Goal: Transaction & Acquisition: Purchase product/service

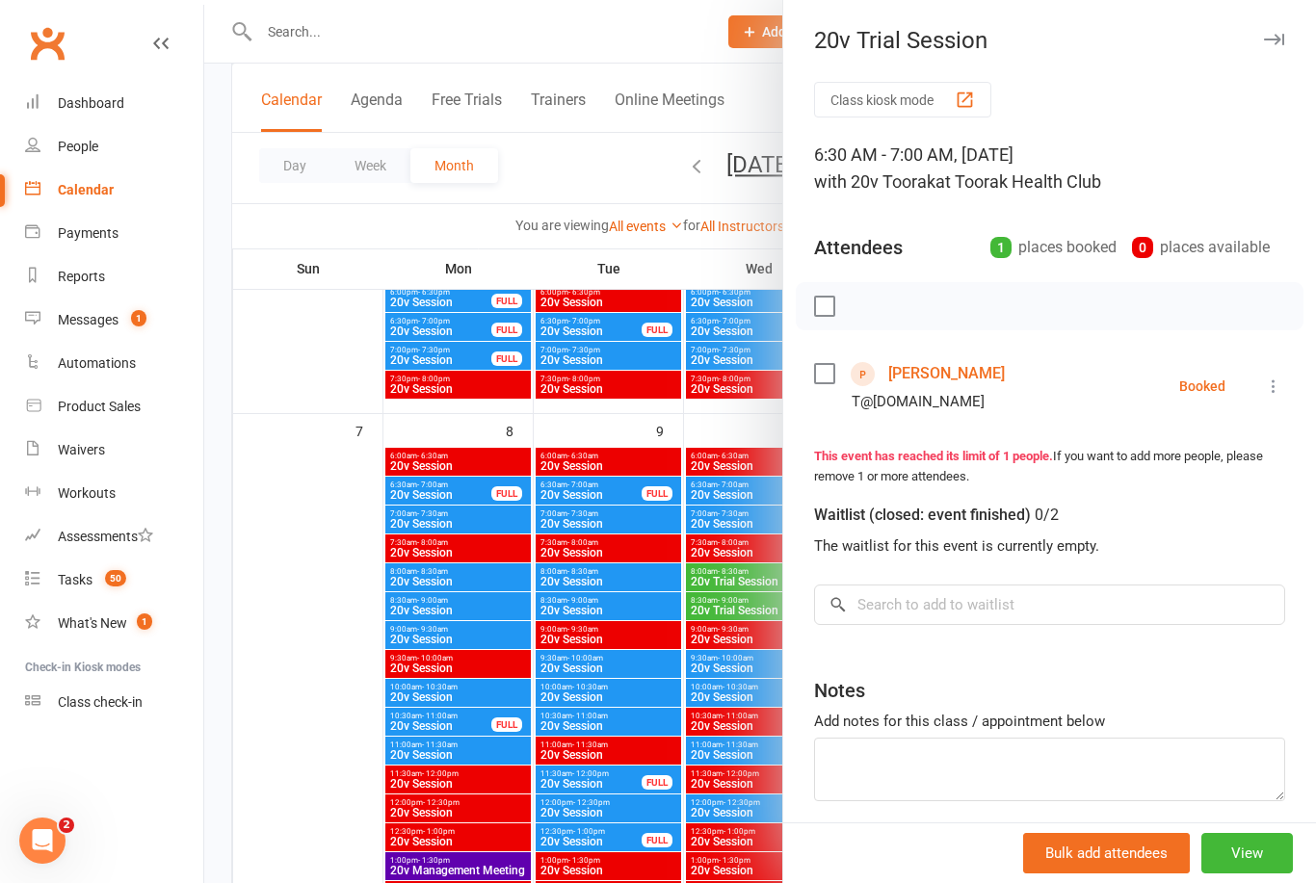
click at [1269, 396] on icon at bounding box center [1273, 386] width 19 height 19
click at [1222, 495] on link "Check in" at bounding box center [1188, 501] width 191 height 39
click at [281, 618] on div at bounding box center [760, 441] width 1112 height 883
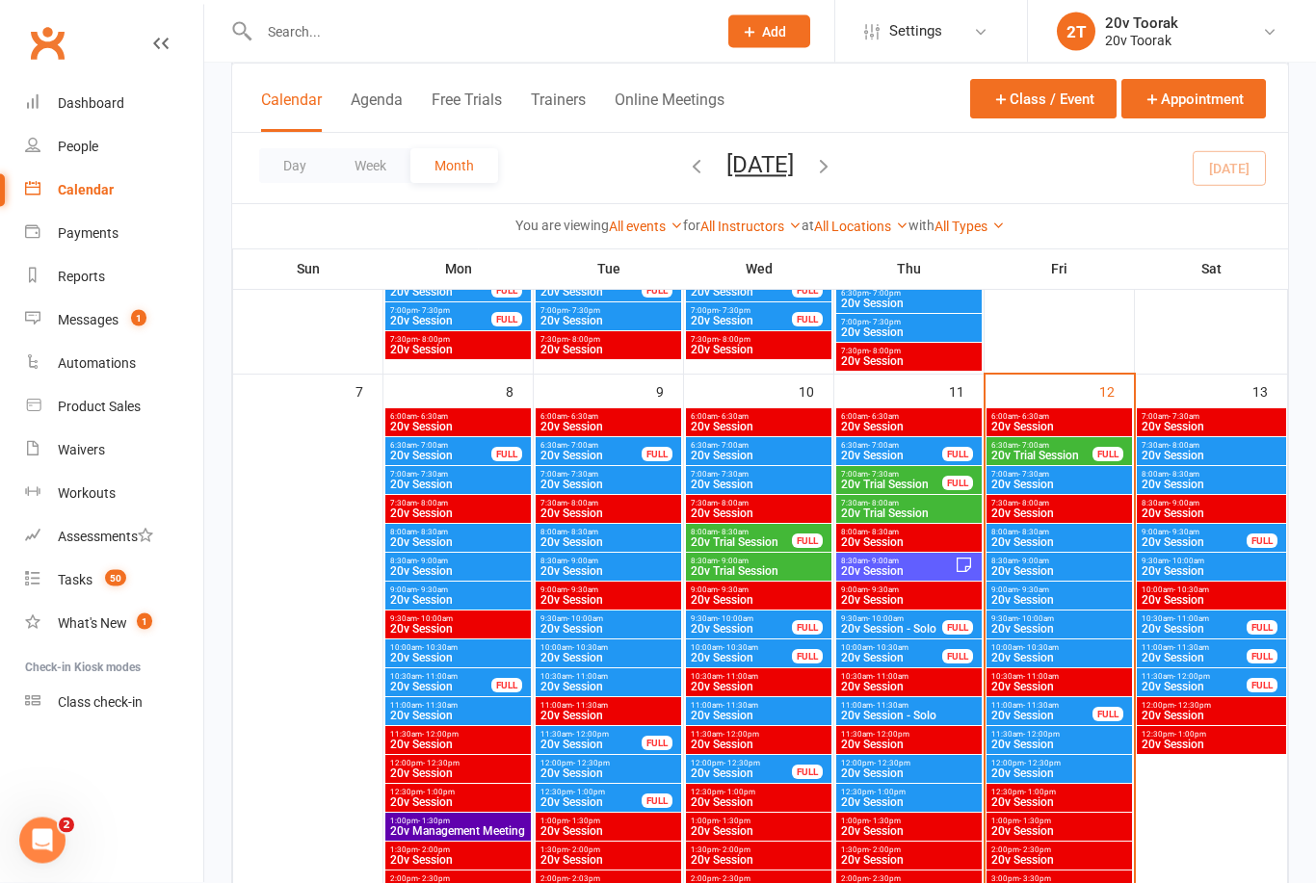
scroll to position [891, 0]
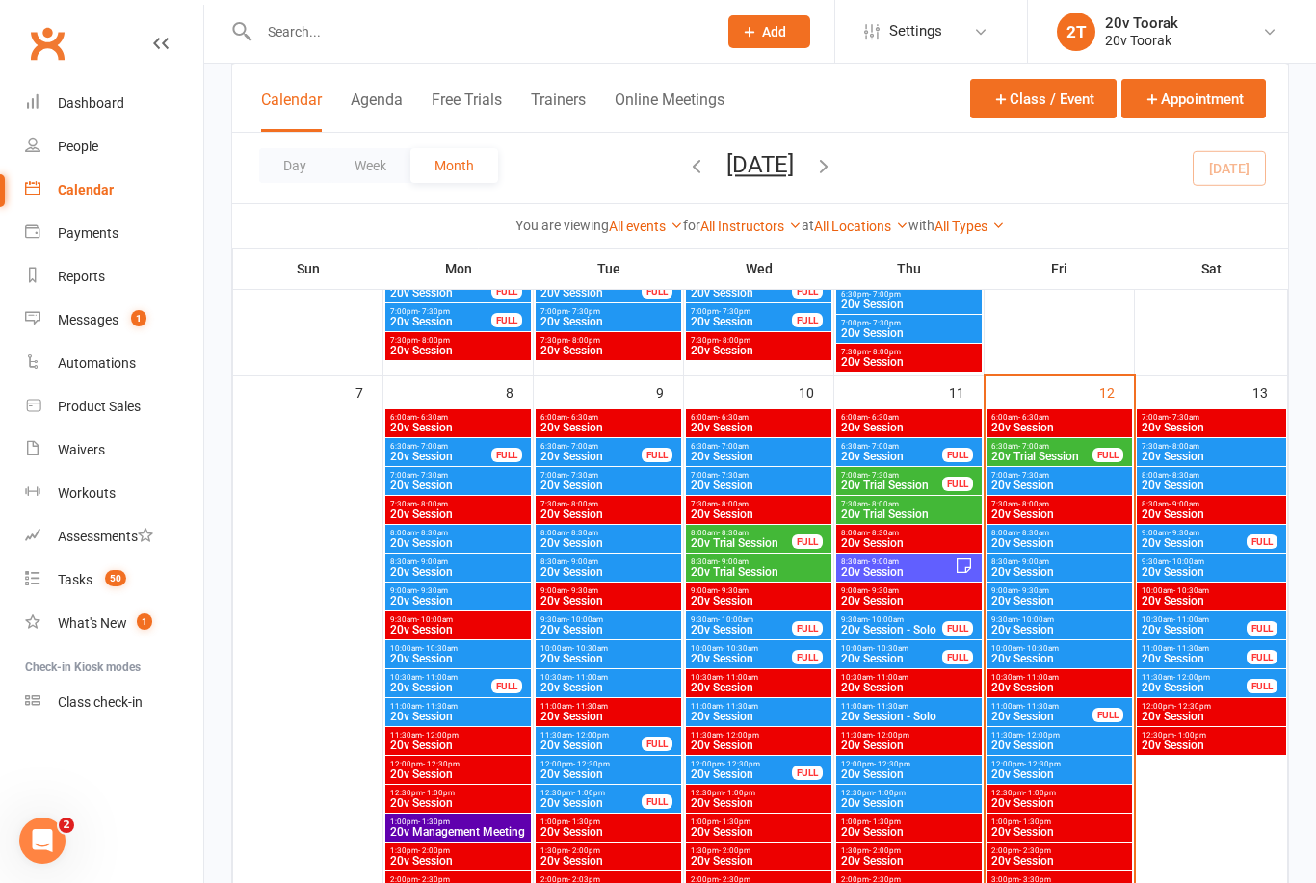
click at [1105, 539] on span "20v Session" at bounding box center [1059, 544] width 138 height 12
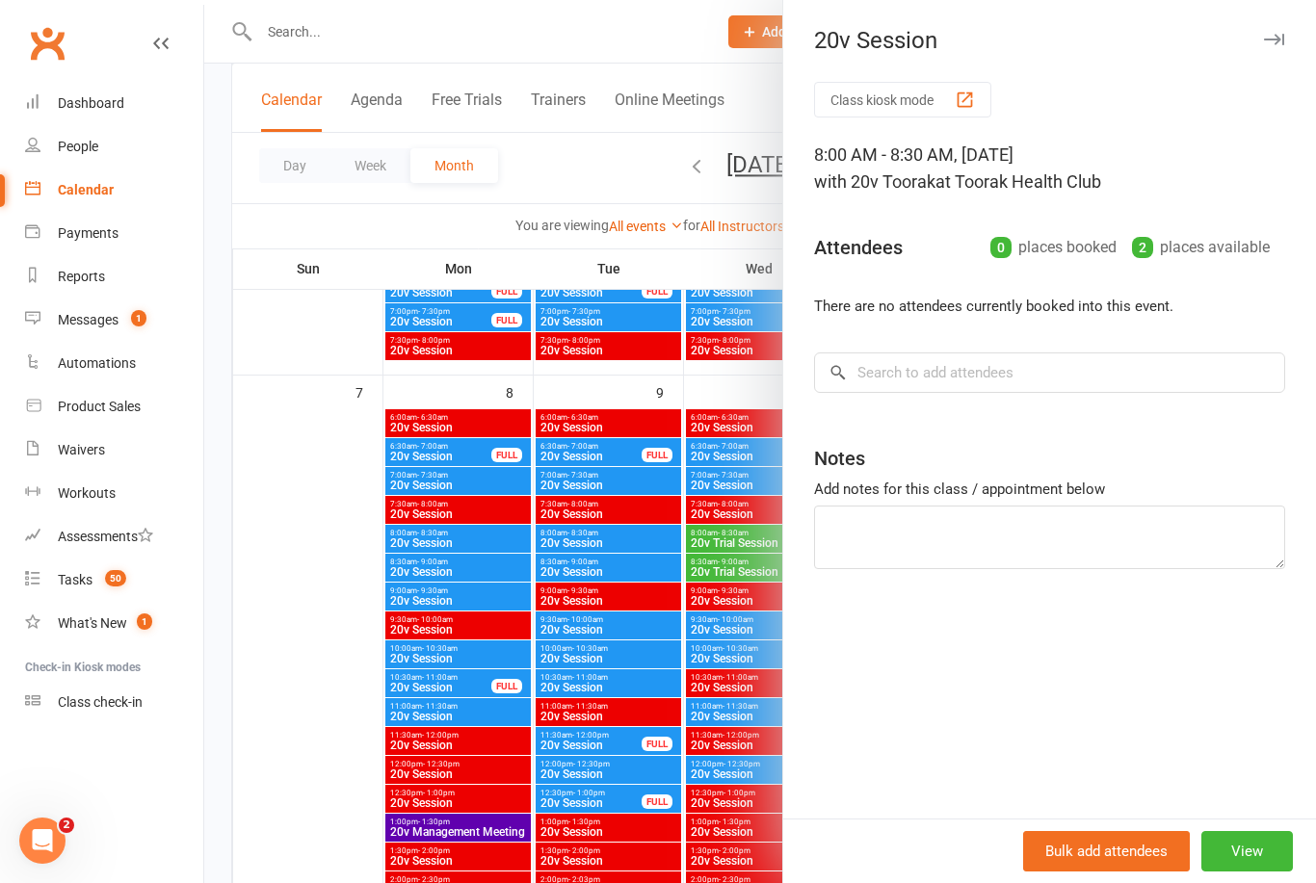
click at [299, 718] on div at bounding box center [760, 441] width 1112 height 883
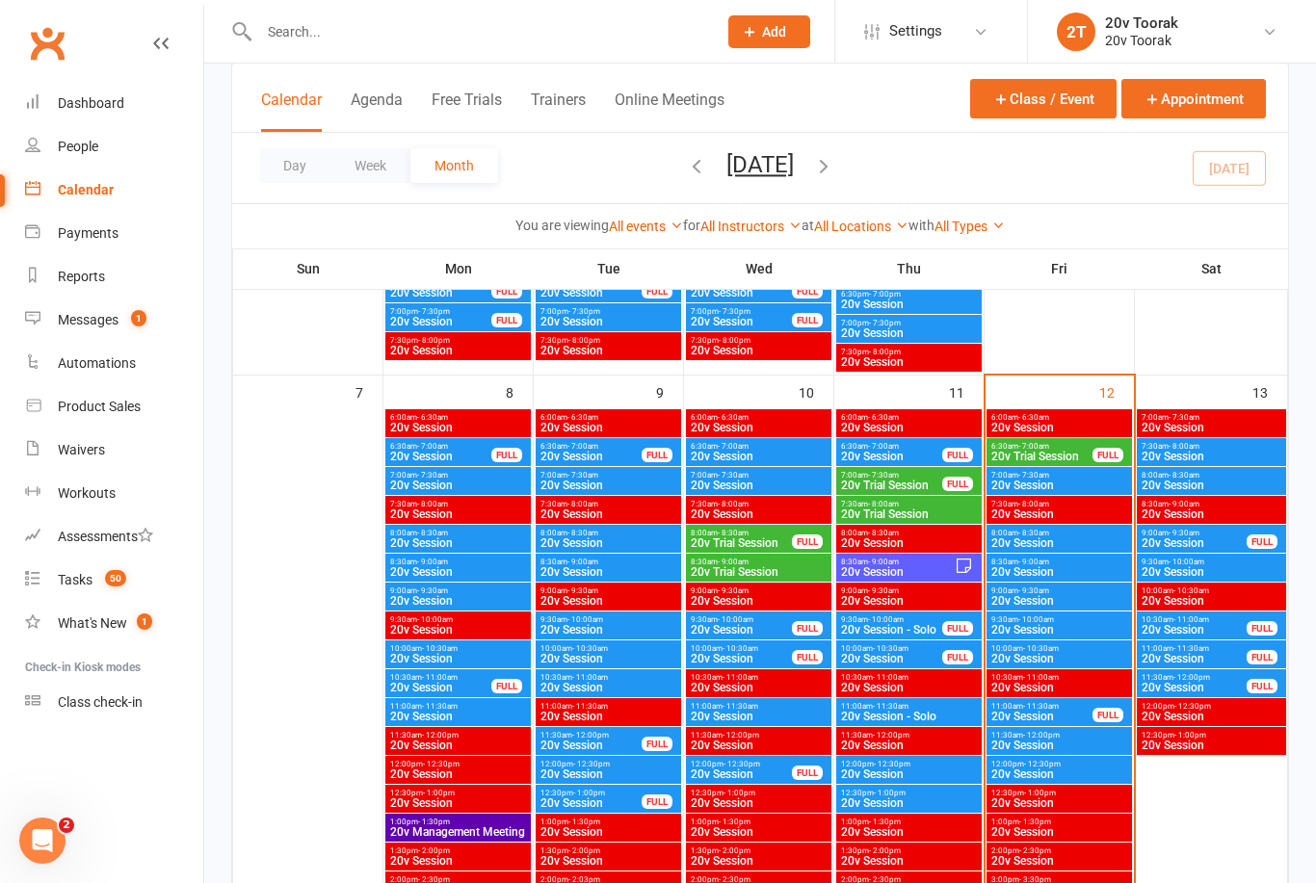
click at [1050, 452] on span "20v Trial Session" at bounding box center [1041, 457] width 103 height 12
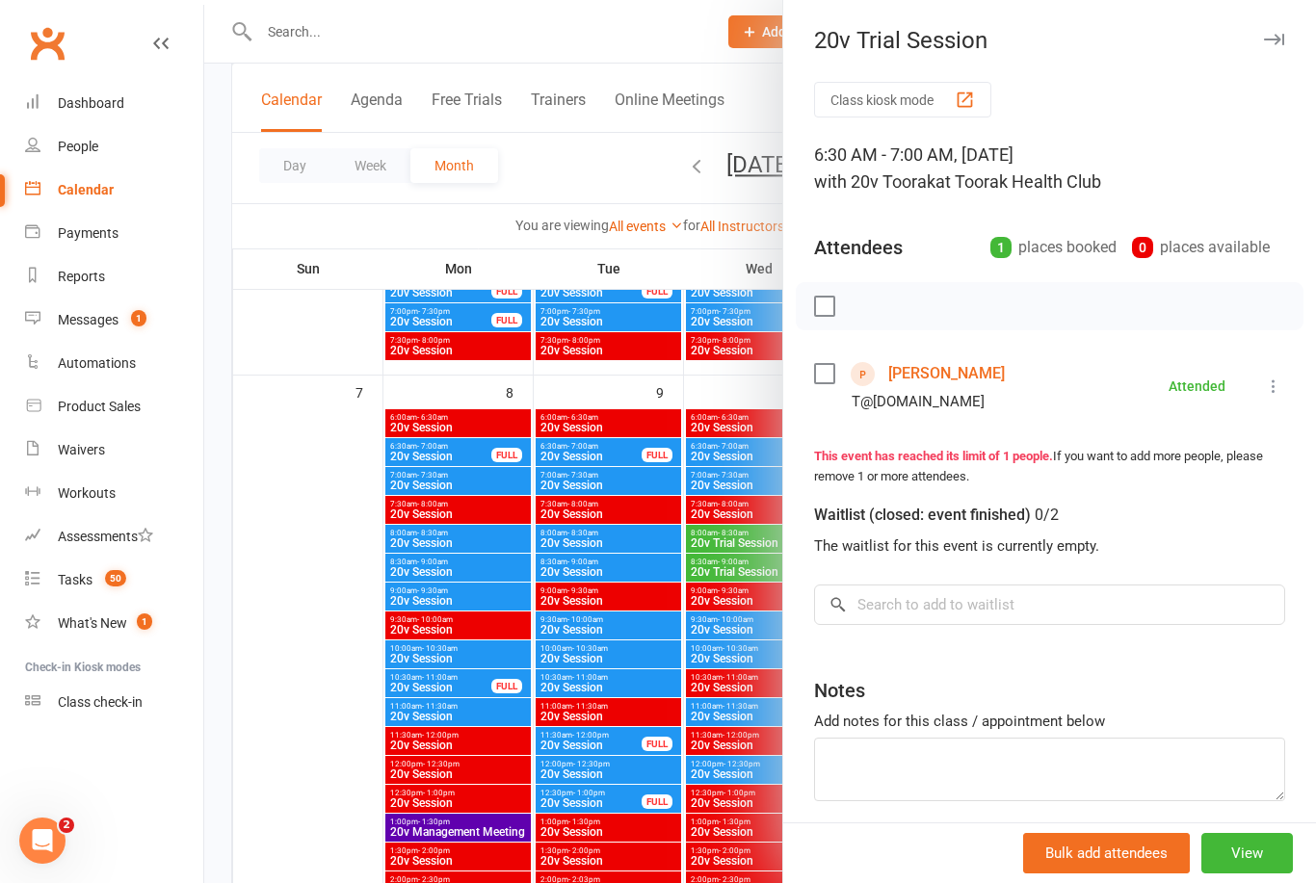
click at [991, 378] on link "[PERSON_NAME]" at bounding box center [946, 373] width 117 height 31
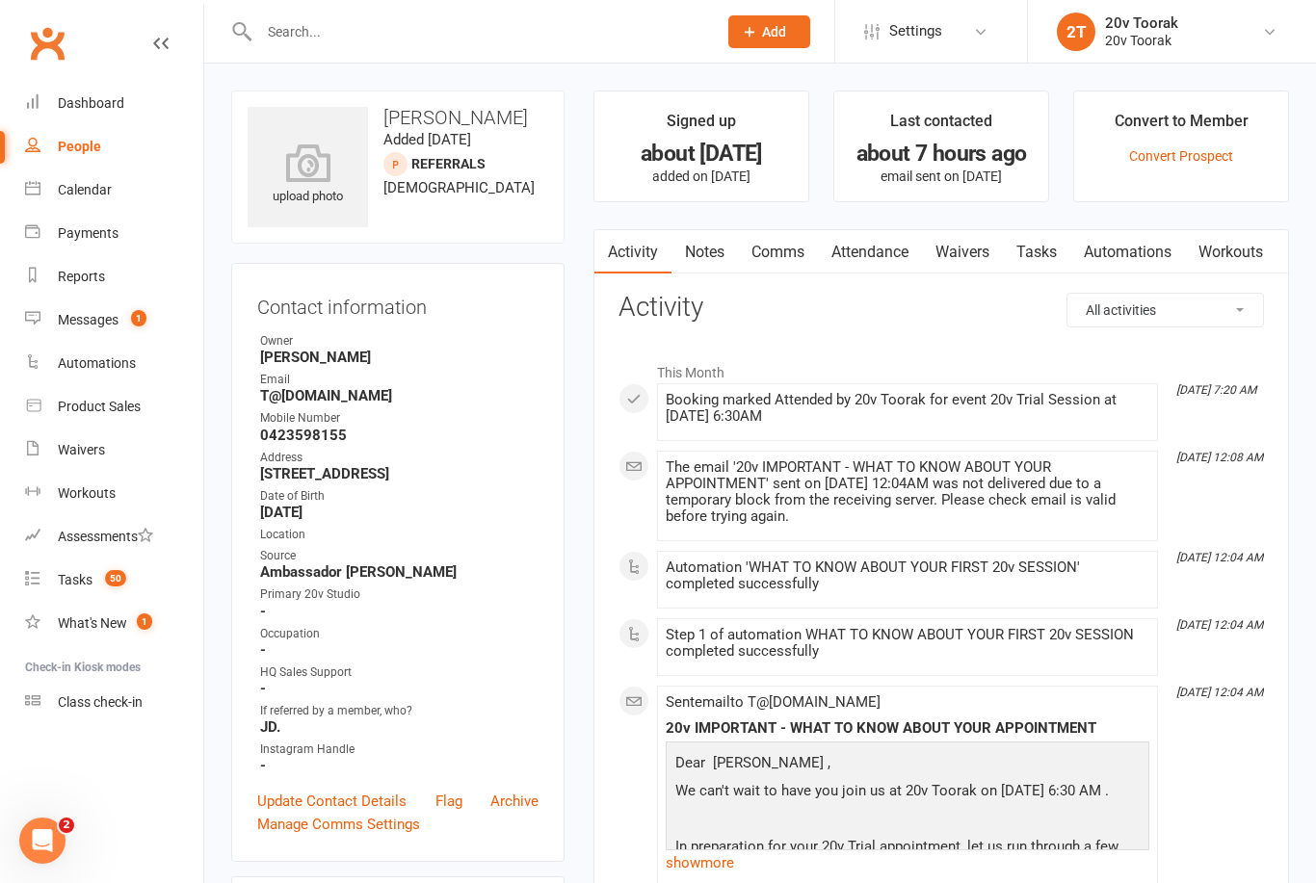
click at [712, 255] on link "Notes" at bounding box center [704, 252] width 66 height 44
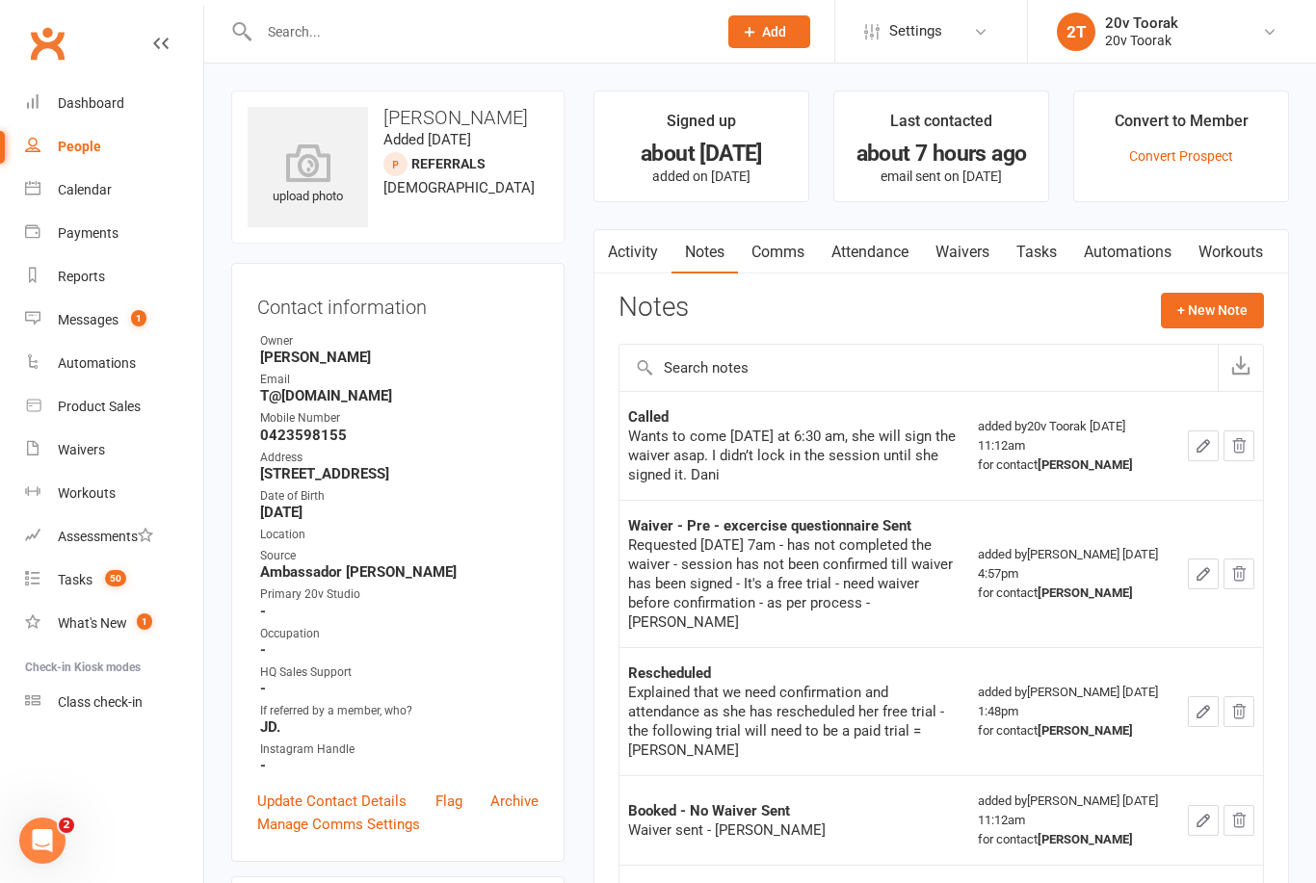
click at [1222, 314] on button "+ New Note" at bounding box center [1212, 310] width 103 height 35
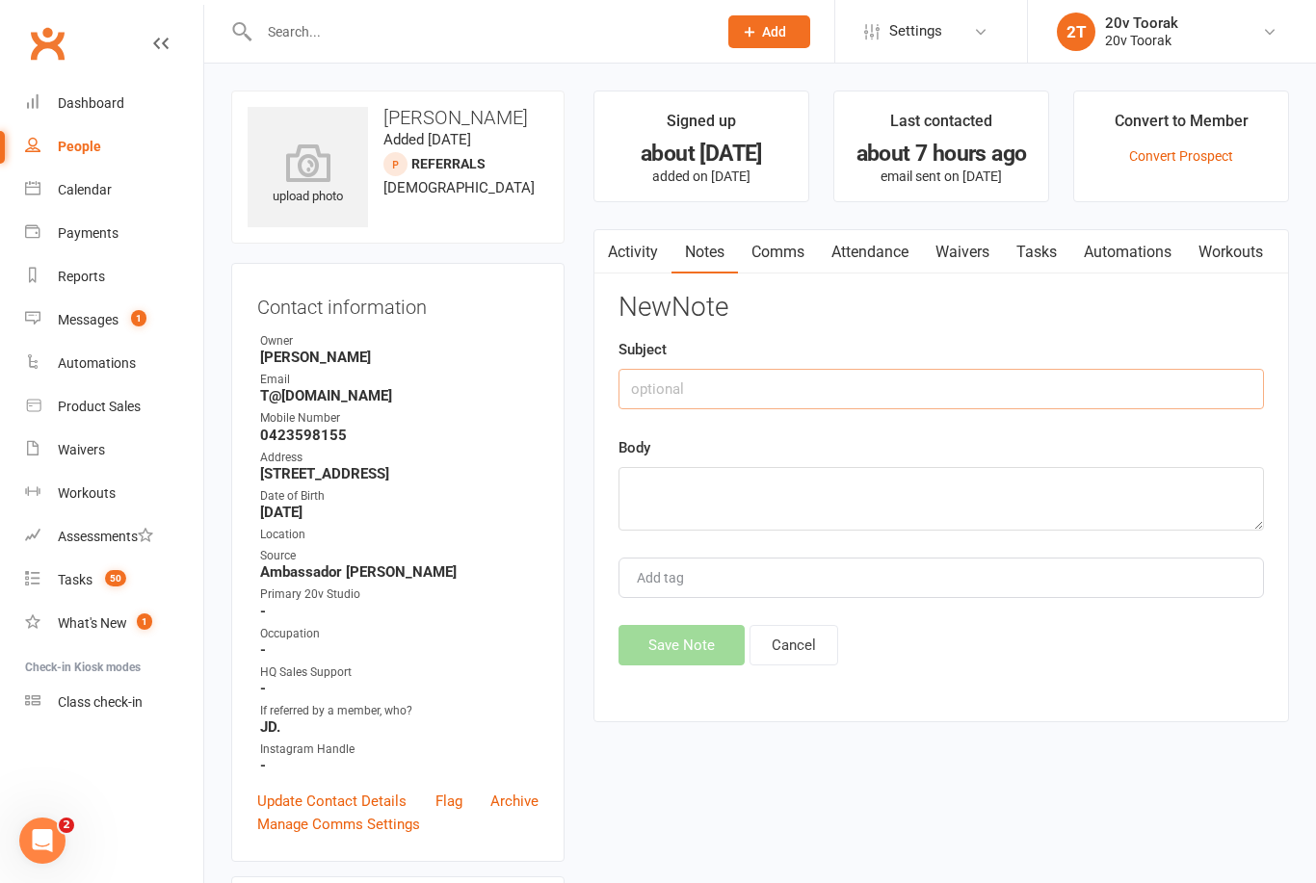
click at [888, 392] on input "text" at bounding box center [940, 389] width 645 height 40
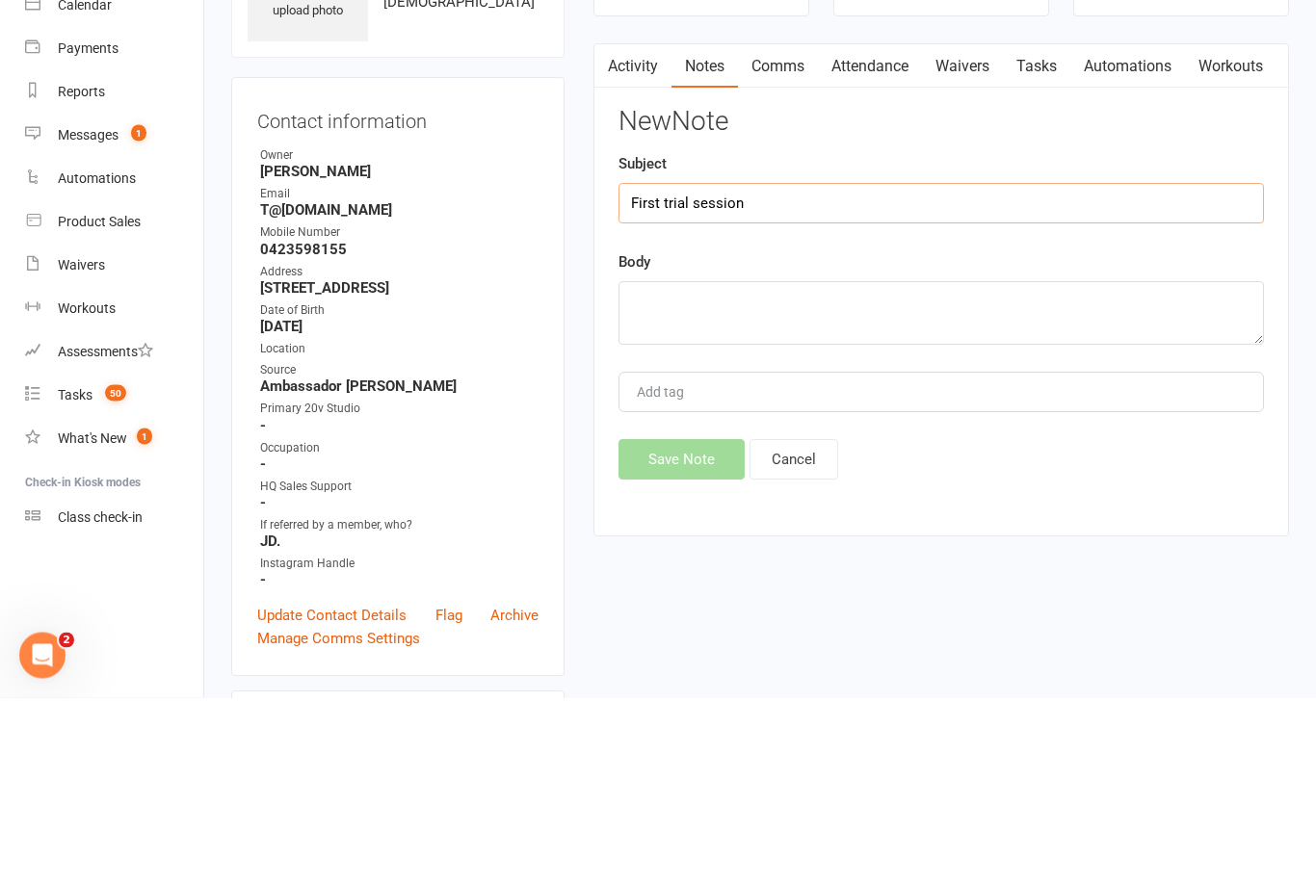
type input "First trial session"
click at [940, 467] on textarea at bounding box center [940, 499] width 645 height 64
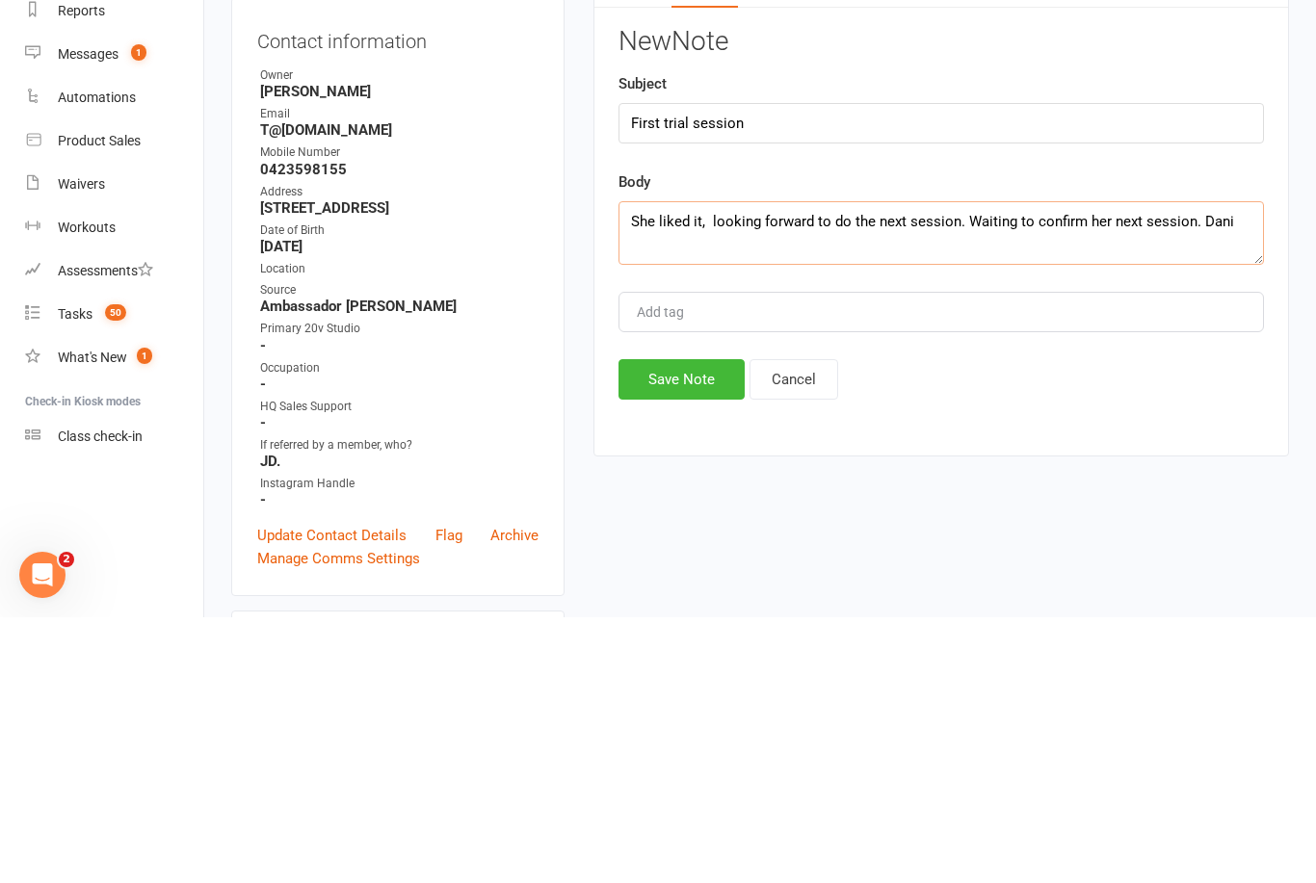
type textarea "She liked it, looking forward to do the next session. Waiting to confirm her ne…"
click at [699, 625] on button "Save Note" at bounding box center [681, 645] width 126 height 40
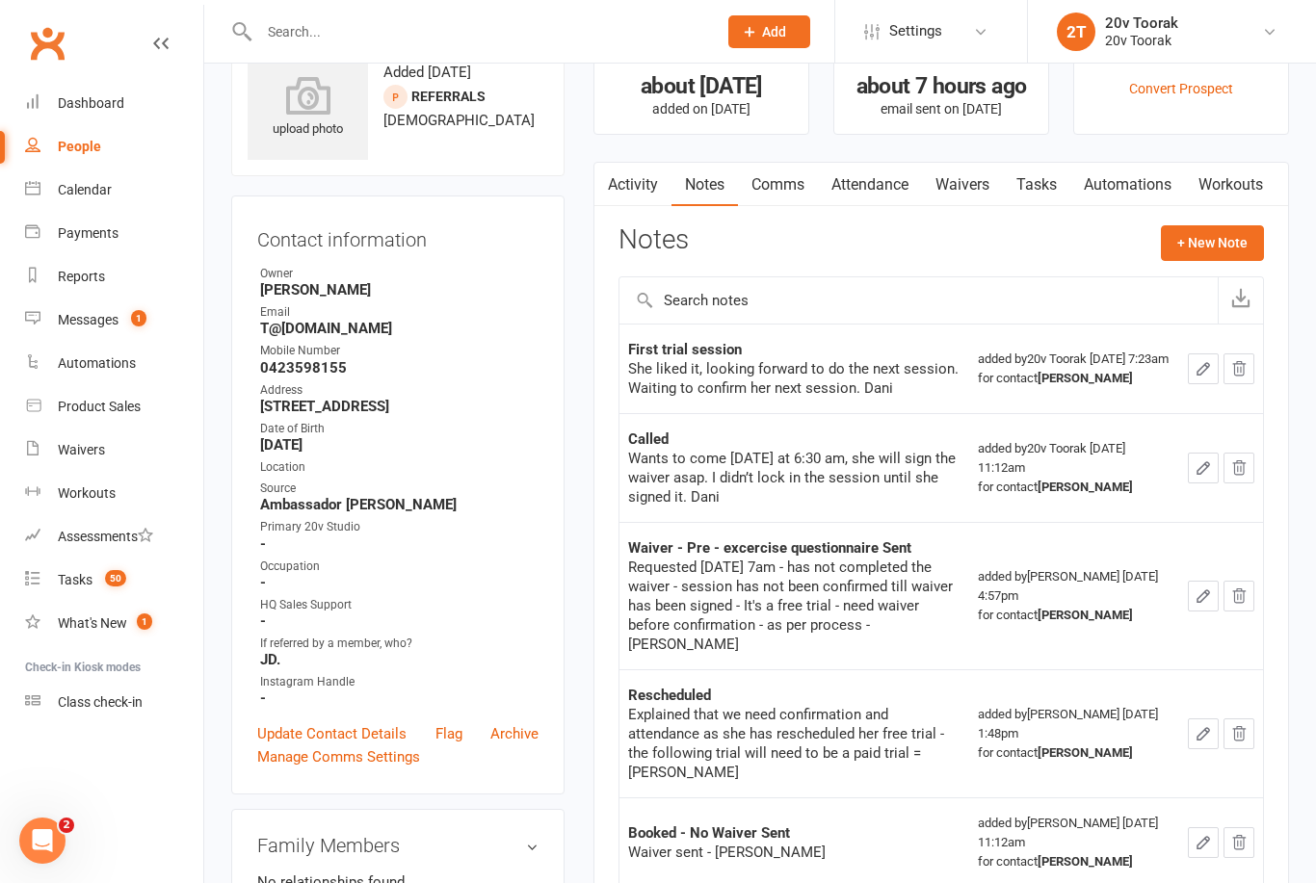
scroll to position [64, 0]
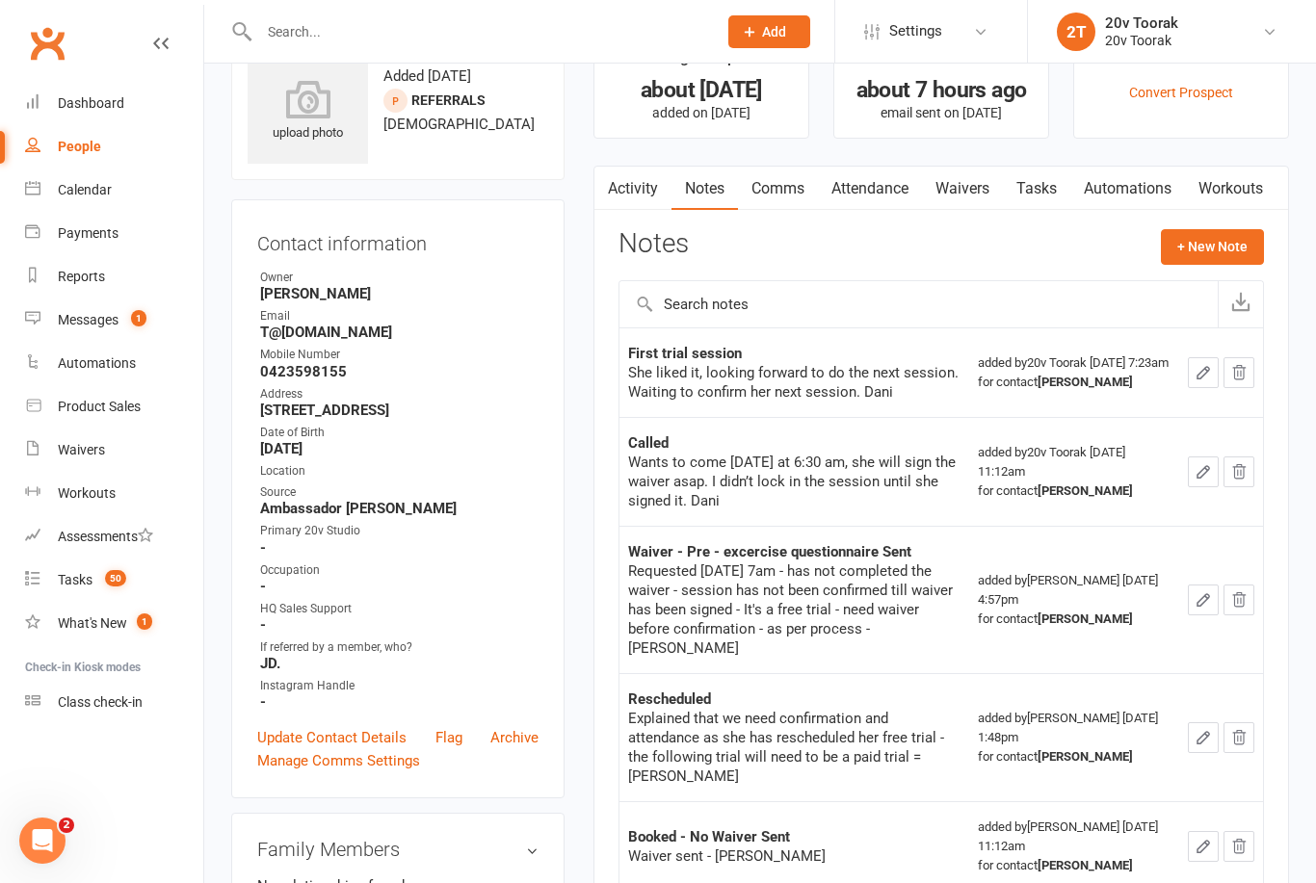
click at [1224, 253] on button "+ New Note" at bounding box center [1212, 246] width 103 height 35
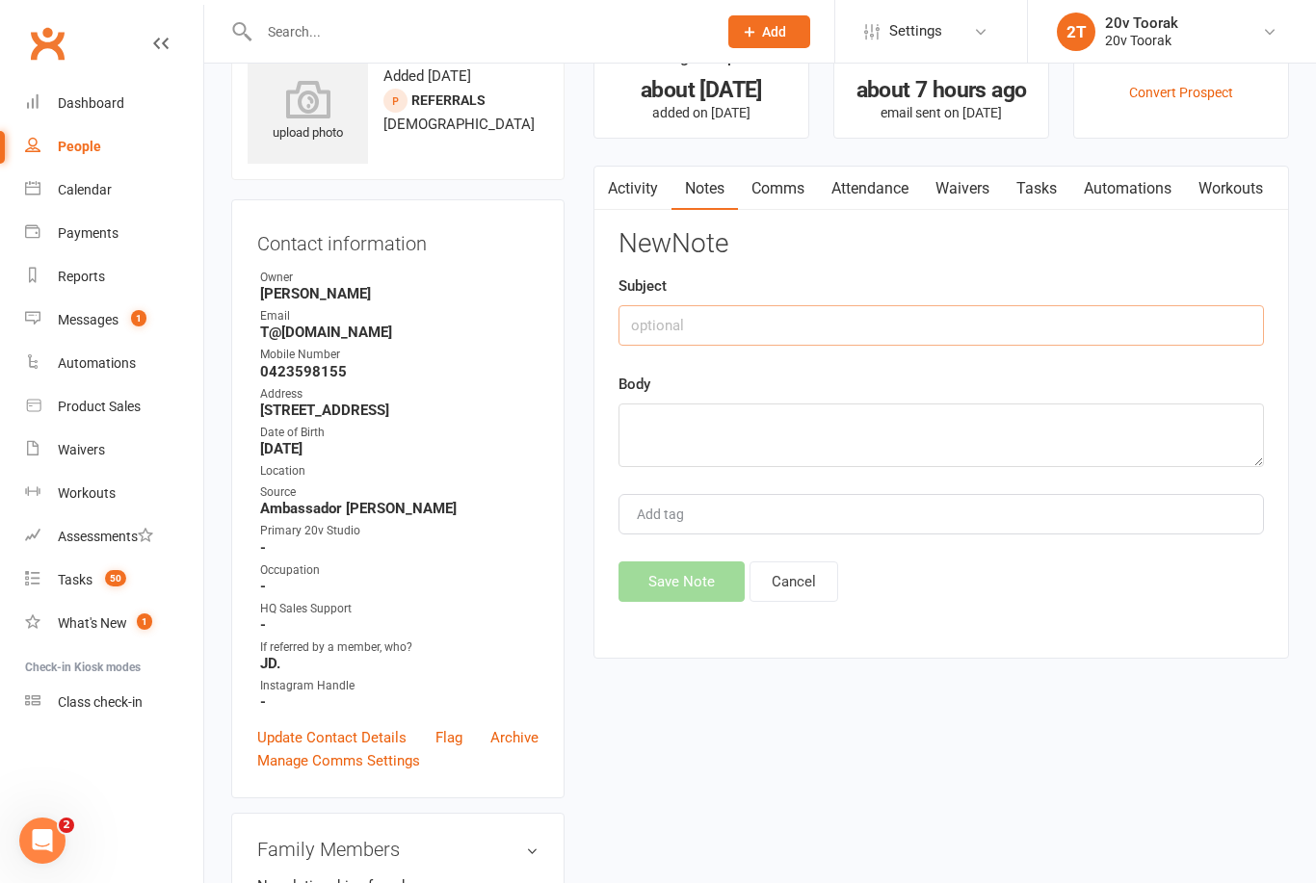
click at [1031, 335] on input "text" at bounding box center [940, 325] width 645 height 40
type input "Size & settings"
click at [811, 439] on textarea at bounding box center [940, 437] width 645 height 64
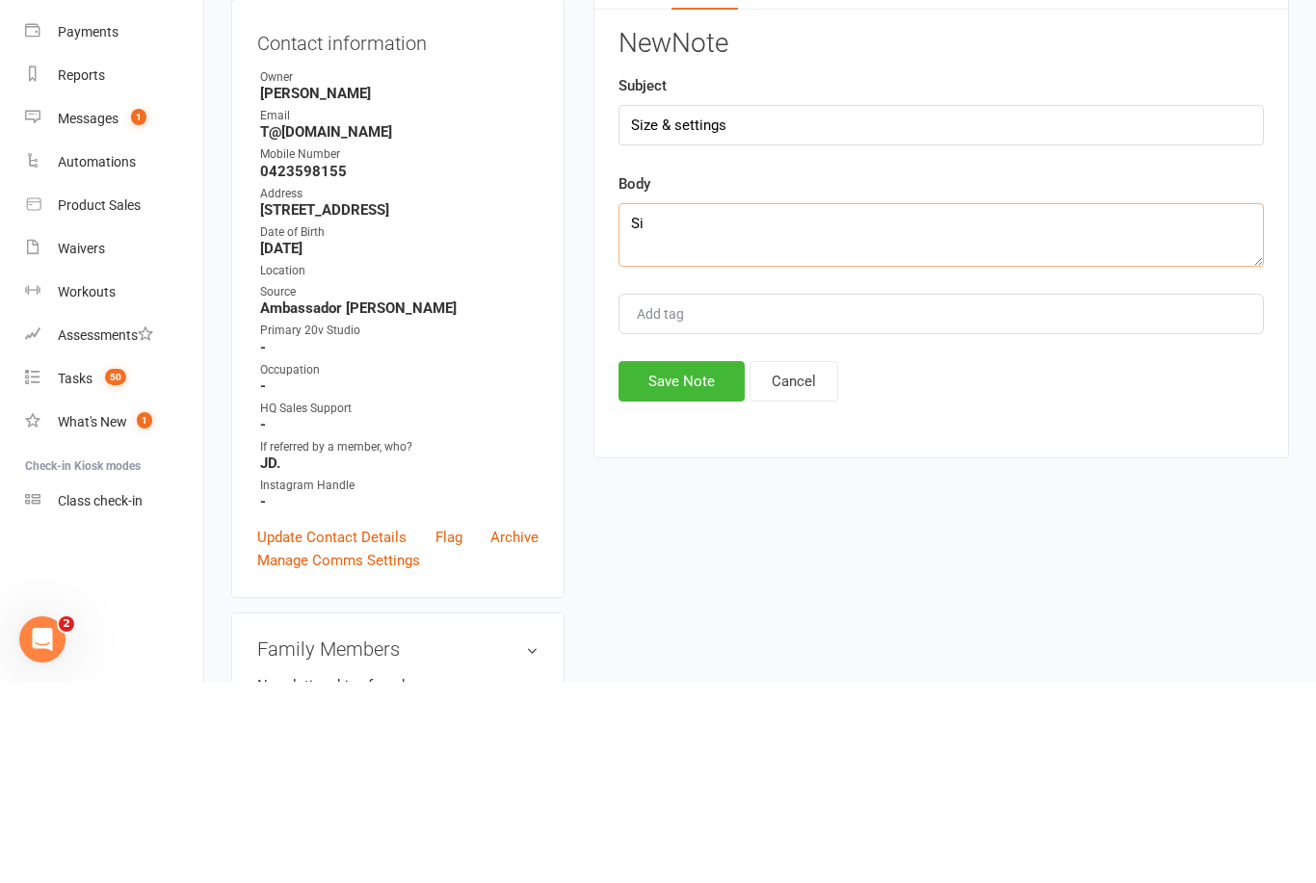
type textarea "S"
type textarea "C"
click at [667, 405] on textarea "Size: 1,2, maybe v2," at bounding box center [940, 437] width 645 height 64
click at [824, 405] on textarea "Size: M, 1,2, maybe v2," at bounding box center [940, 437] width 645 height 64
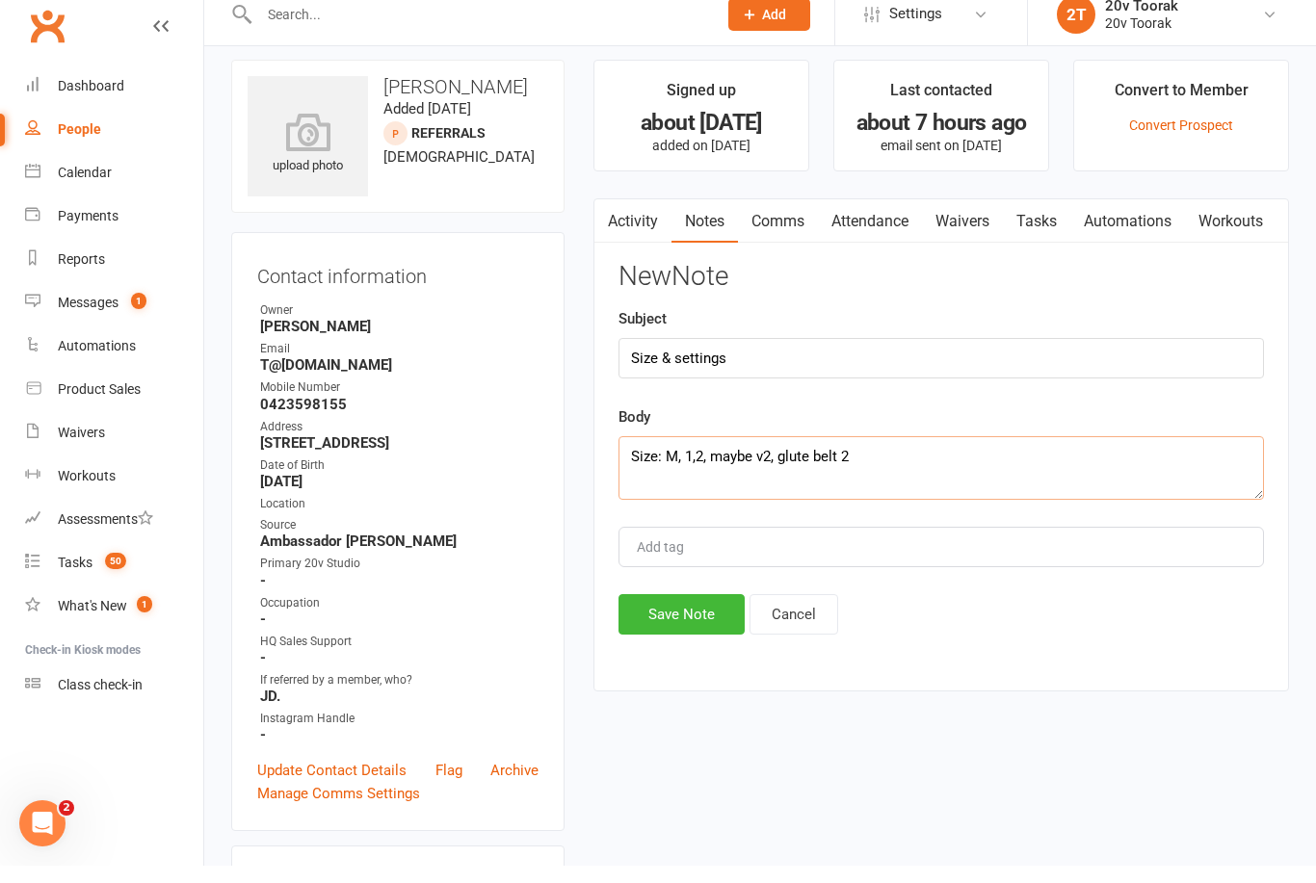
scroll to position [0, 0]
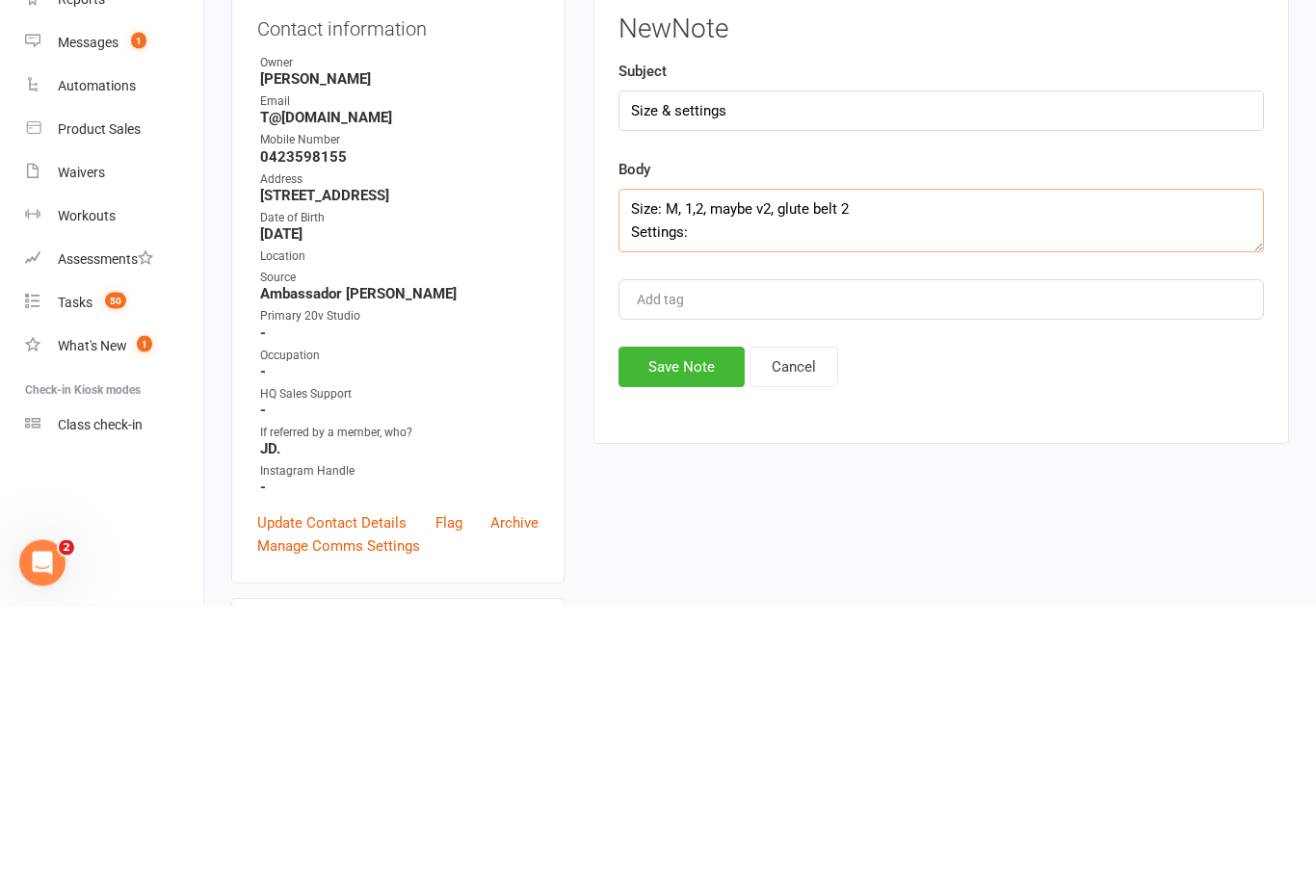
type textarea "Size: M, 1,2, maybe v2, glute belt 2 Settings:"
click at [685, 625] on button "Save Note" at bounding box center [681, 645] width 126 height 40
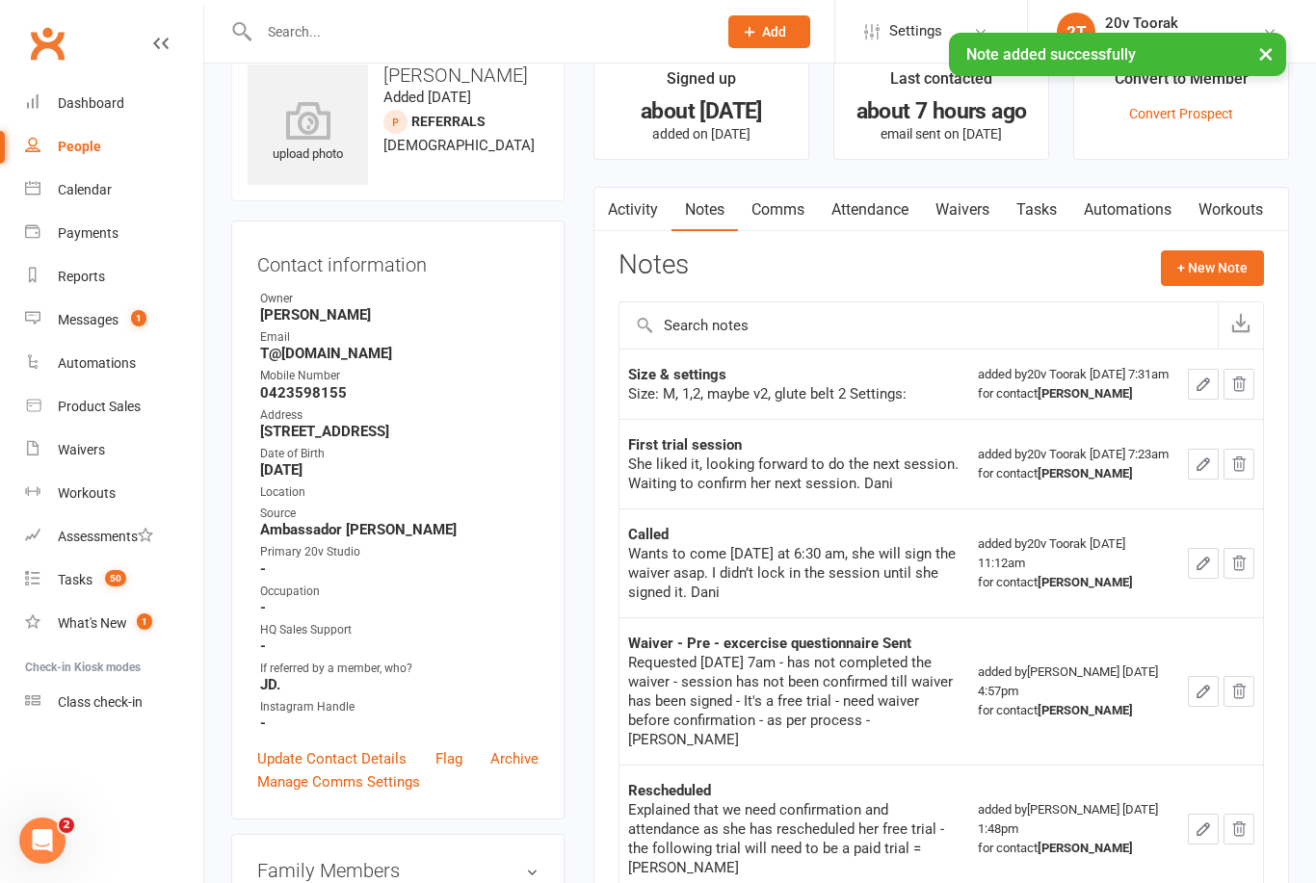
scroll to position [50, 0]
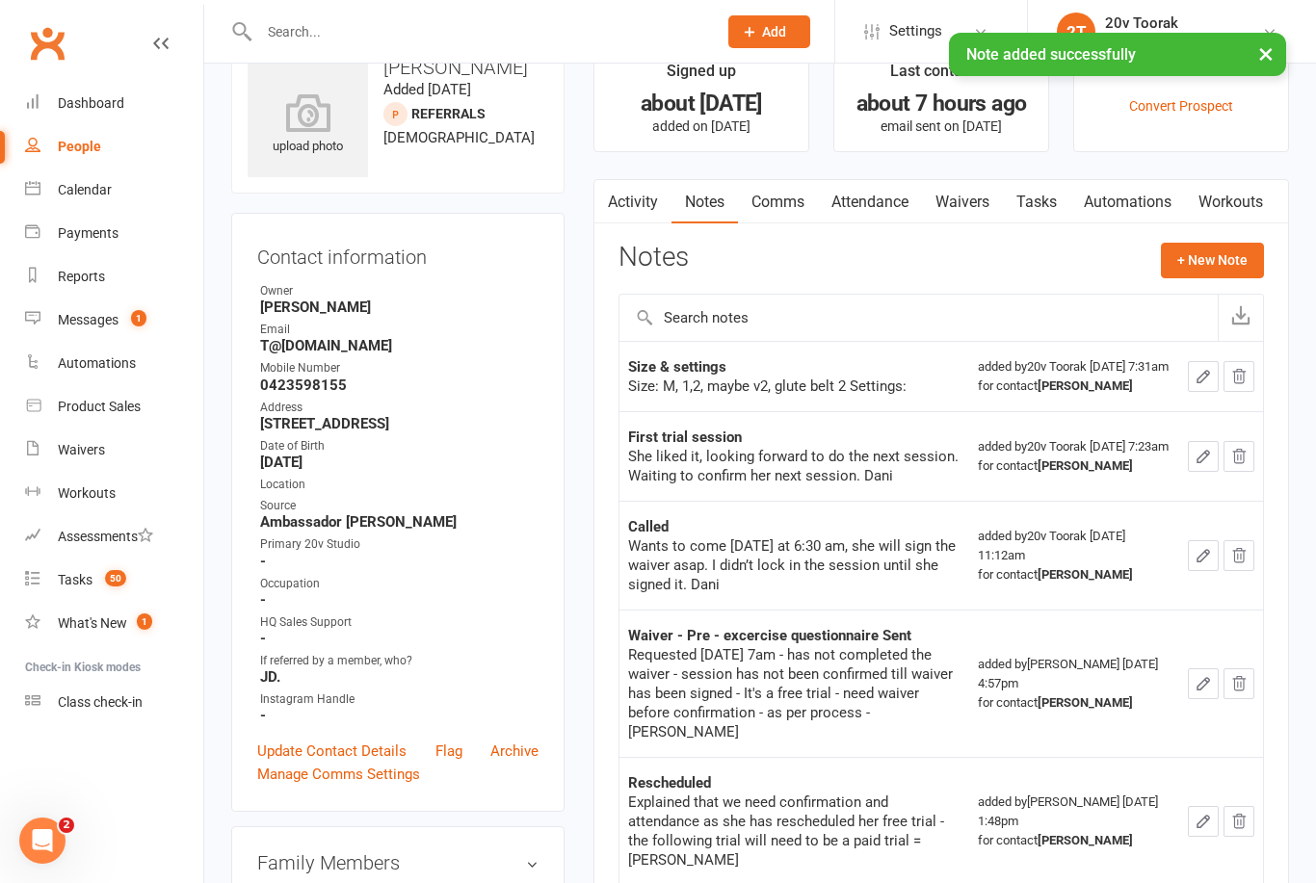
click at [1195, 465] on icon "button" at bounding box center [1203, 456] width 17 height 17
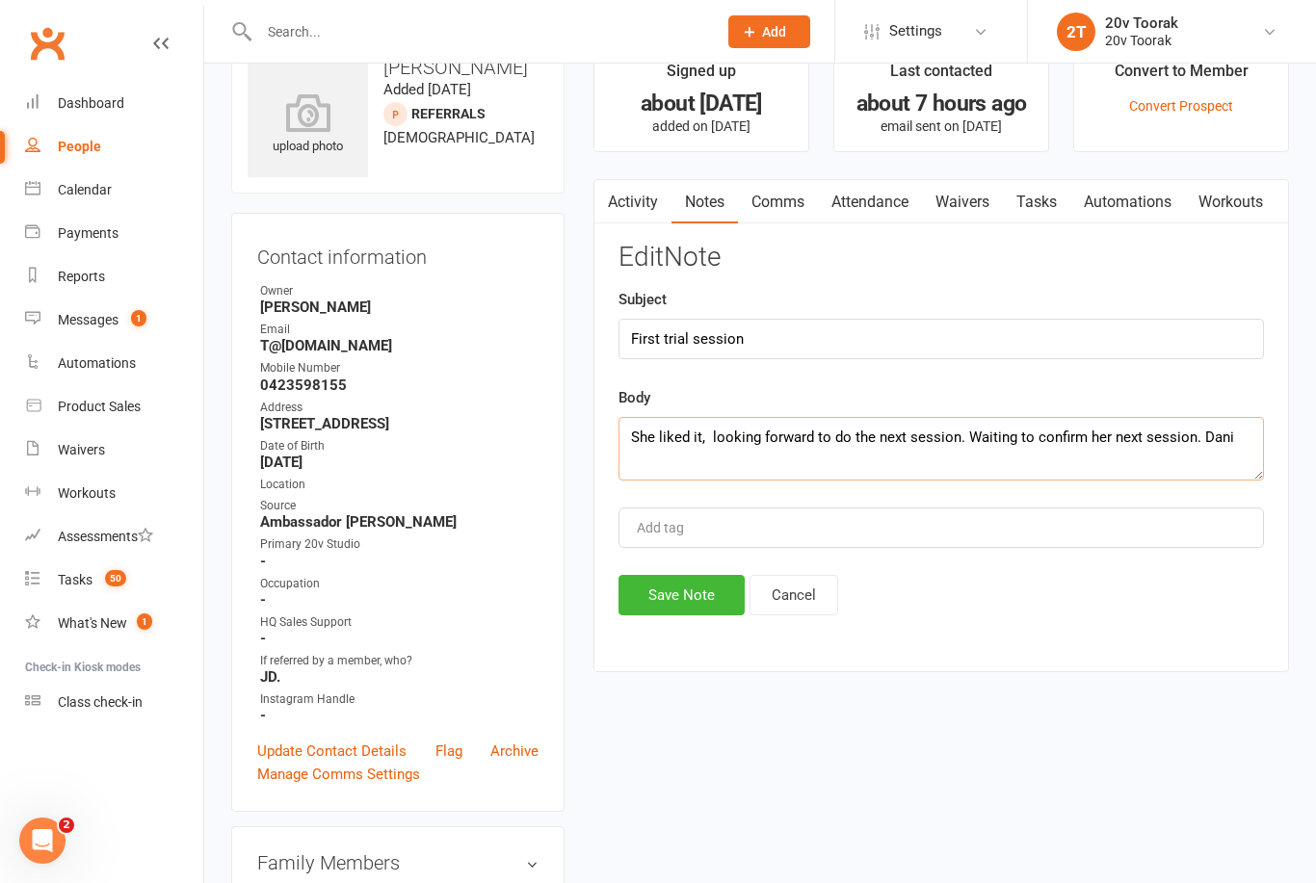
click at [1242, 443] on textarea "She liked it, looking forward to do the next session. Waiting to confirm her ne…" at bounding box center [940, 449] width 645 height 64
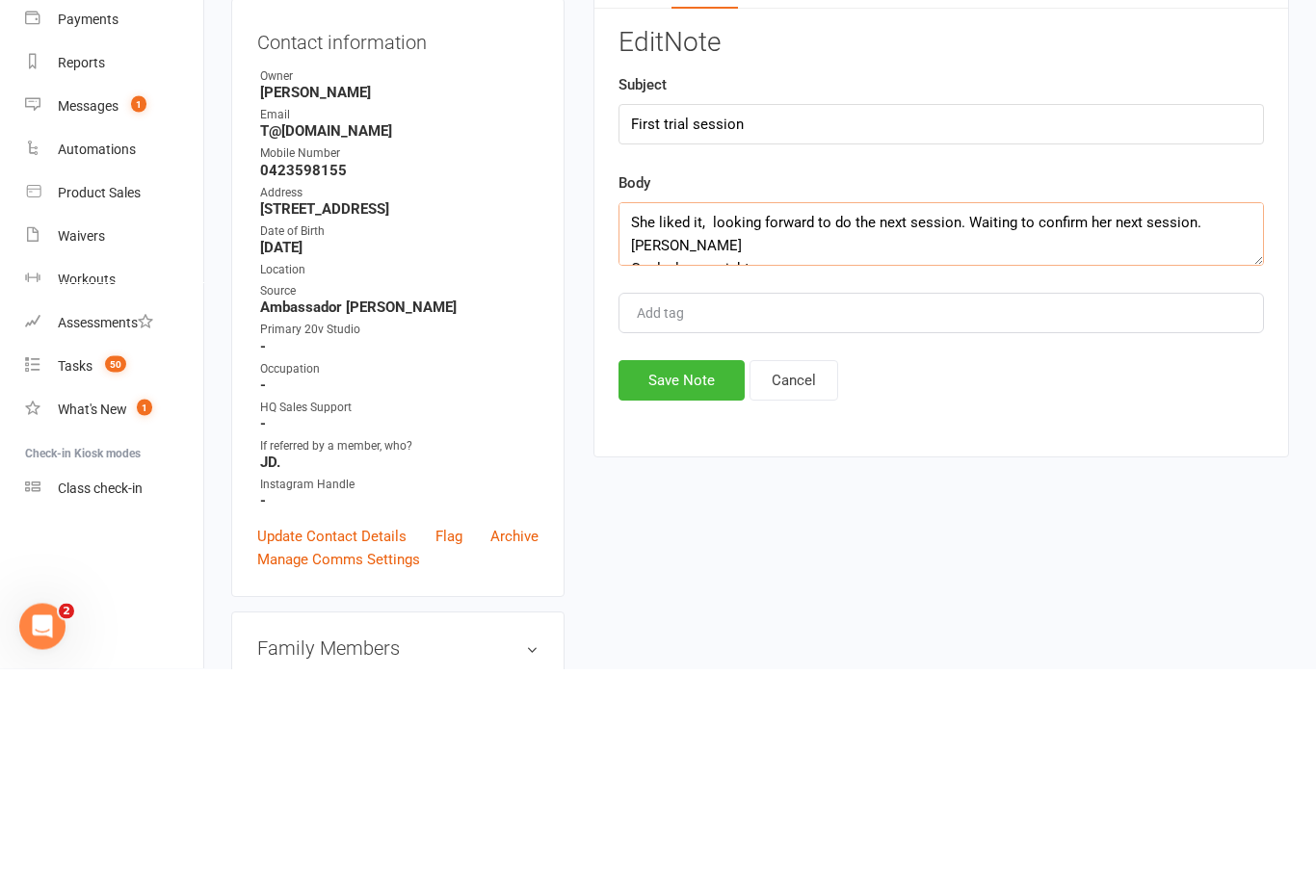
click at [677, 417] on textarea "She liked it, looking forward to do the next session. Waiting to confirm her ne…" at bounding box center [940, 449] width 645 height 64
click at [829, 417] on textarea "She liked it, looking forward to do the next session. Waiting to confirm her ne…" at bounding box center [940, 449] width 645 height 64
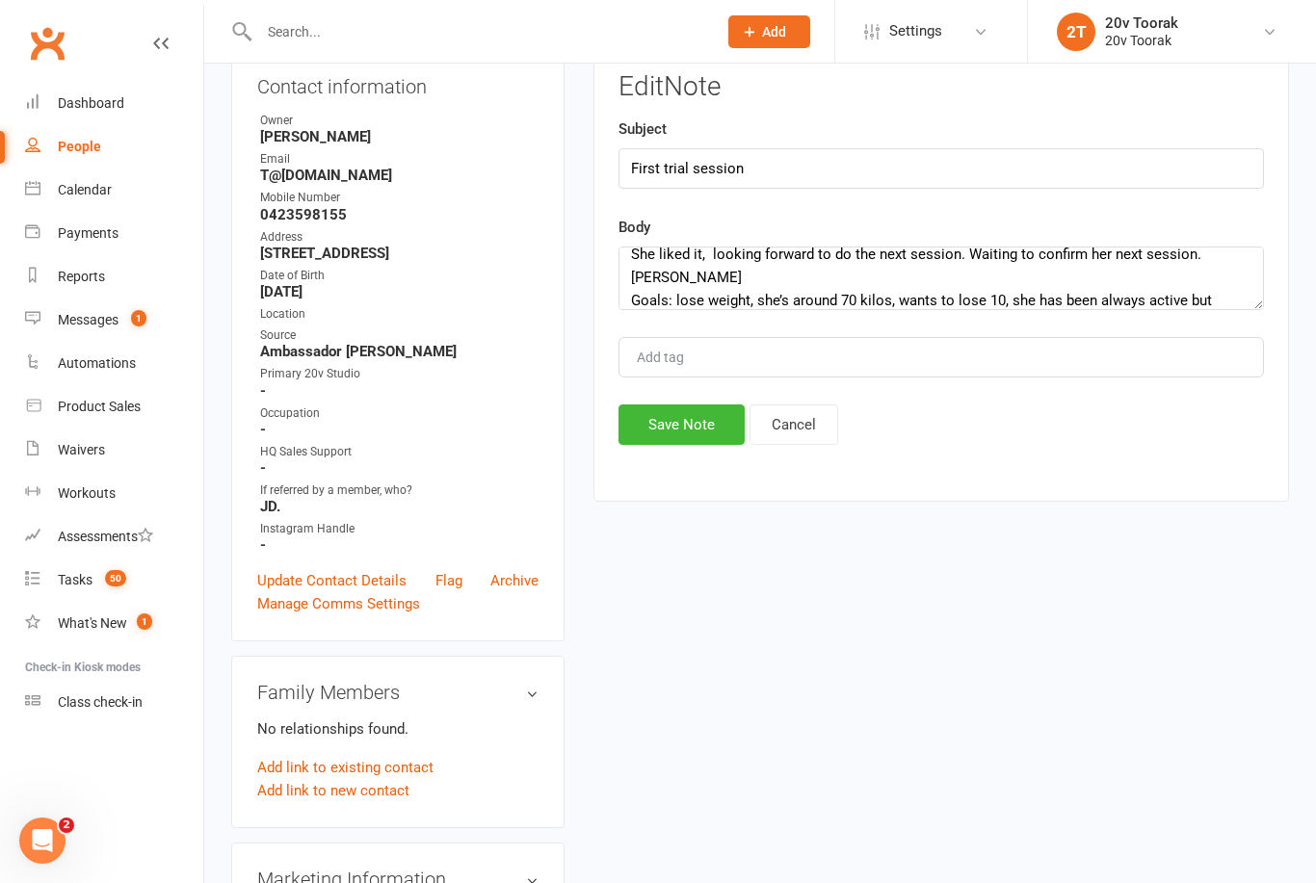
scroll to position [210, 0]
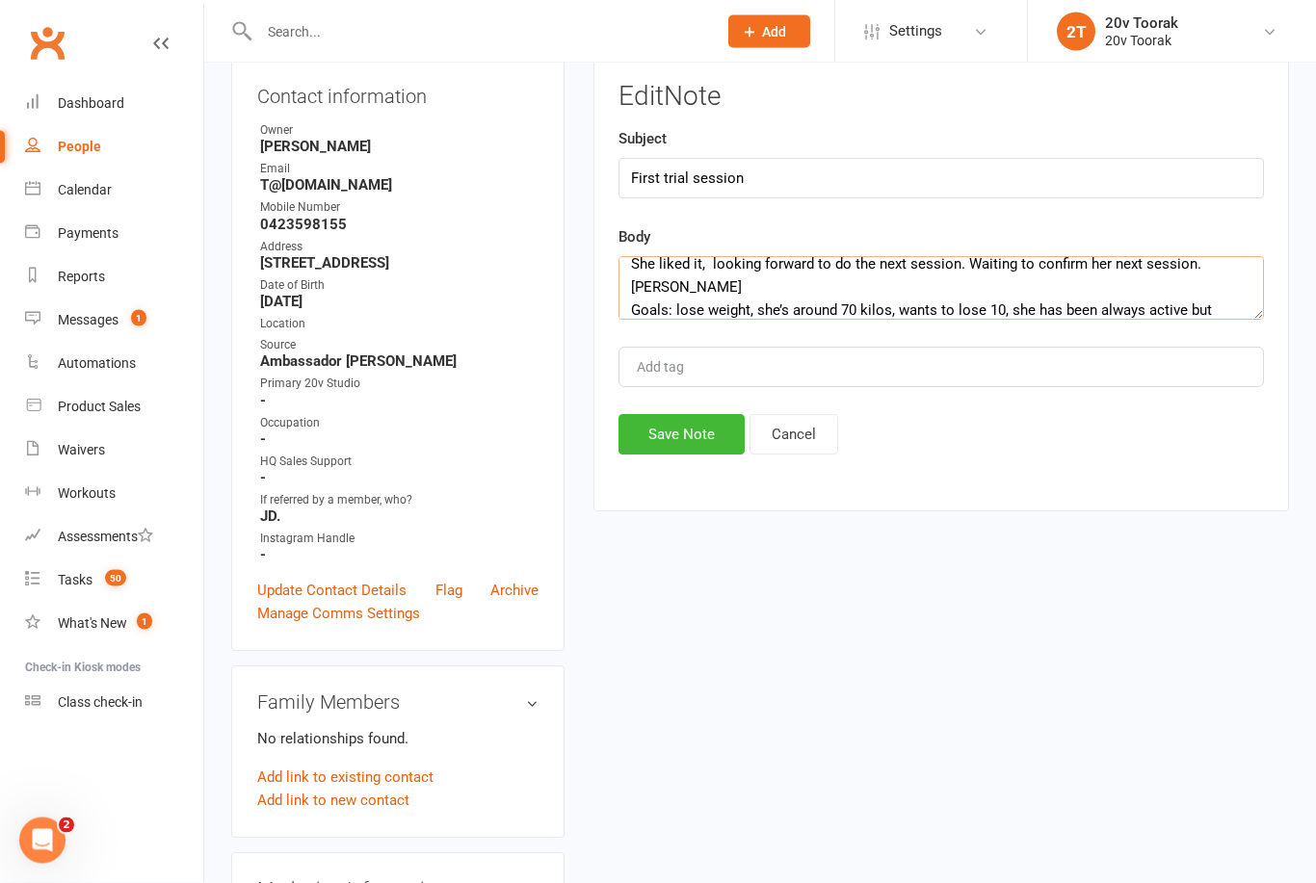
click at [940, 310] on textarea "She liked it, looking forward to do the next session. Waiting to confirm her ne…" at bounding box center [940, 289] width 645 height 64
click at [1038, 314] on textarea "She liked it, looking forward to do the next session. Waiting to confirm her ne…" at bounding box center [940, 289] width 645 height 64
click at [1038, 308] on textarea "She liked it, looking forward to do the next session. Waiting to confirm her ne…" at bounding box center [940, 289] width 645 height 64
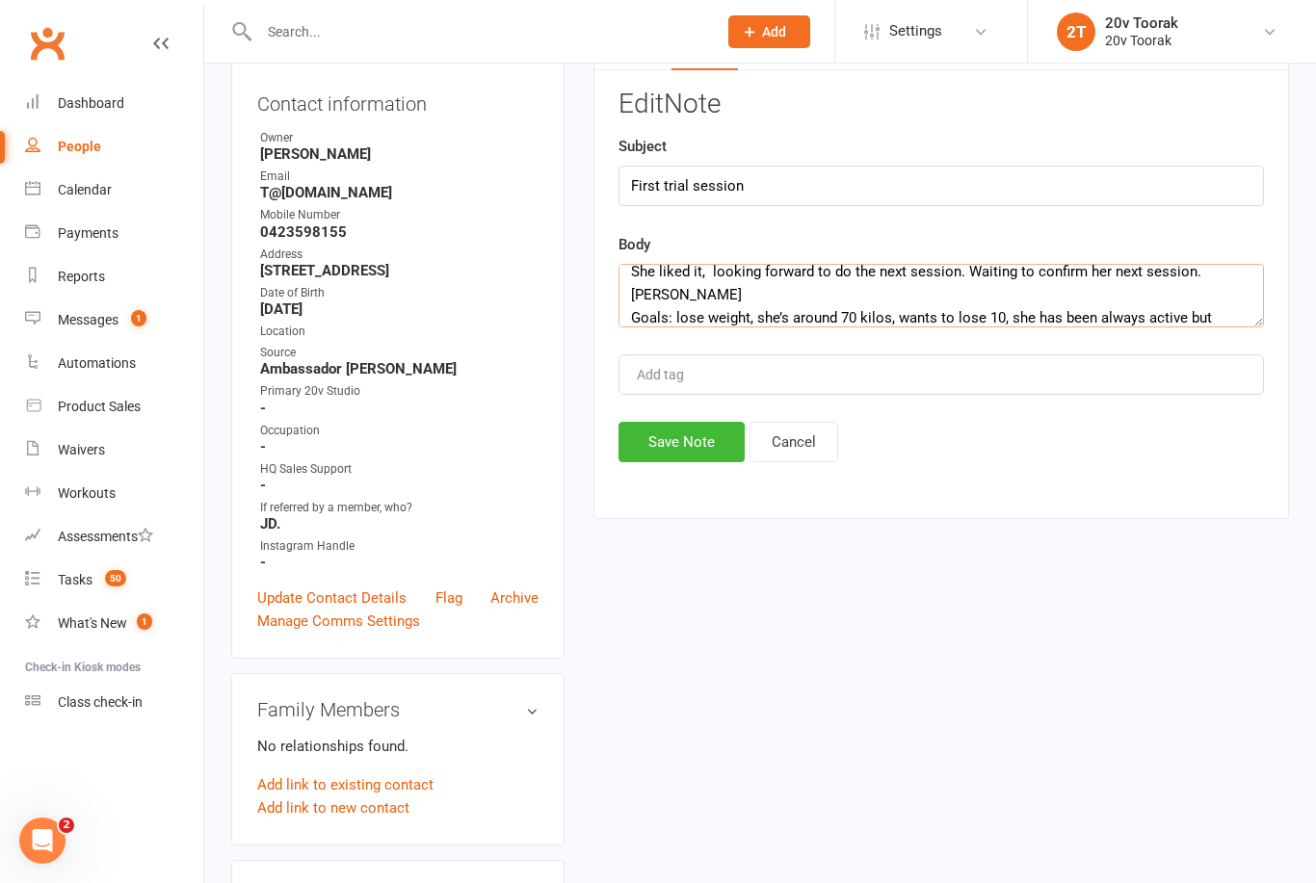
click at [1093, 324] on textarea "She liked it, looking forward to do the next session. Waiting to confirm her ne…" at bounding box center [940, 296] width 645 height 64
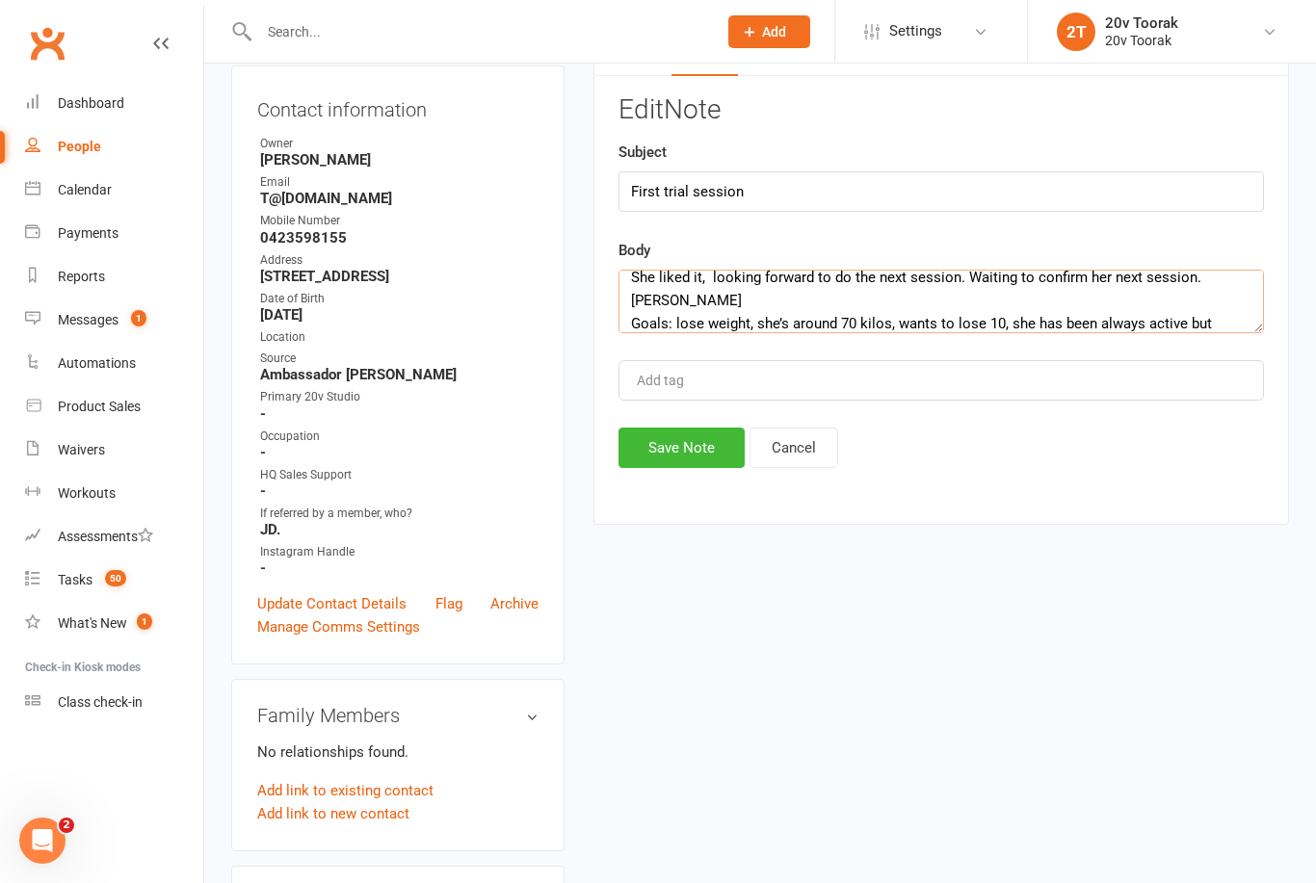
scroll to position [195, 0]
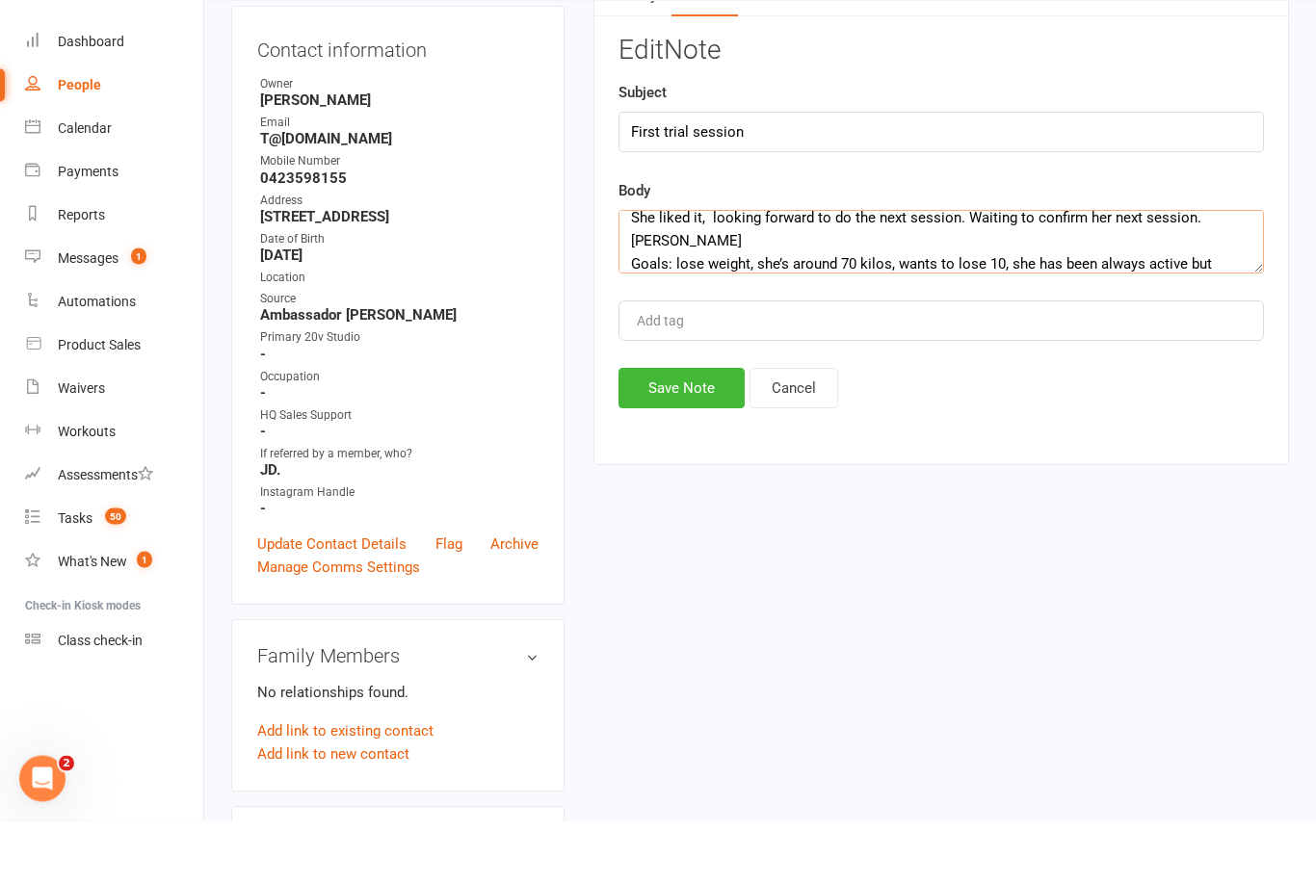
type textarea "She liked it, looking forward to do the next session. Waiting to confirm her ne…"
click at [705, 431] on button "Save Note" at bounding box center [681, 451] width 126 height 40
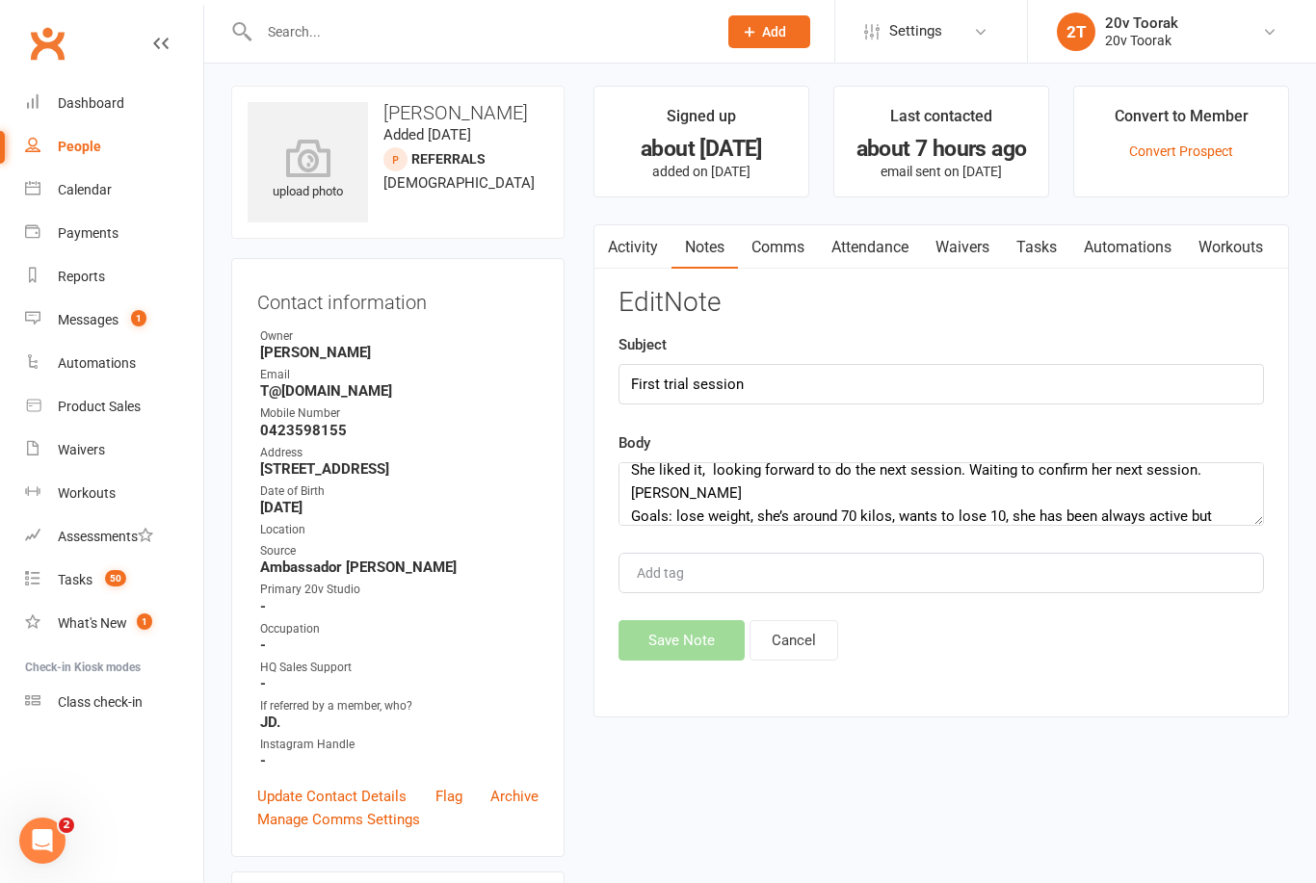
scroll to position [0, 0]
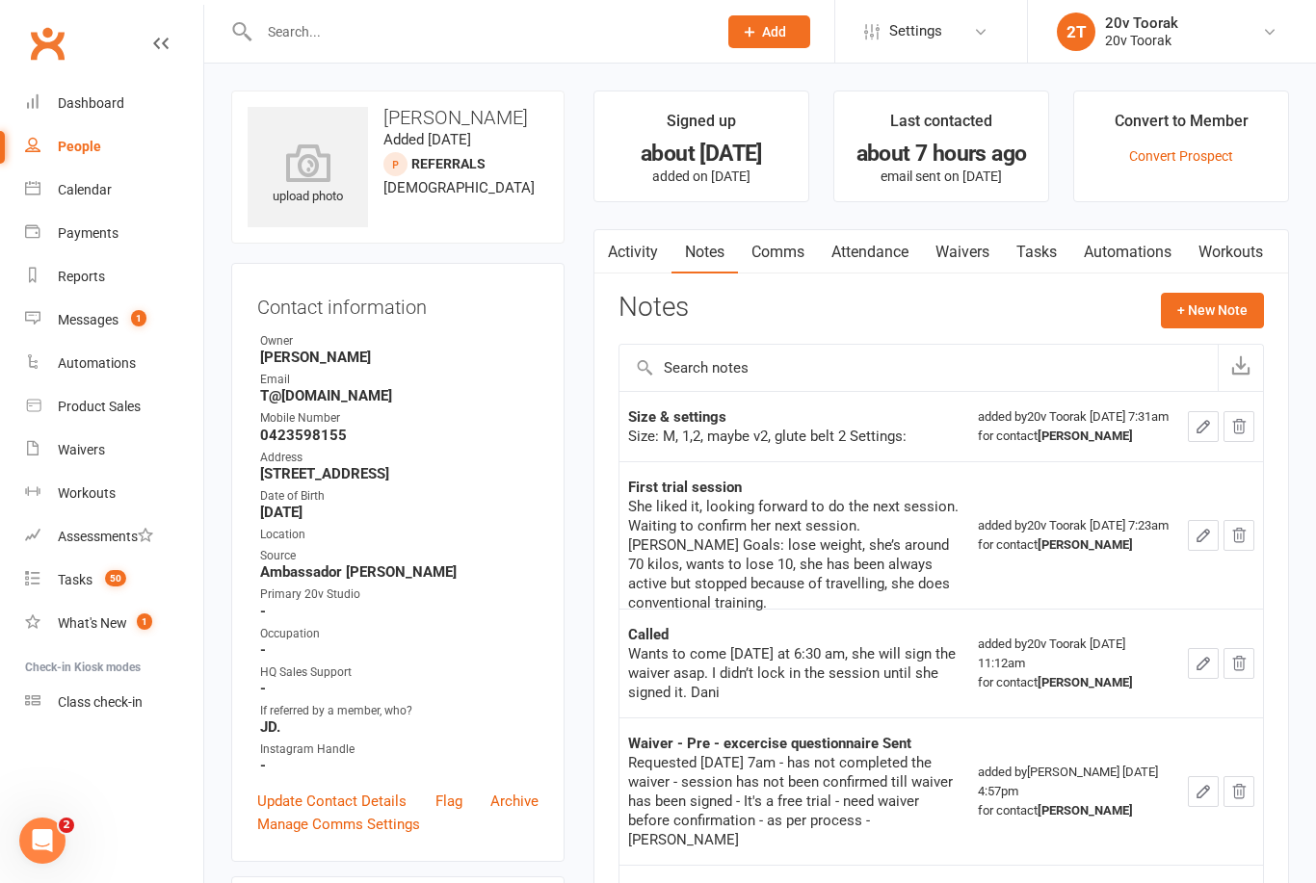
click at [113, 184] on link "Calendar" at bounding box center [114, 190] width 178 height 43
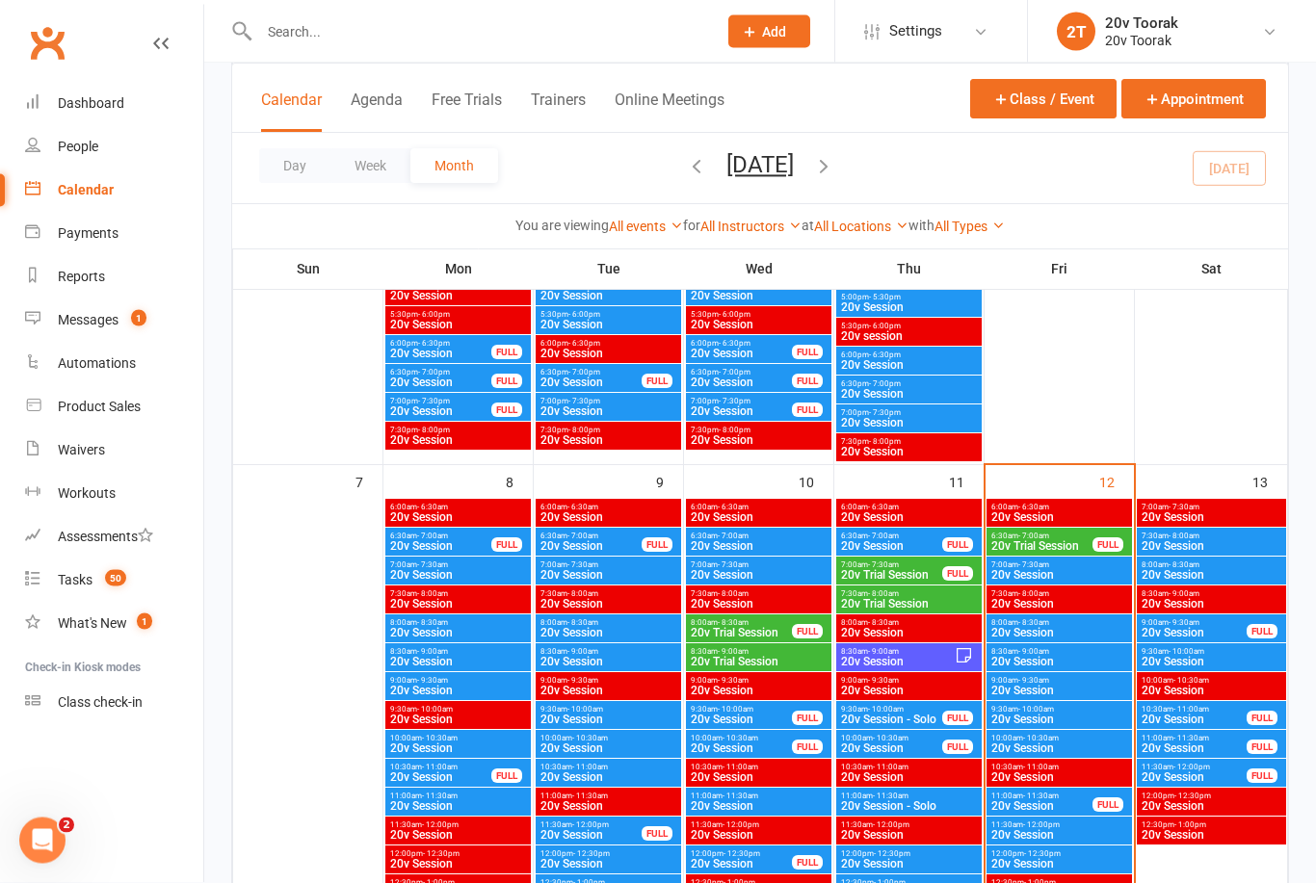
scroll to position [802, 0]
click at [1090, 636] on span "20v Session" at bounding box center [1059, 633] width 138 height 12
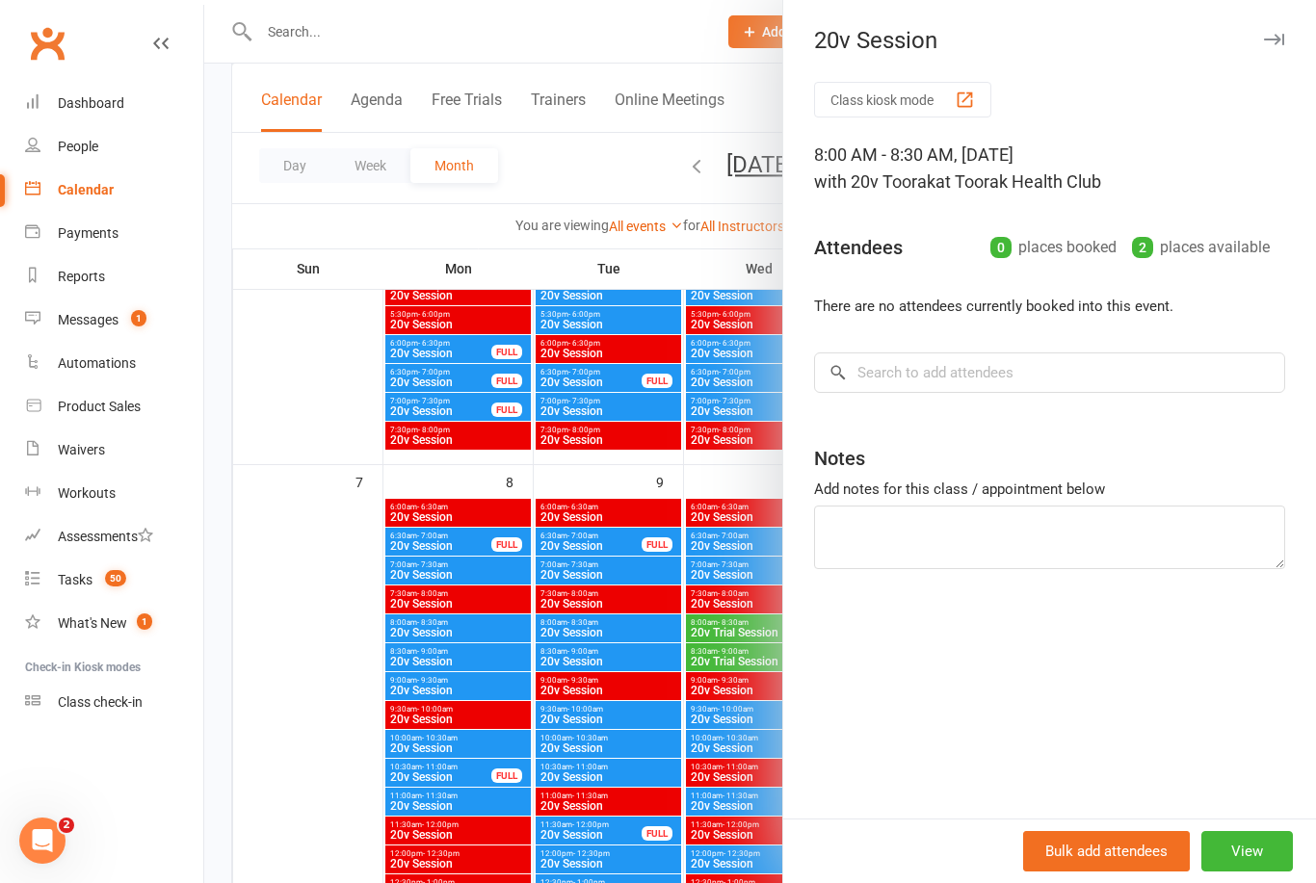
click at [302, 618] on div at bounding box center [760, 441] width 1112 height 883
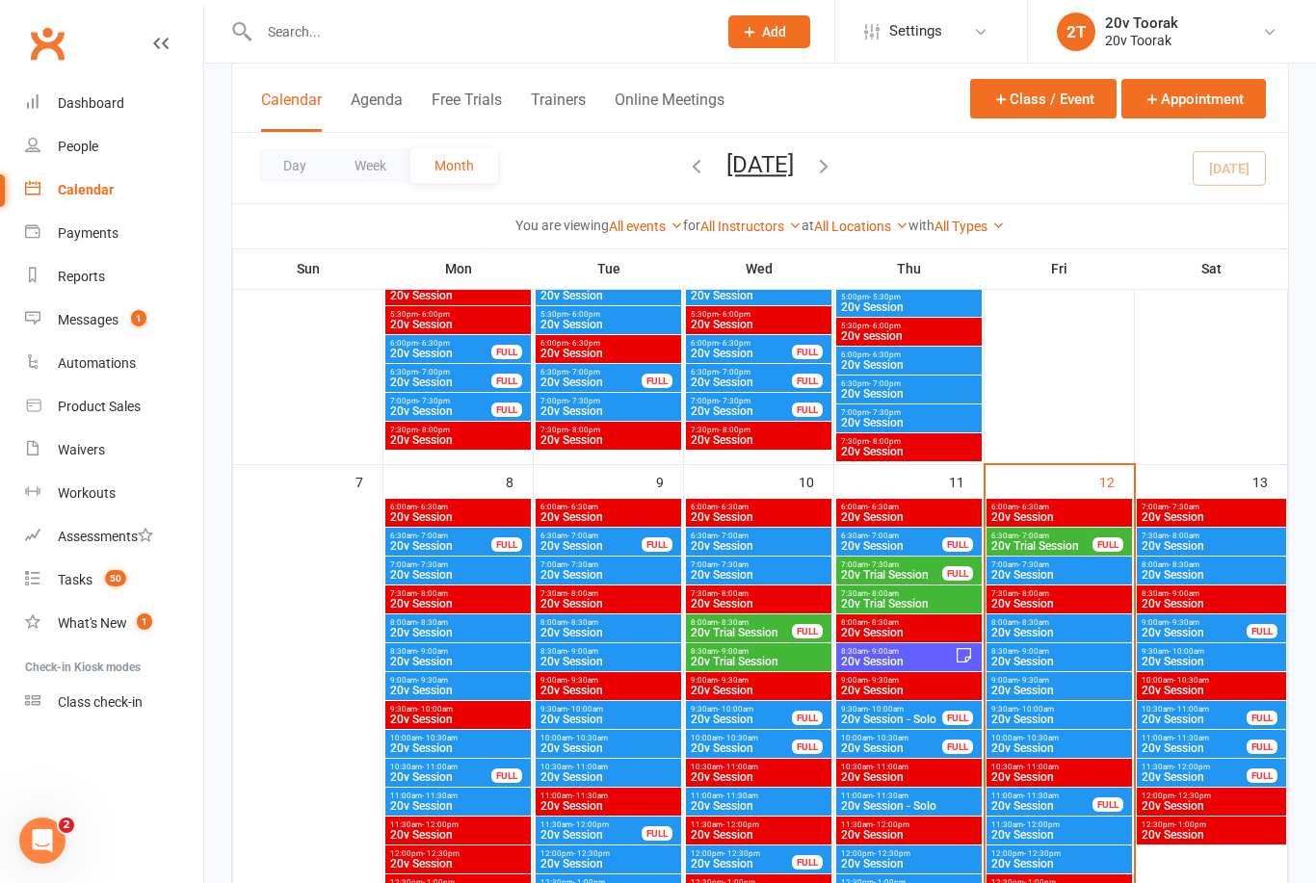
click at [101, 314] on div "Messages" at bounding box center [88, 319] width 61 height 15
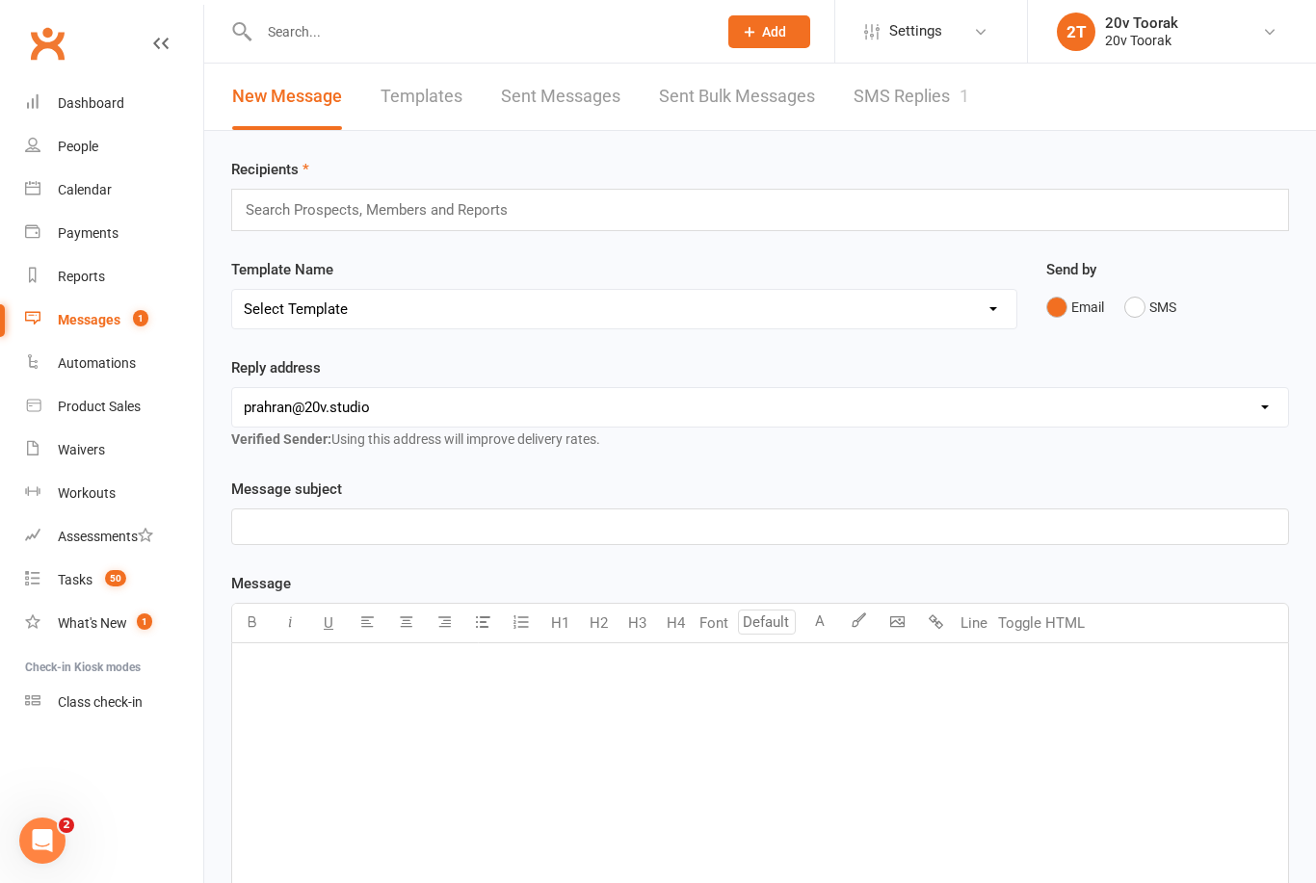
click at [933, 93] on link "SMS Replies 1" at bounding box center [912, 97] width 116 height 66
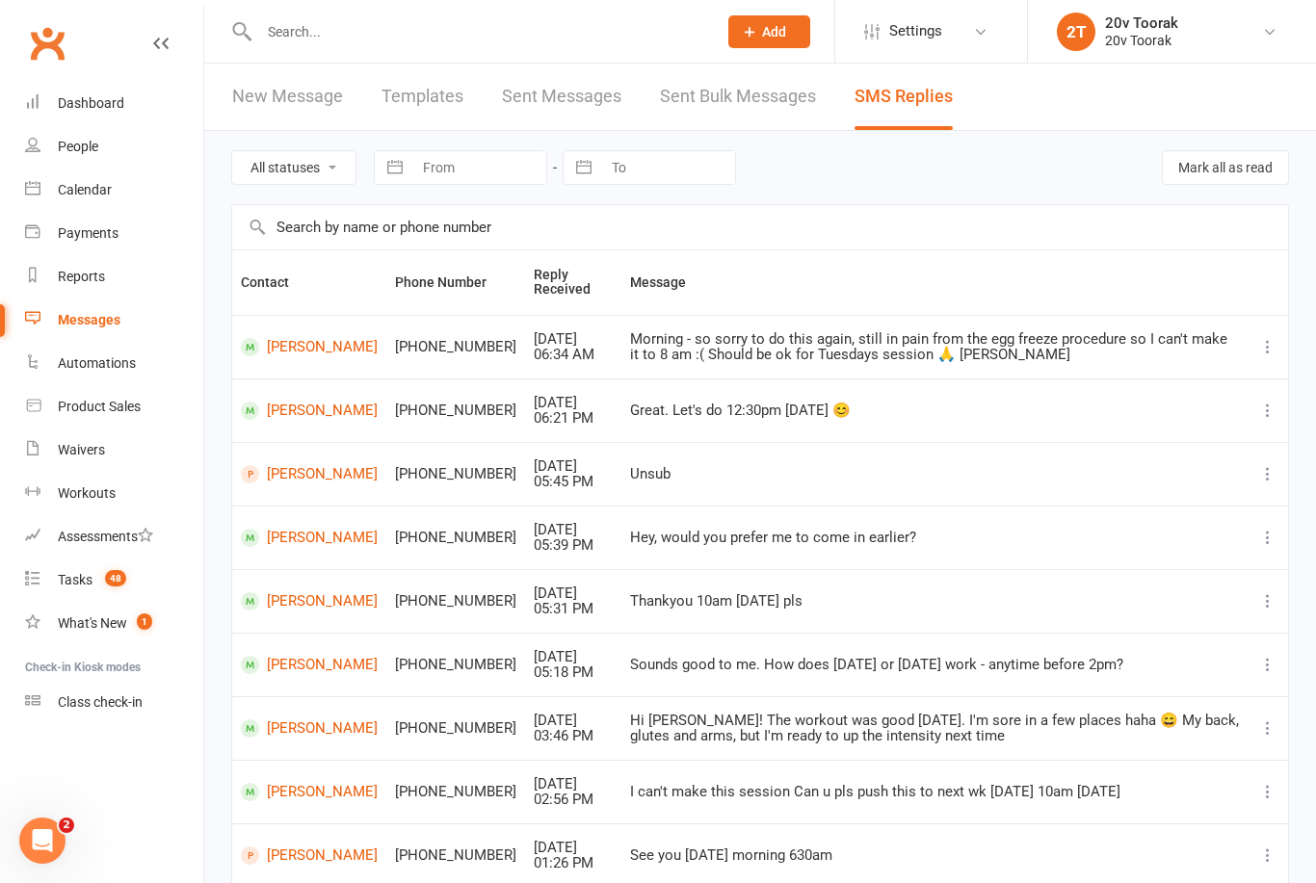
click at [118, 188] on link "Calendar" at bounding box center [114, 190] width 178 height 43
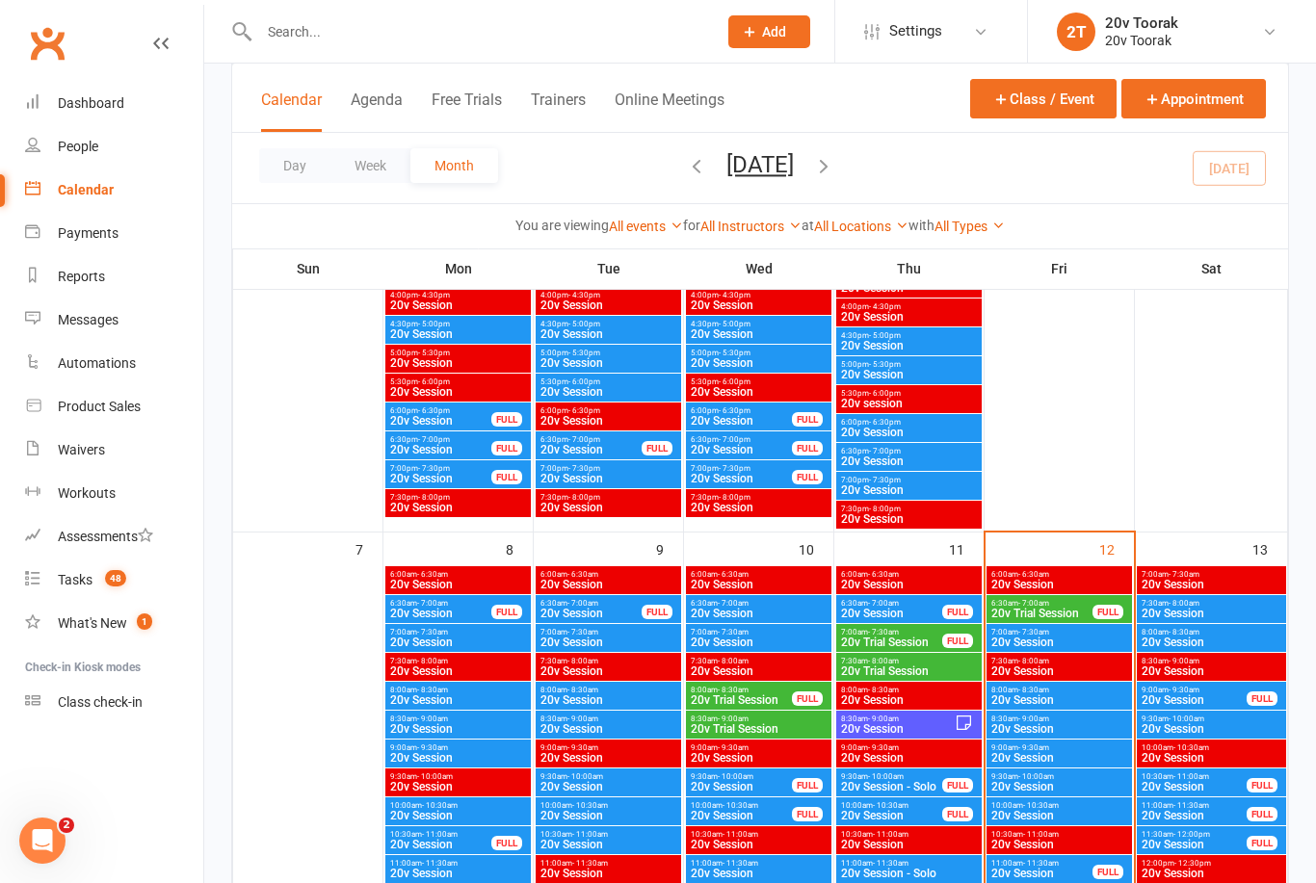
scroll to position [803, 0]
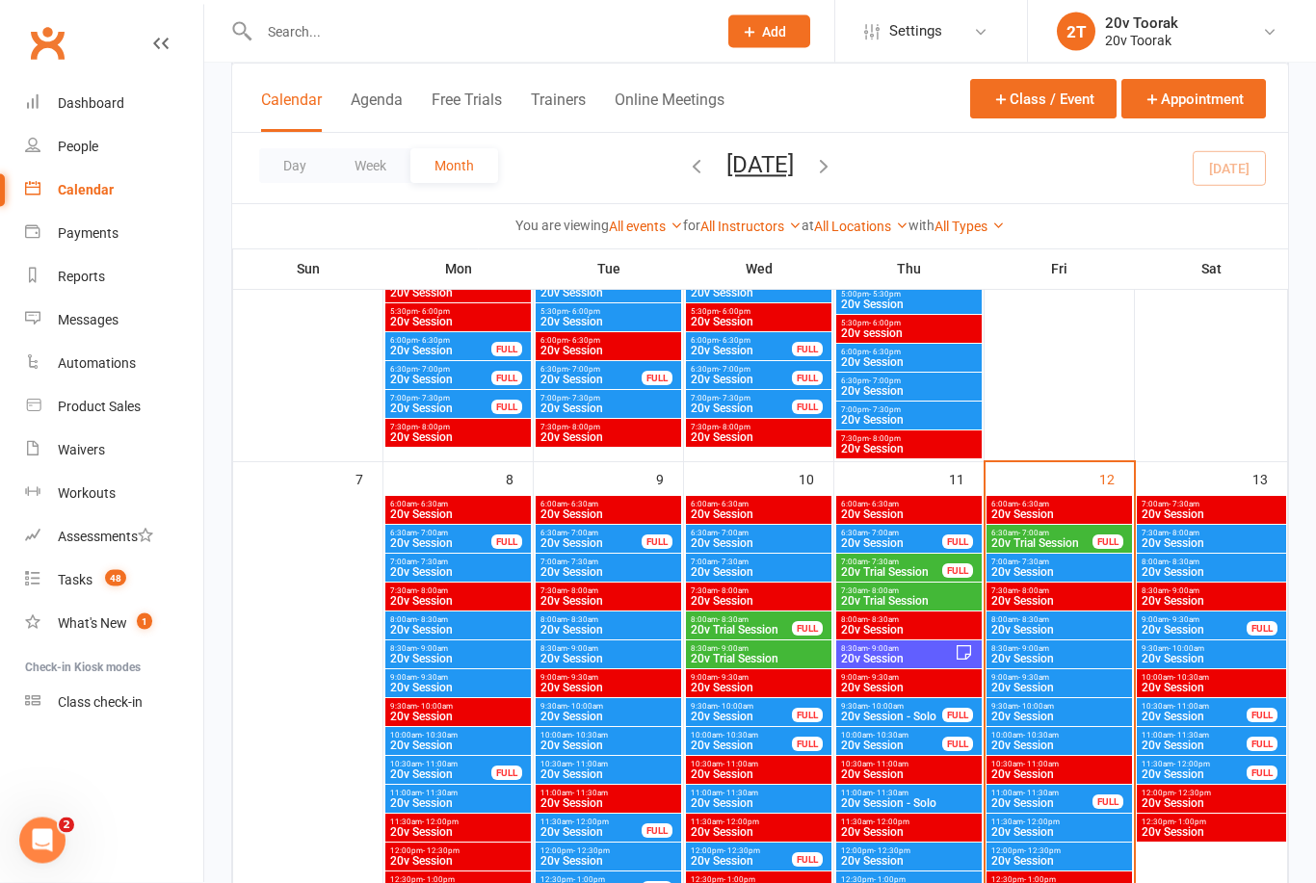
click at [1076, 628] on span "20v Session" at bounding box center [1059, 631] width 138 height 12
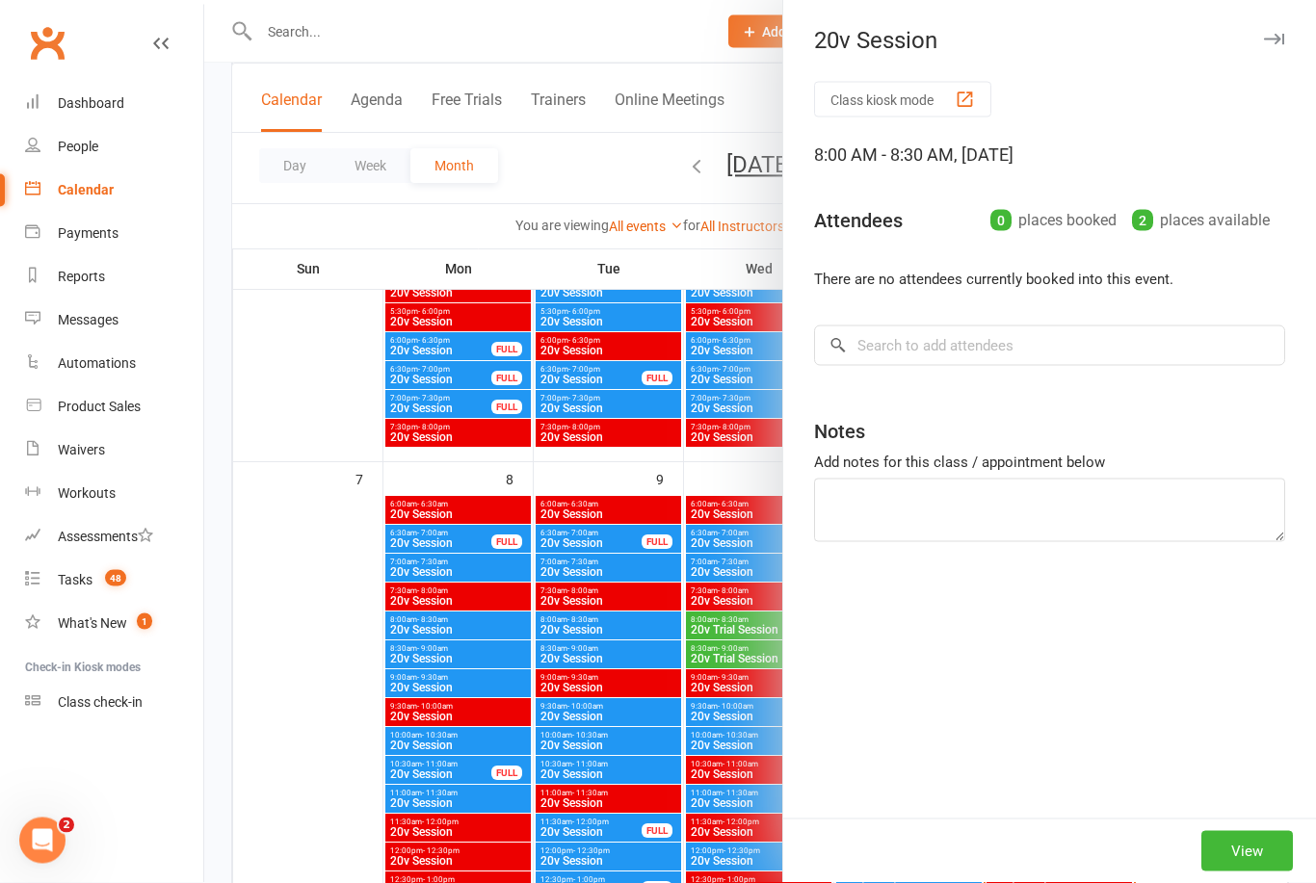
scroll to position [804, 0]
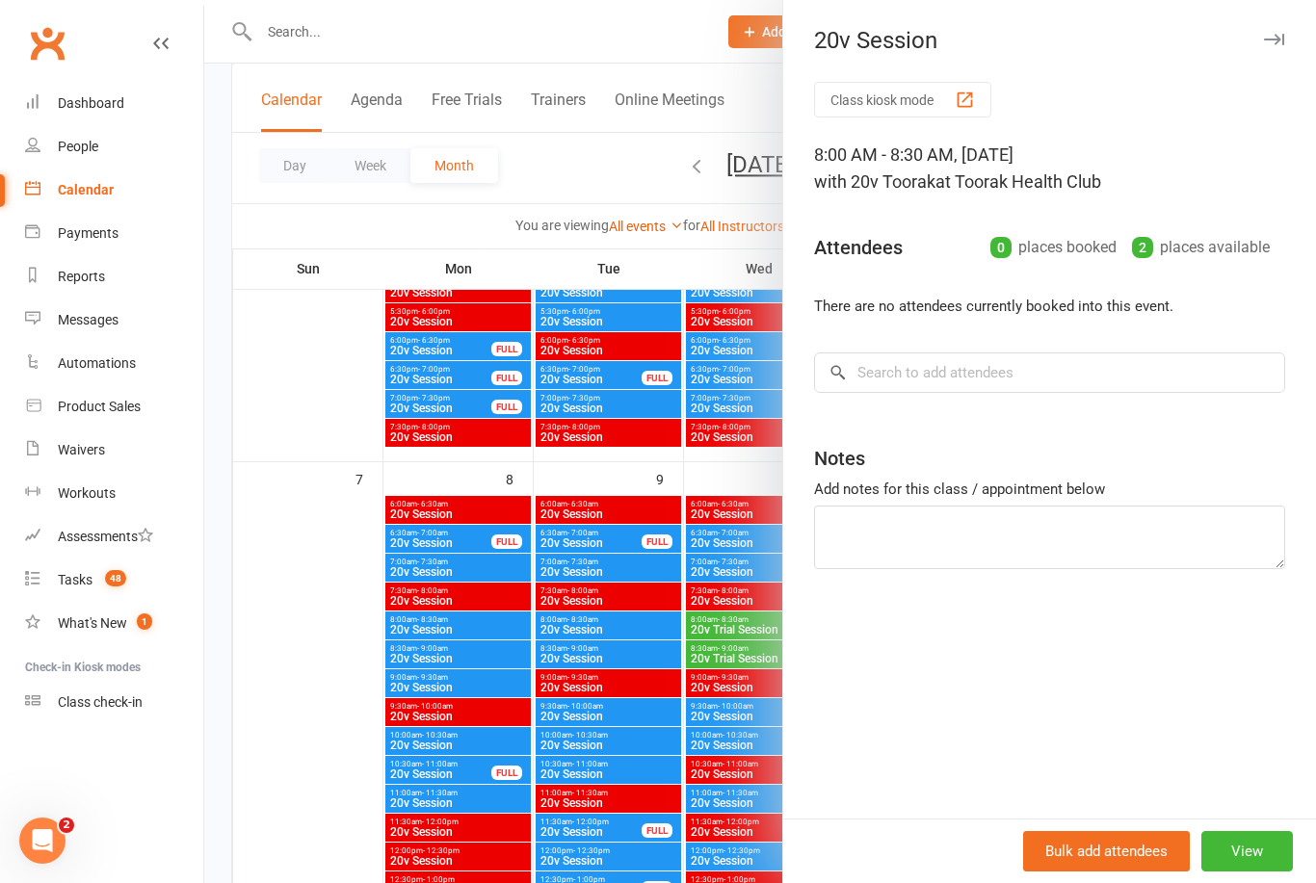
click at [304, 608] on div at bounding box center [760, 441] width 1112 height 883
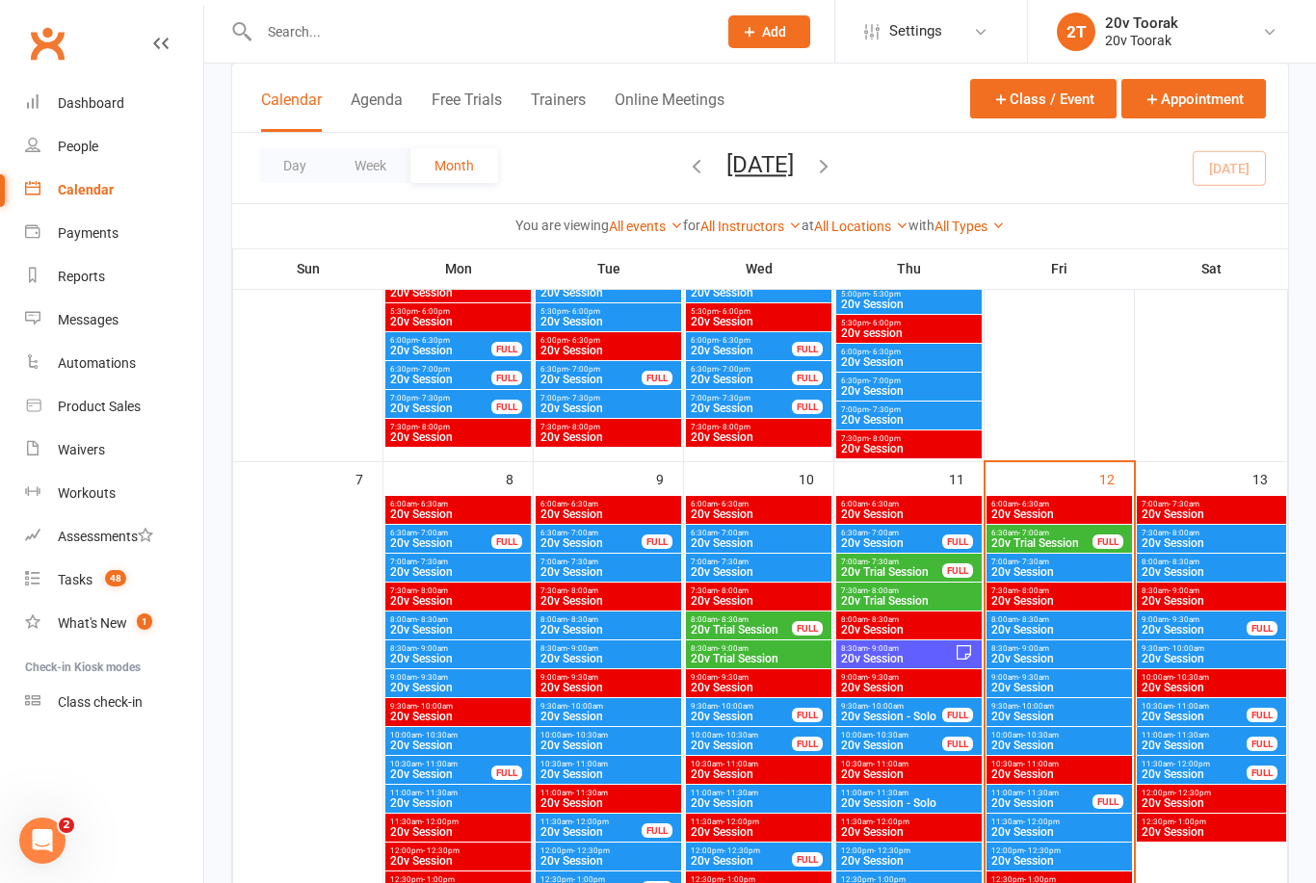
click at [1084, 653] on span "20v Session" at bounding box center [1059, 659] width 138 height 12
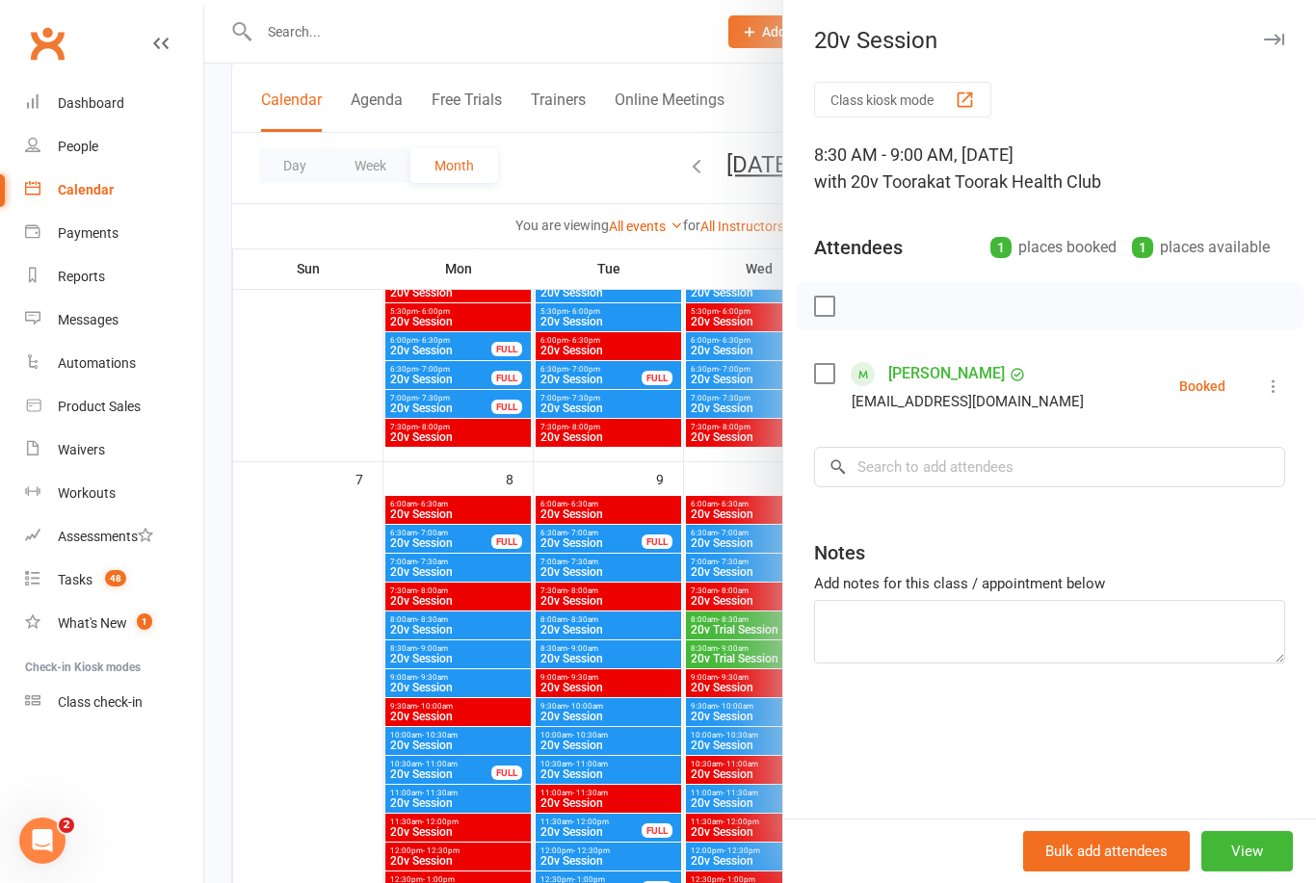
click at [677, 752] on div at bounding box center [760, 441] width 1112 height 883
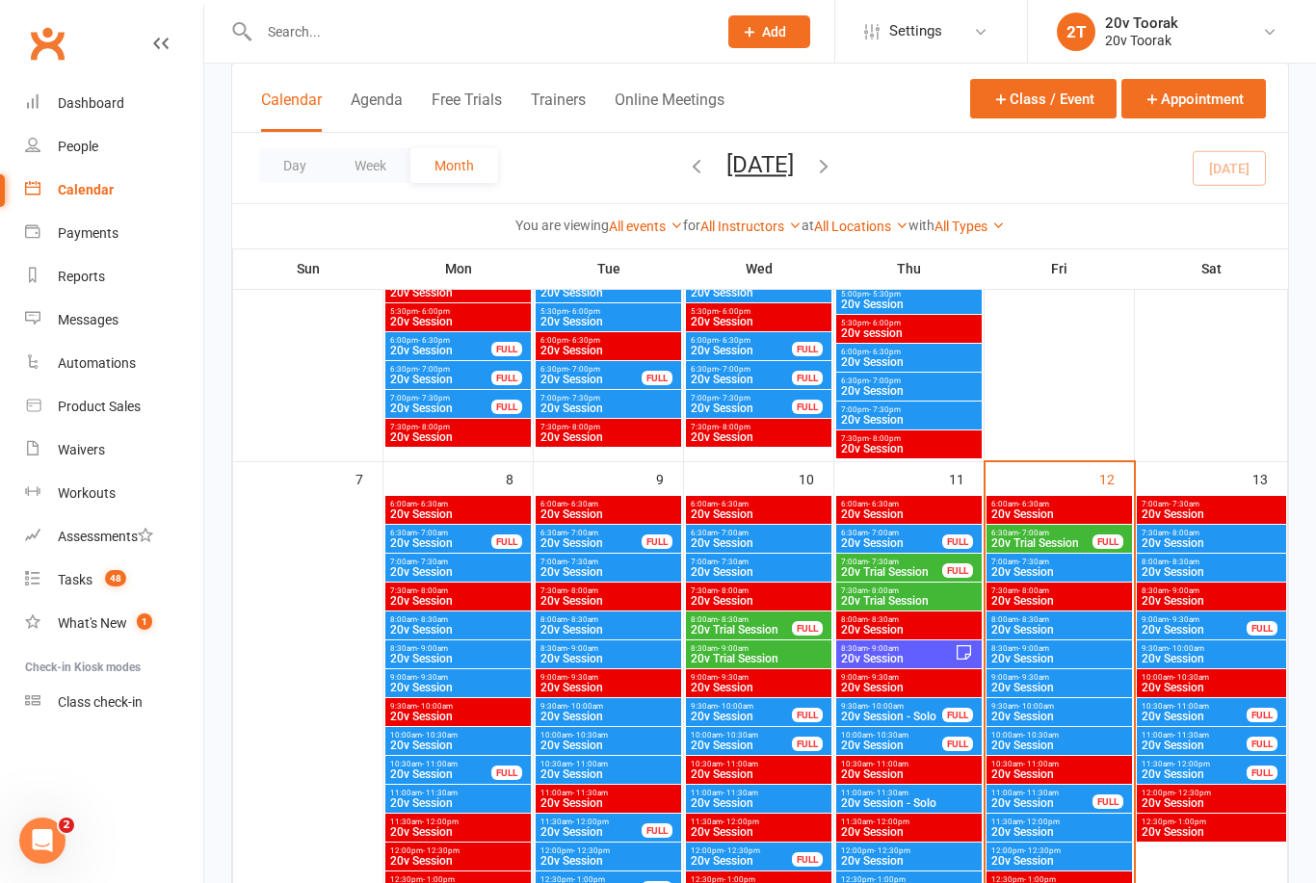
click at [778, 620] on span "8:00am - 8:30am" at bounding box center [741, 620] width 103 height 9
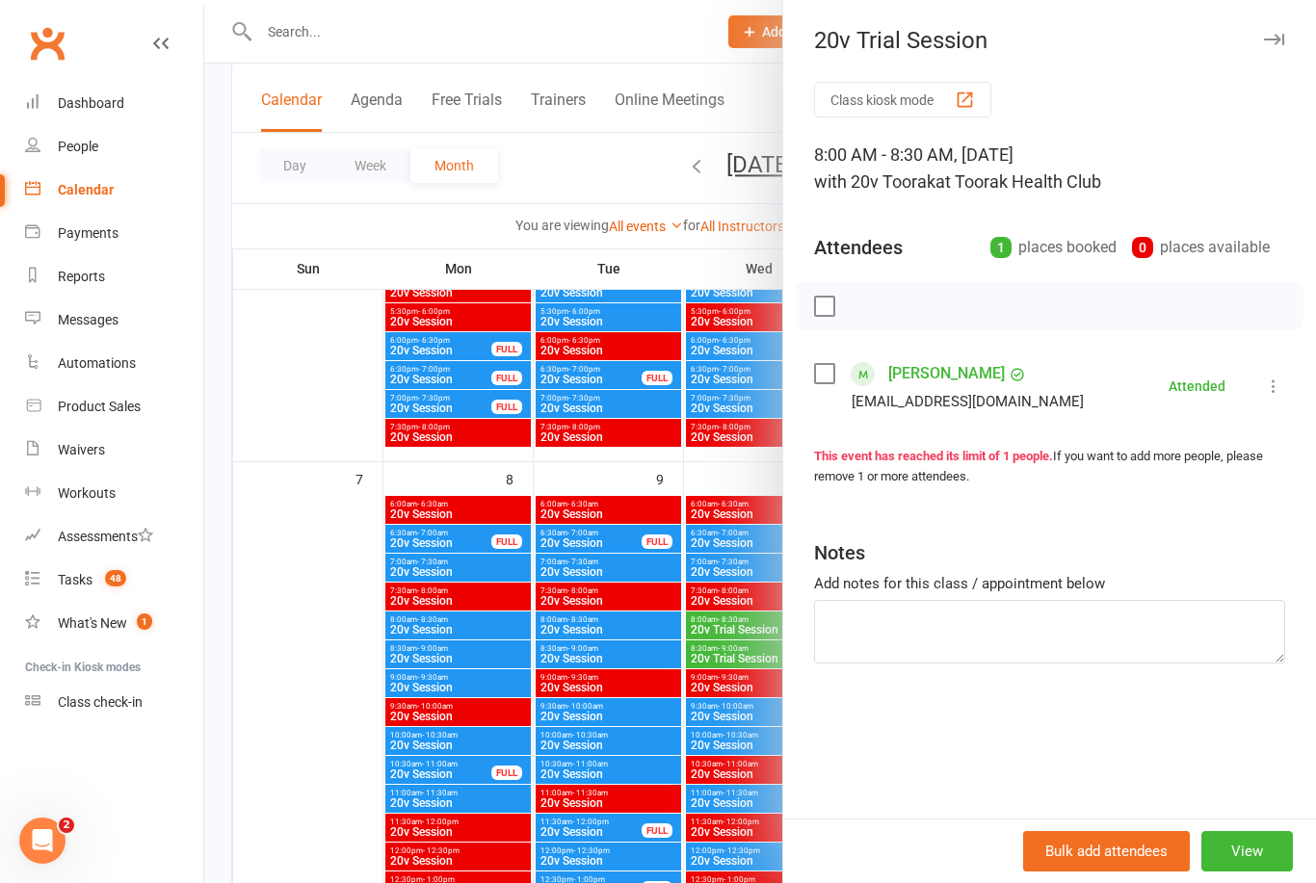
click at [749, 692] on div at bounding box center [760, 441] width 1112 height 883
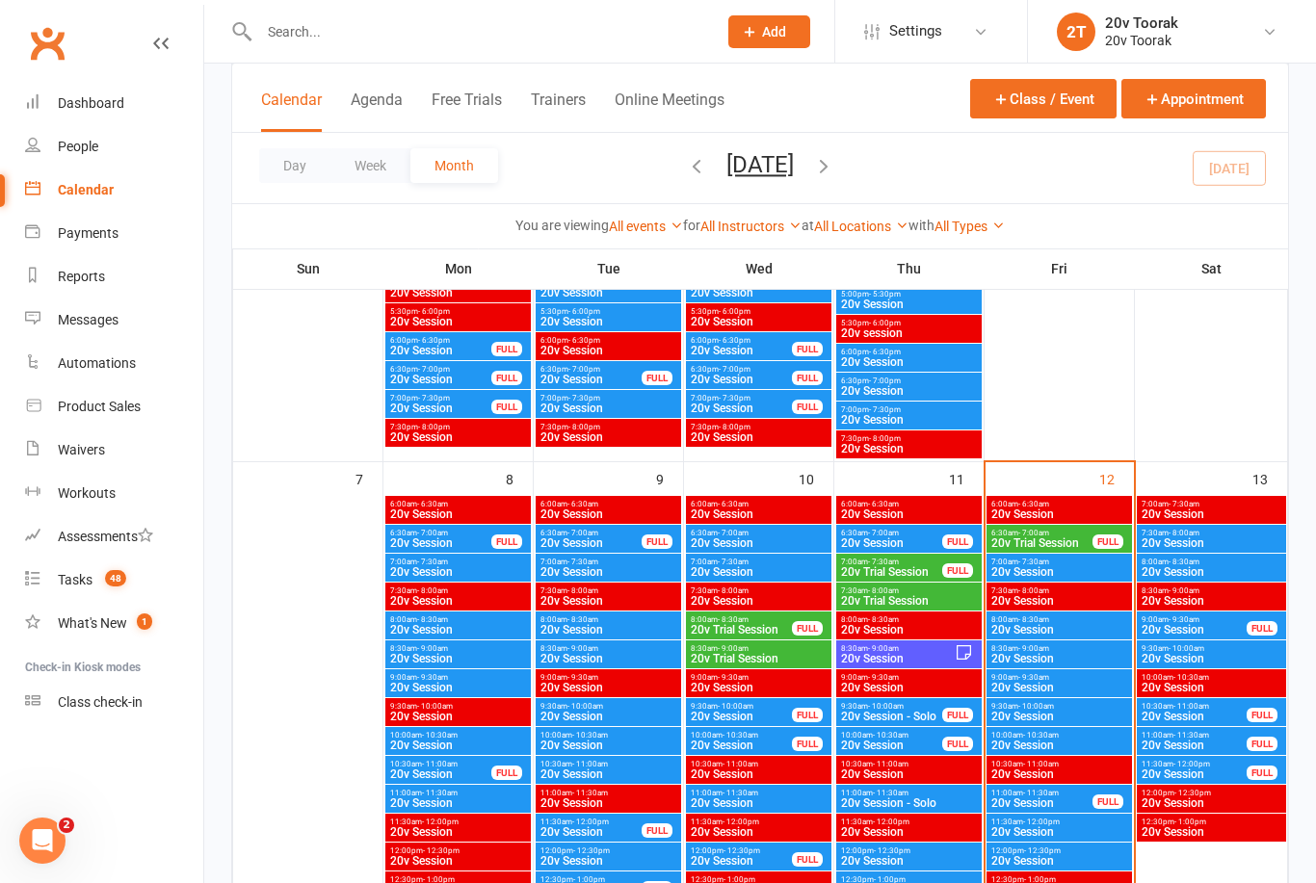
click at [913, 567] on span "20v Trial Session" at bounding box center [891, 572] width 103 height 12
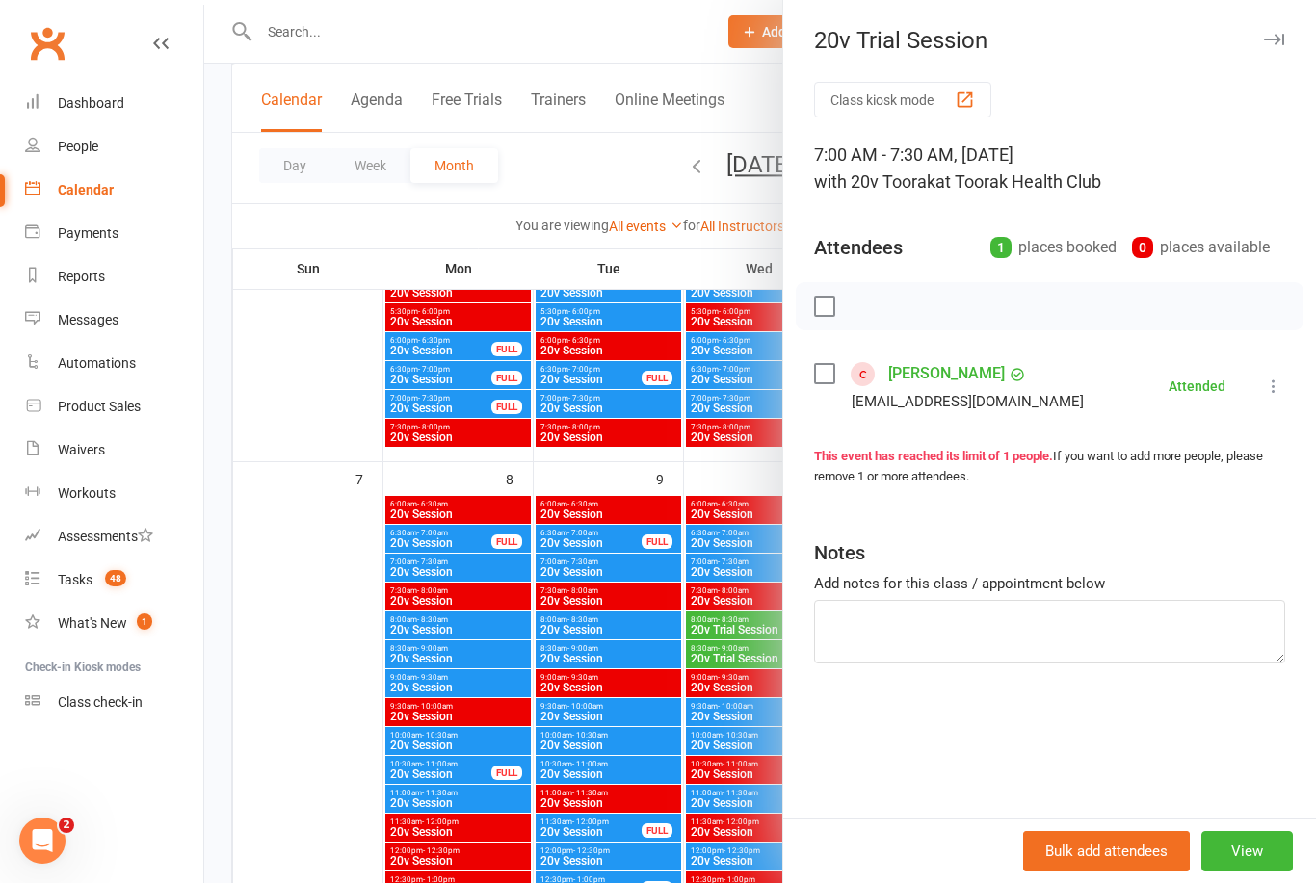
click at [745, 685] on div at bounding box center [760, 441] width 1112 height 883
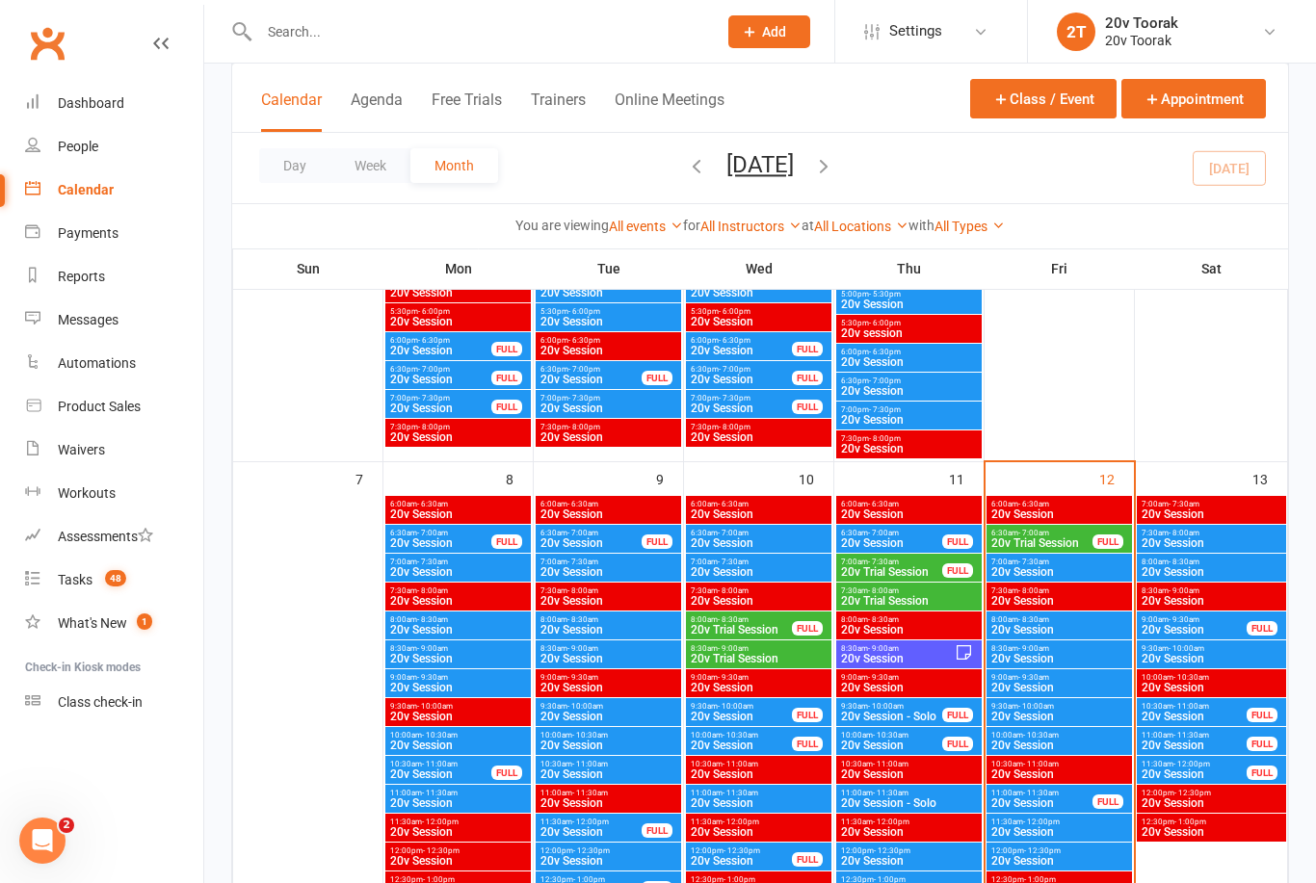
click at [881, 661] on span "20v Session" at bounding box center [897, 659] width 115 height 12
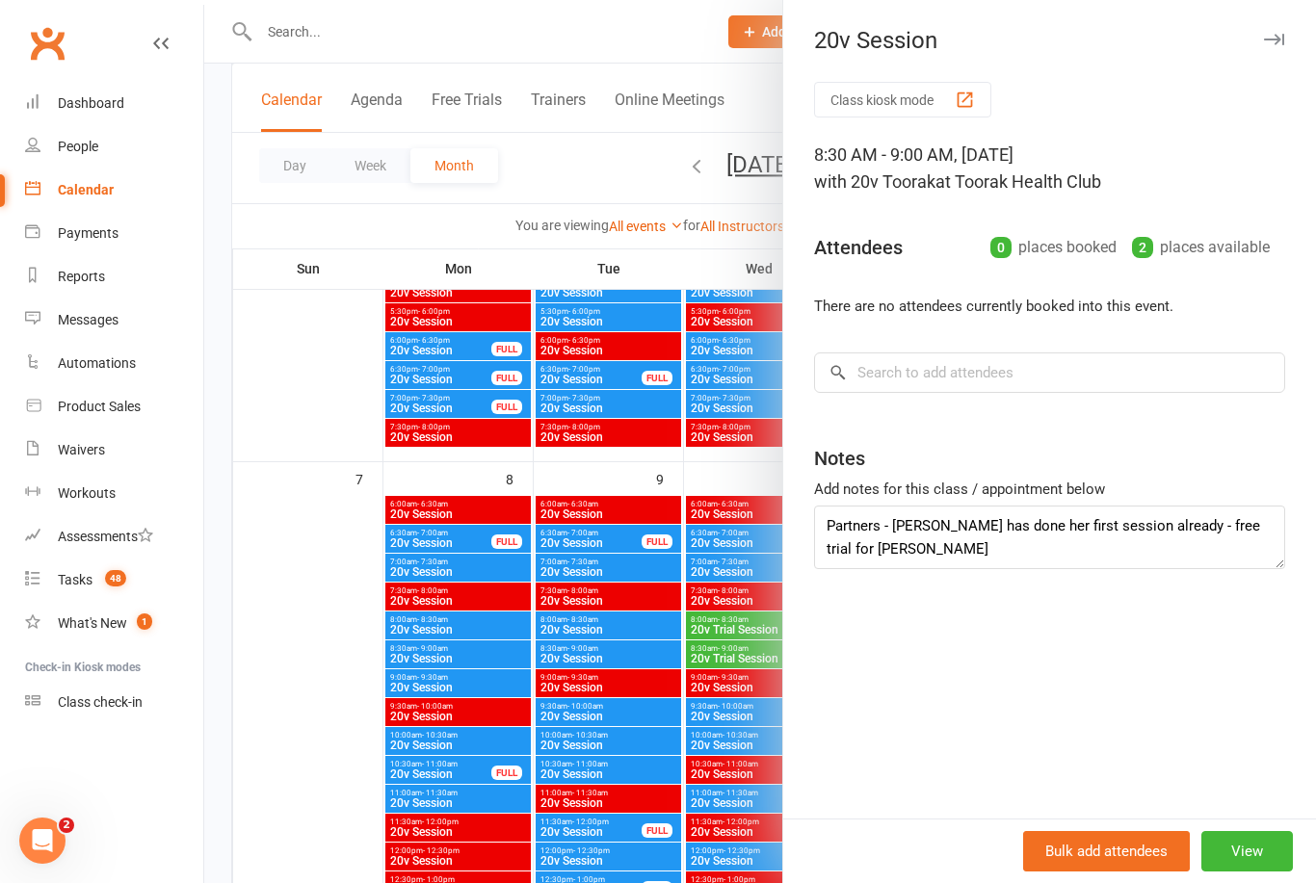
click at [301, 718] on div at bounding box center [760, 441] width 1112 height 883
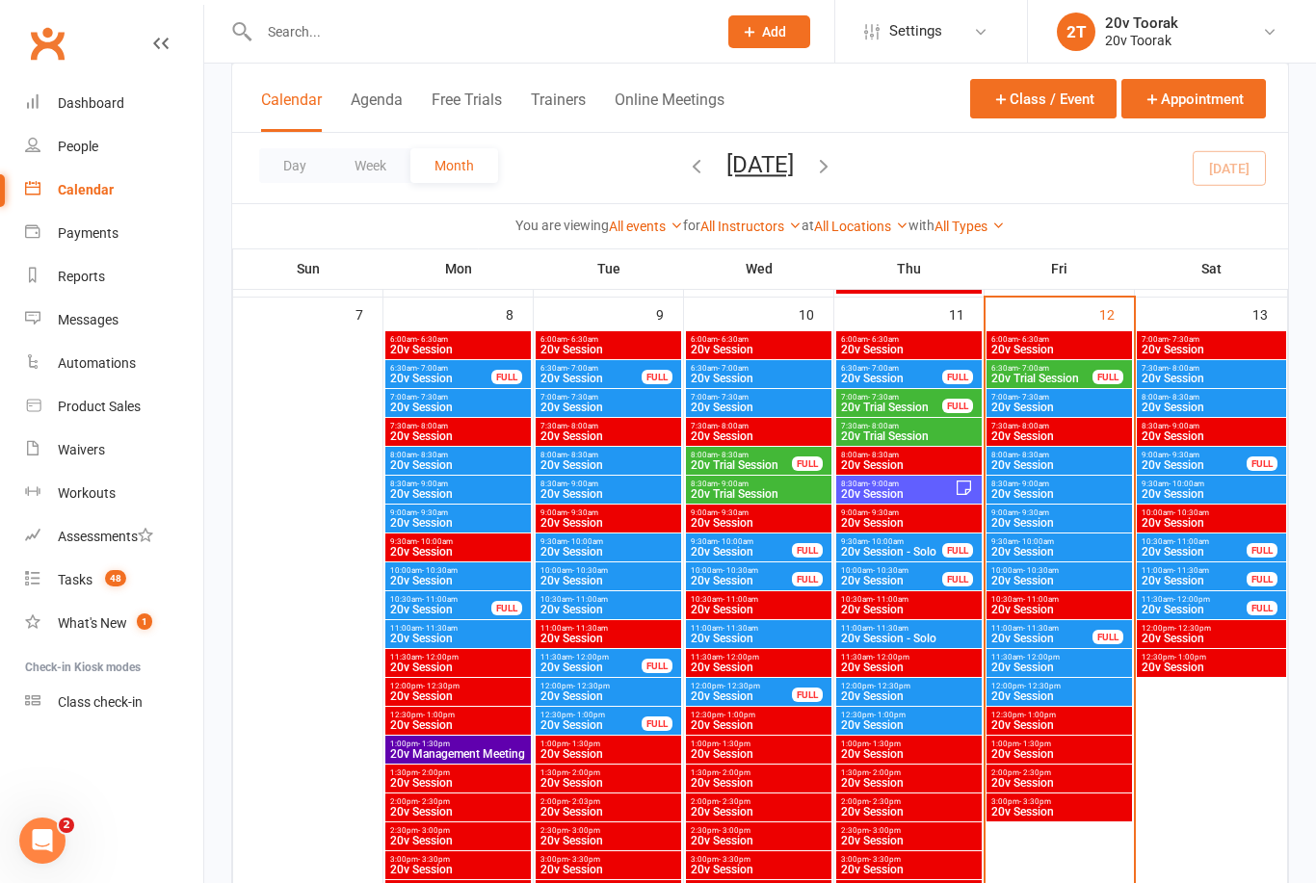
scroll to position [968, 0]
click at [914, 478] on div "8:30am - 9:00am 20v Session" at bounding box center [908, 491] width 145 height 28
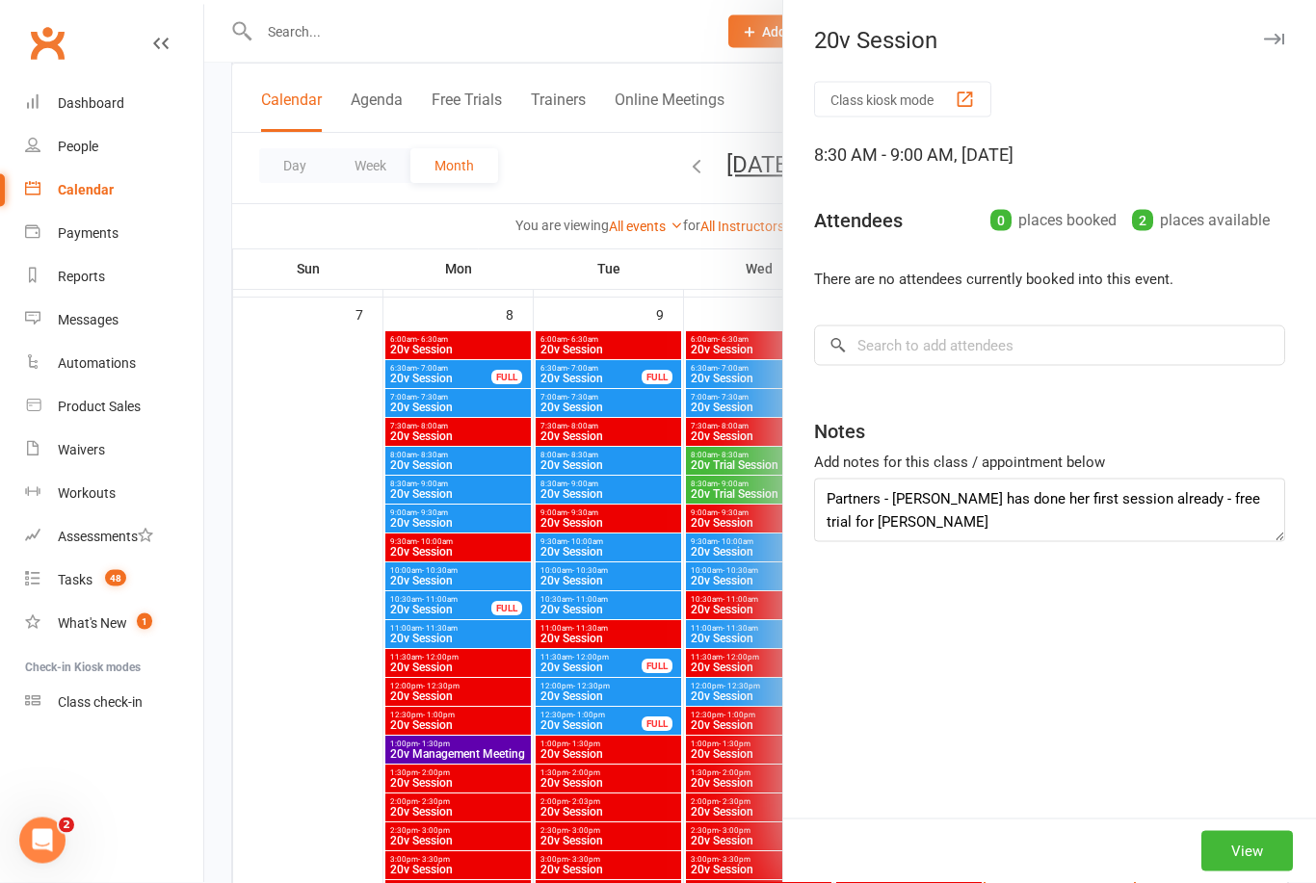
scroll to position [969, 0]
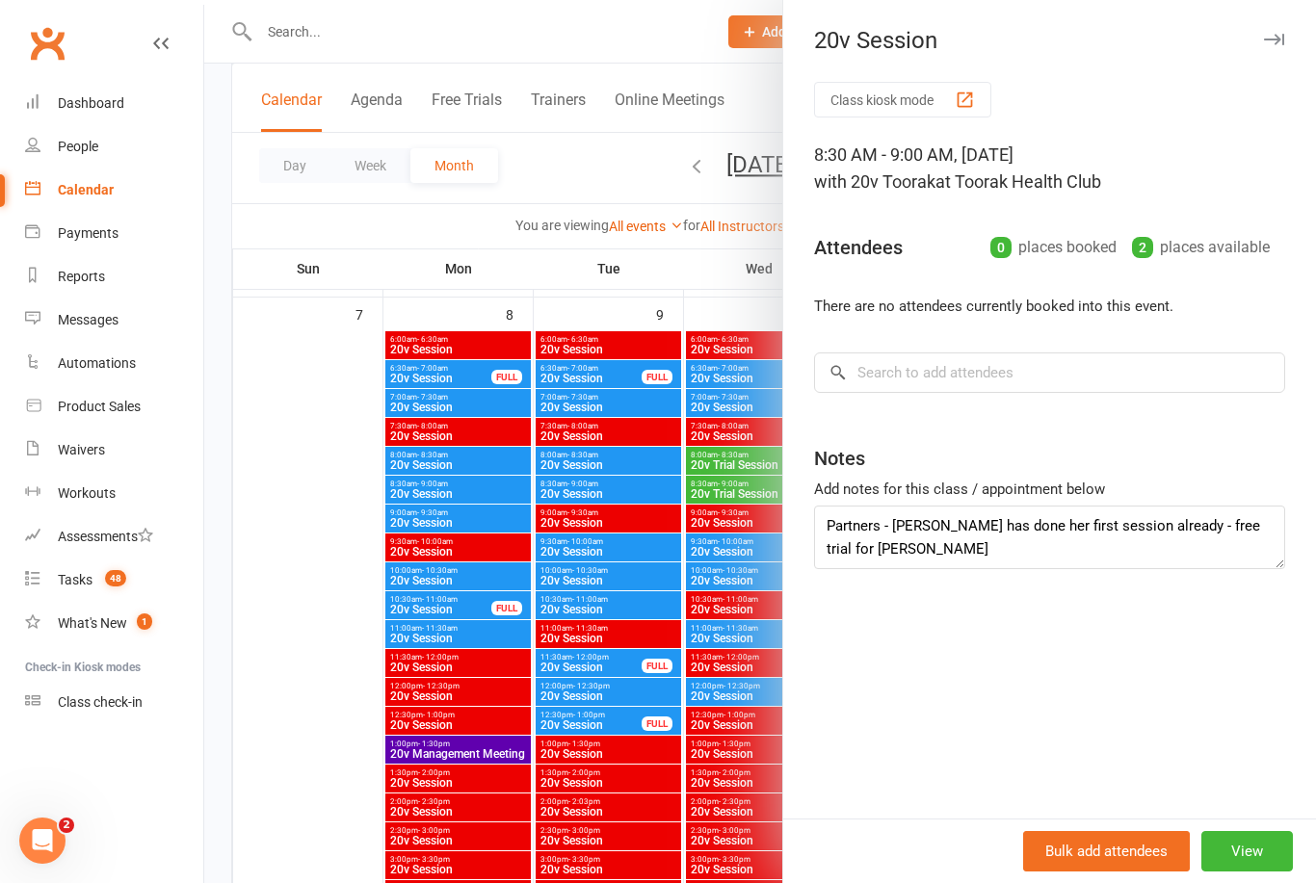
click at [1258, 872] on button "View" at bounding box center [1247, 851] width 92 height 40
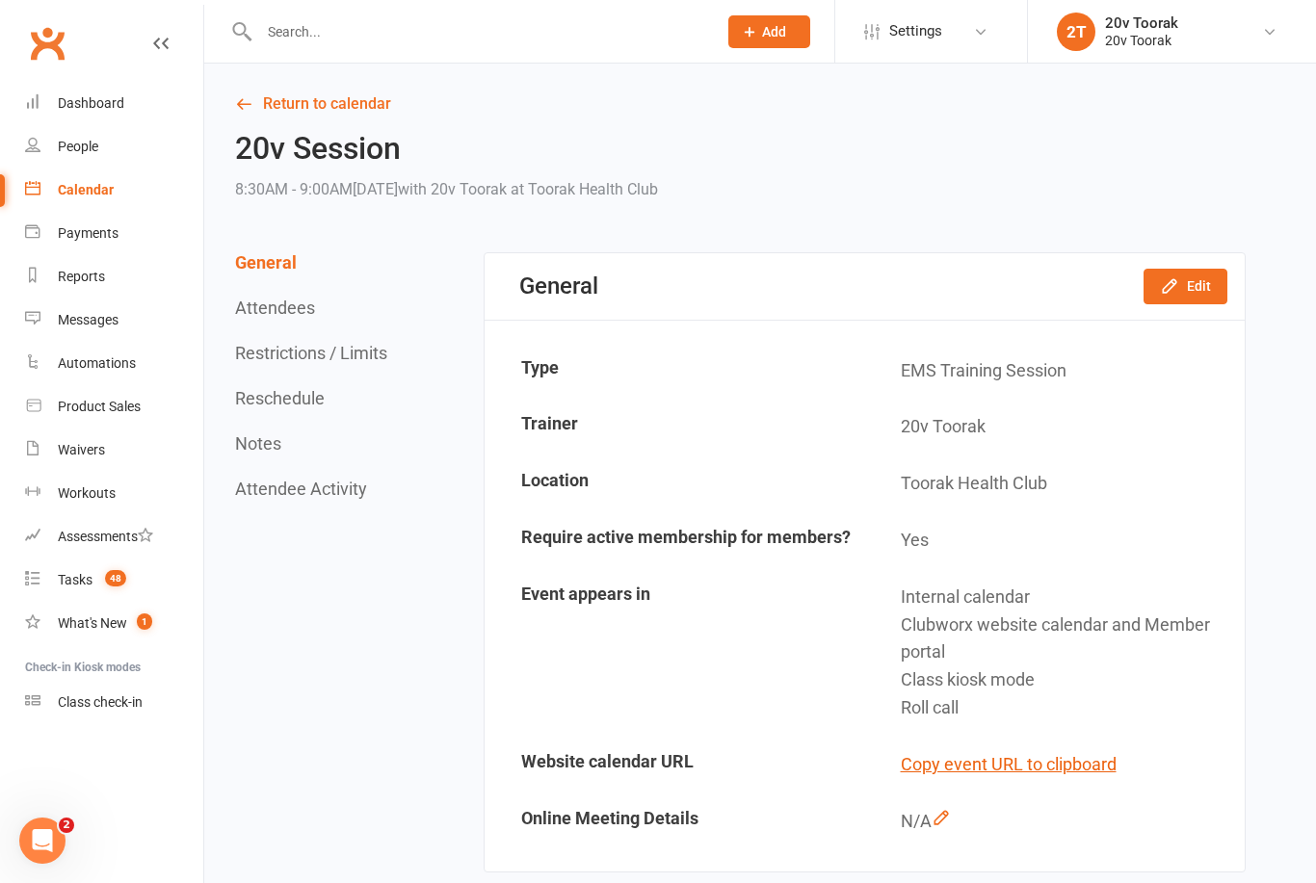
click at [1176, 291] on icon "button" at bounding box center [1169, 285] width 19 height 19
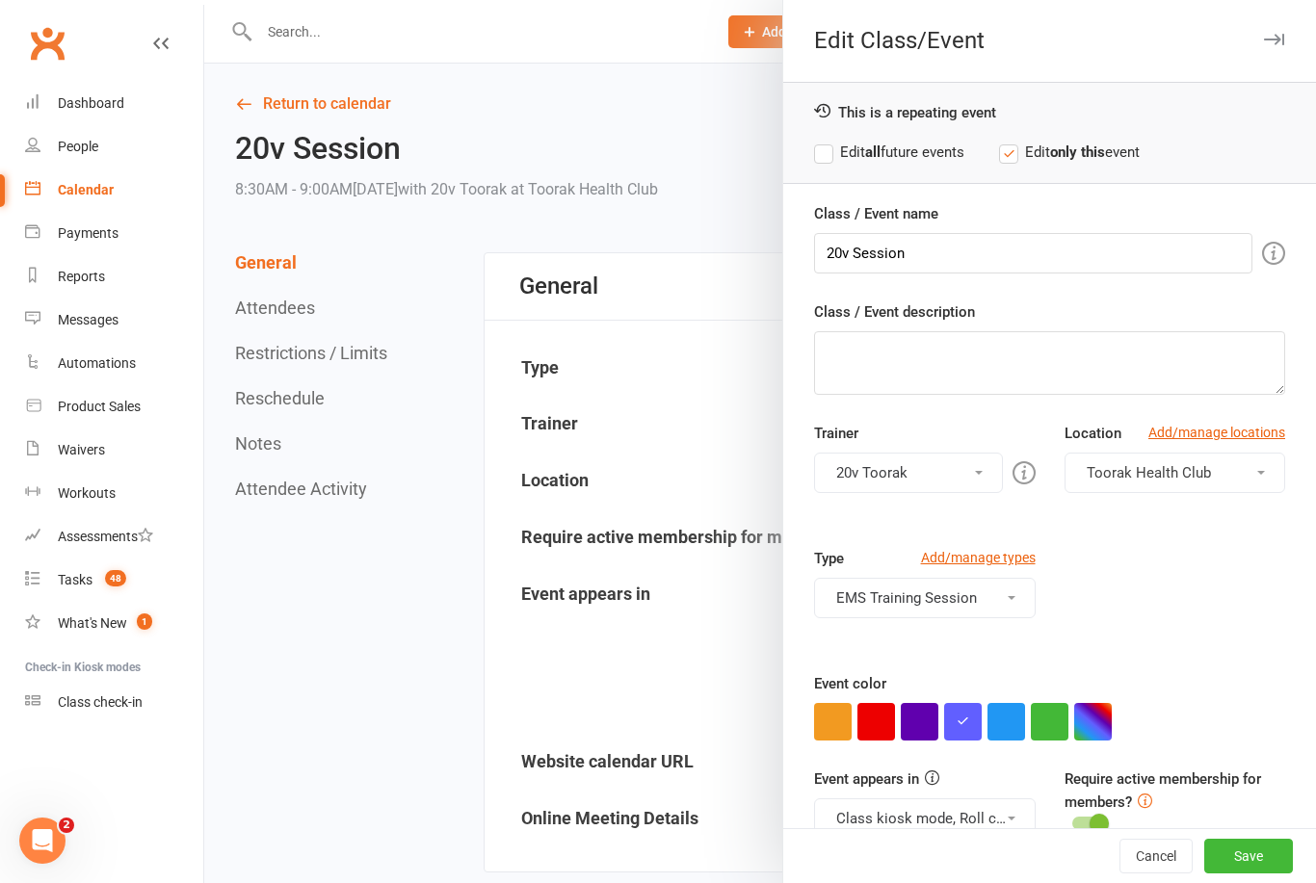
click at [1004, 722] on button "button" at bounding box center [1006, 722] width 38 height 38
click at [1263, 869] on button "Save" at bounding box center [1248, 856] width 89 height 35
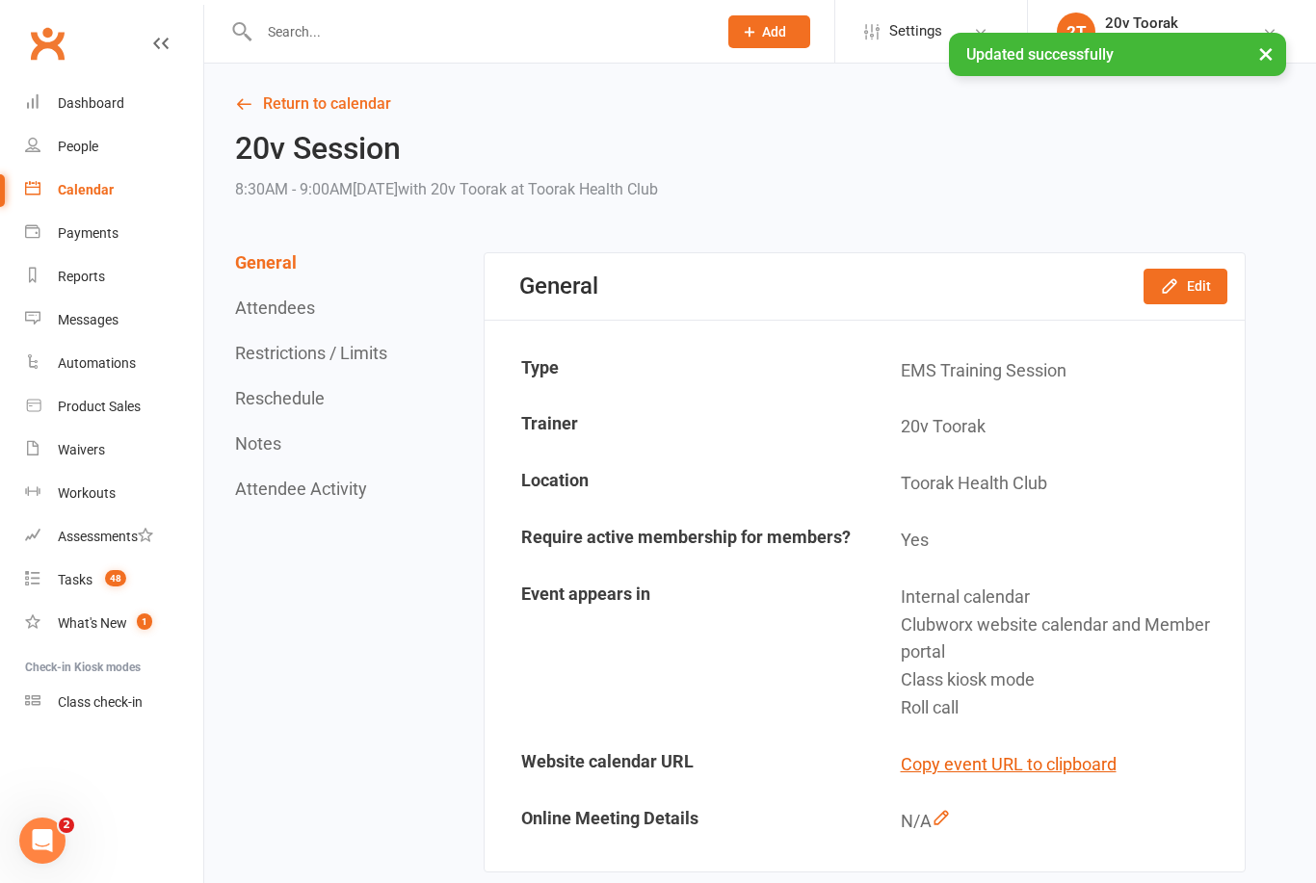
click at [339, 115] on link "Return to calendar" at bounding box center [740, 104] width 1011 height 27
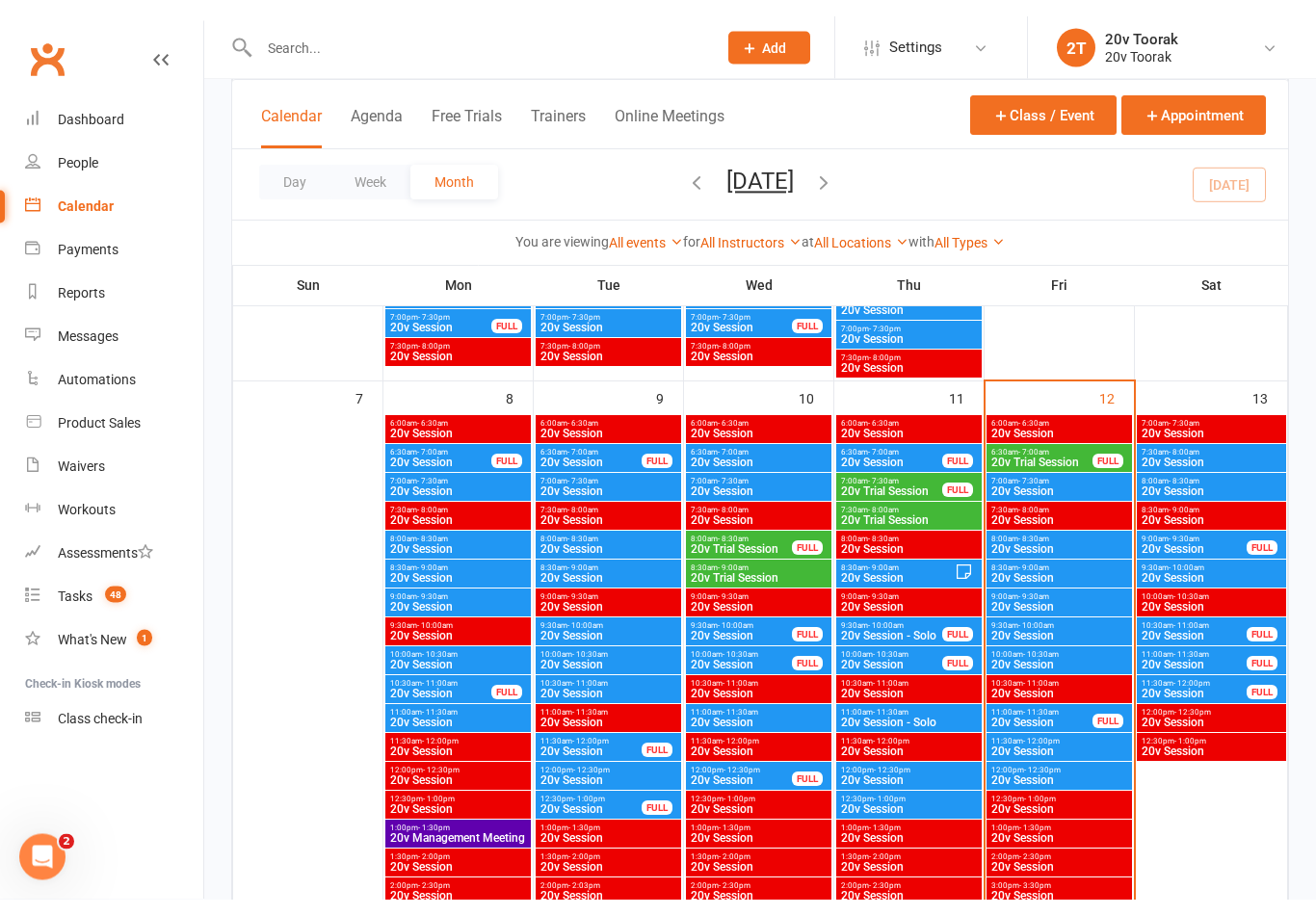
scroll to position [896, 0]
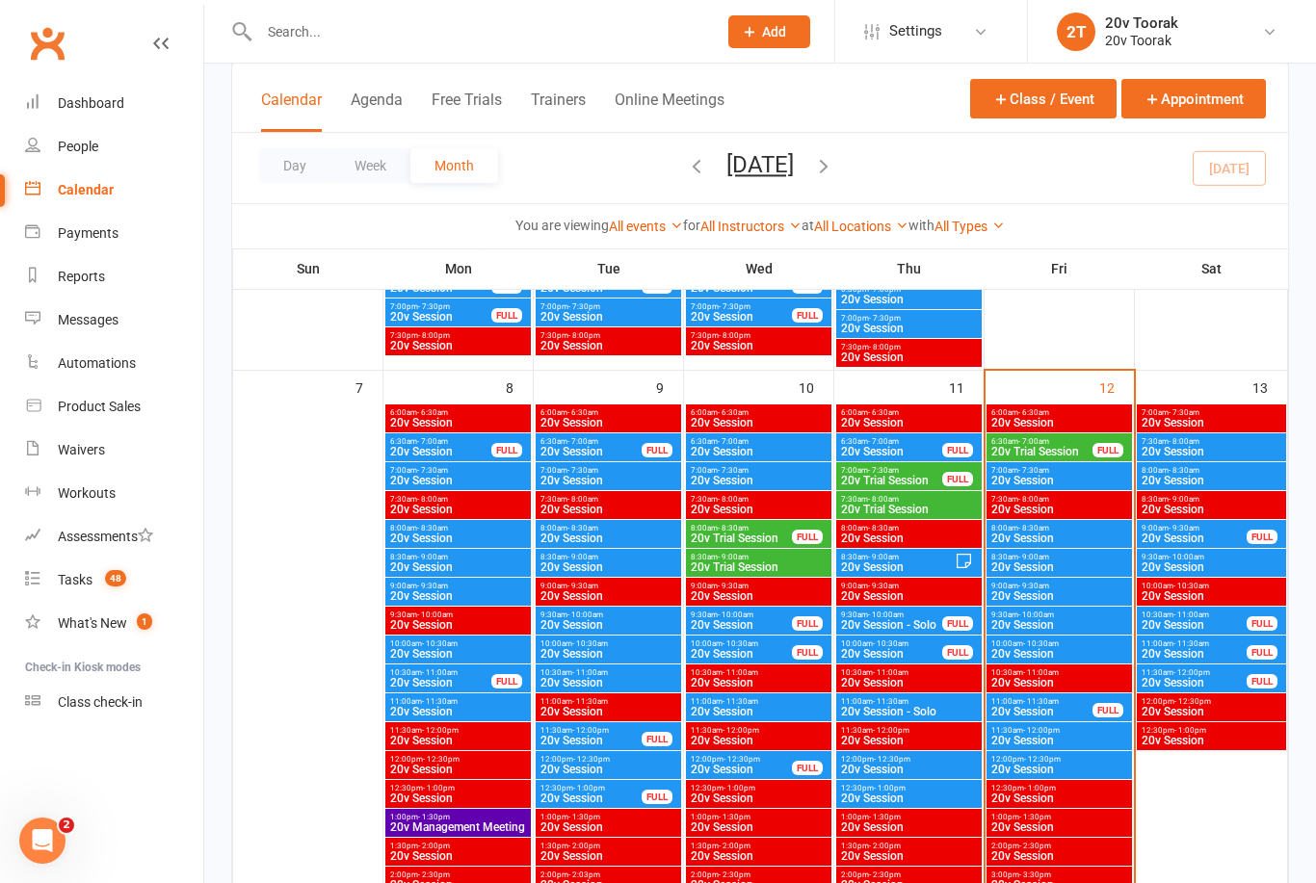
click at [751, 535] on span "20v Trial Session" at bounding box center [741, 539] width 103 height 12
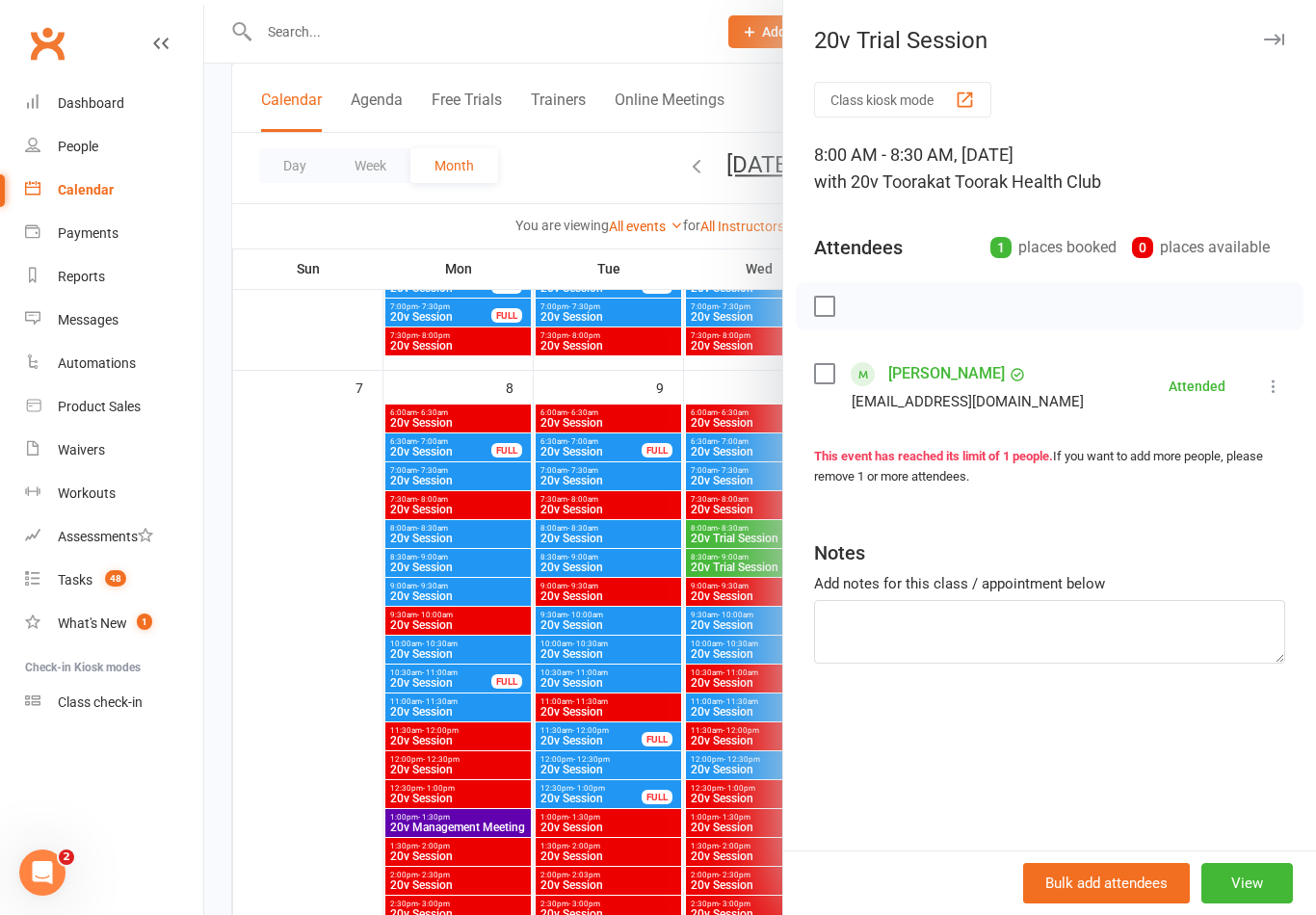
click at [685, 544] on div at bounding box center [760, 457] width 1112 height 915
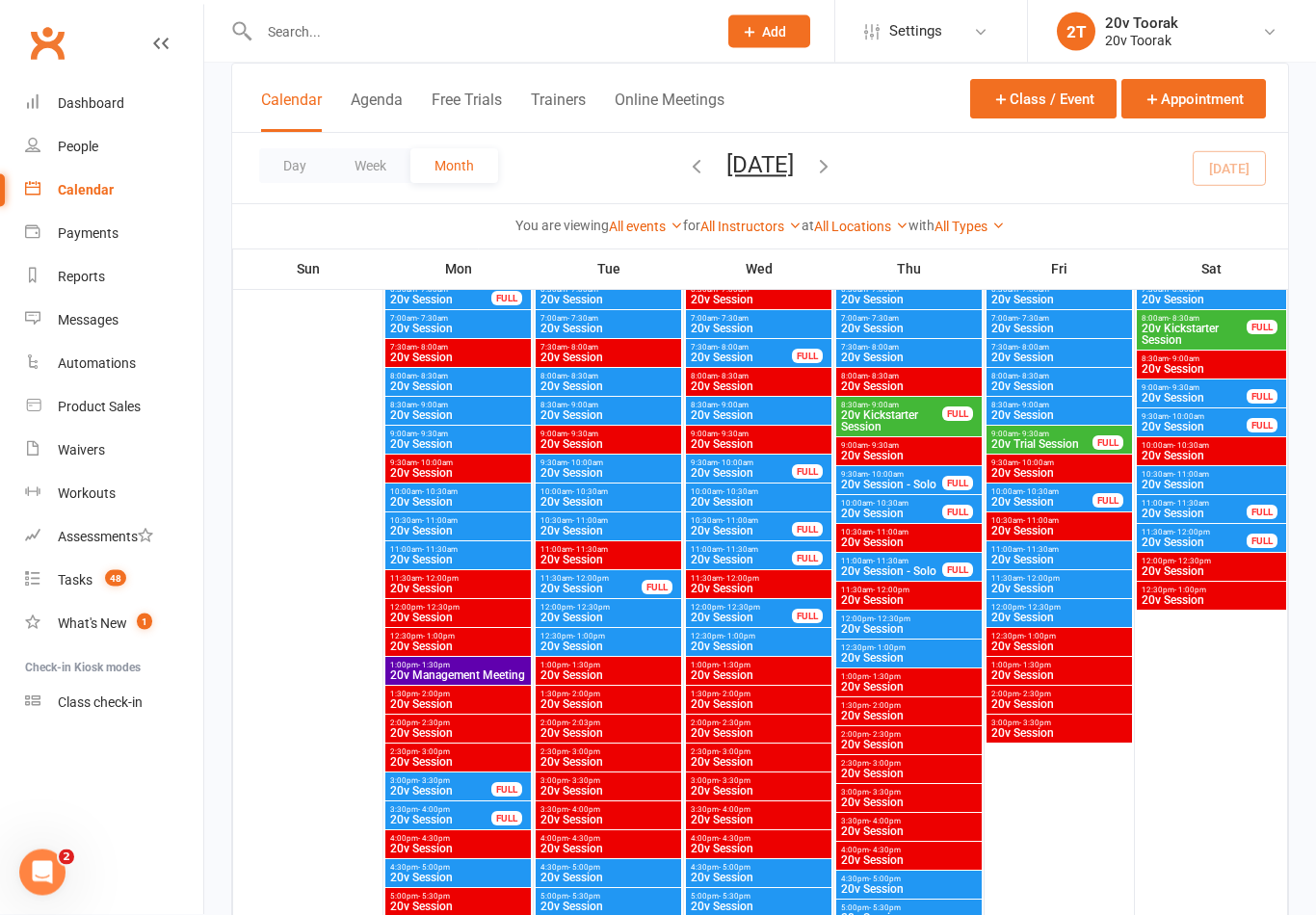
scroll to position [0, 0]
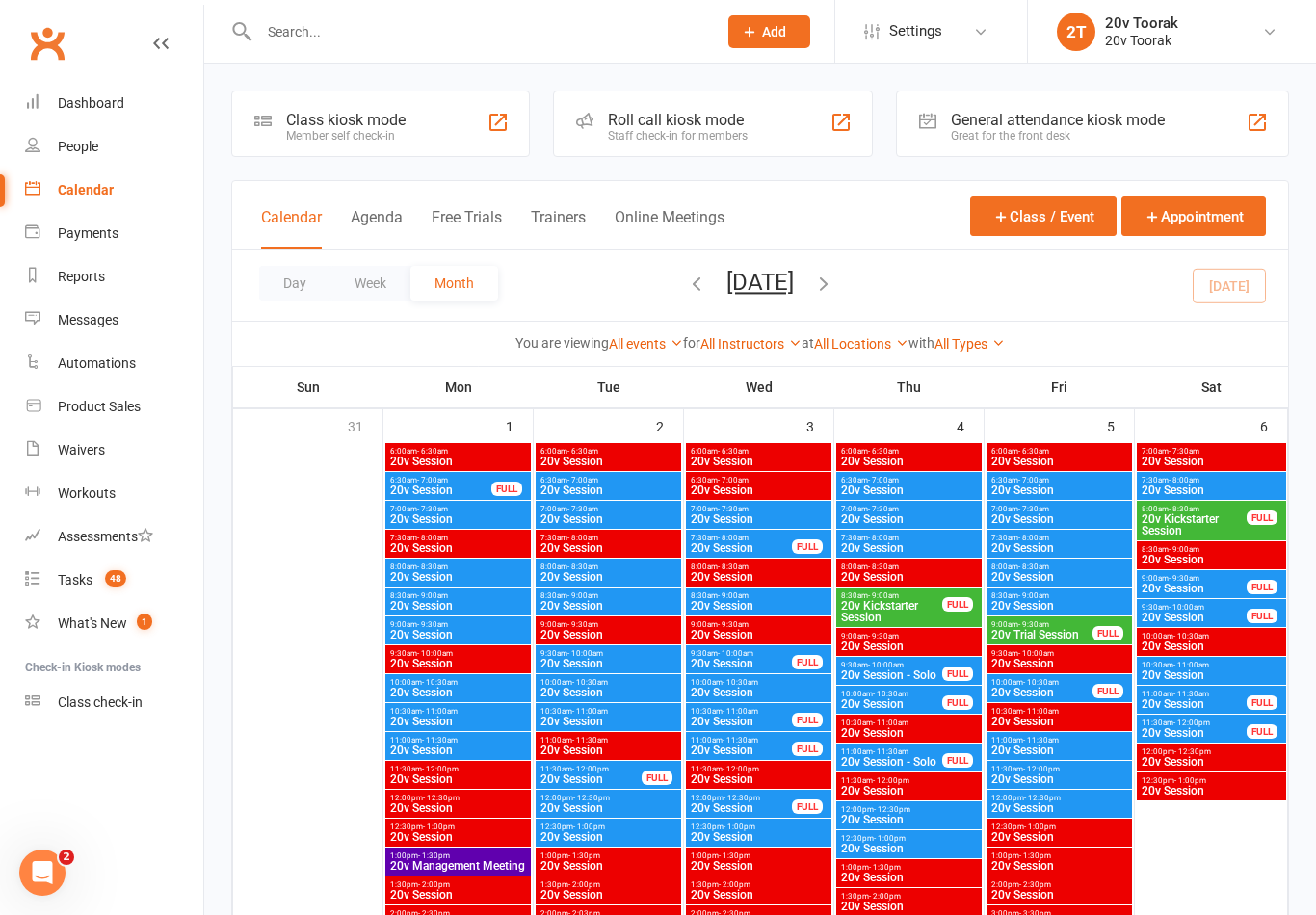
click at [1172, 525] on span "20v Kickstarter Session" at bounding box center [1194, 524] width 107 height 23
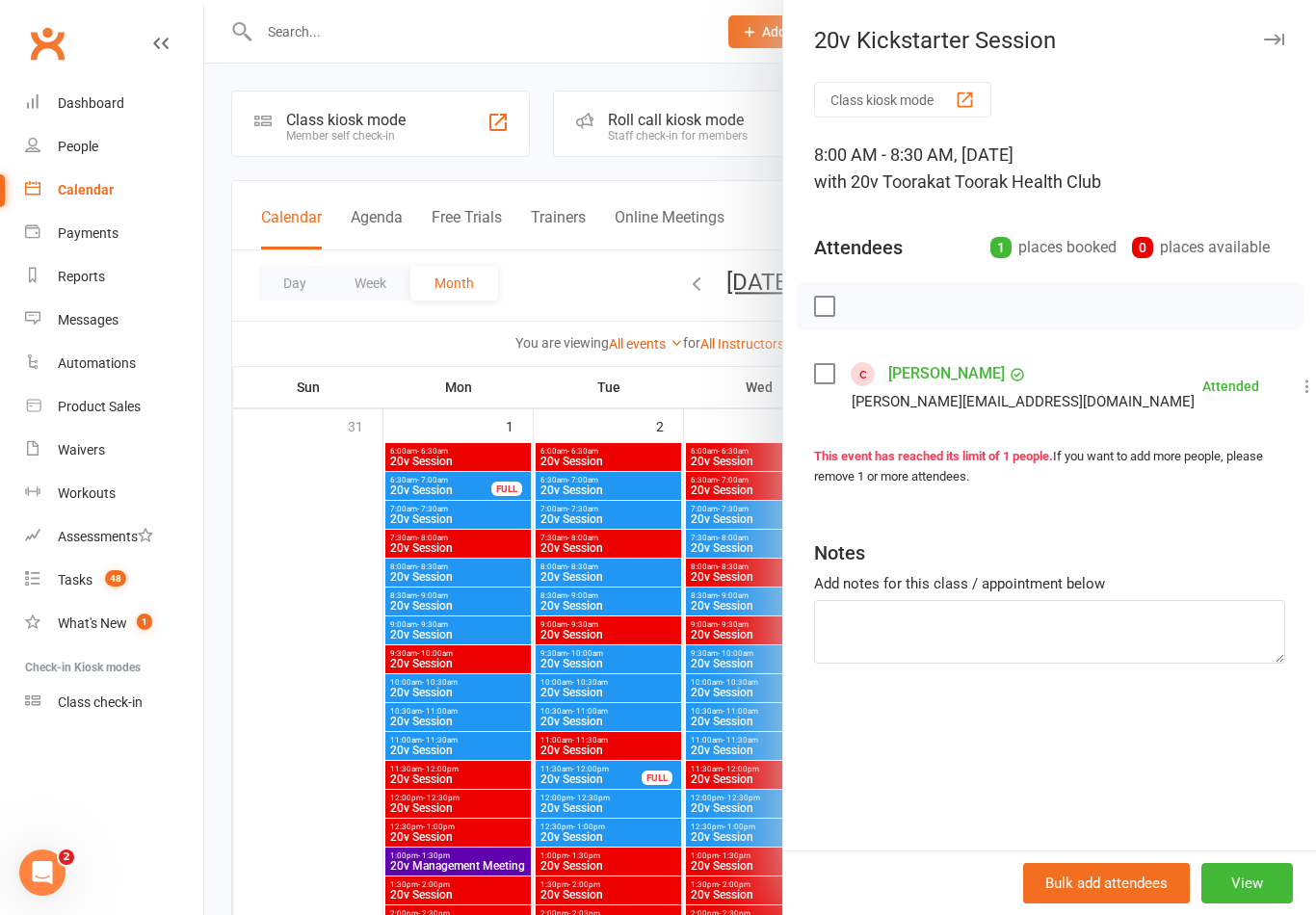
click at [936, 371] on link "[PERSON_NAME]" at bounding box center [946, 373] width 117 height 31
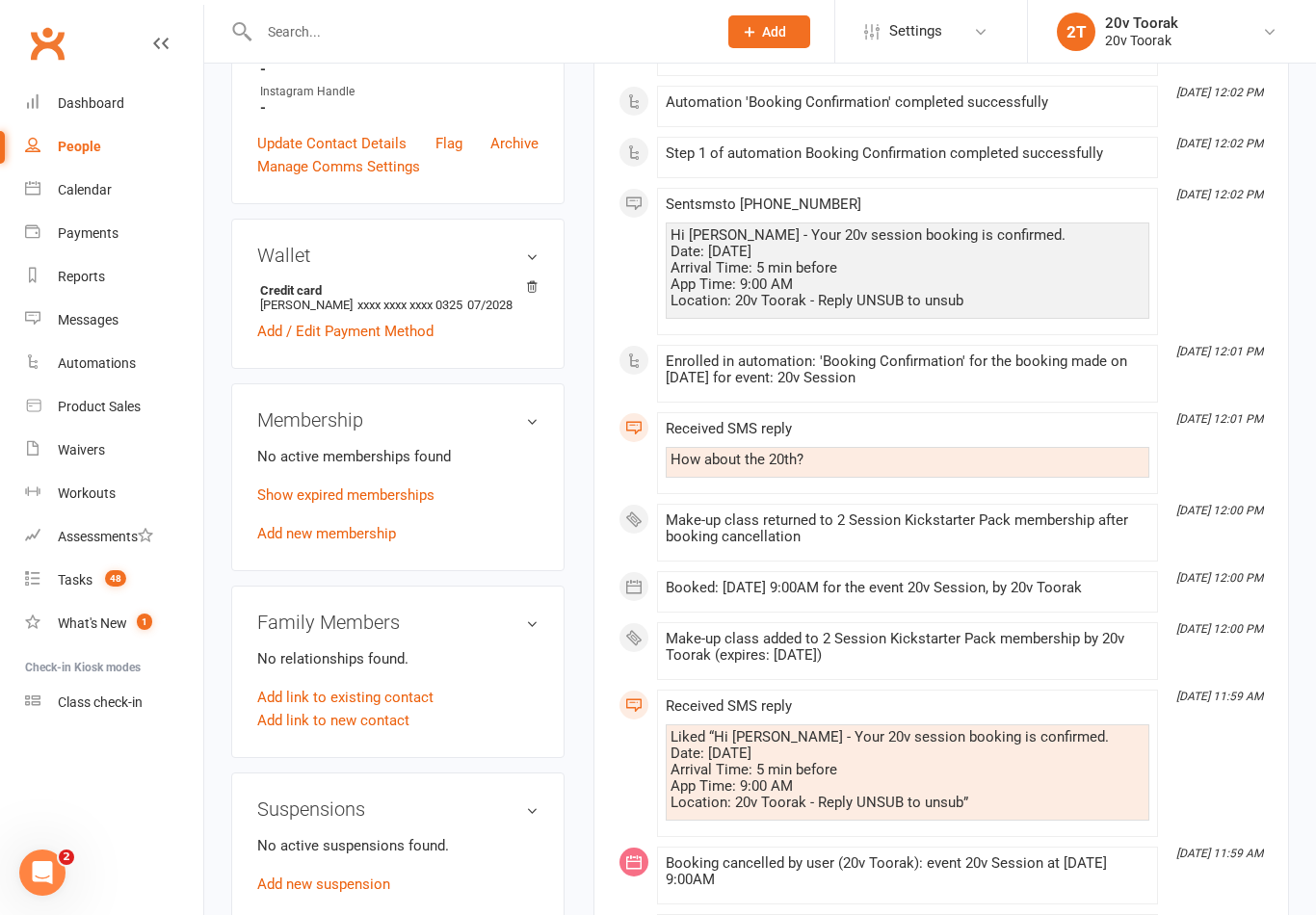
scroll to position [713, 0]
click at [112, 194] on link "Calendar" at bounding box center [114, 190] width 178 height 43
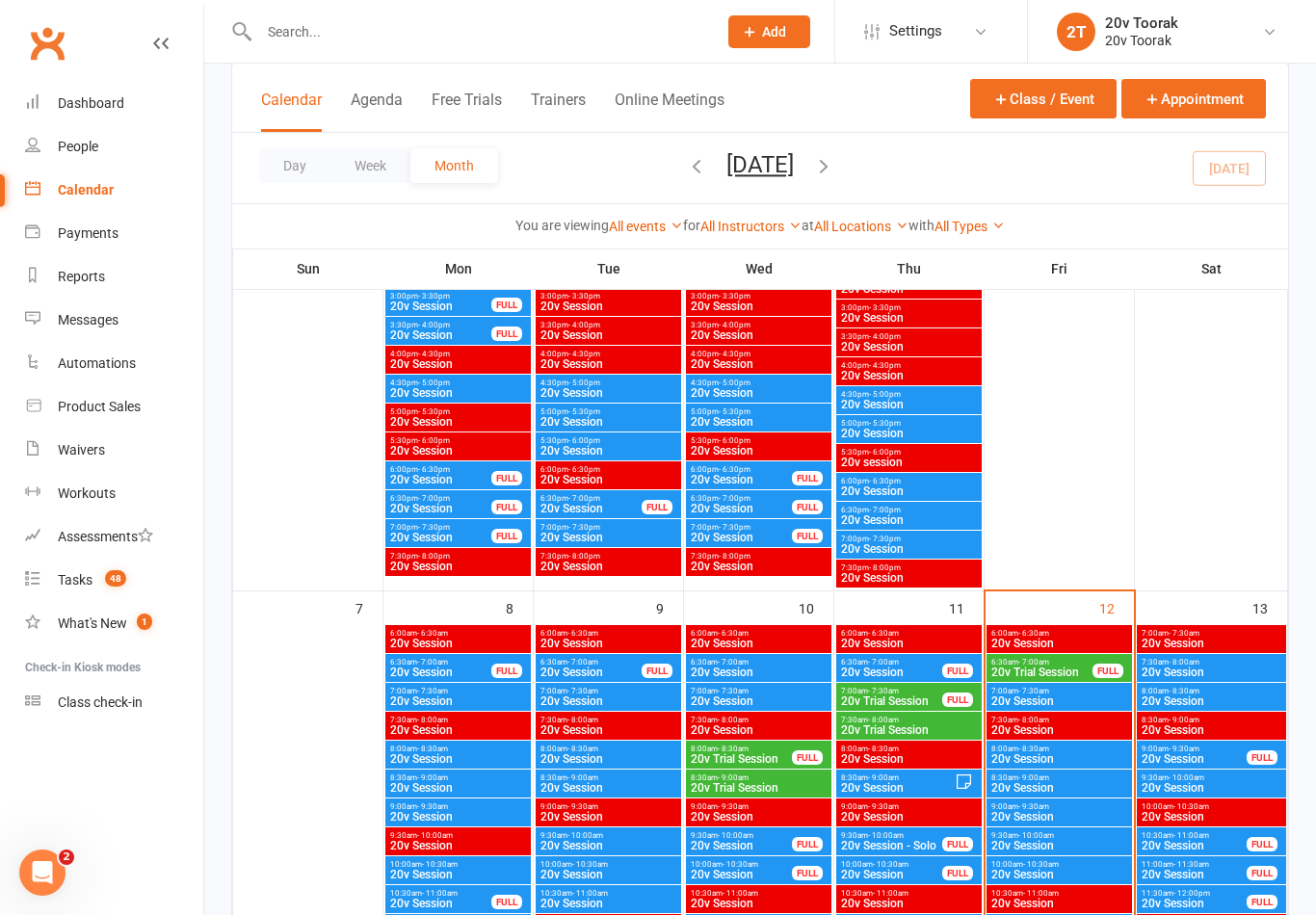
scroll to position [714, 0]
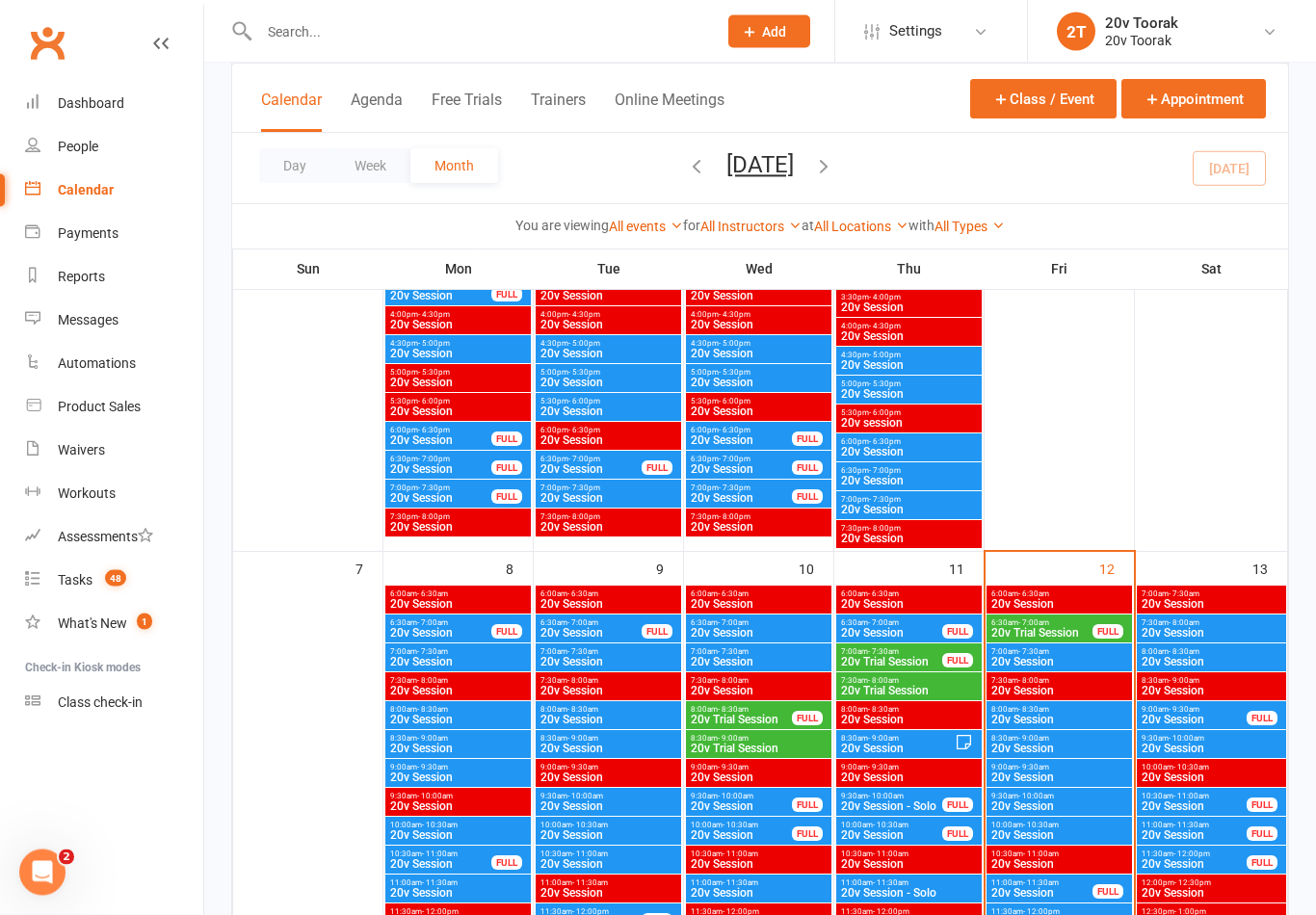
click at [1009, 628] on span "20v Trial Session" at bounding box center [1041, 634] width 103 height 12
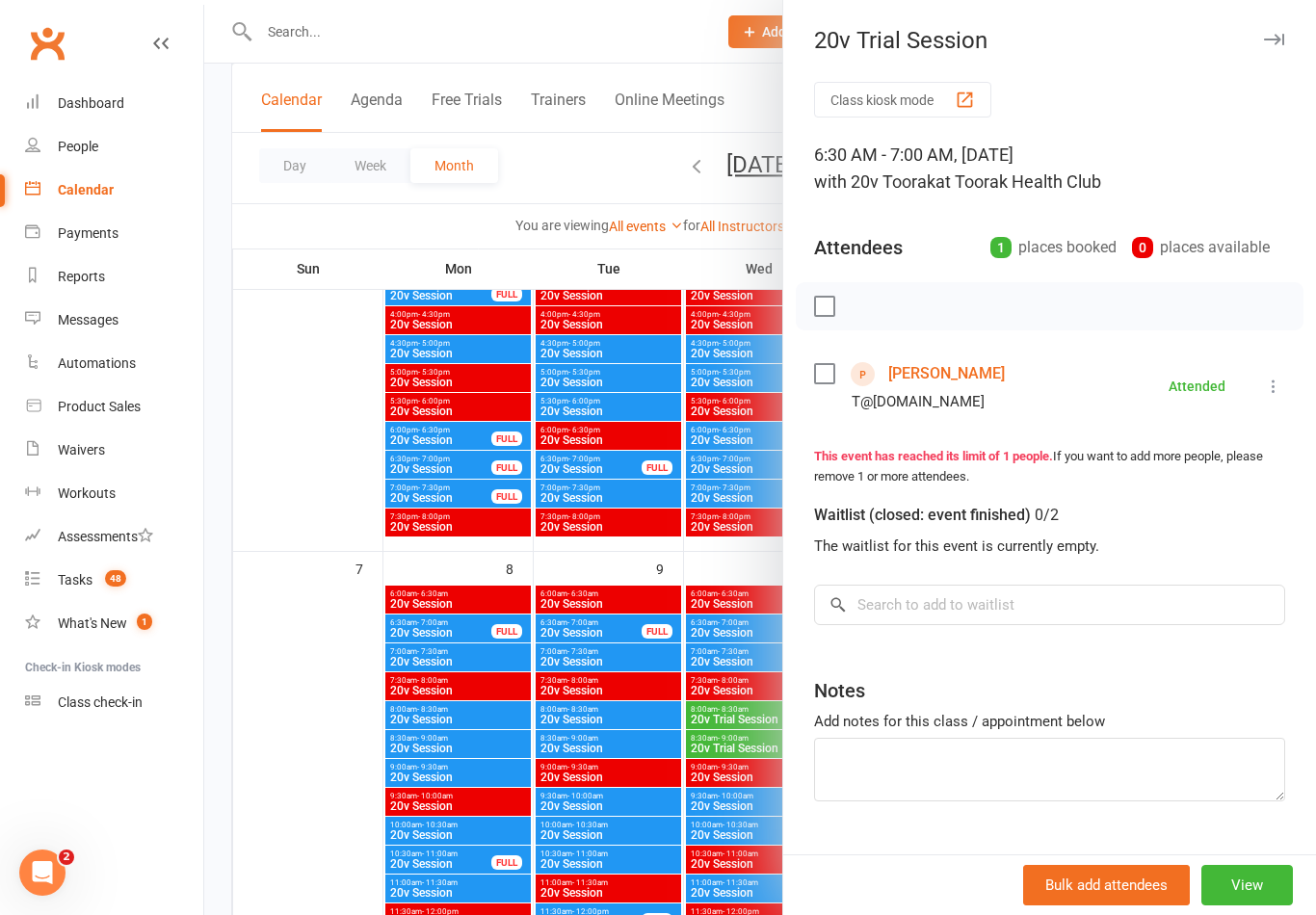
click at [943, 388] on link "[PERSON_NAME]" at bounding box center [946, 373] width 117 height 31
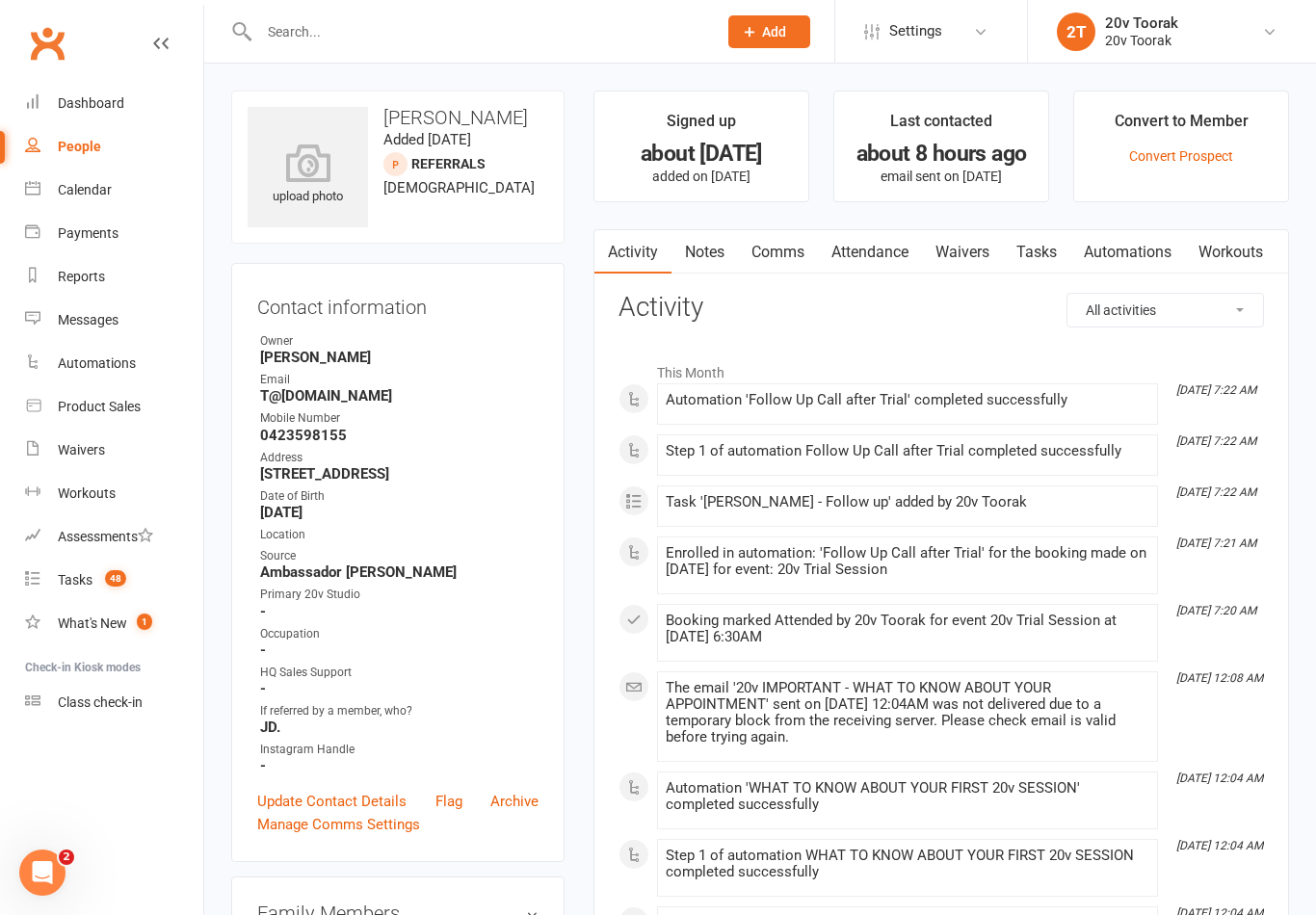
click at [1045, 258] on link "Tasks" at bounding box center [1036, 252] width 67 height 44
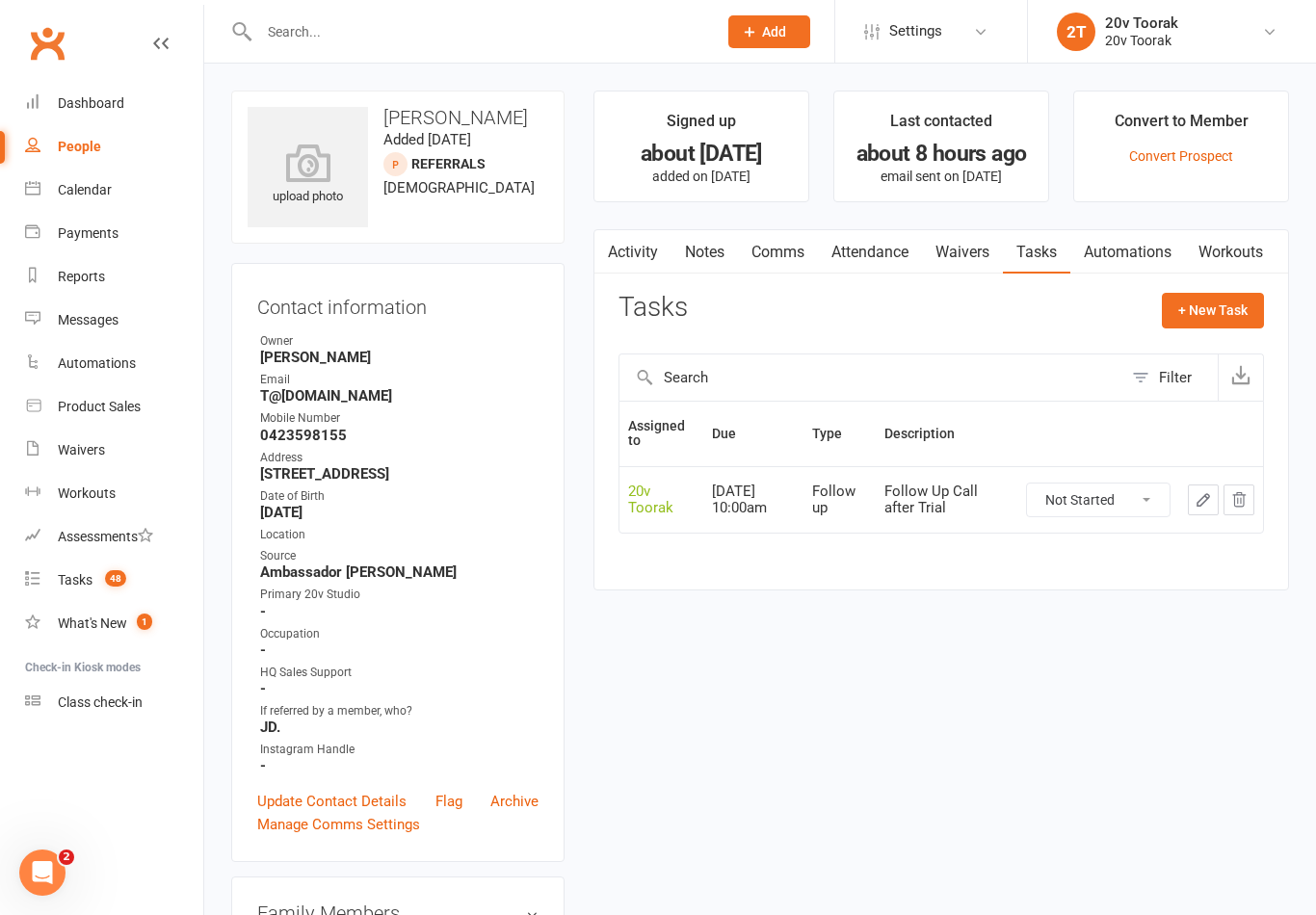
click at [1189, 506] on button "button" at bounding box center [1203, 500] width 31 height 31
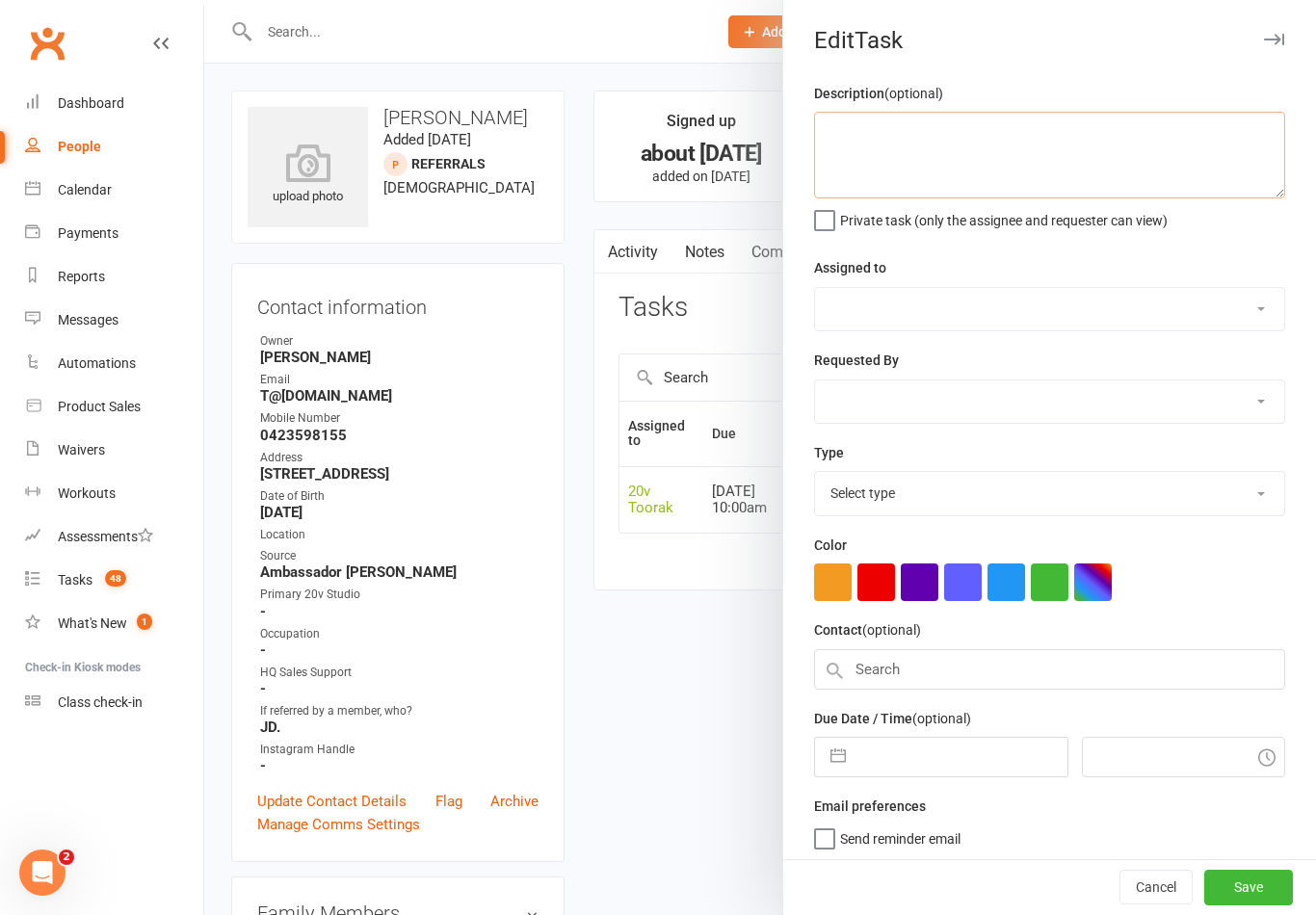
click at [919, 140] on textarea at bounding box center [1049, 155] width 471 height 87
type textarea "Follow Up Call after Trial"
select select "45736"
type input "[DATE]"
type input "10:00am"
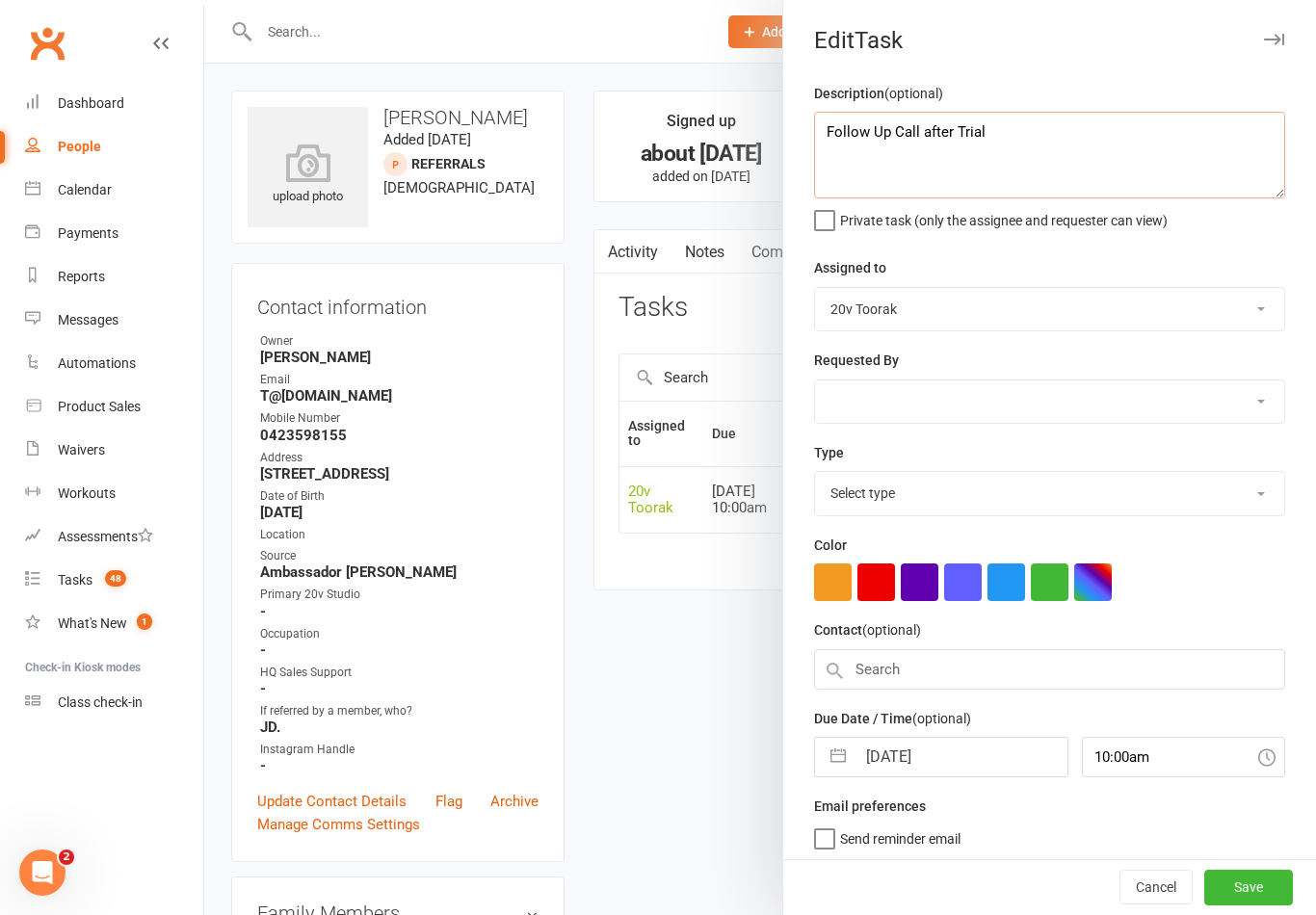
select select "23277"
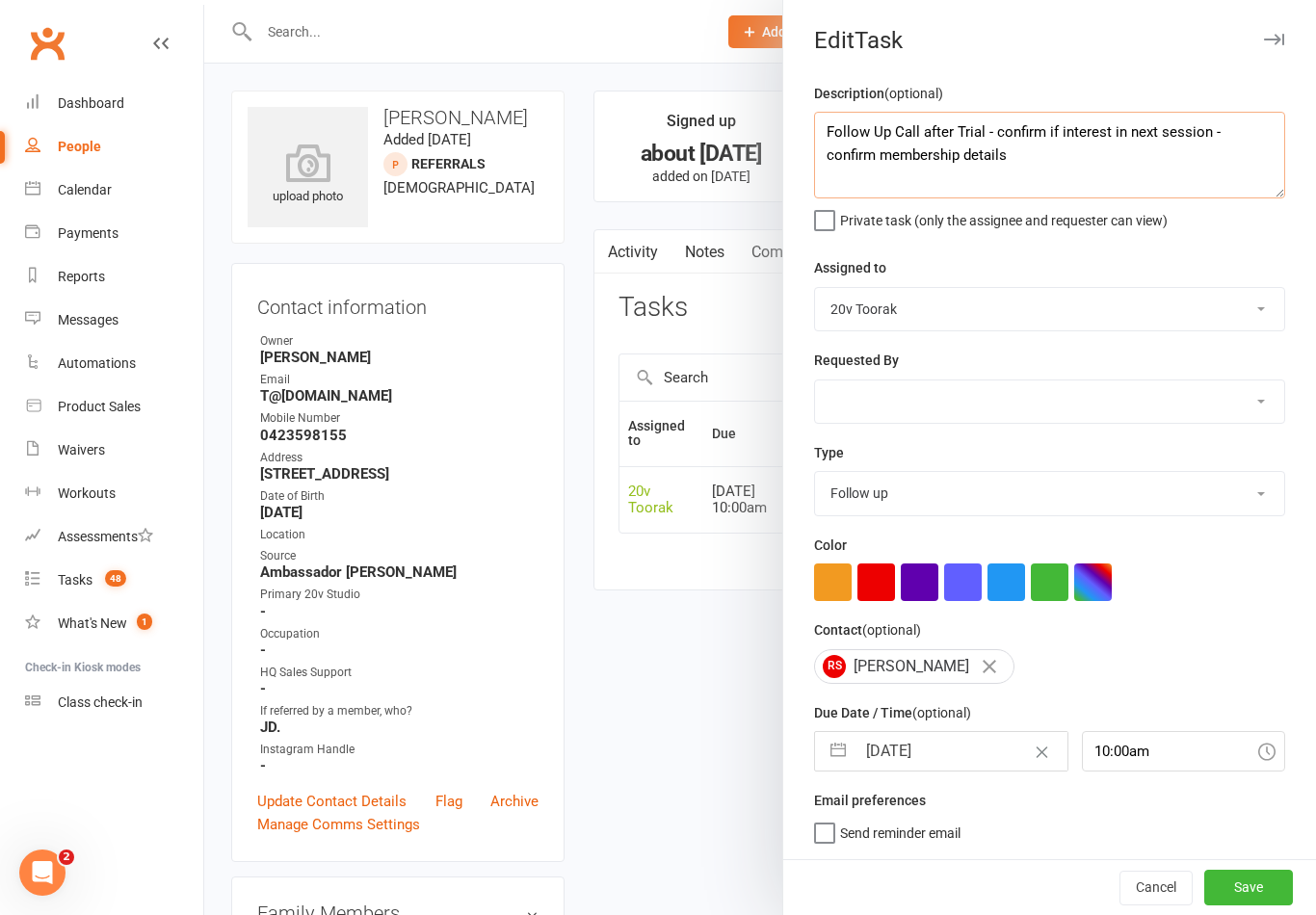
type textarea "Follow Up Call after Trial - confirm if interest in next session - confirm memb…"
click at [1227, 882] on button "Save" at bounding box center [1248, 887] width 89 height 35
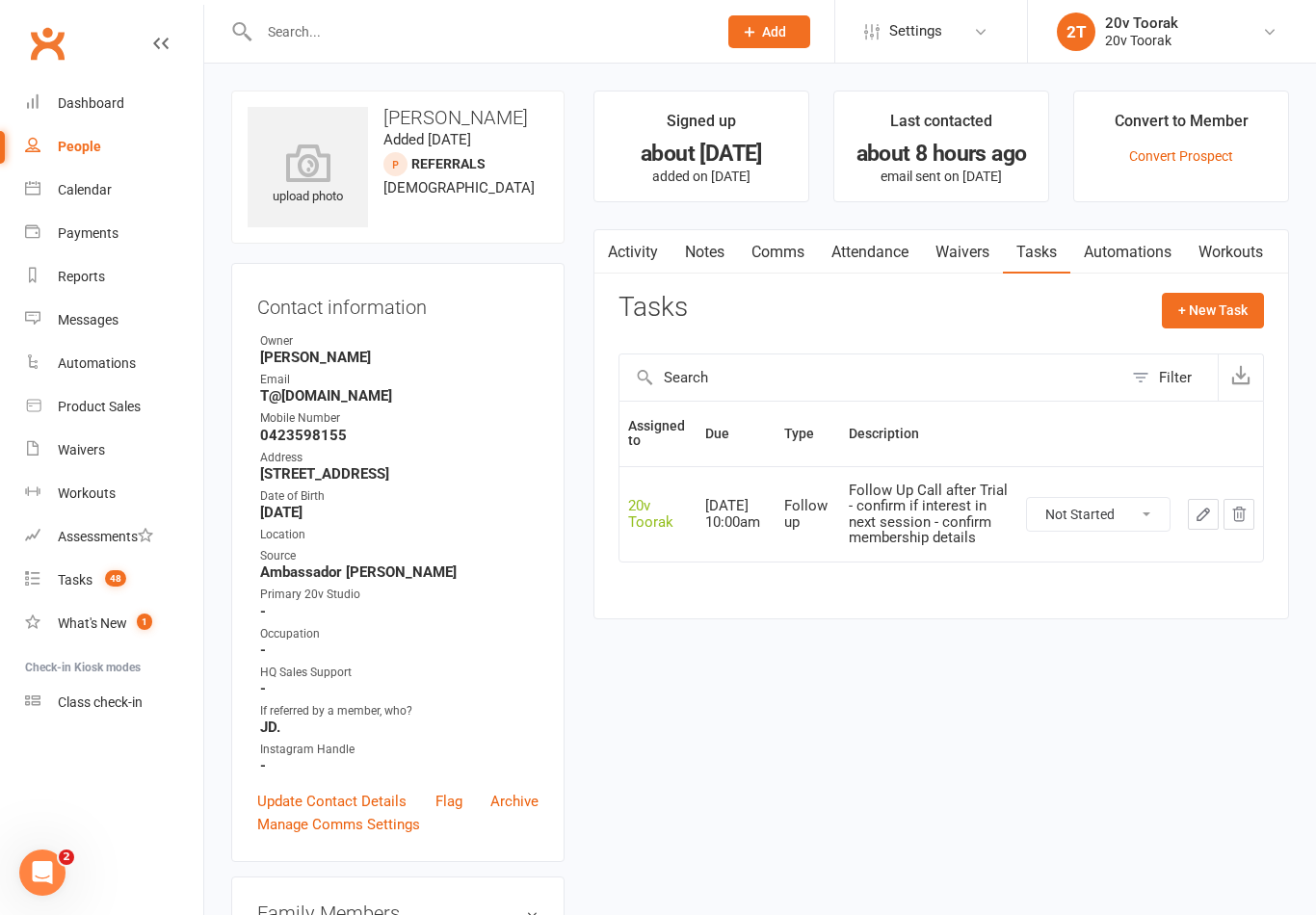
click at [39, 200] on link "Calendar" at bounding box center [114, 190] width 178 height 43
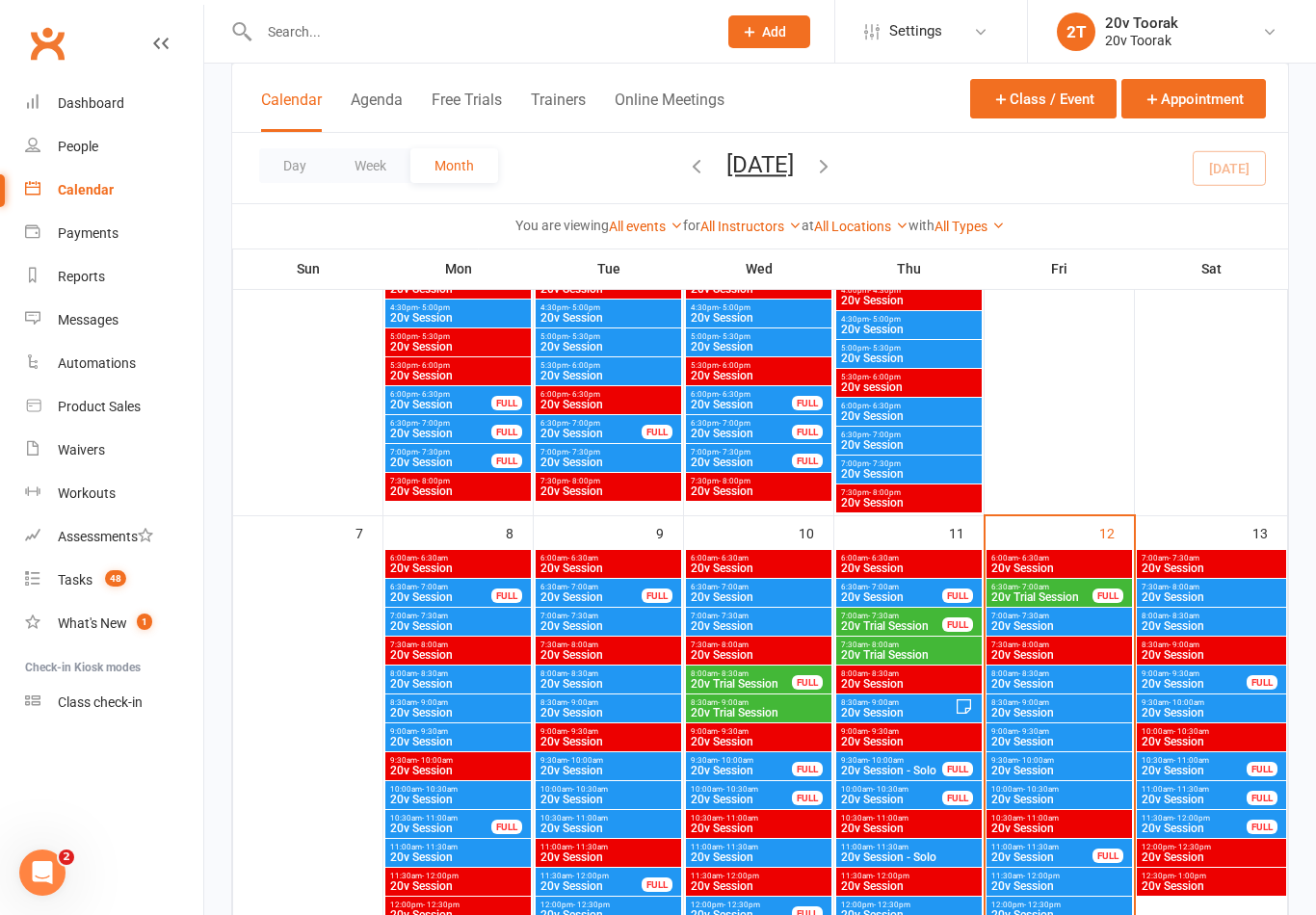
scroll to position [776, 0]
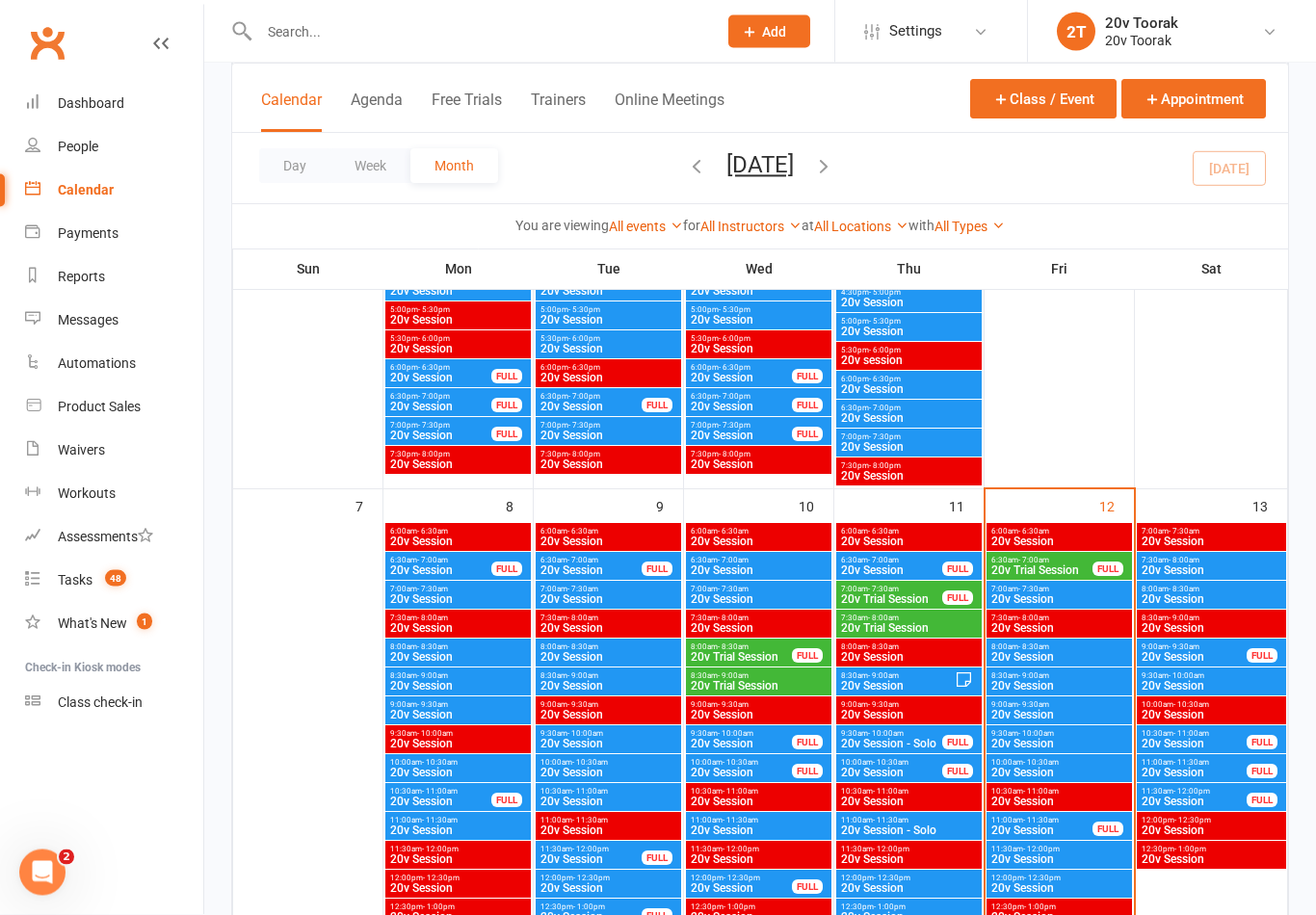
click at [709, 652] on span "20v Trial Session" at bounding box center [741, 658] width 103 height 12
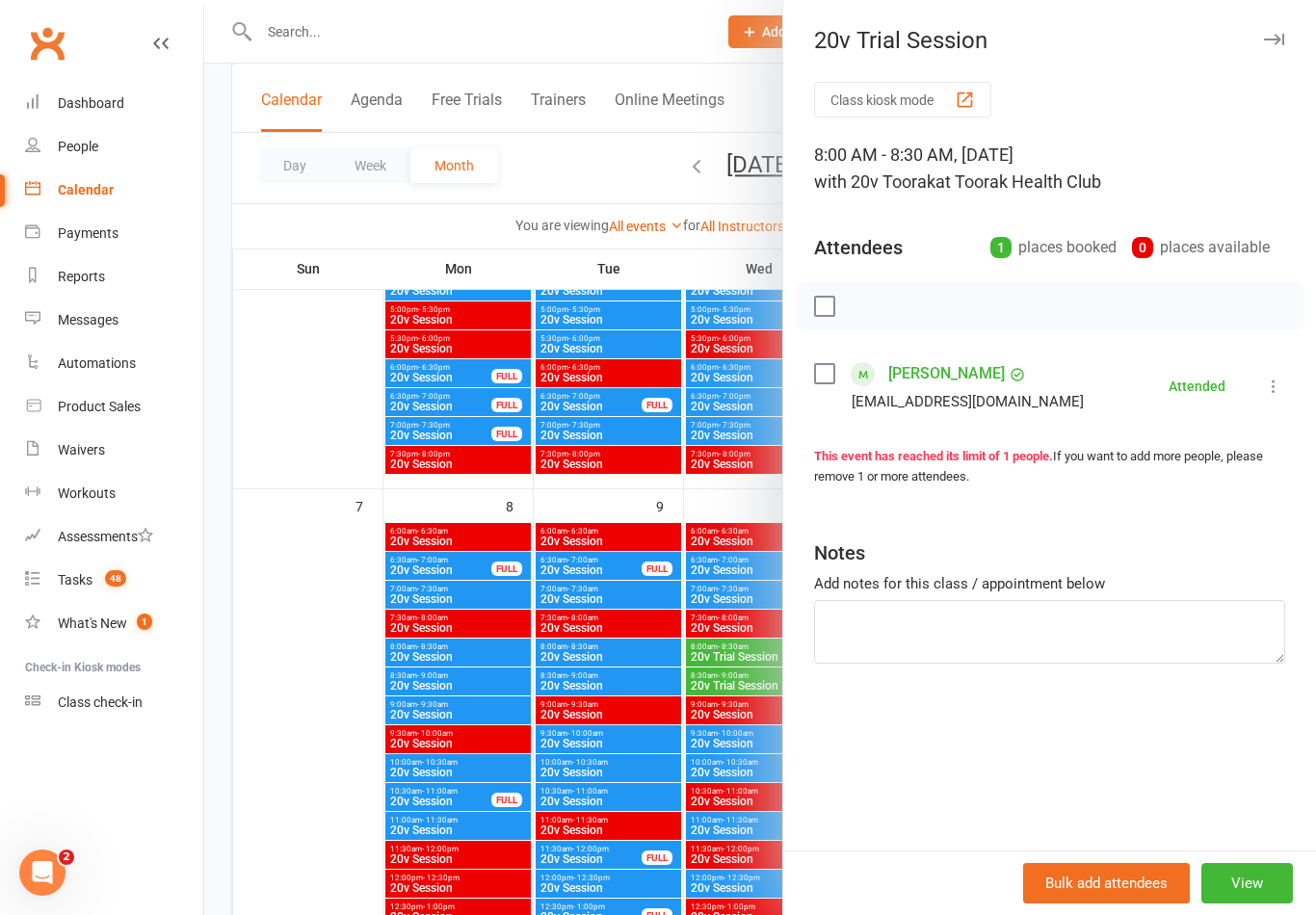
click at [925, 377] on link "[PERSON_NAME]" at bounding box center [946, 373] width 117 height 31
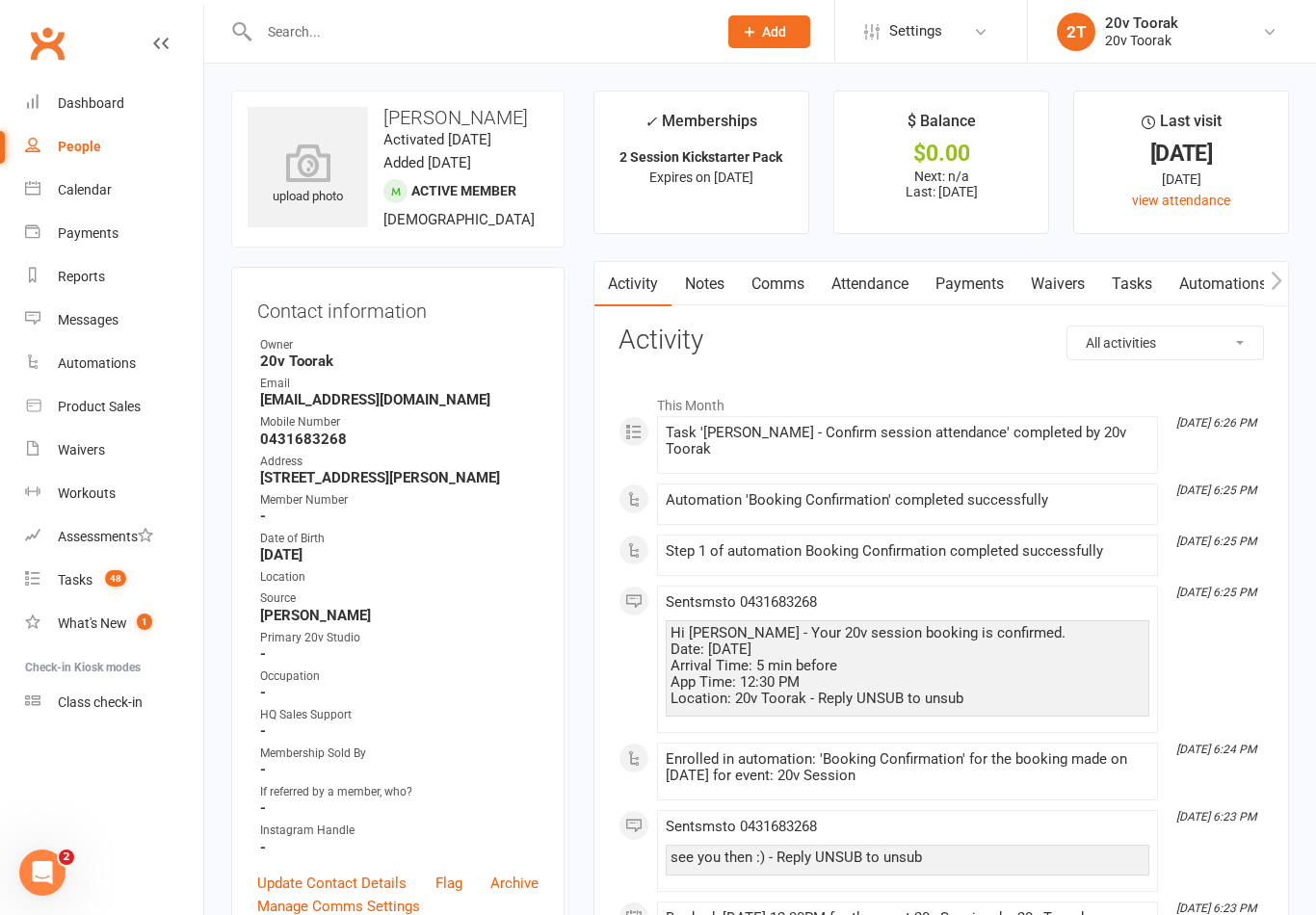
click at [1140, 290] on link "Tasks" at bounding box center [1131, 284] width 67 height 44
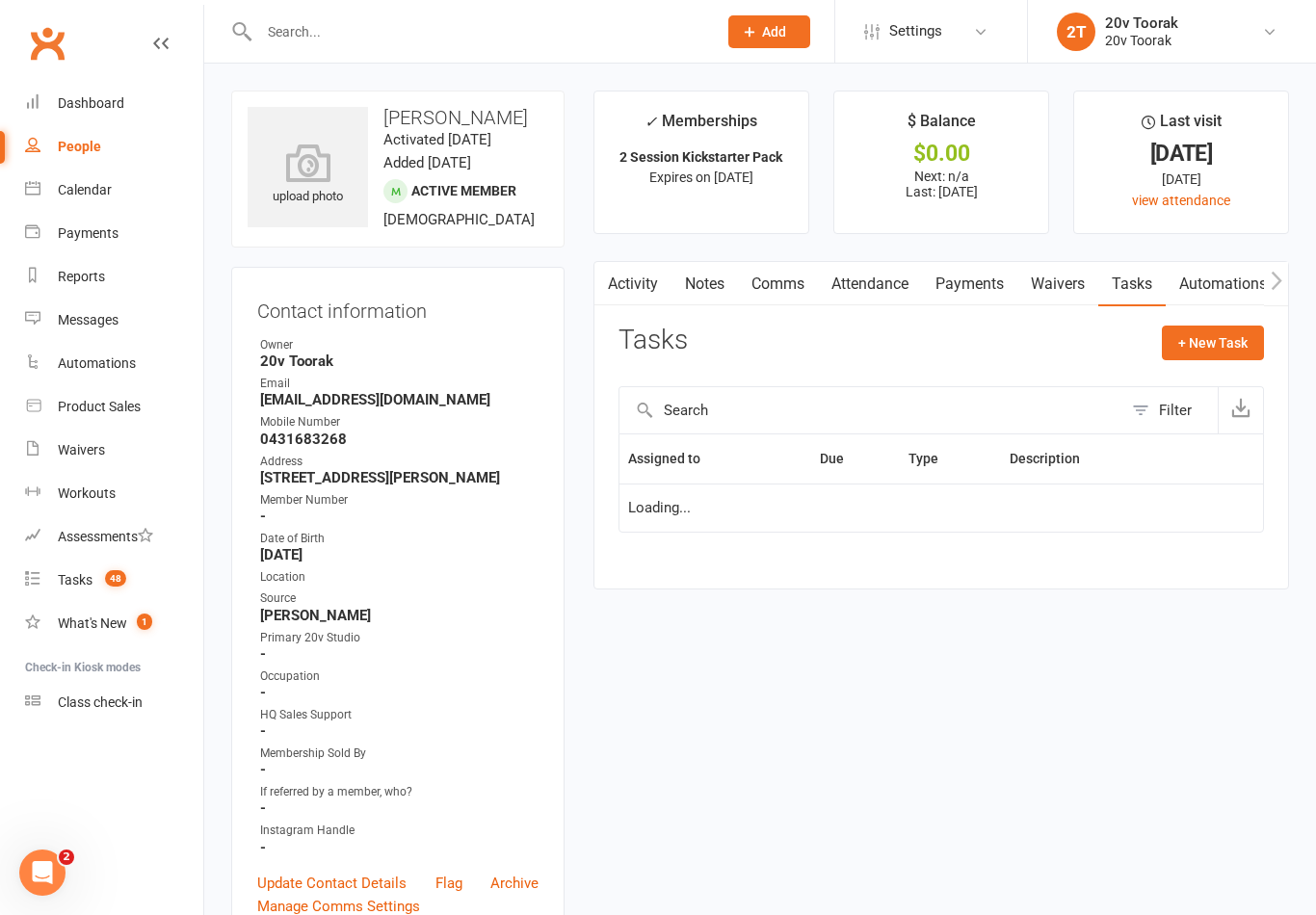
scroll to position [30, 0]
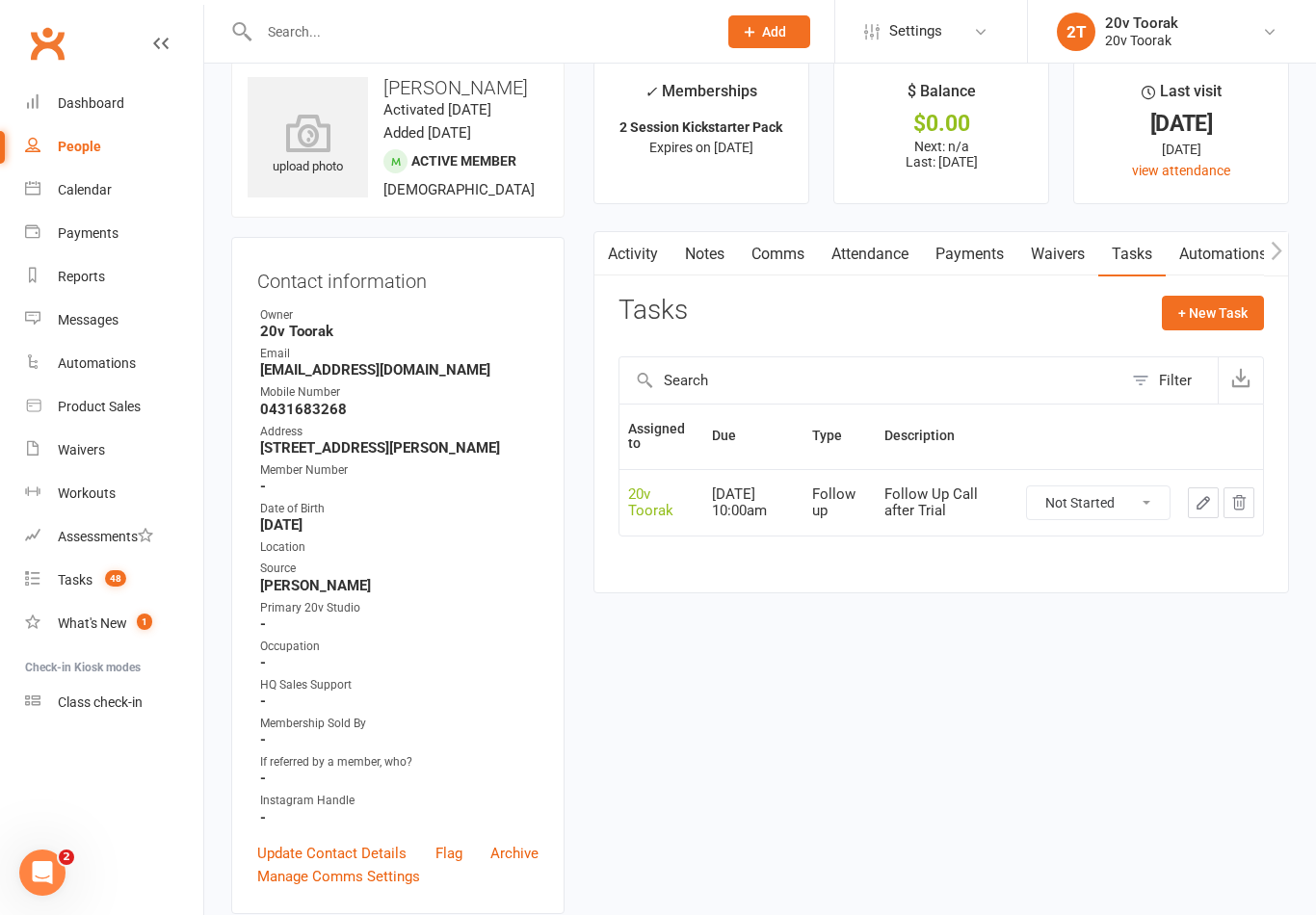
click at [637, 250] on link "Activity" at bounding box center [632, 254] width 77 height 44
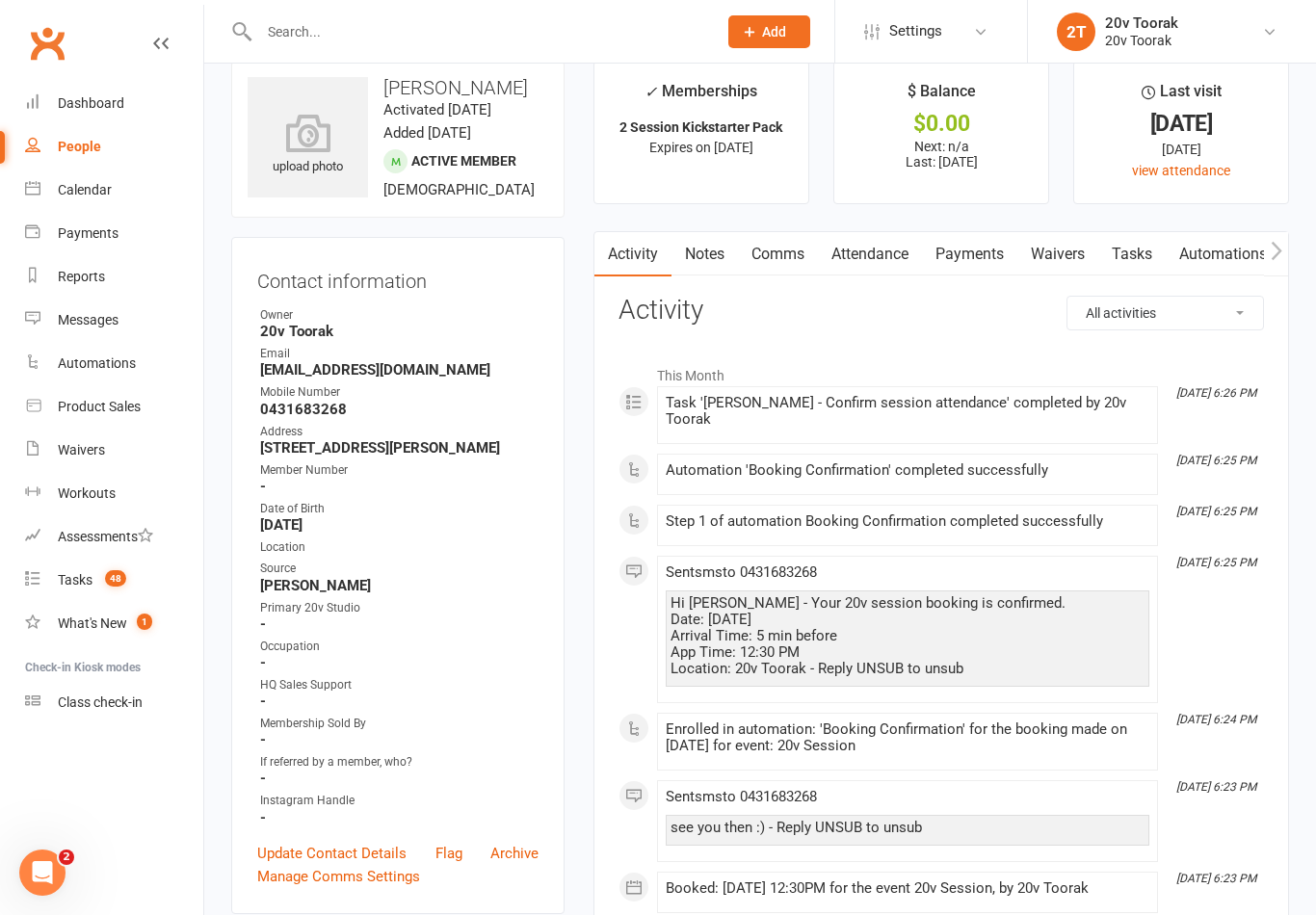
click at [712, 248] on link "Notes" at bounding box center [704, 254] width 66 height 44
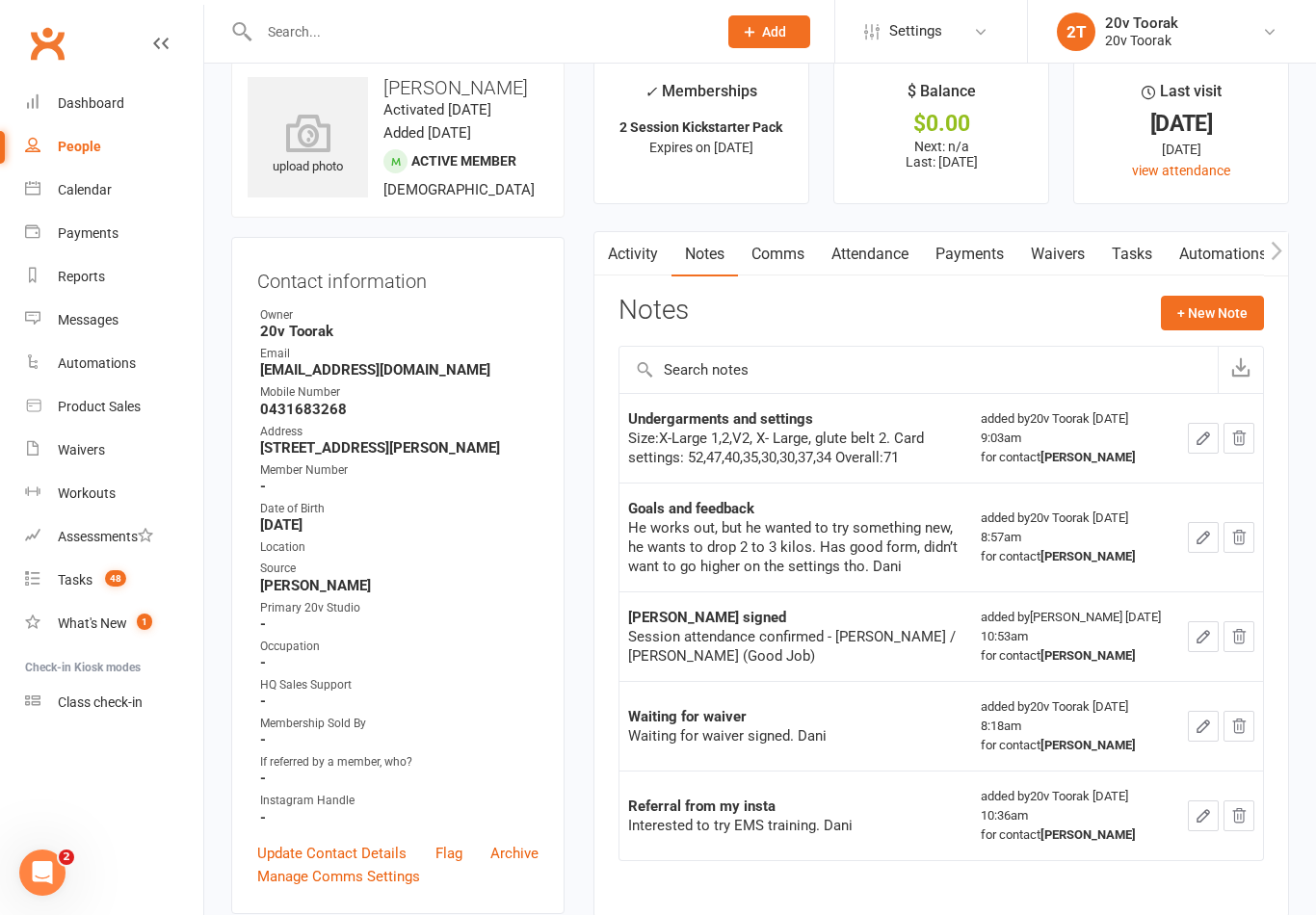
click at [477, 28] on input "text" at bounding box center [478, 31] width 450 height 27
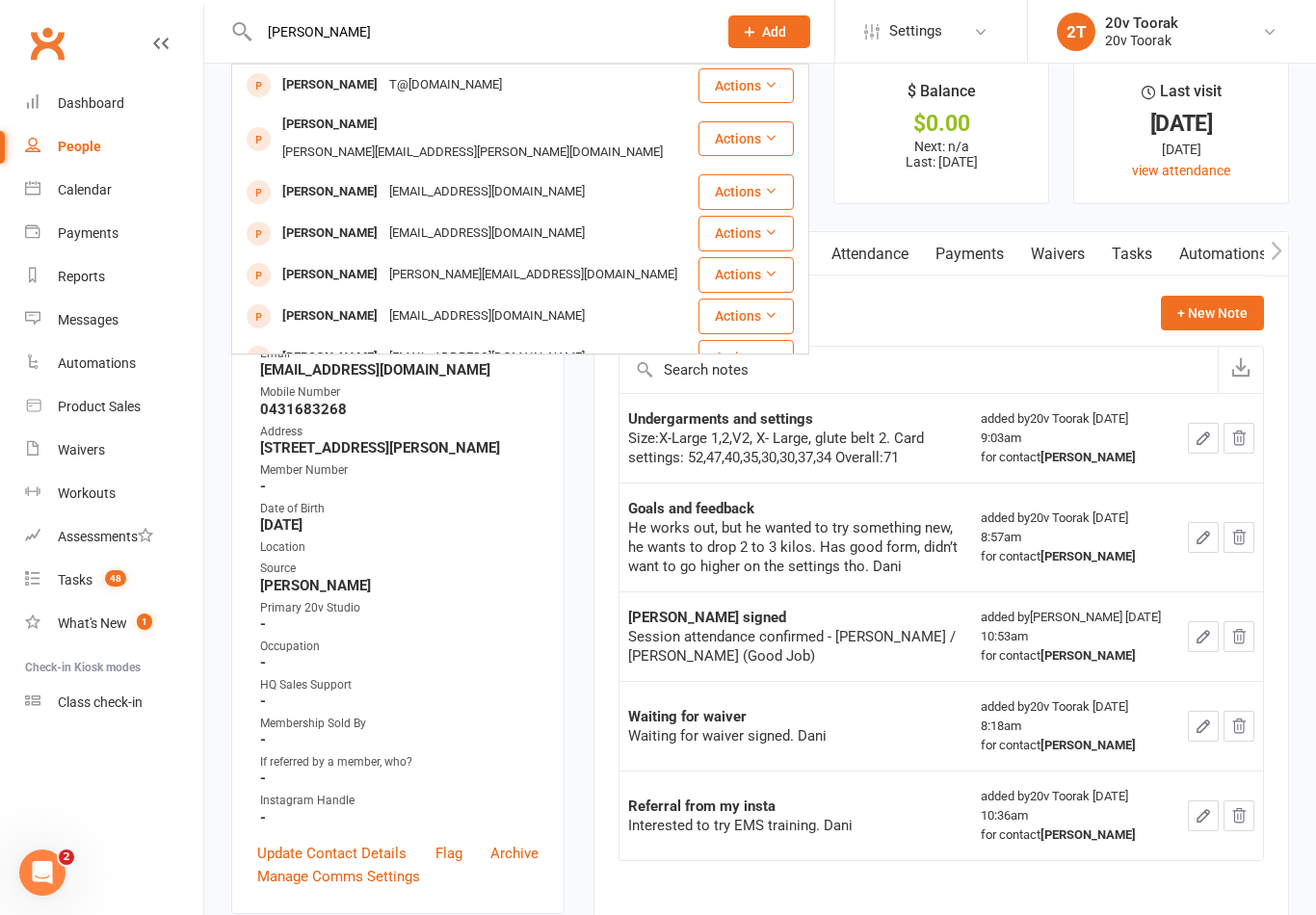
type input "[PERSON_NAME]"
click at [374, 76] on div "[PERSON_NAME]" at bounding box center [329, 85] width 107 height 28
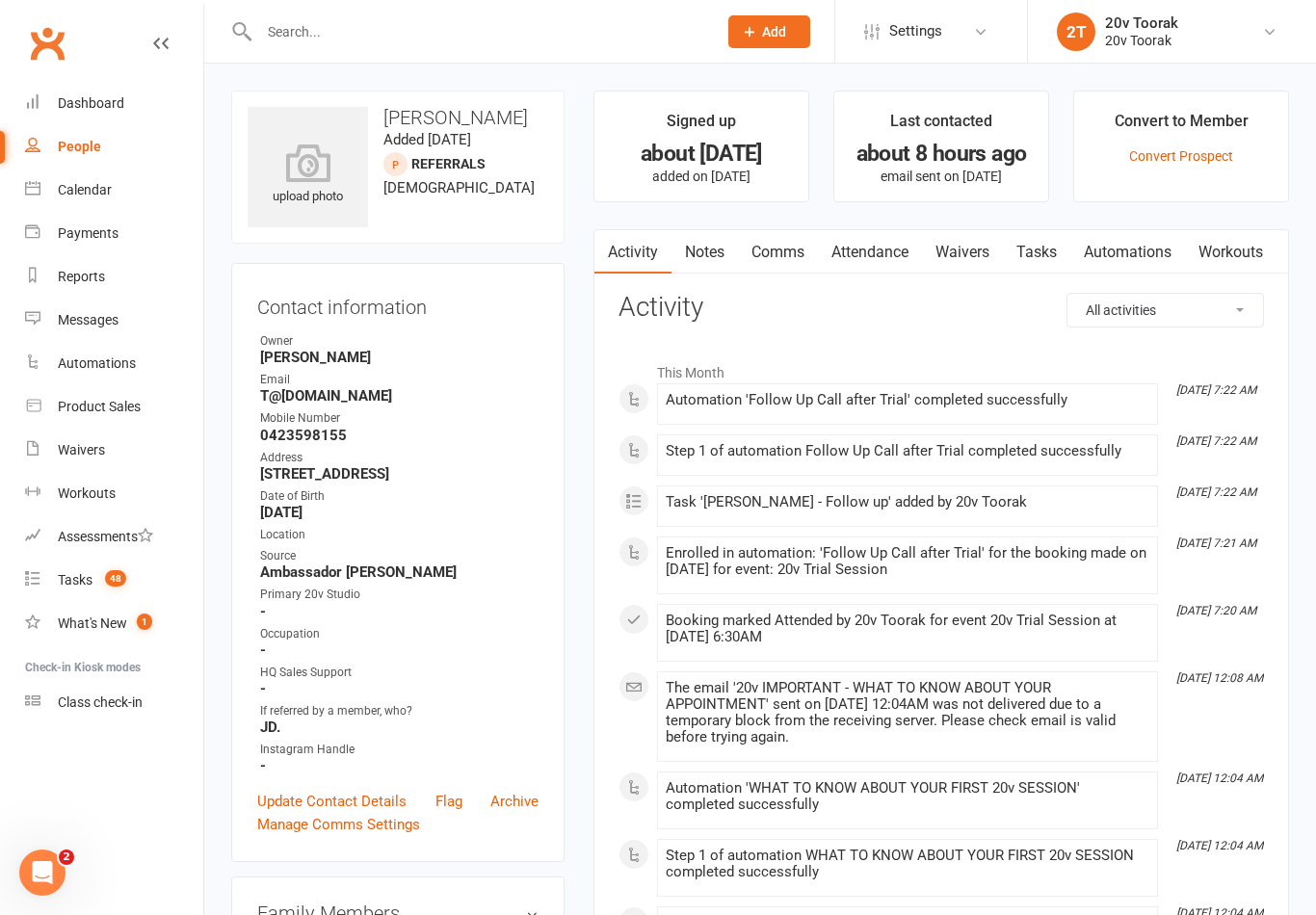
click at [705, 271] on link "Notes" at bounding box center [704, 252] width 66 height 44
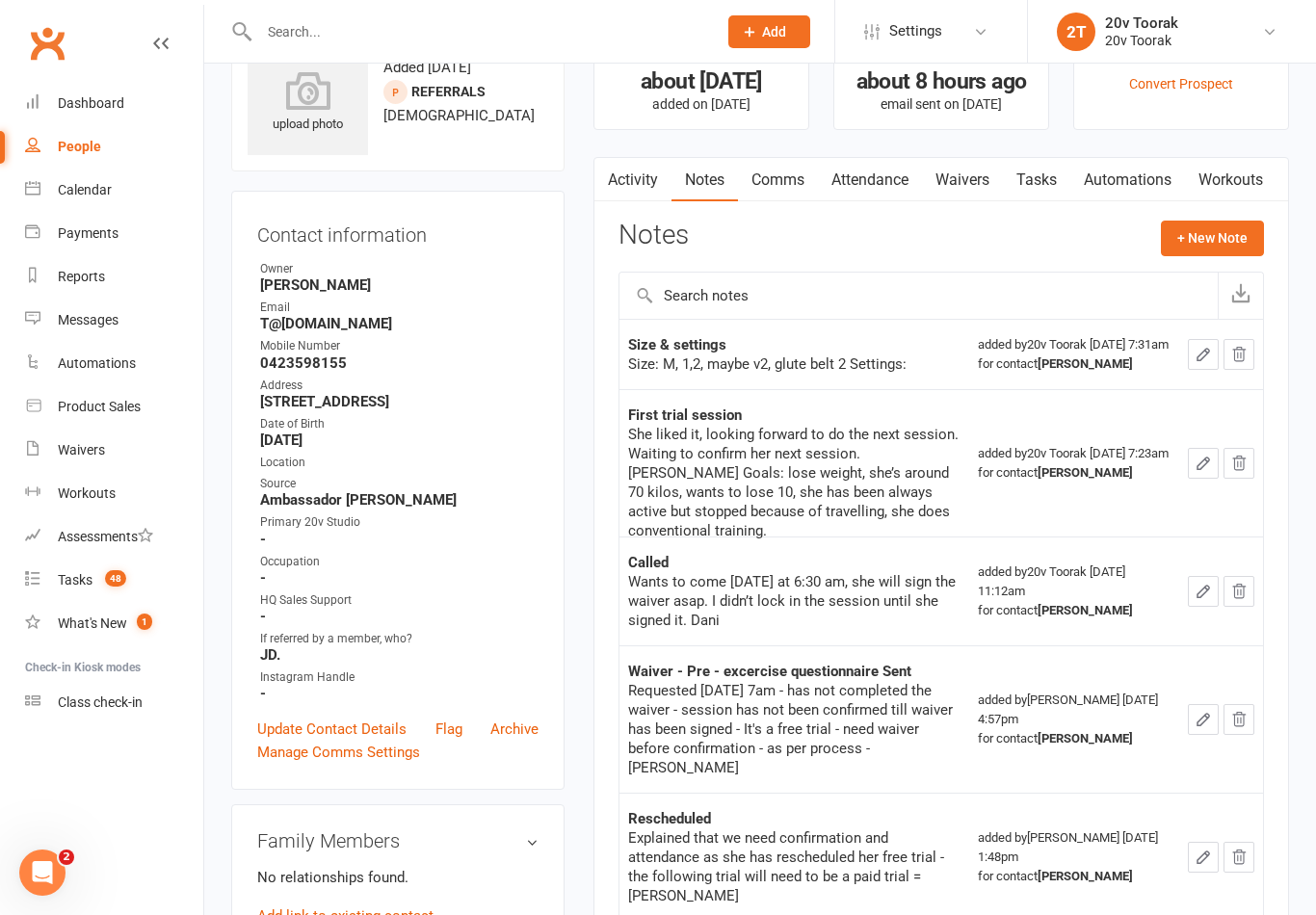
scroll to position [41, 0]
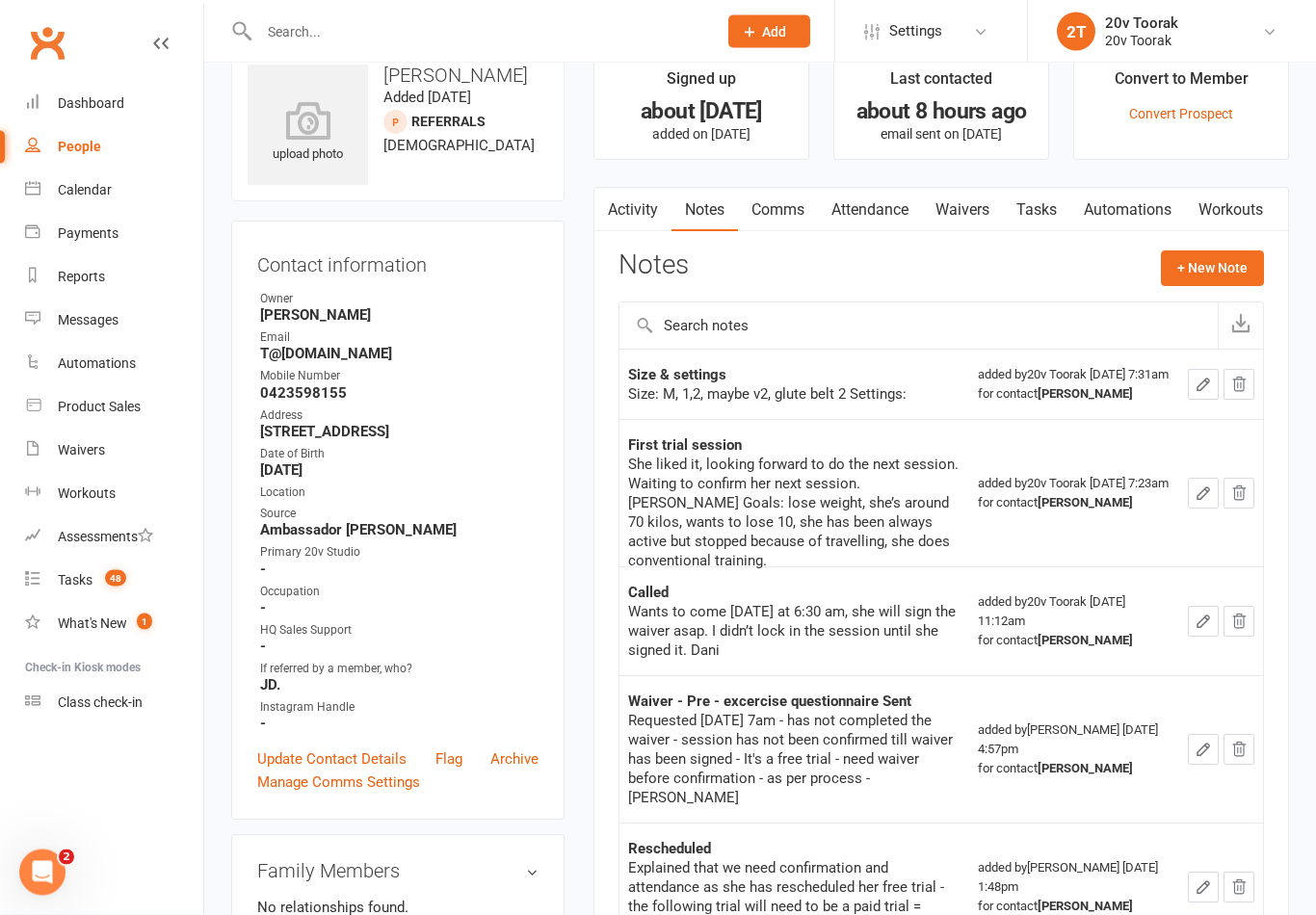
click at [1210, 394] on icon "button" at bounding box center [1203, 385] width 17 height 17
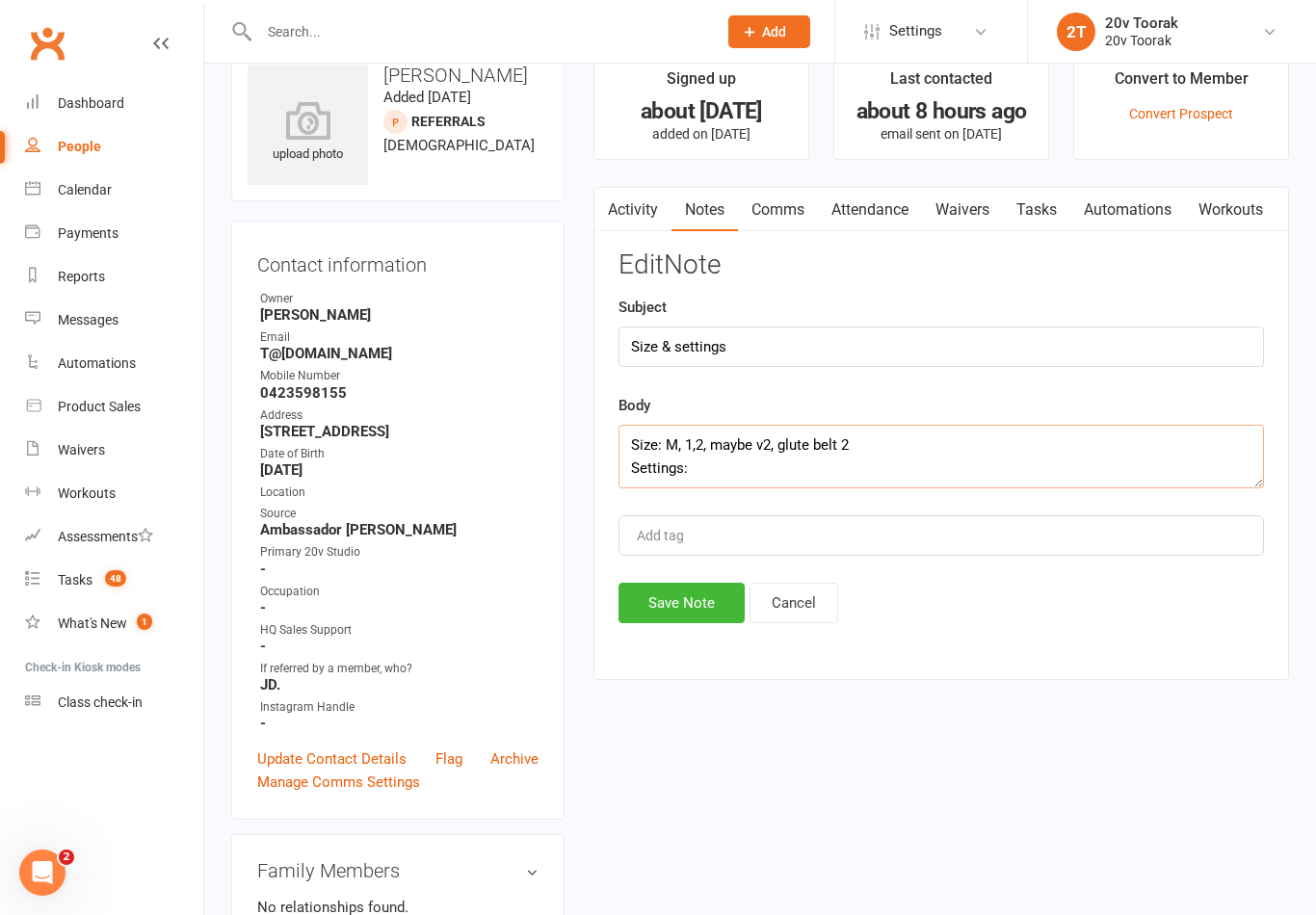
click at [761, 479] on textarea "Size: M, 1,2, maybe v2, glute belt 2 Settings:" at bounding box center [940, 457] width 645 height 64
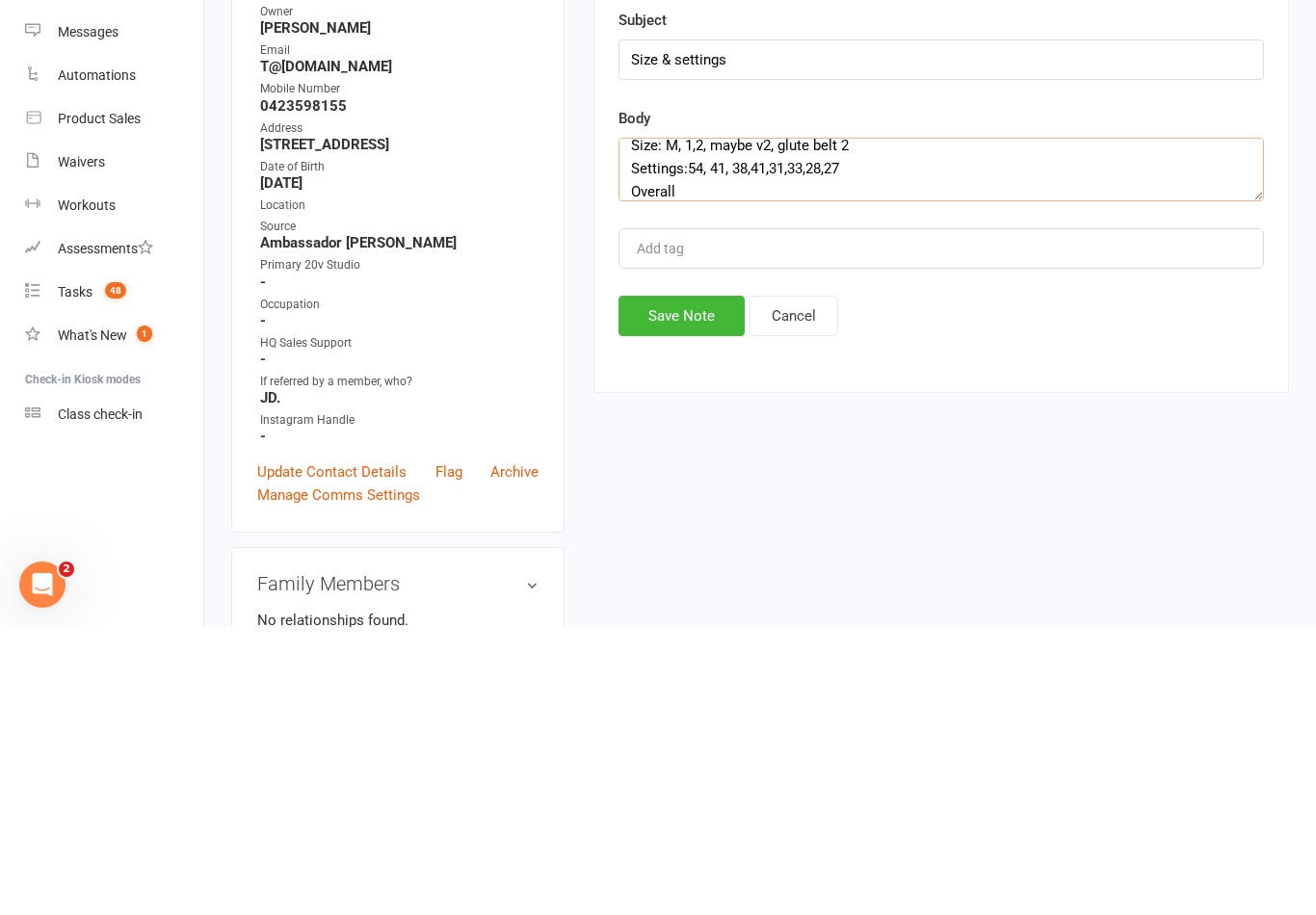
scroll to position [13, 0]
type textarea "Size: M, 1,2, maybe v2, glute belt 2 Settings:54, 41, 38,41,31,33,28,27 Overall…"
click at [702, 584] on button "Save Note" at bounding box center [681, 604] width 126 height 40
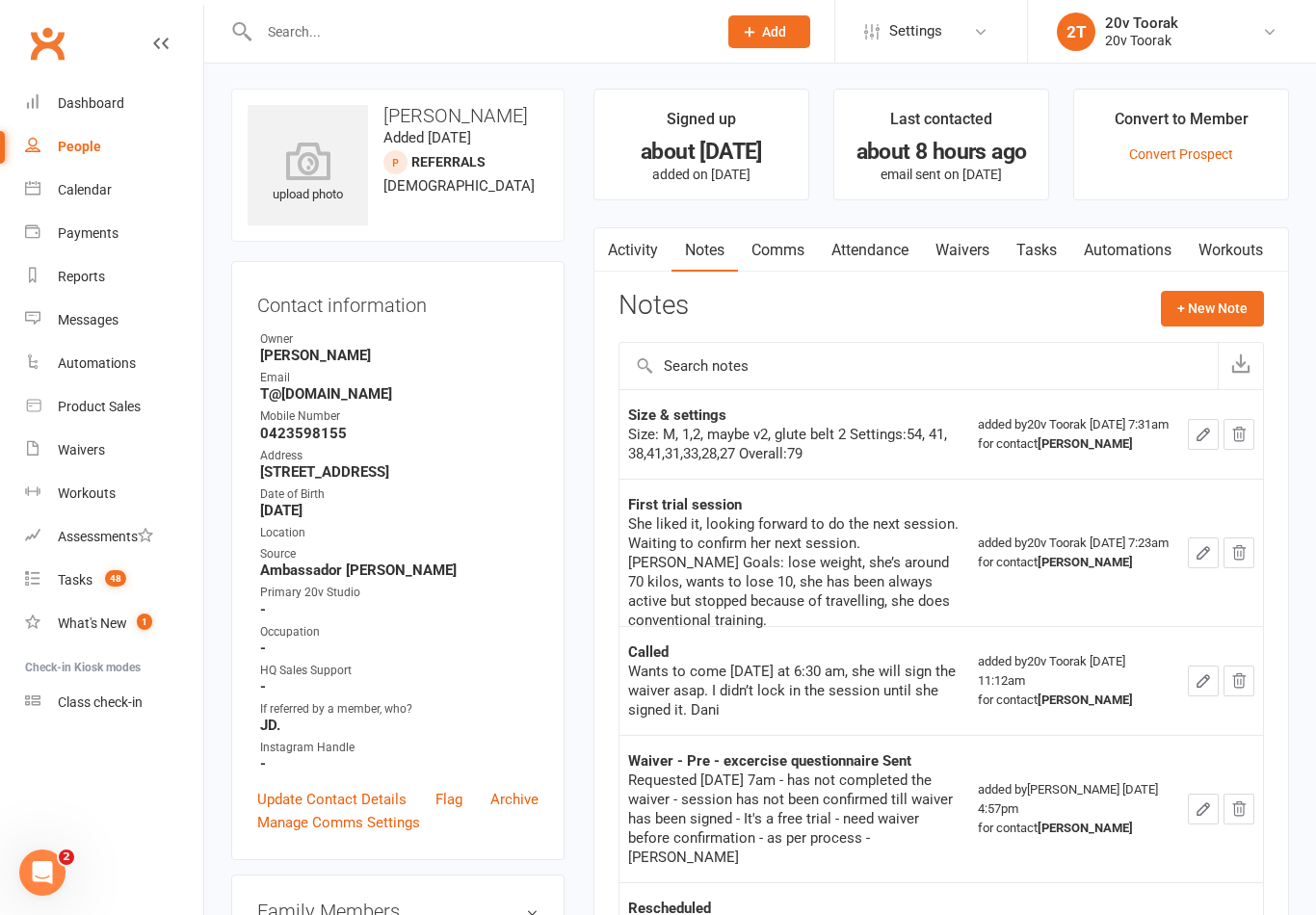
scroll to position [0, 0]
click at [98, 184] on div "Calendar" at bounding box center [85, 189] width 54 height 15
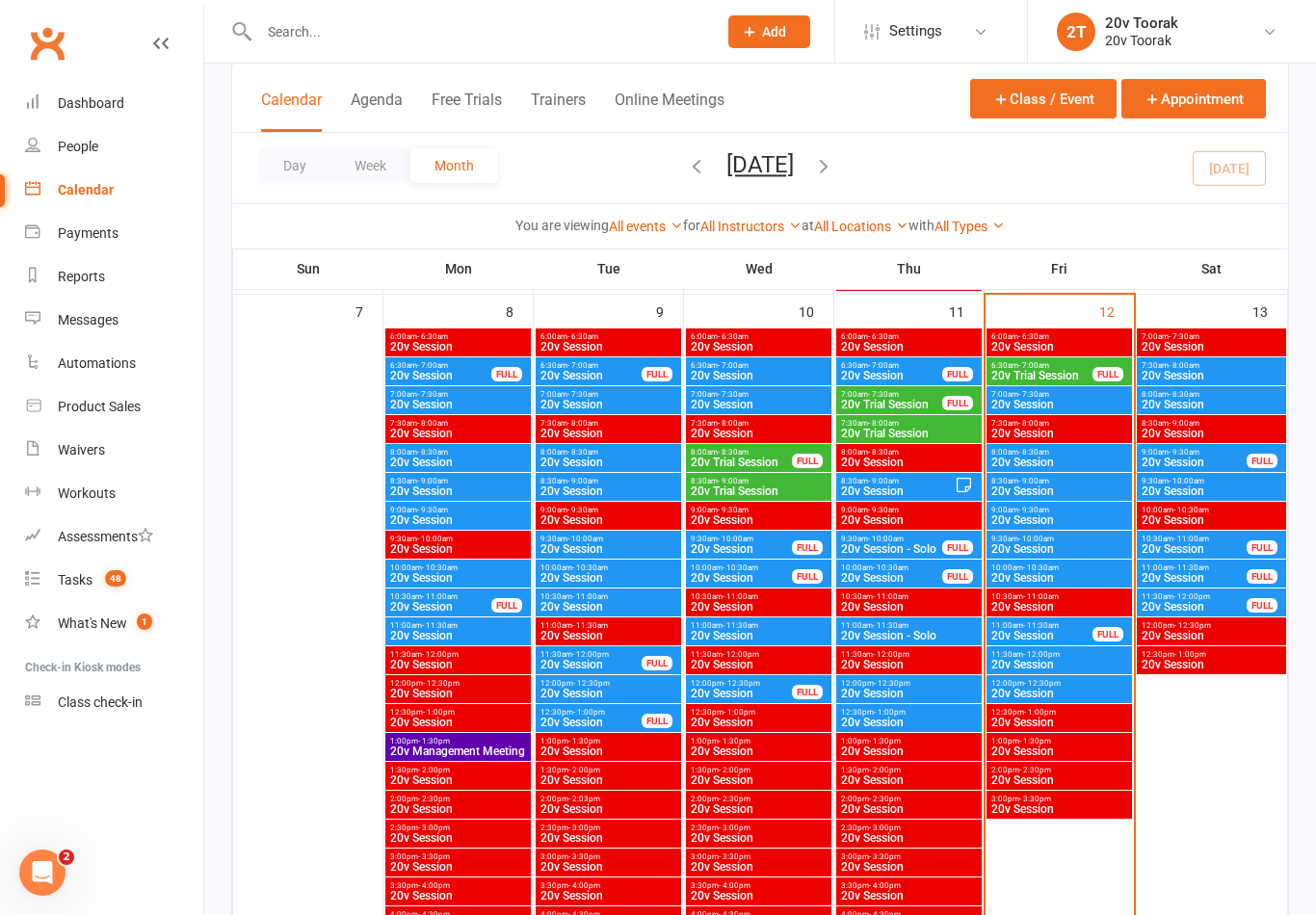
scroll to position [970, 0]
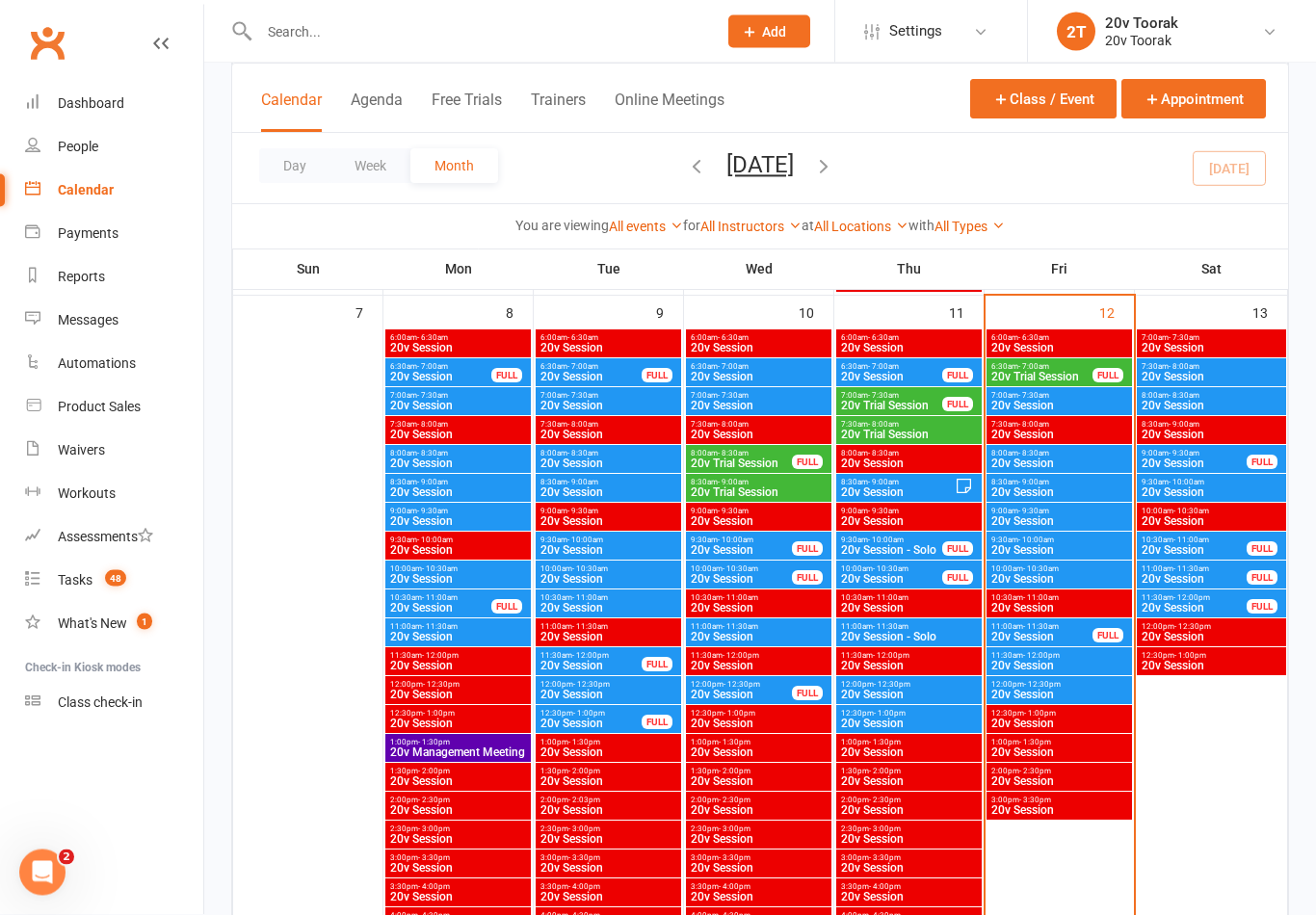
click at [320, 39] on input "text" at bounding box center [478, 31] width 450 height 27
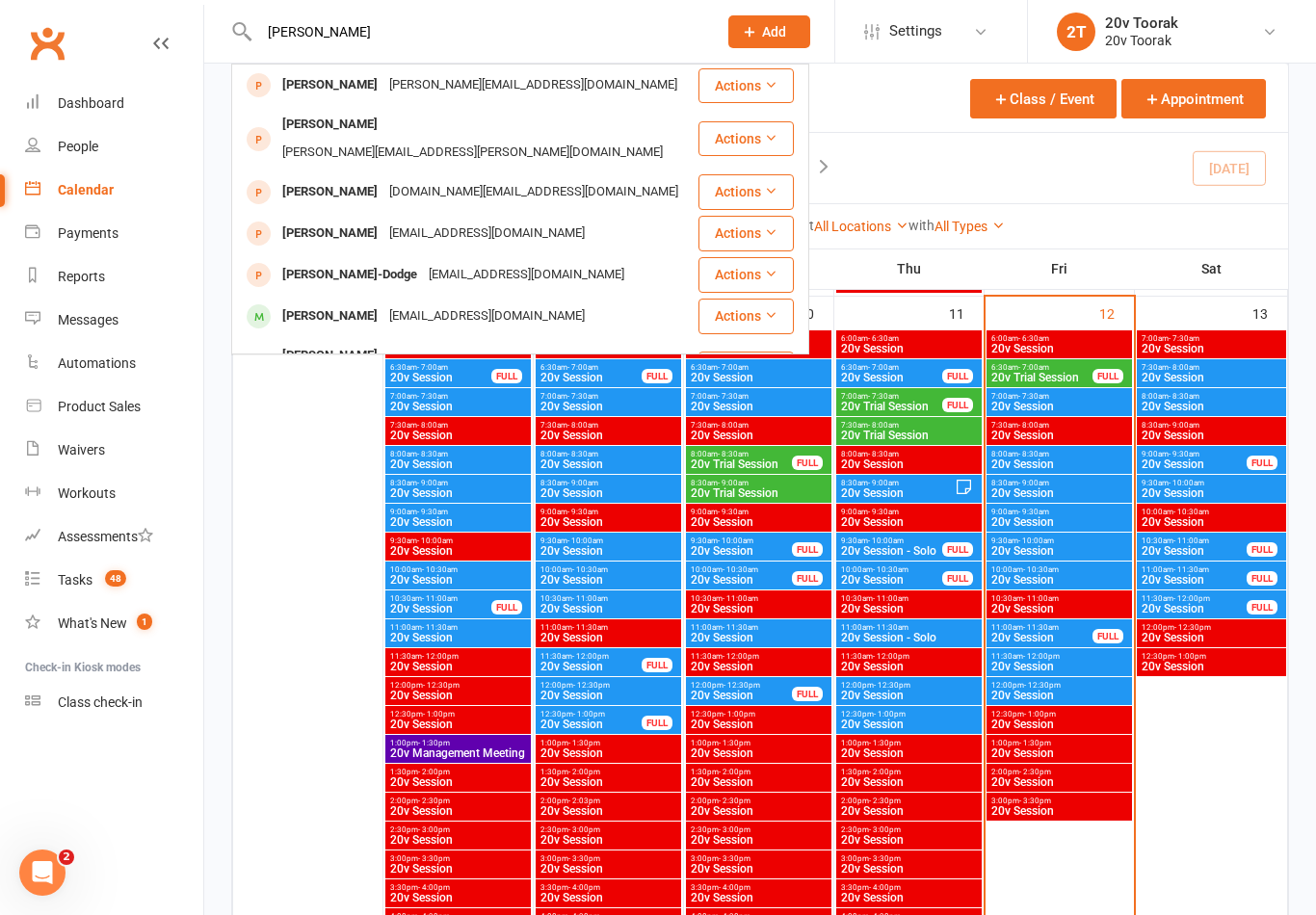
type input "[PERSON_NAME]"
click at [329, 302] on div "[PERSON_NAME]" at bounding box center [329, 316] width 107 height 28
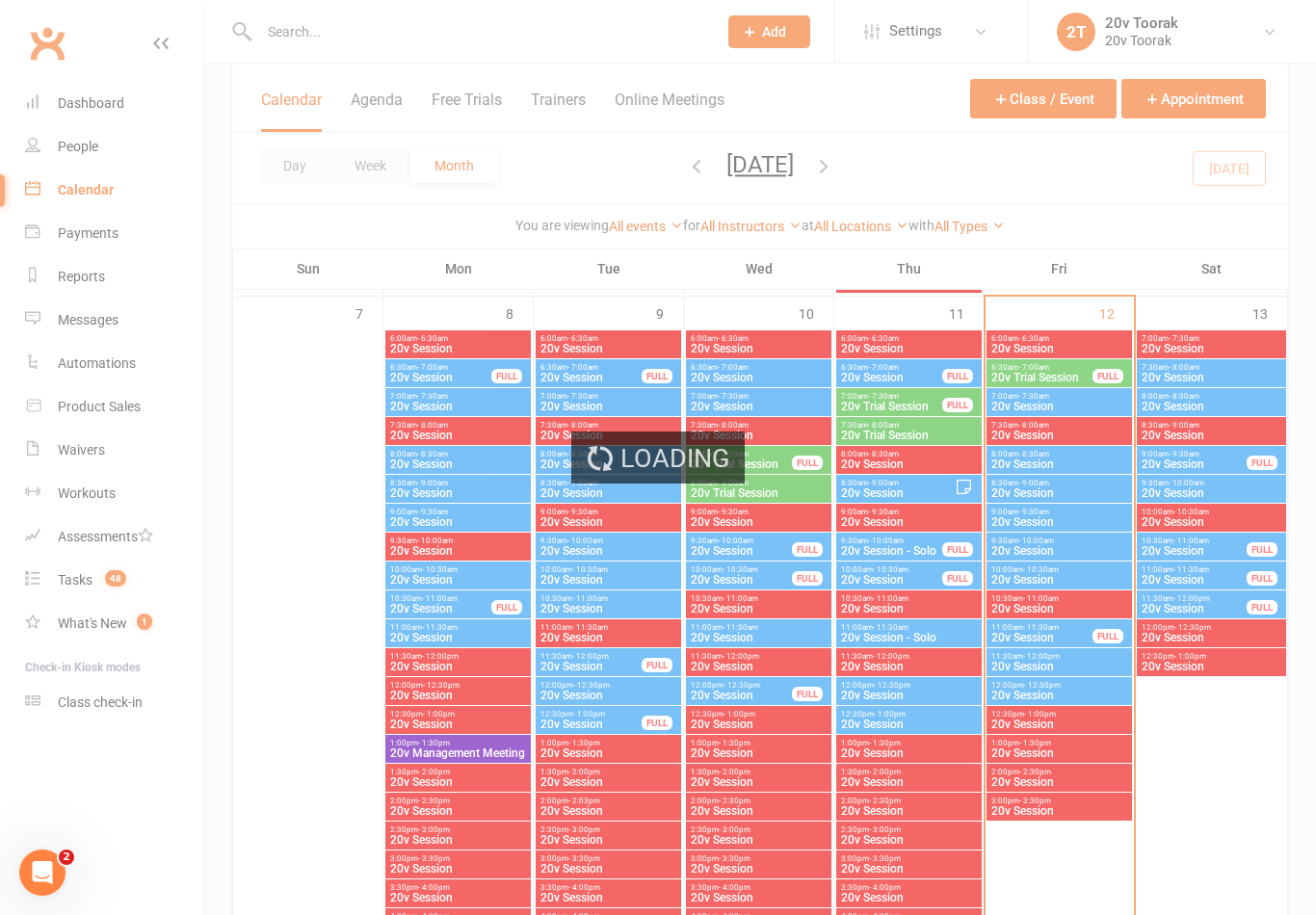
scroll to position [971, 0]
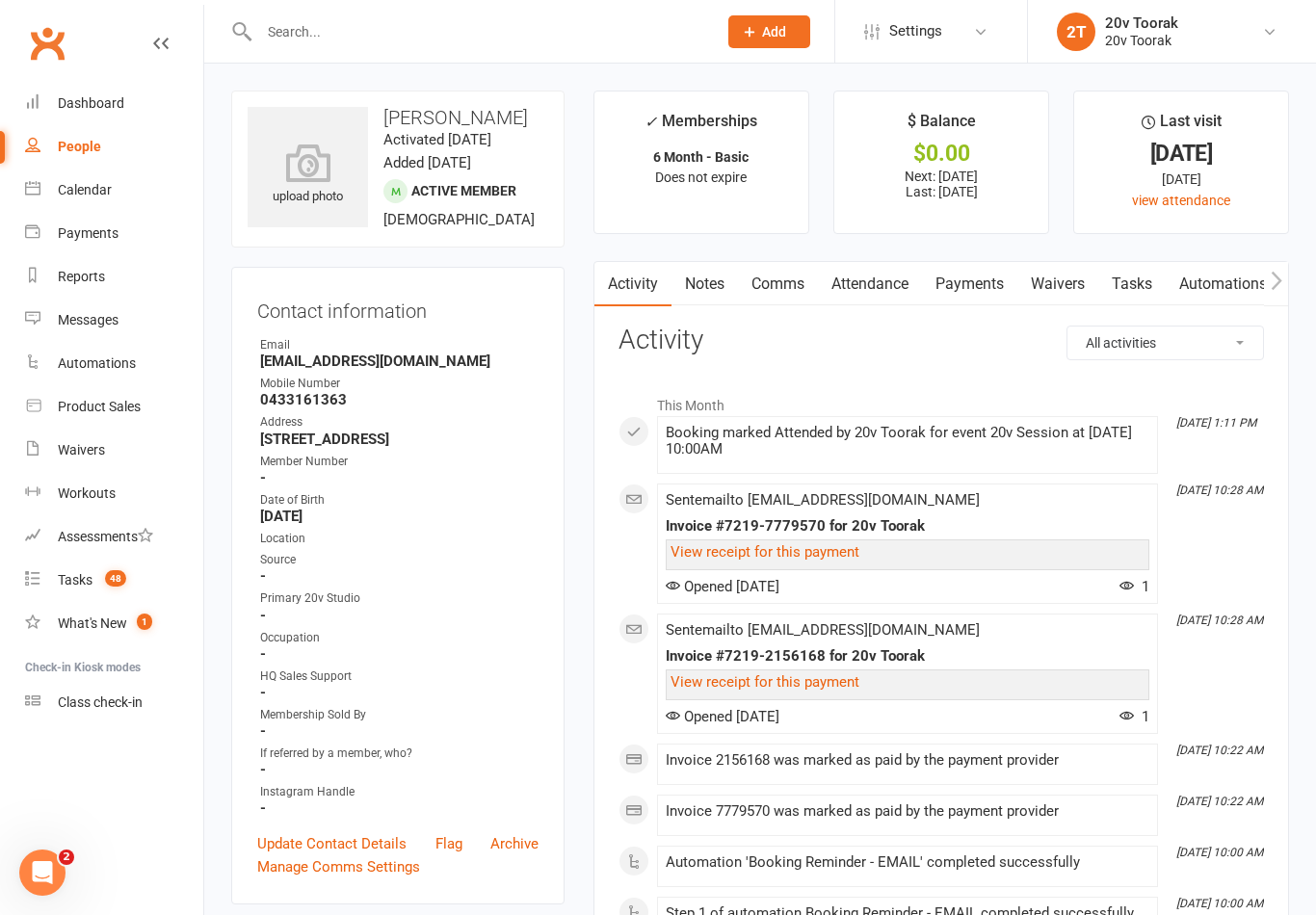
click at [109, 407] on div "Product Sales" at bounding box center [99, 406] width 83 height 15
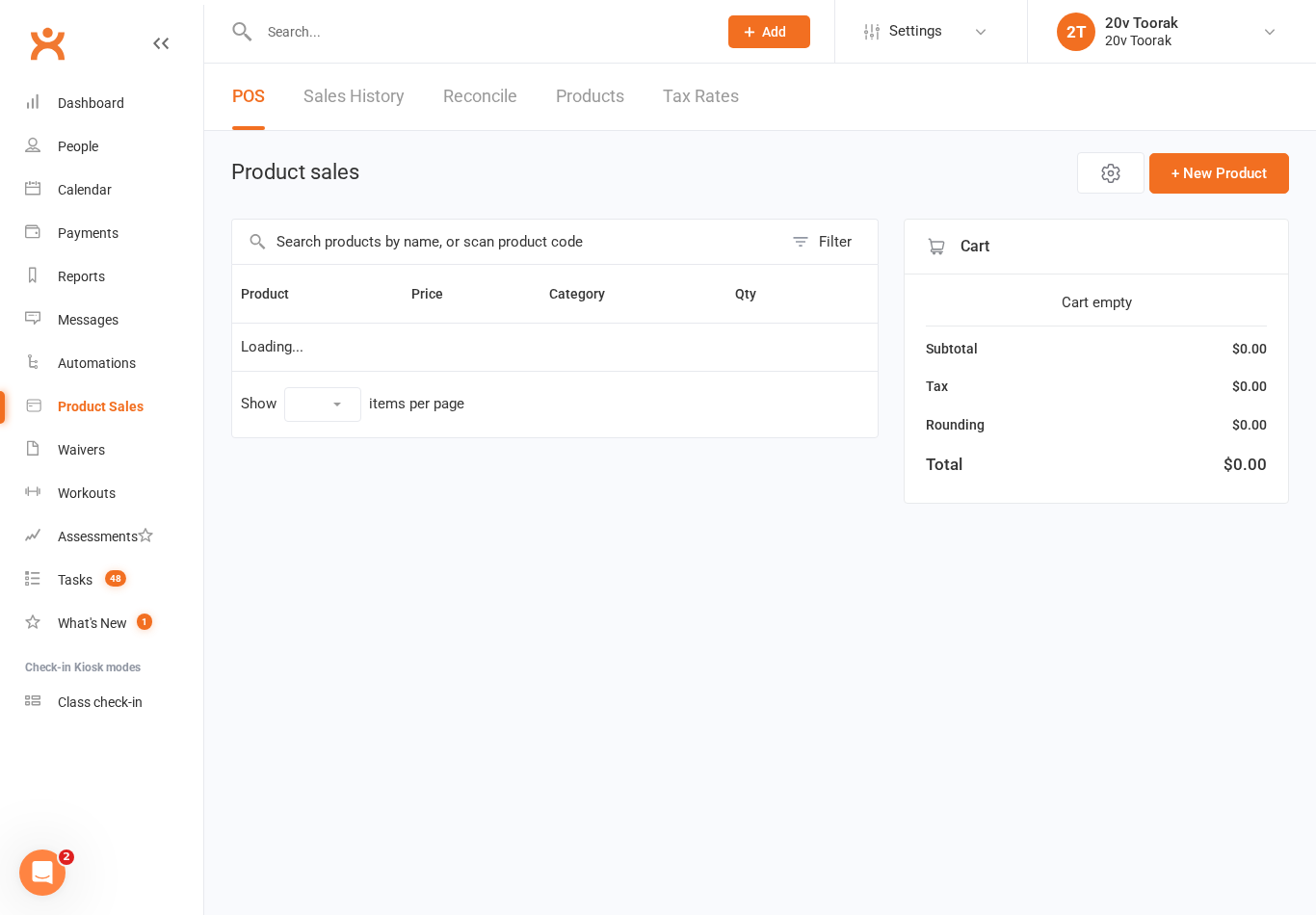
select select "10"
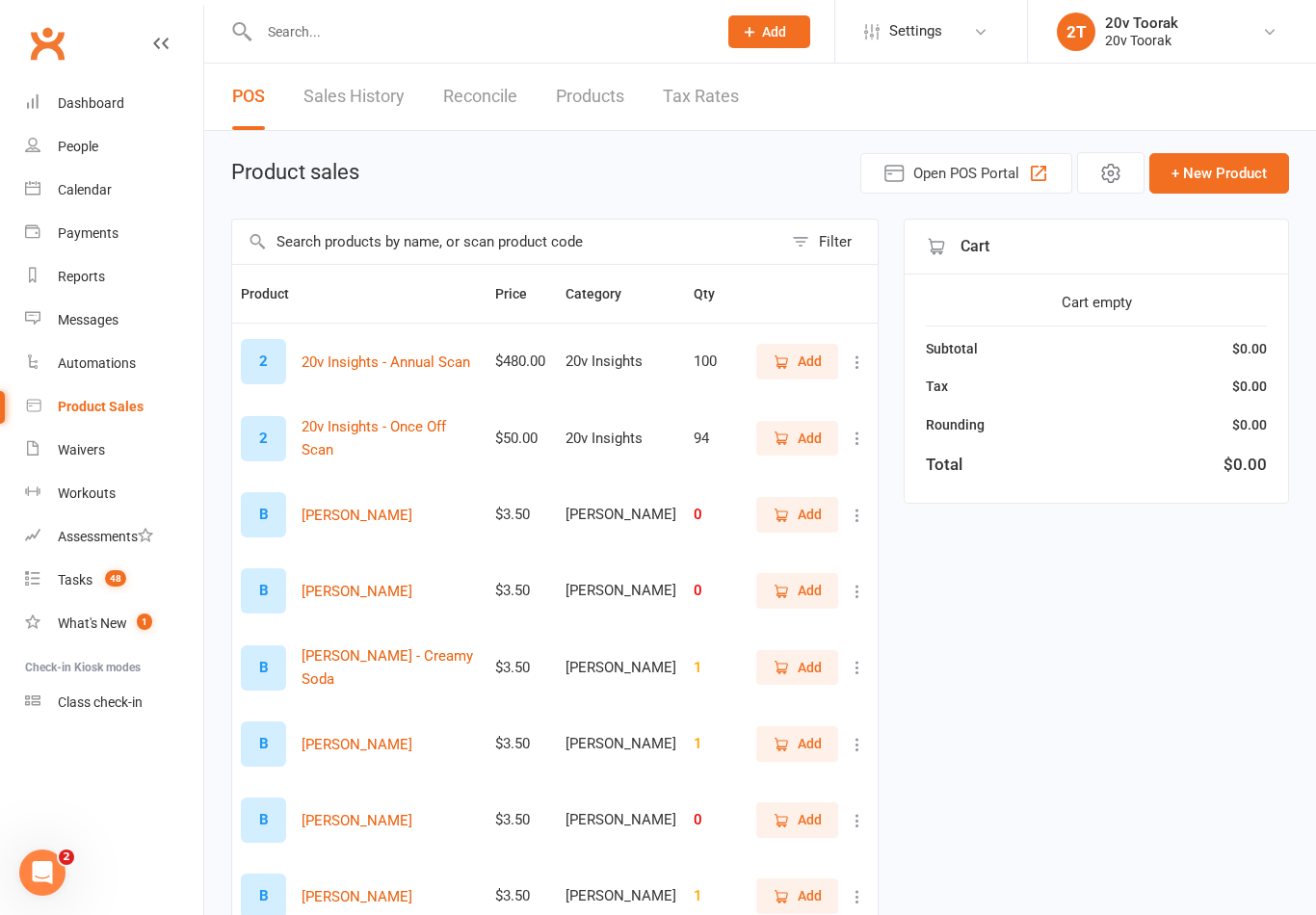
click at [956, 165] on span "Open POS Portal" at bounding box center [966, 173] width 106 height 23
click at [80, 576] on div "Tasks" at bounding box center [75, 579] width 35 height 15
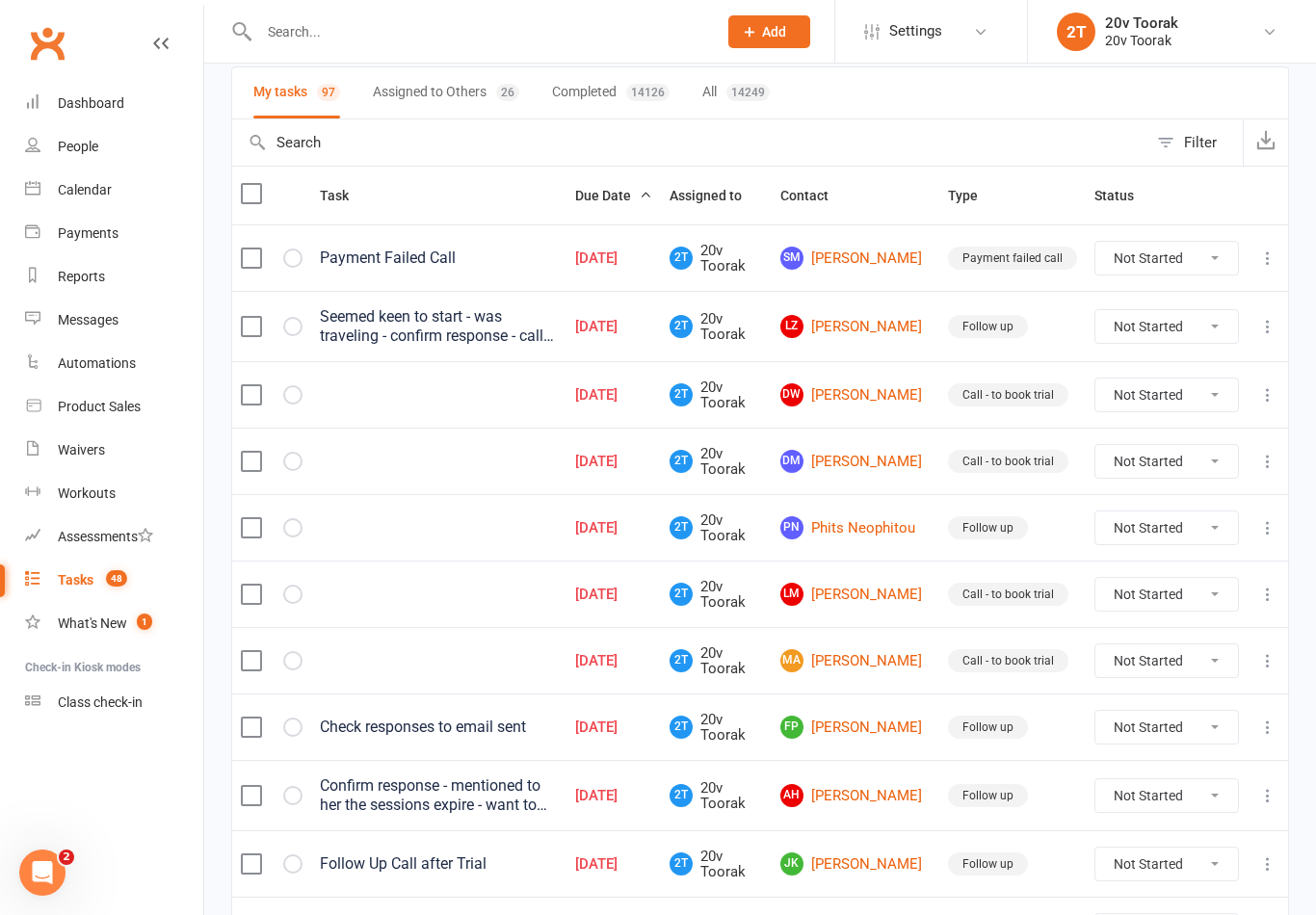
scroll to position [149, 0]
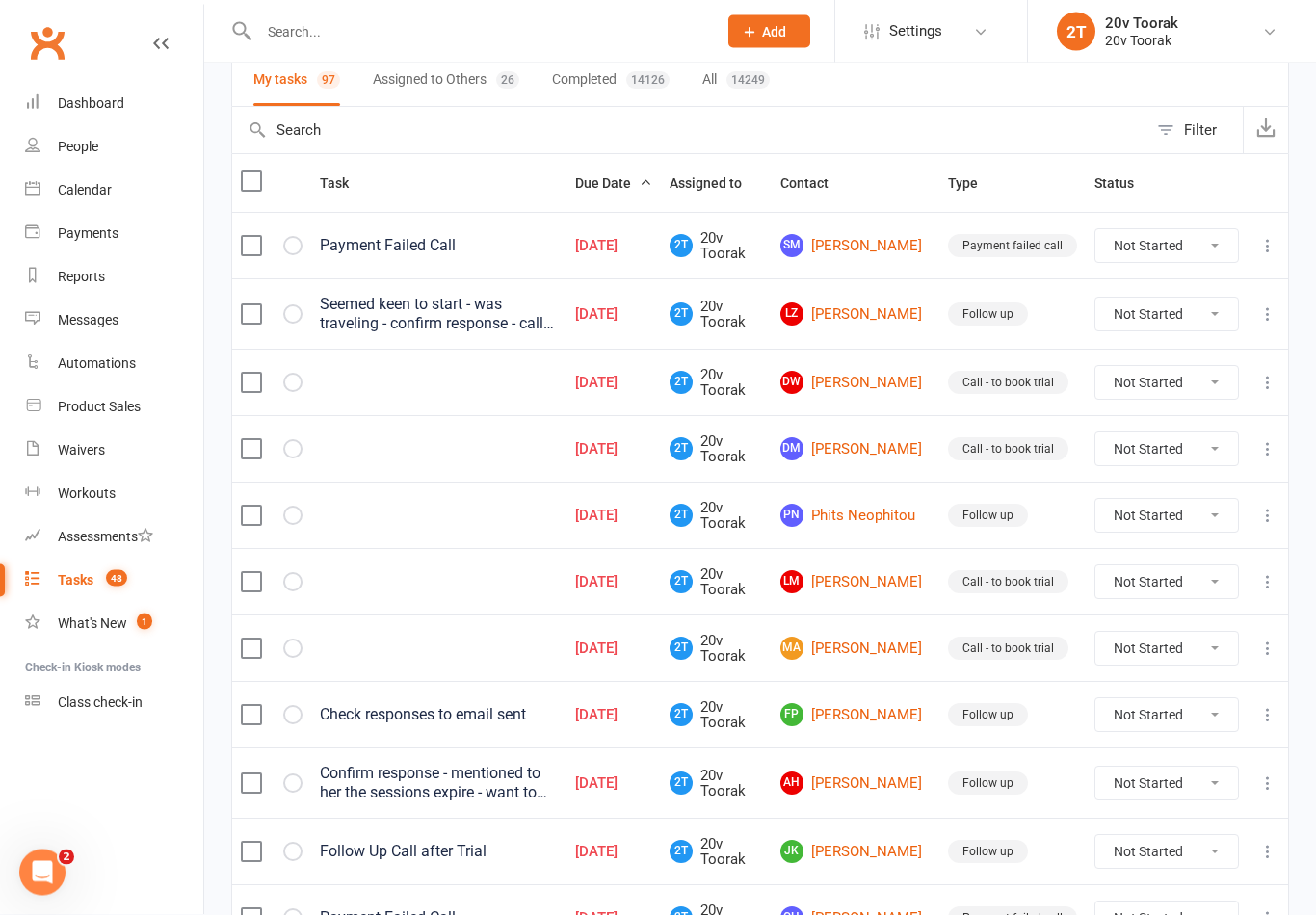
click at [85, 579] on div "Tasks" at bounding box center [76, 579] width 36 height 15
click at [88, 565] on link "Tasks 48" at bounding box center [114, 580] width 178 height 43
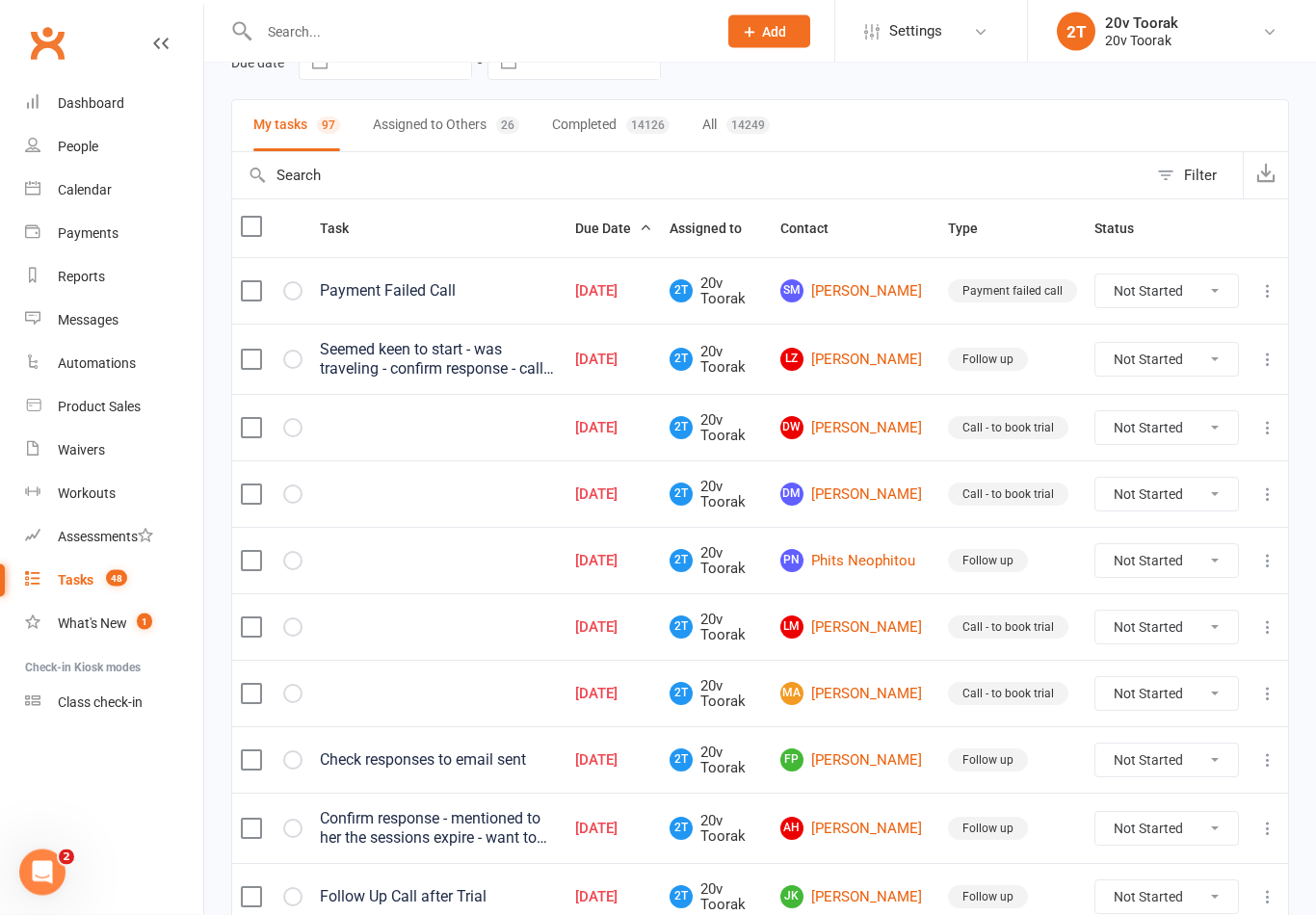
scroll to position [105, 0]
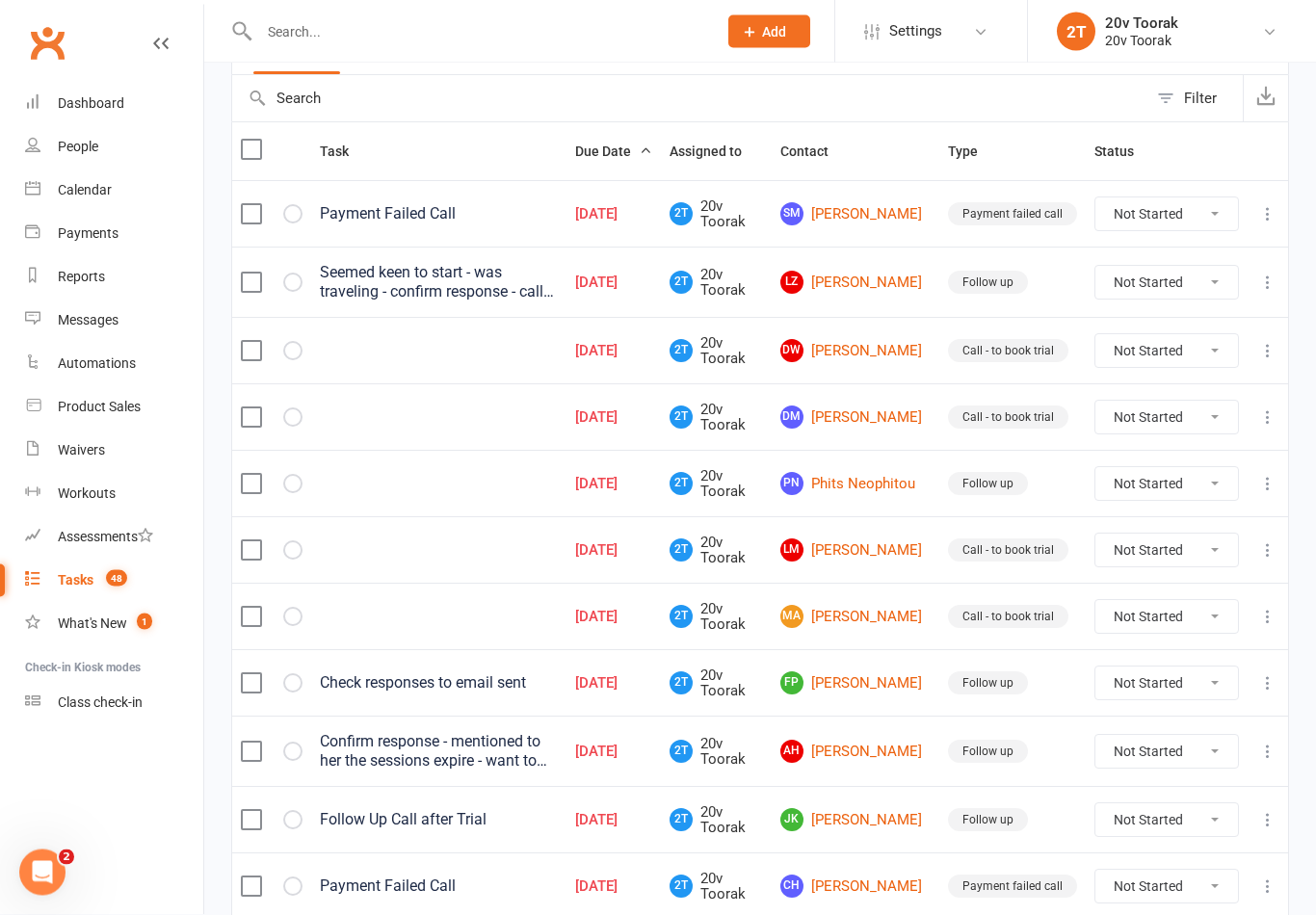
click at [885, 287] on link "[PERSON_NAME]" at bounding box center [855, 283] width 150 height 23
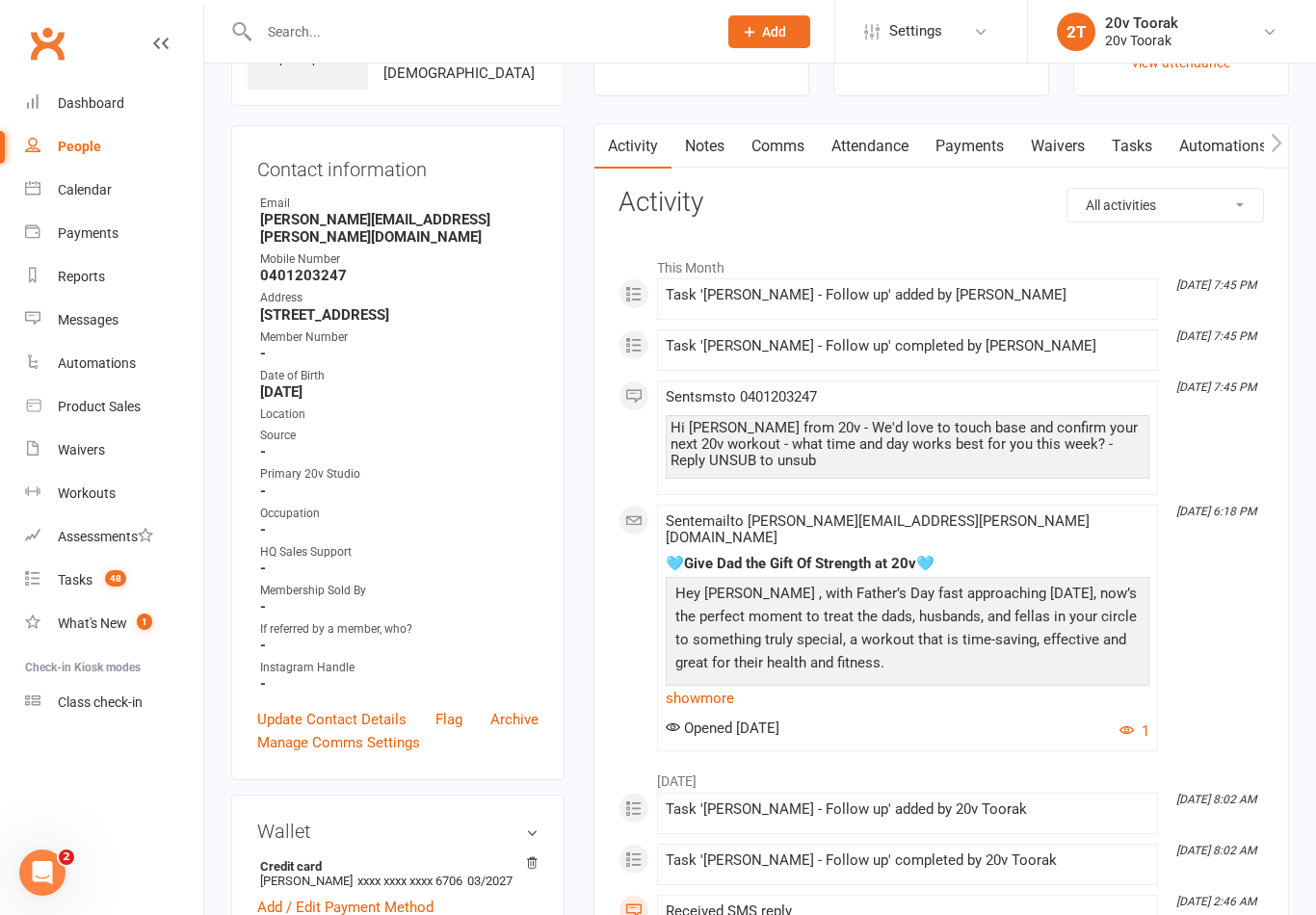
scroll to position [137, 0]
click at [74, 572] on div "Tasks" at bounding box center [75, 579] width 35 height 15
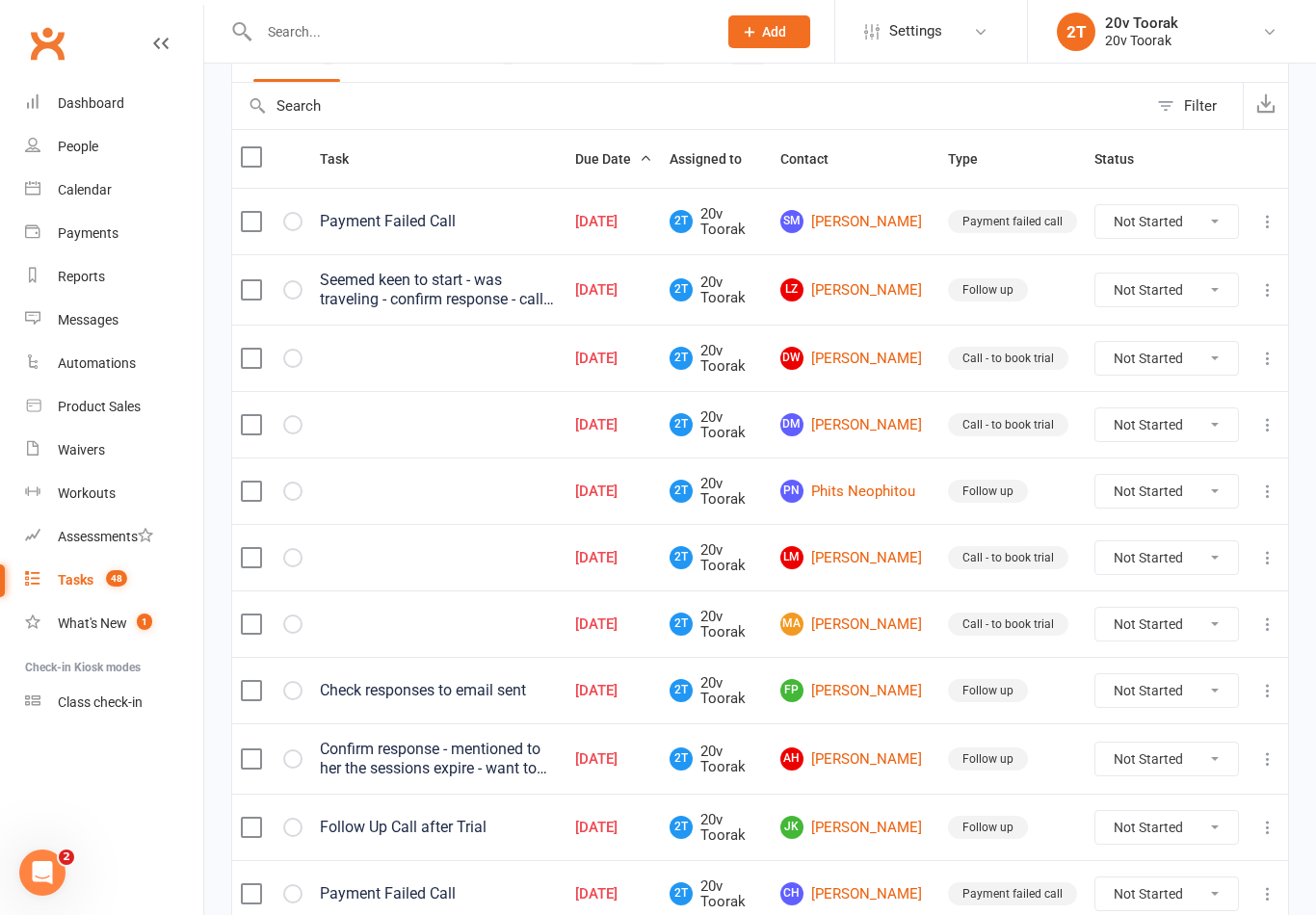
scroll to position [183, 0]
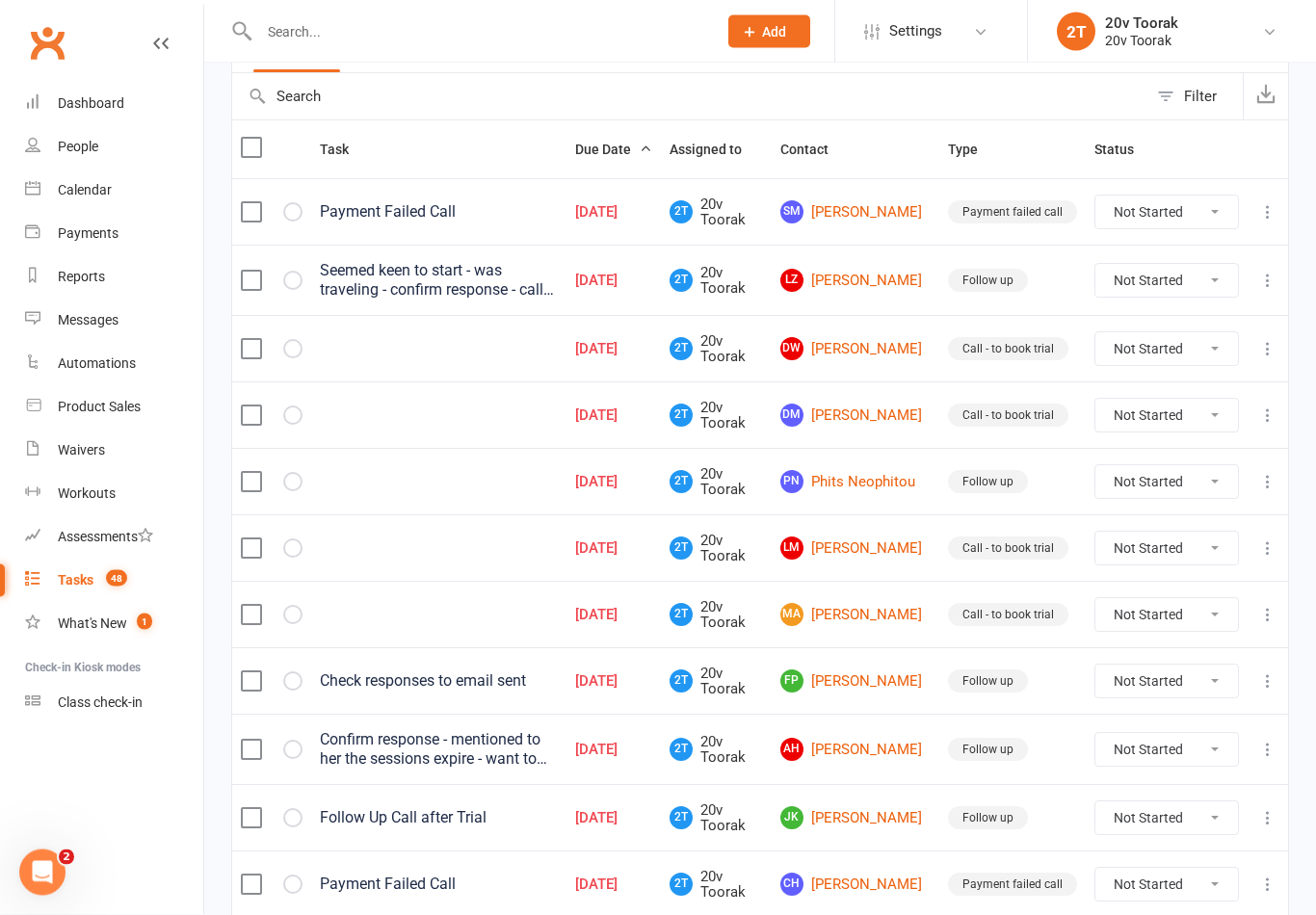
click at [867, 270] on link "[PERSON_NAME]" at bounding box center [855, 281] width 150 height 23
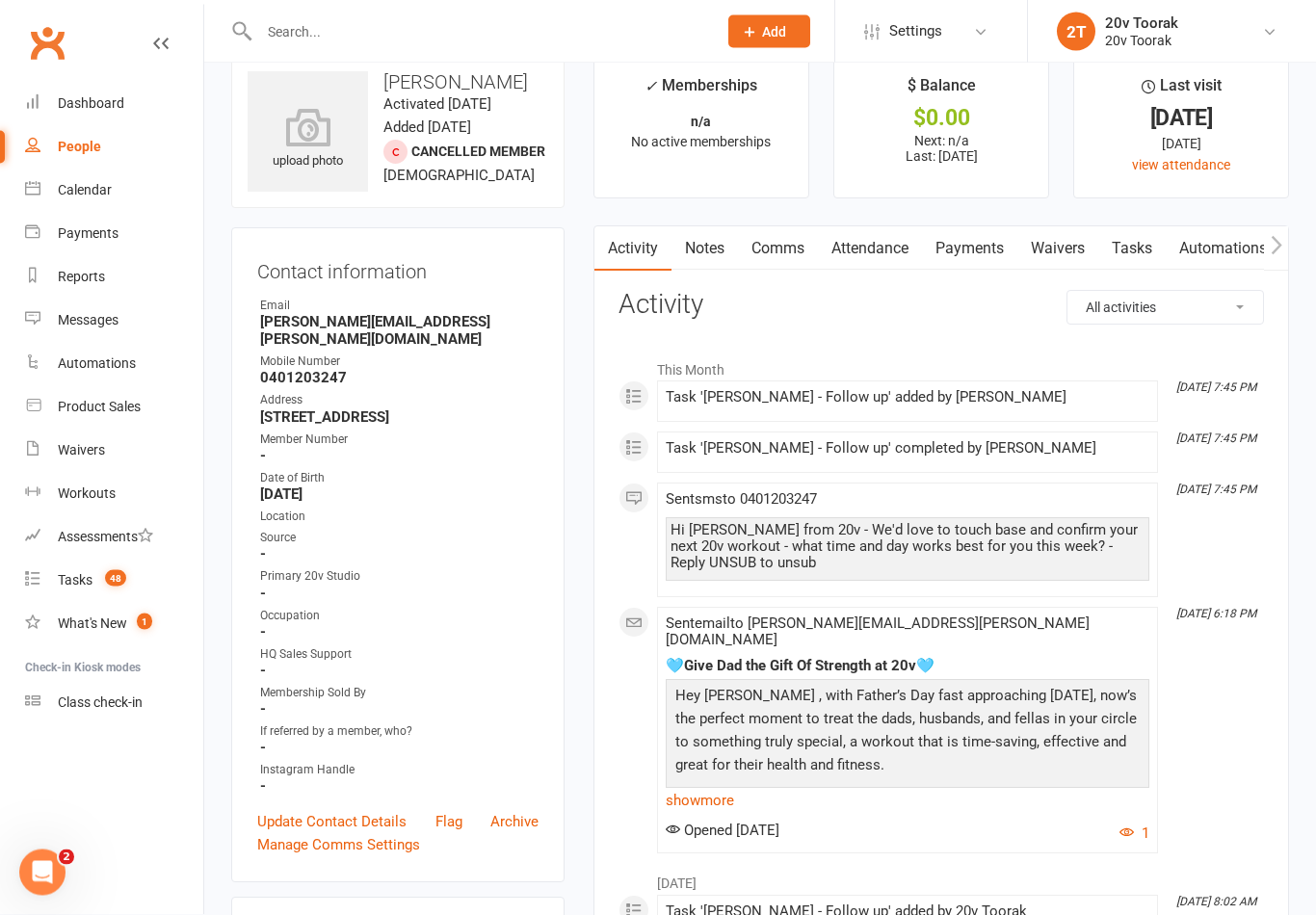
scroll to position [28, 0]
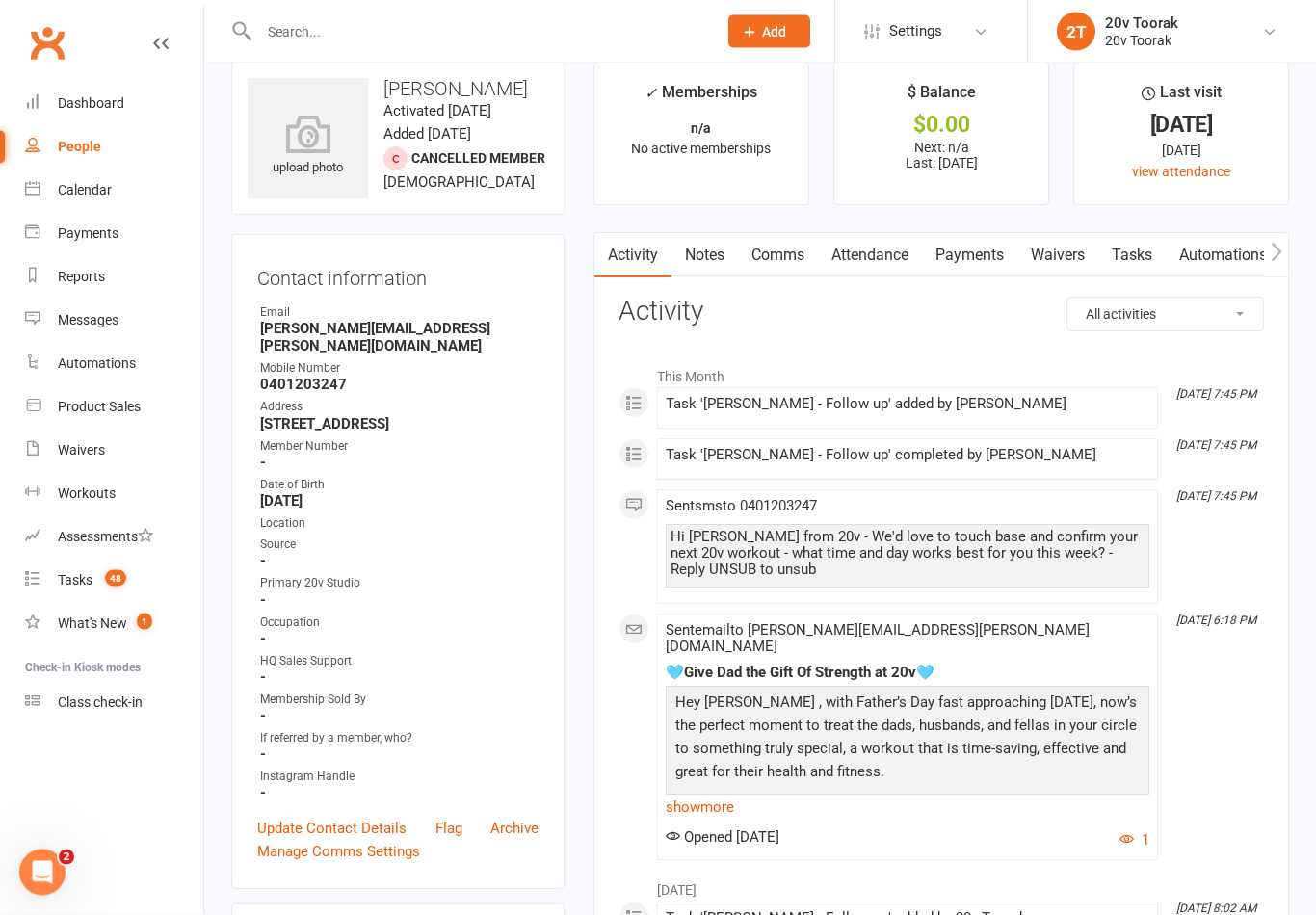
click at [719, 251] on link "Notes" at bounding box center [704, 256] width 66 height 44
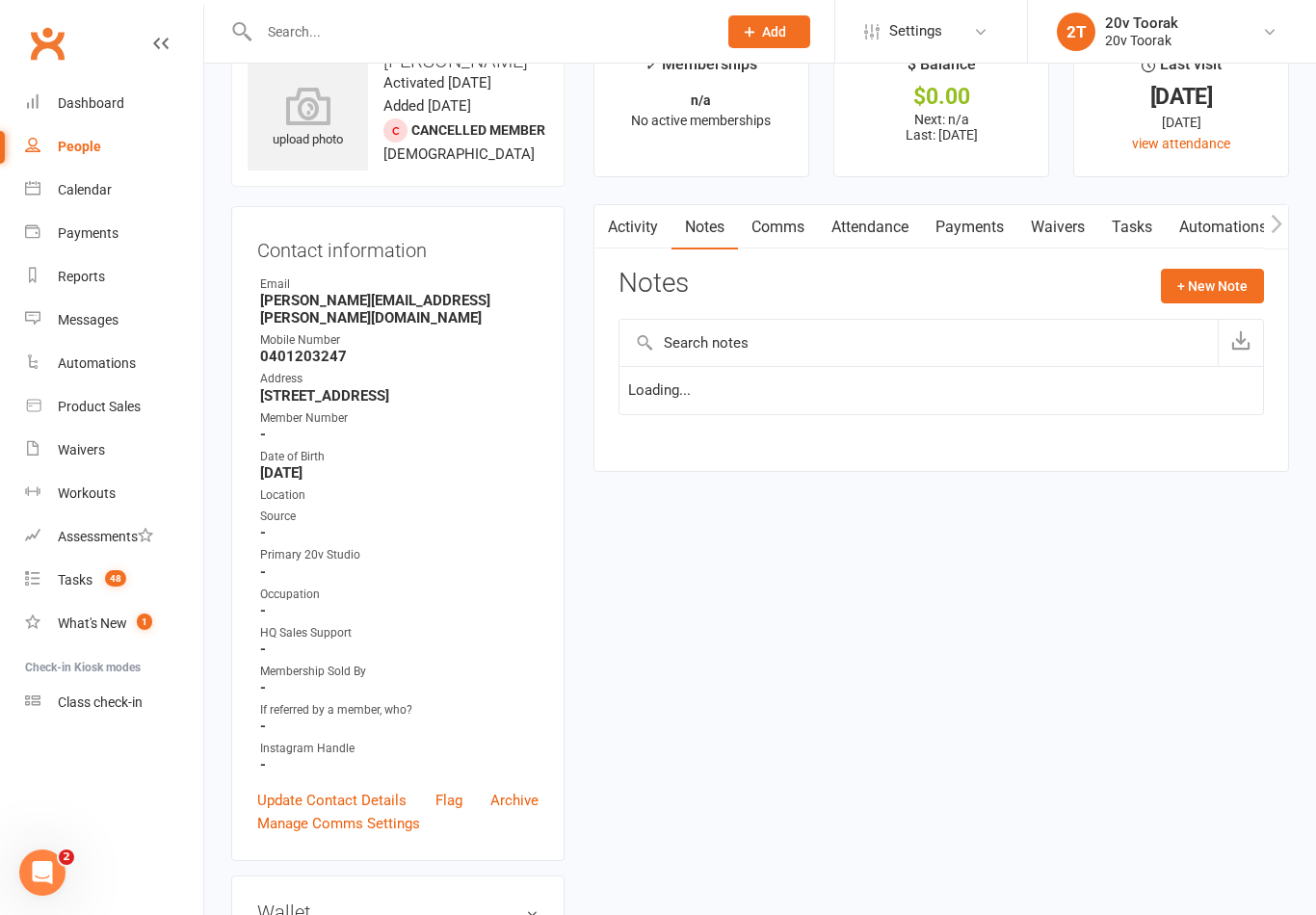
scroll to position [59, 0]
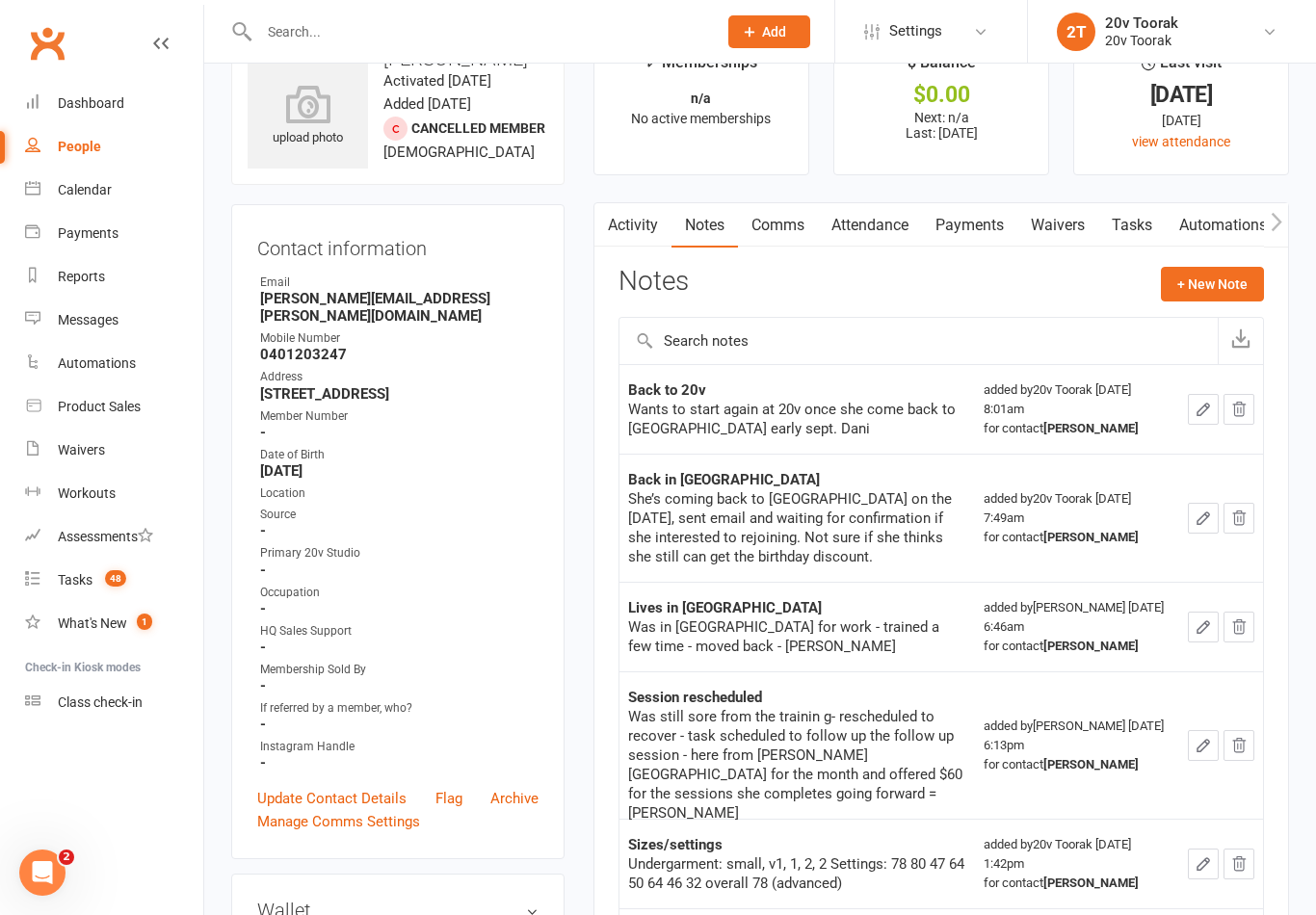
click at [1166, 227] on link "Tasks" at bounding box center [1131, 225] width 67 height 44
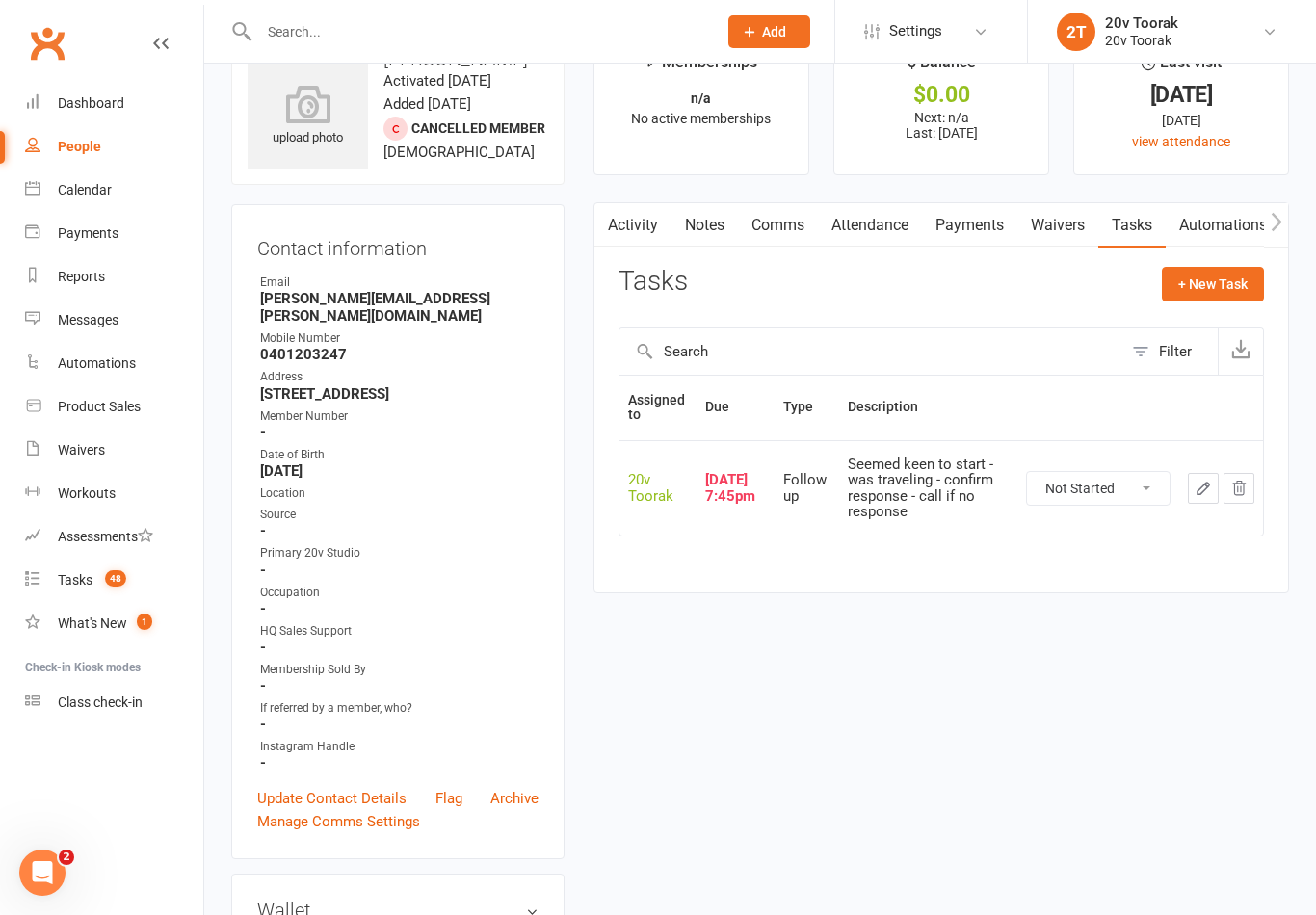
click at [719, 234] on link "Notes" at bounding box center [704, 225] width 66 height 44
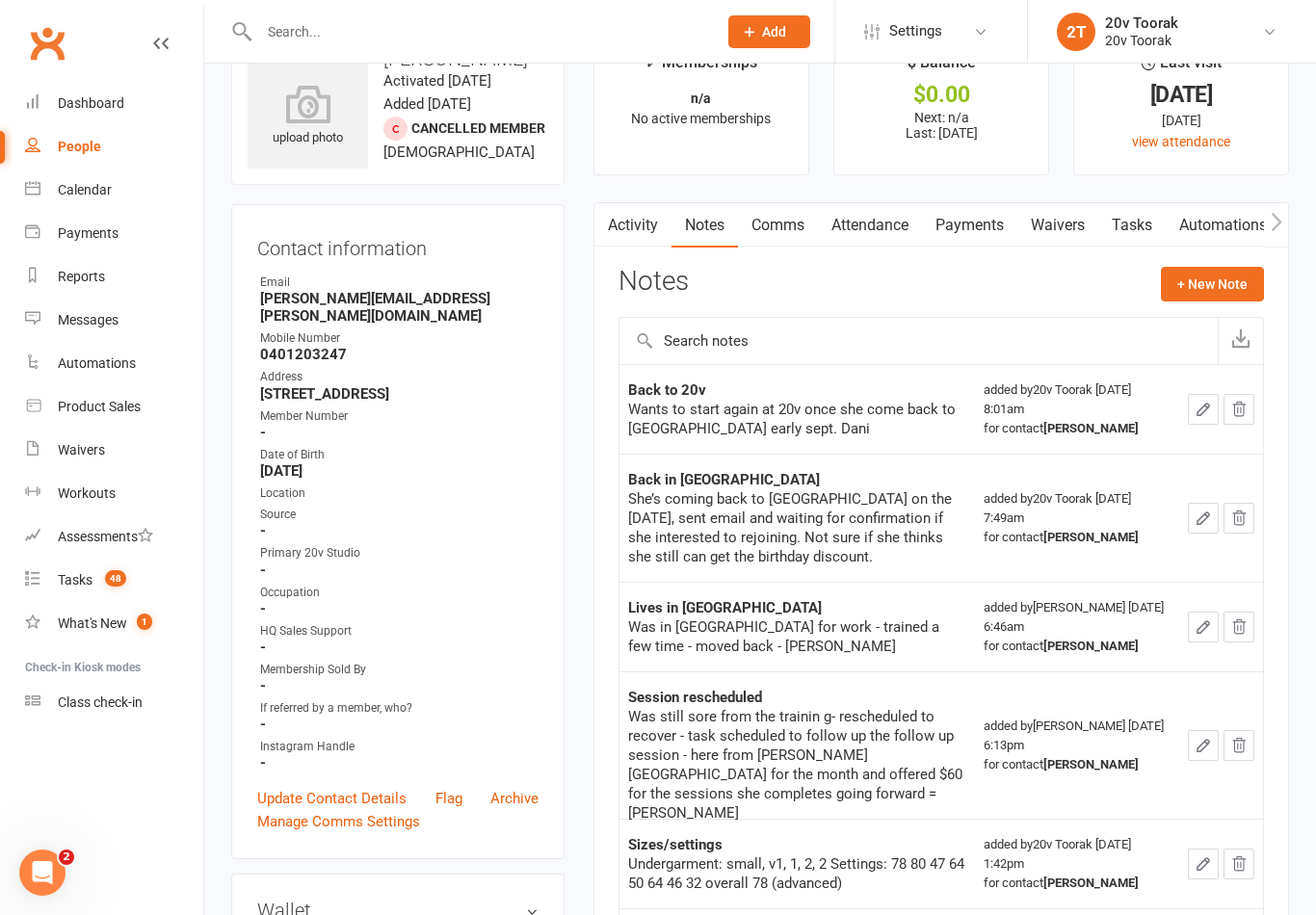
click at [638, 217] on link "Activity" at bounding box center [632, 225] width 77 height 44
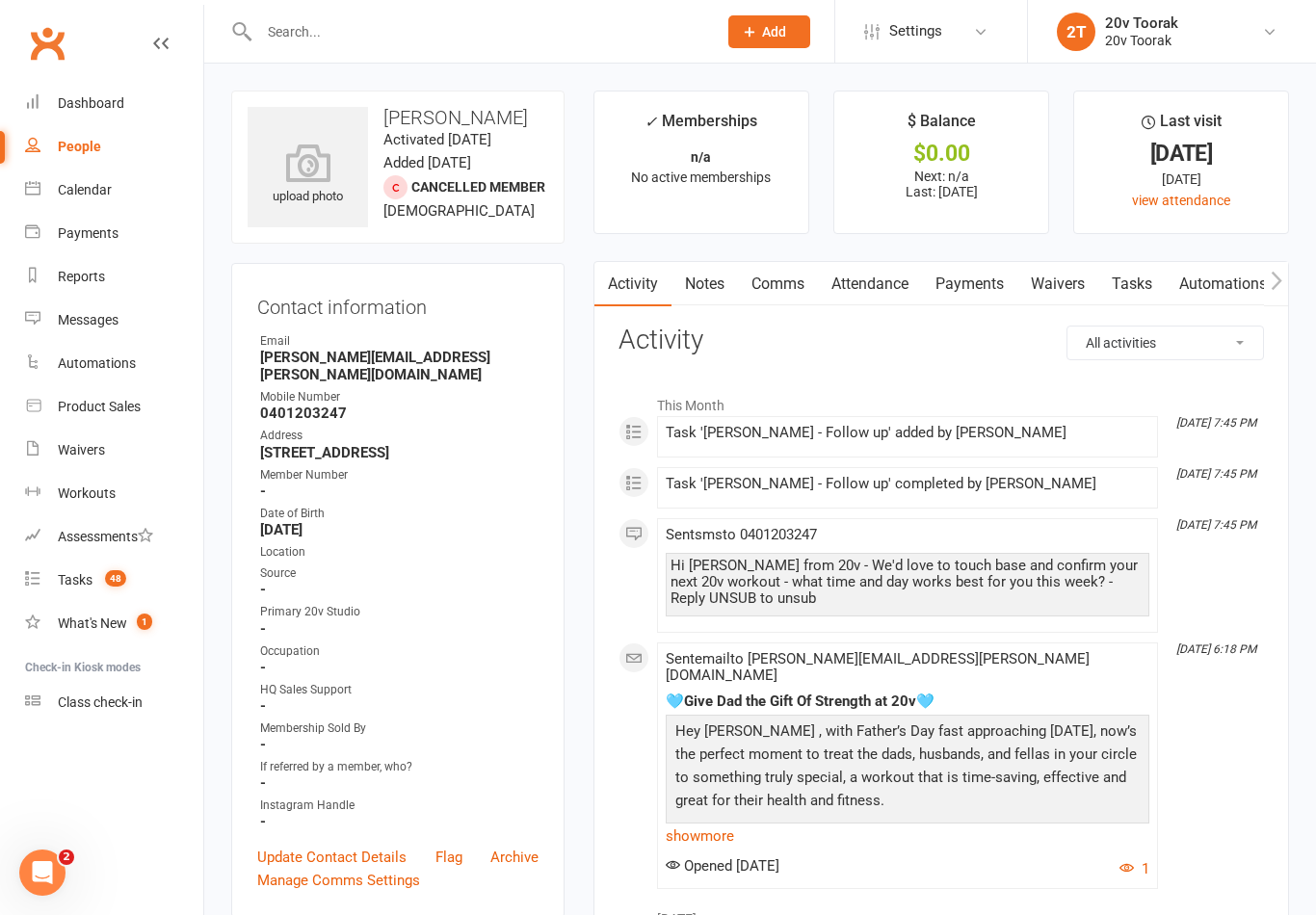
click at [706, 276] on link "Notes" at bounding box center [704, 284] width 66 height 44
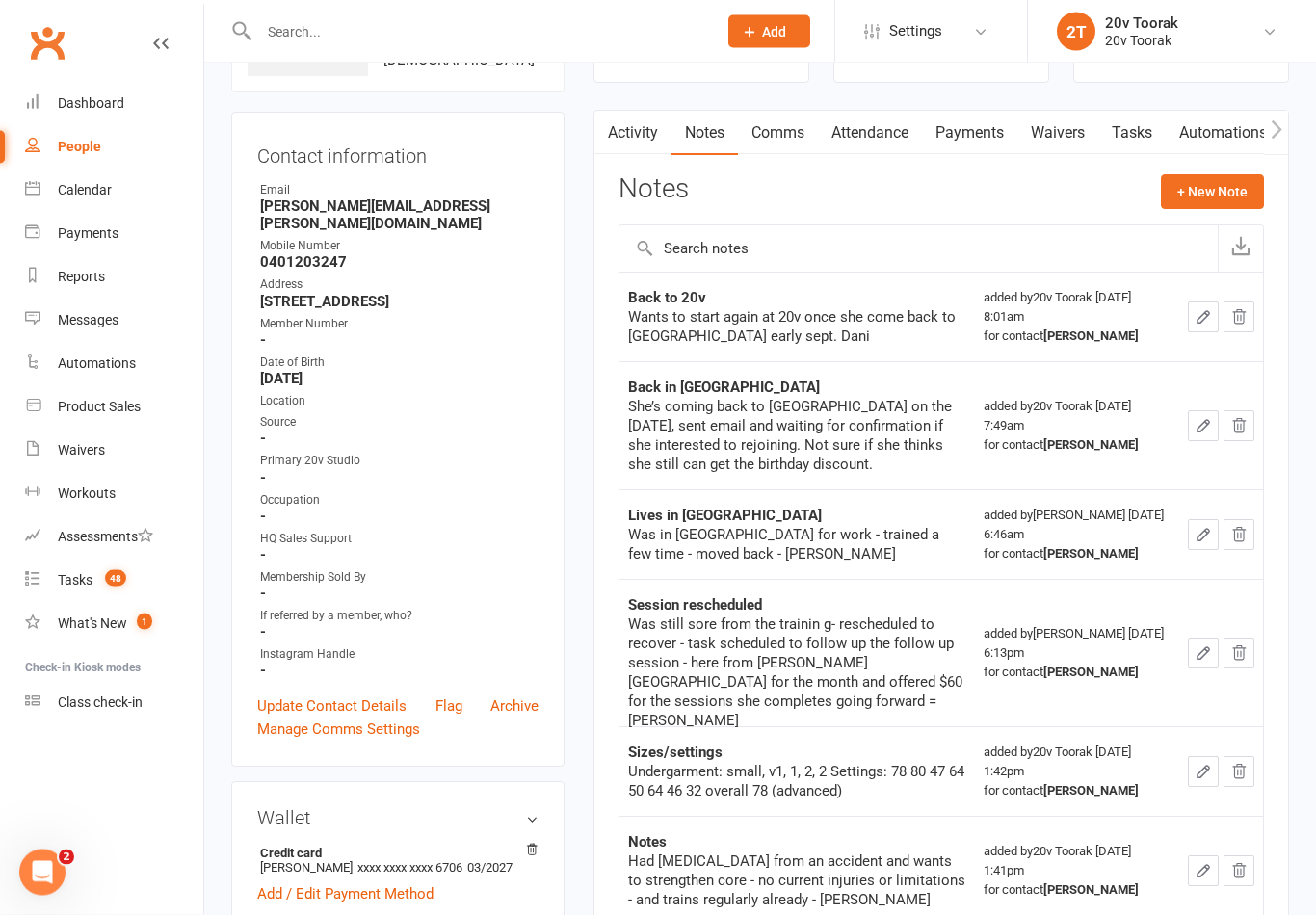
scroll to position [244, 0]
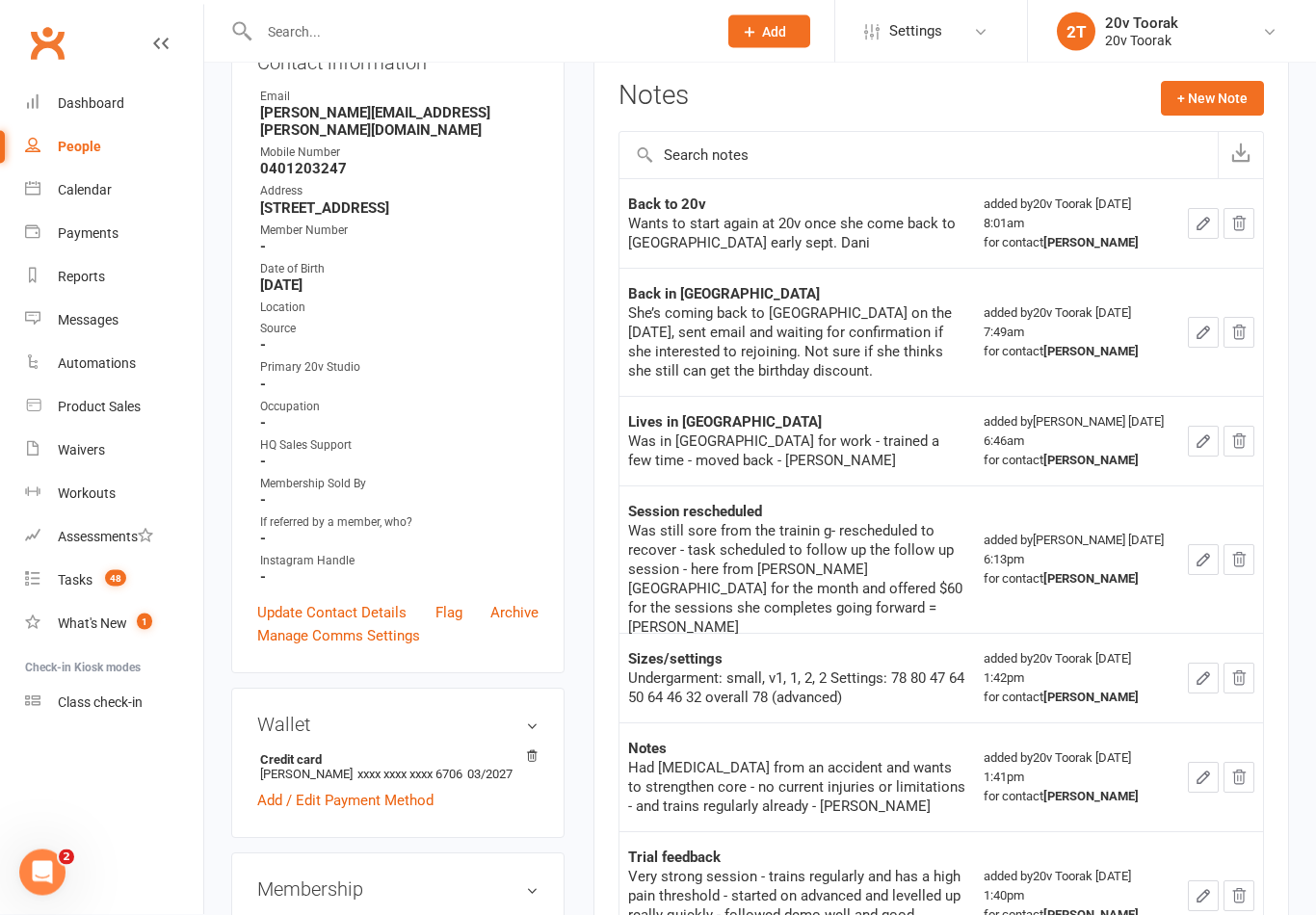
click at [85, 202] on link "Calendar" at bounding box center [114, 190] width 178 height 43
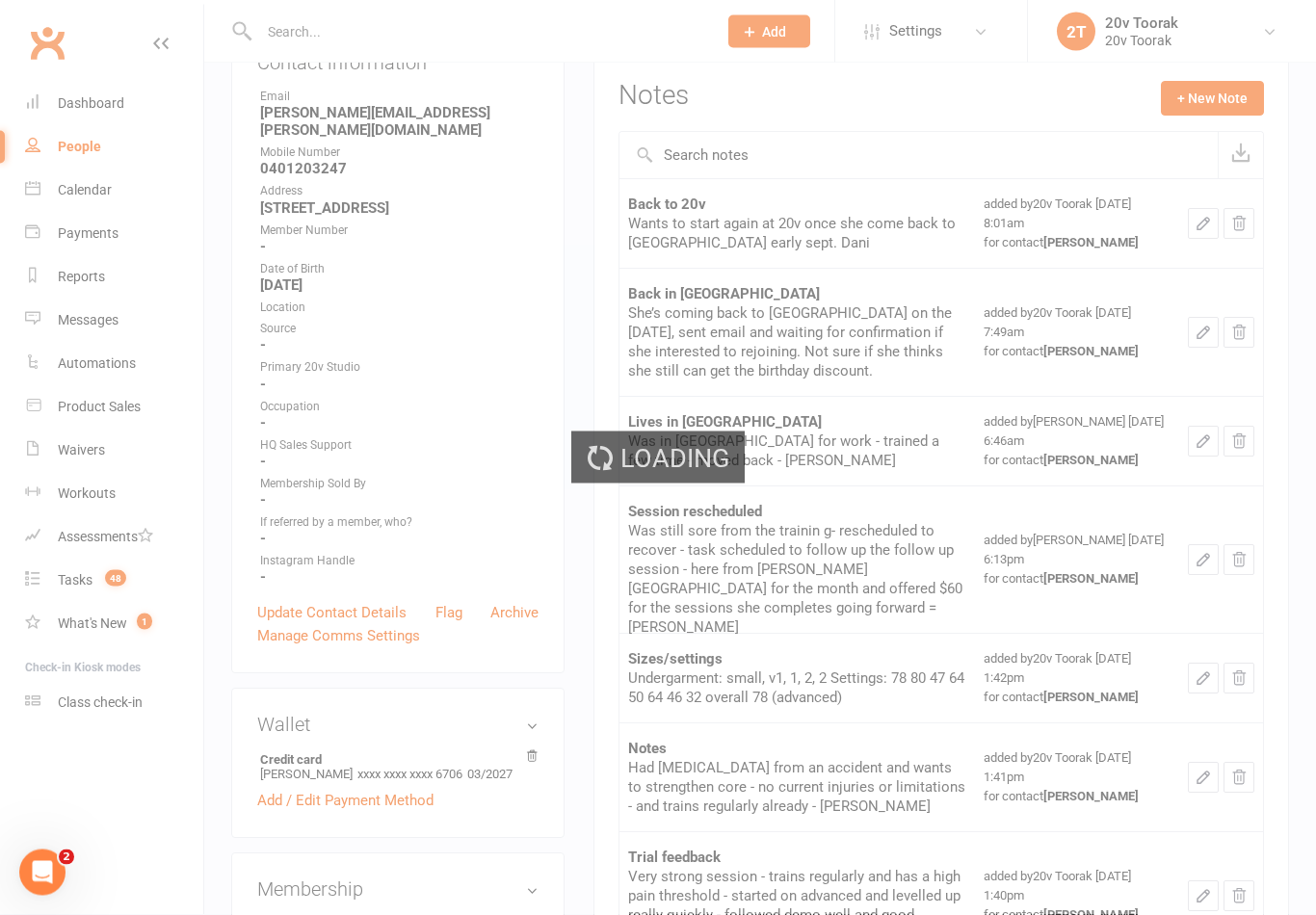
scroll to position [245, 0]
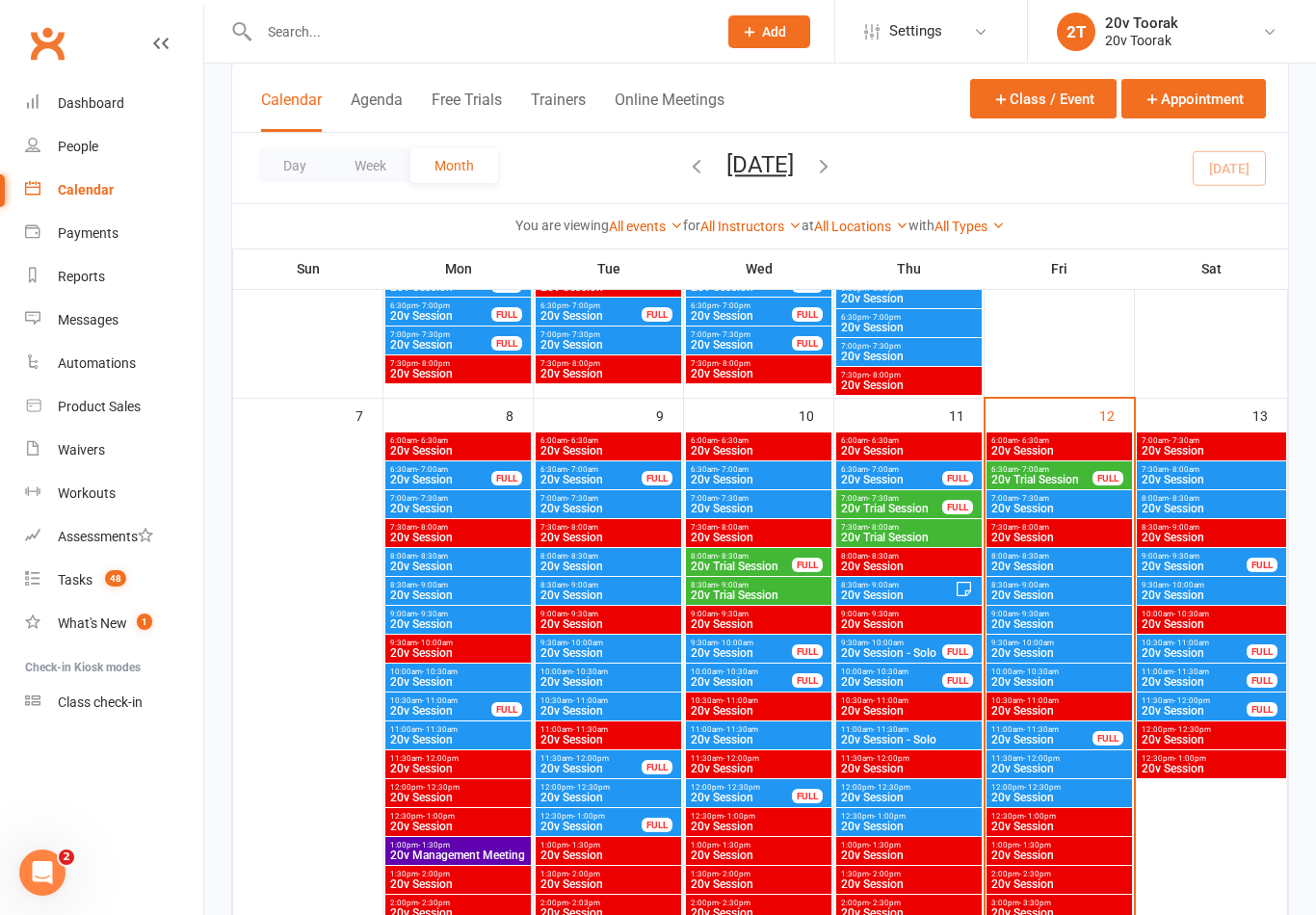
scroll to position [867, 0]
click at [1060, 499] on span "7:00am - 7:30am" at bounding box center [1059, 499] width 138 height 9
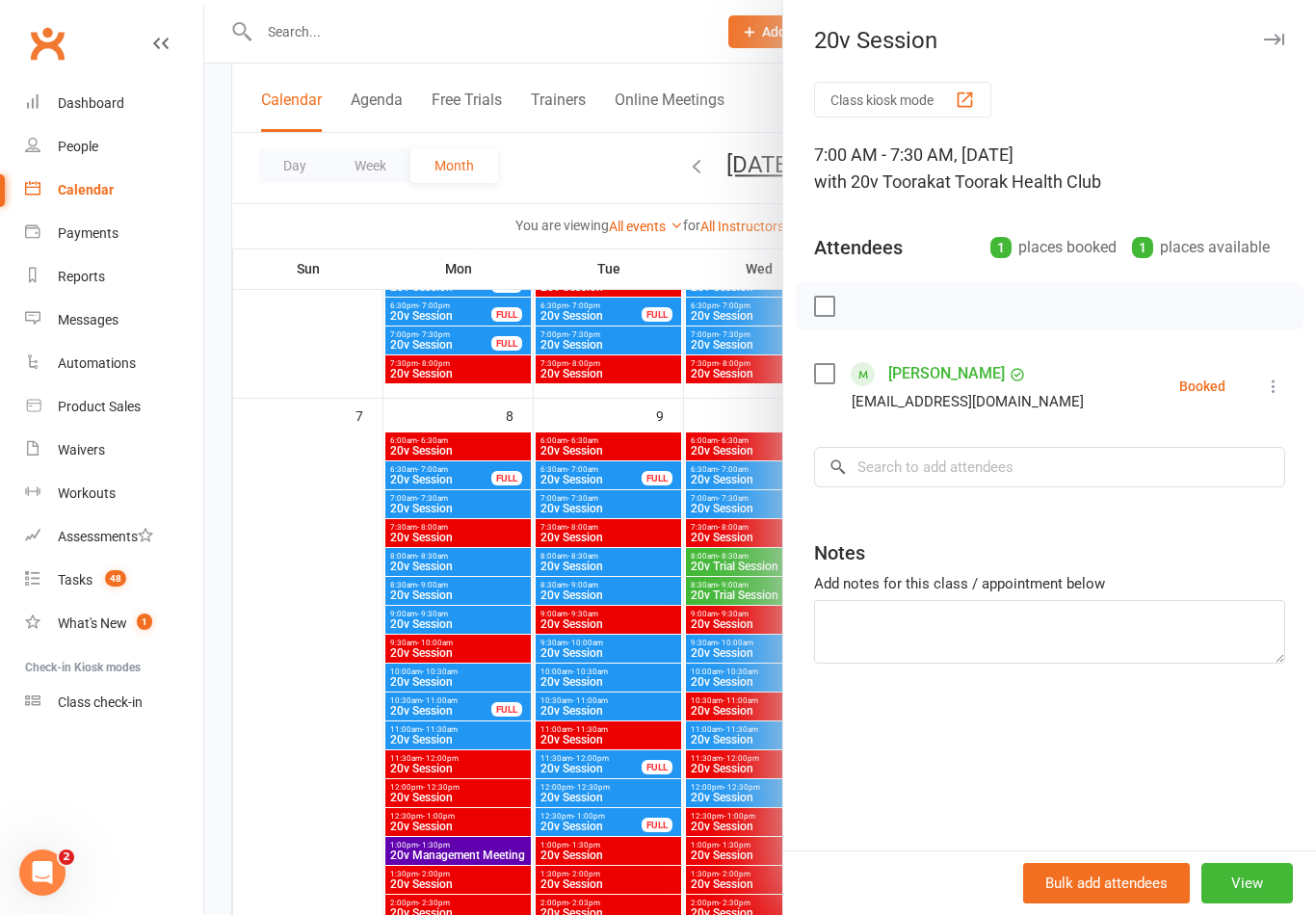
click at [305, 552] on div at bounding box center [760, 457] width 1112 height 915
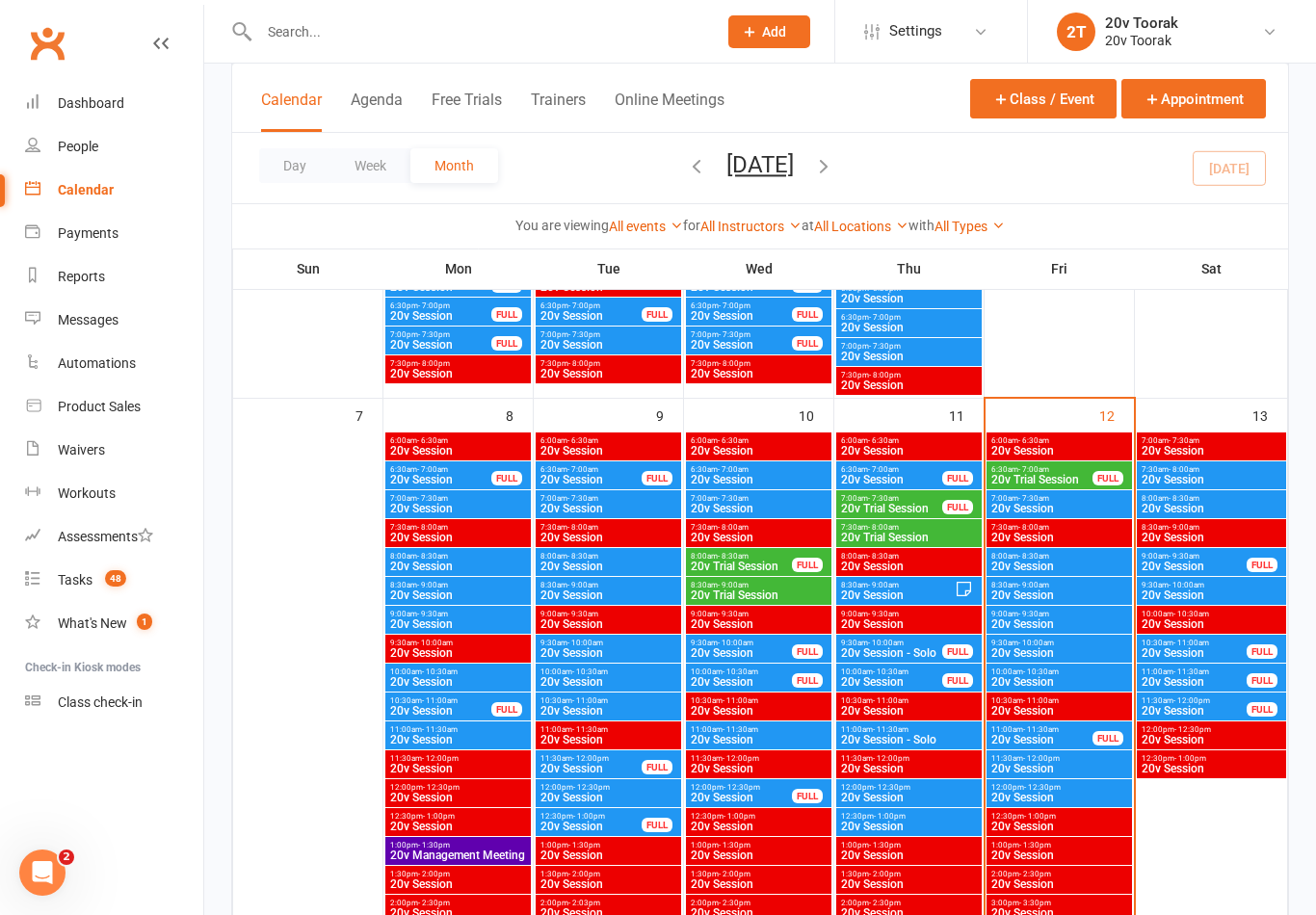
click at [1047, 476] on span "20v Trial Session" at bounding box center [1041, 480] width 103 height 12
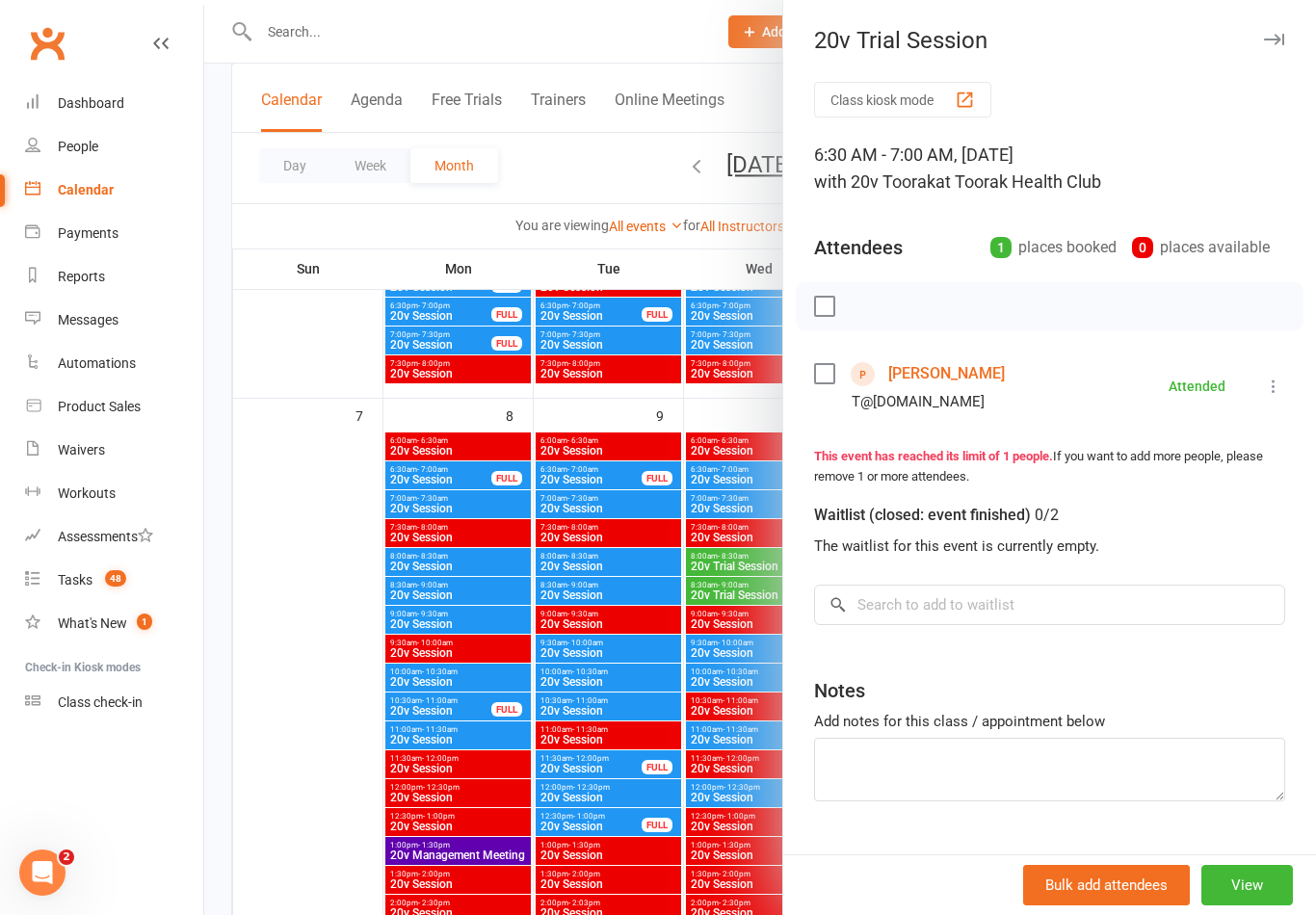
click at [328, 536] on div at bounding box center [760, 457] width 1112 height 915
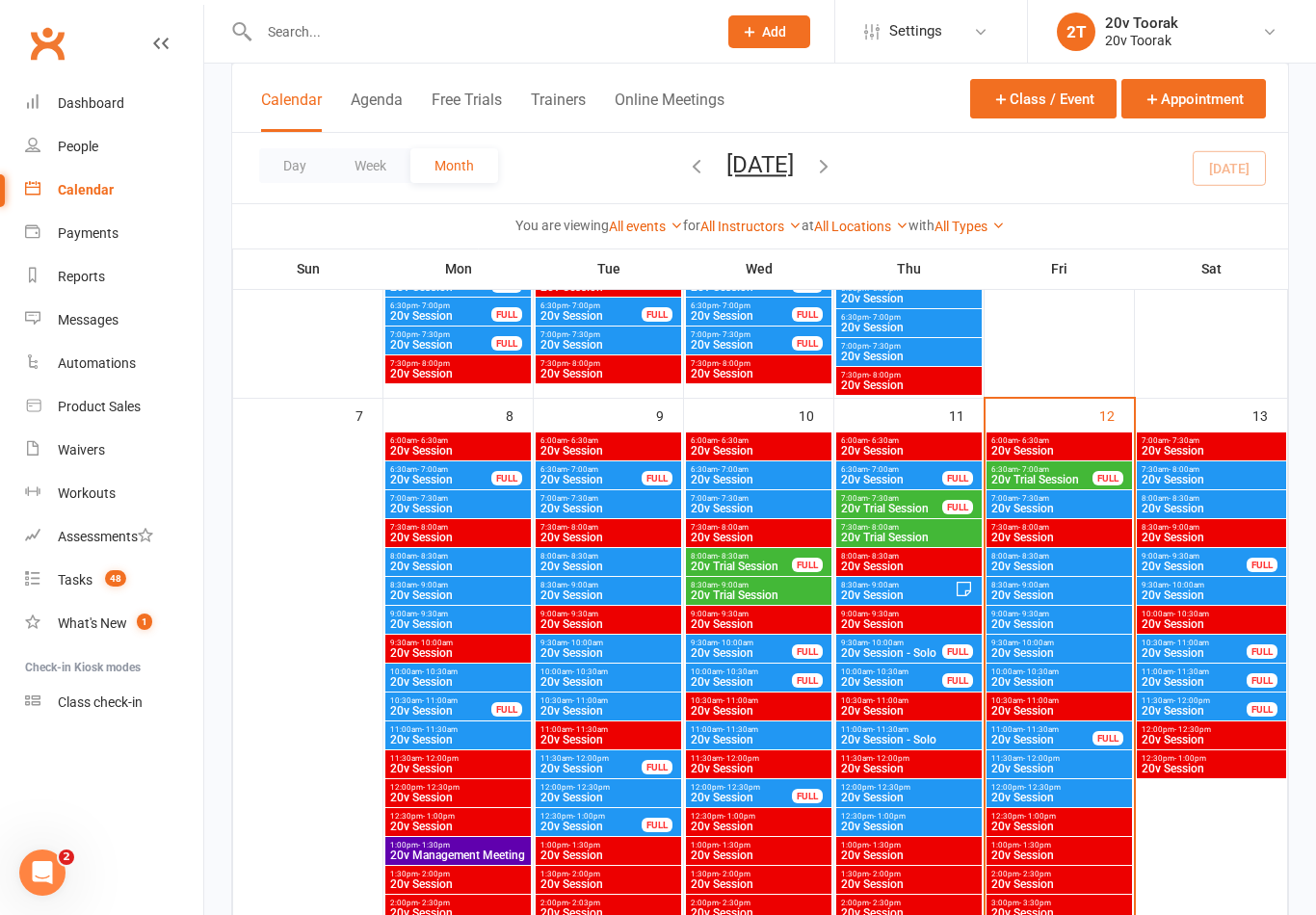
click at [1068, 508] on span "20v Session" at bounding box center [1059, 509] width 138 height 12
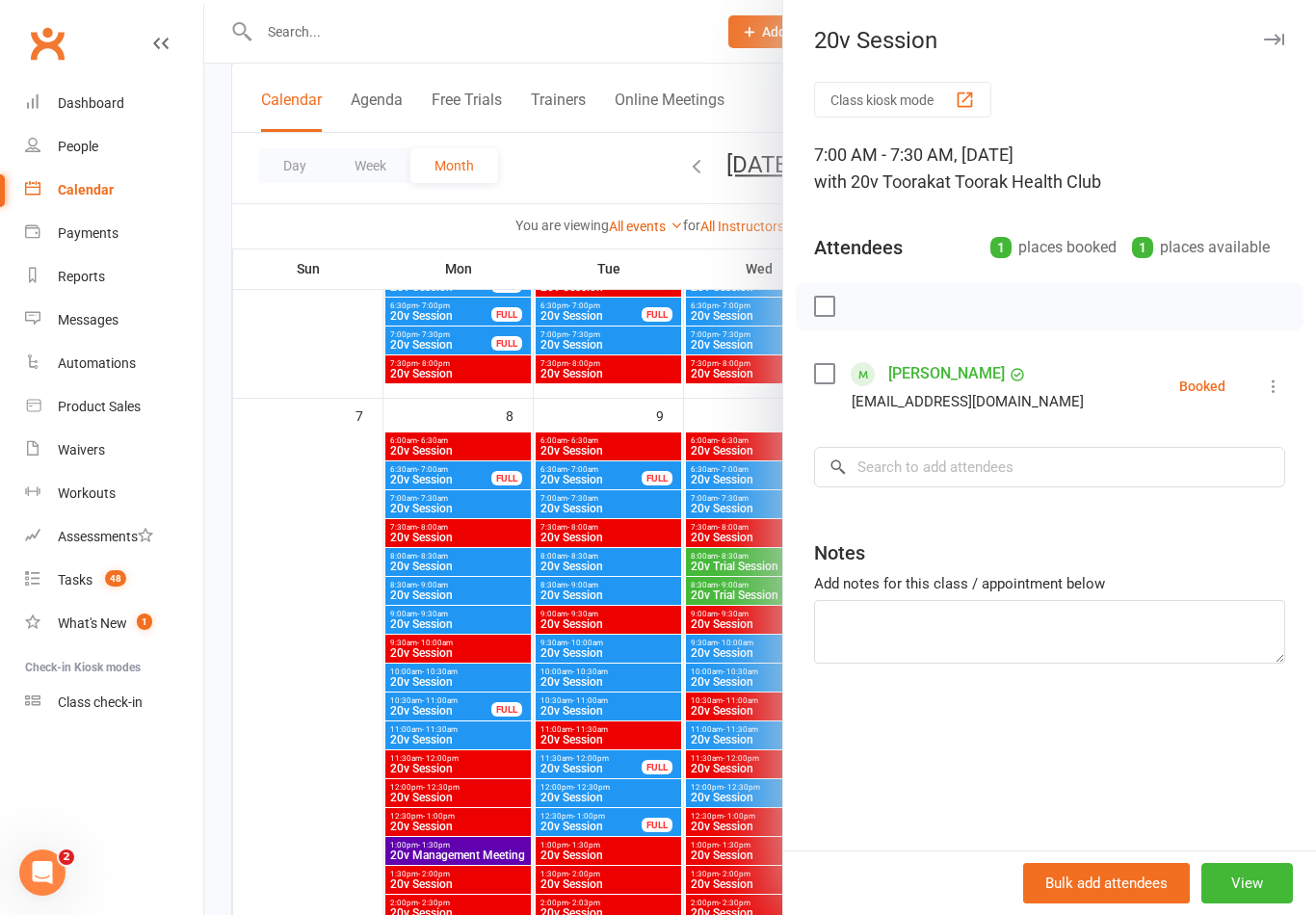
click at [1270, 390] on icon at bounding box center [1273, 386] width 19 height 19
click at [1194, 507] on link "Check in" at bounding box center [1180, 501] width 207 height 39
click at [330, 556] on div at bounding box center [760, 457] width 1112 height 915
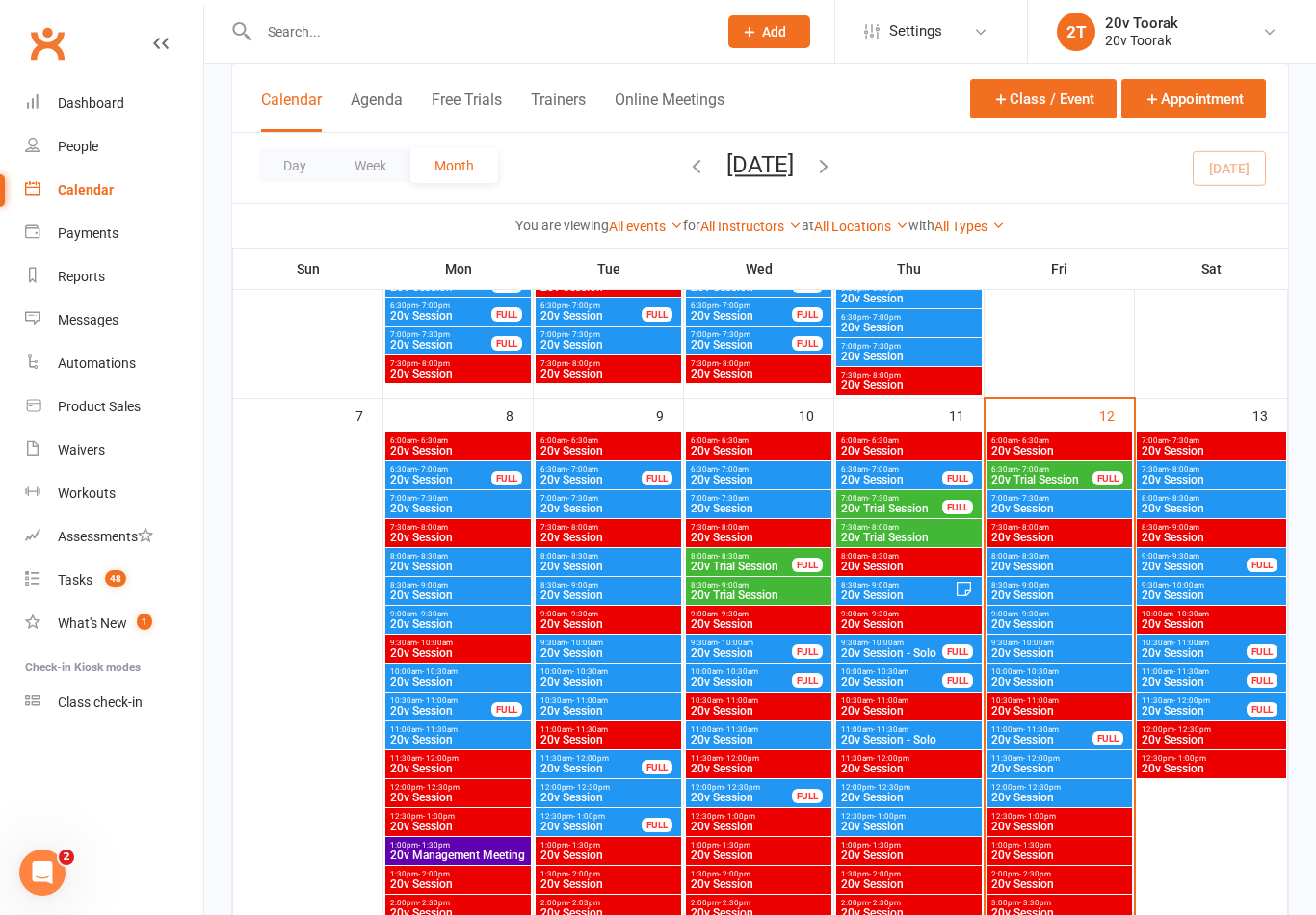
click at [1054, 564] on span "20v Session" at bounding box center [1059, 567] width 138 height 12
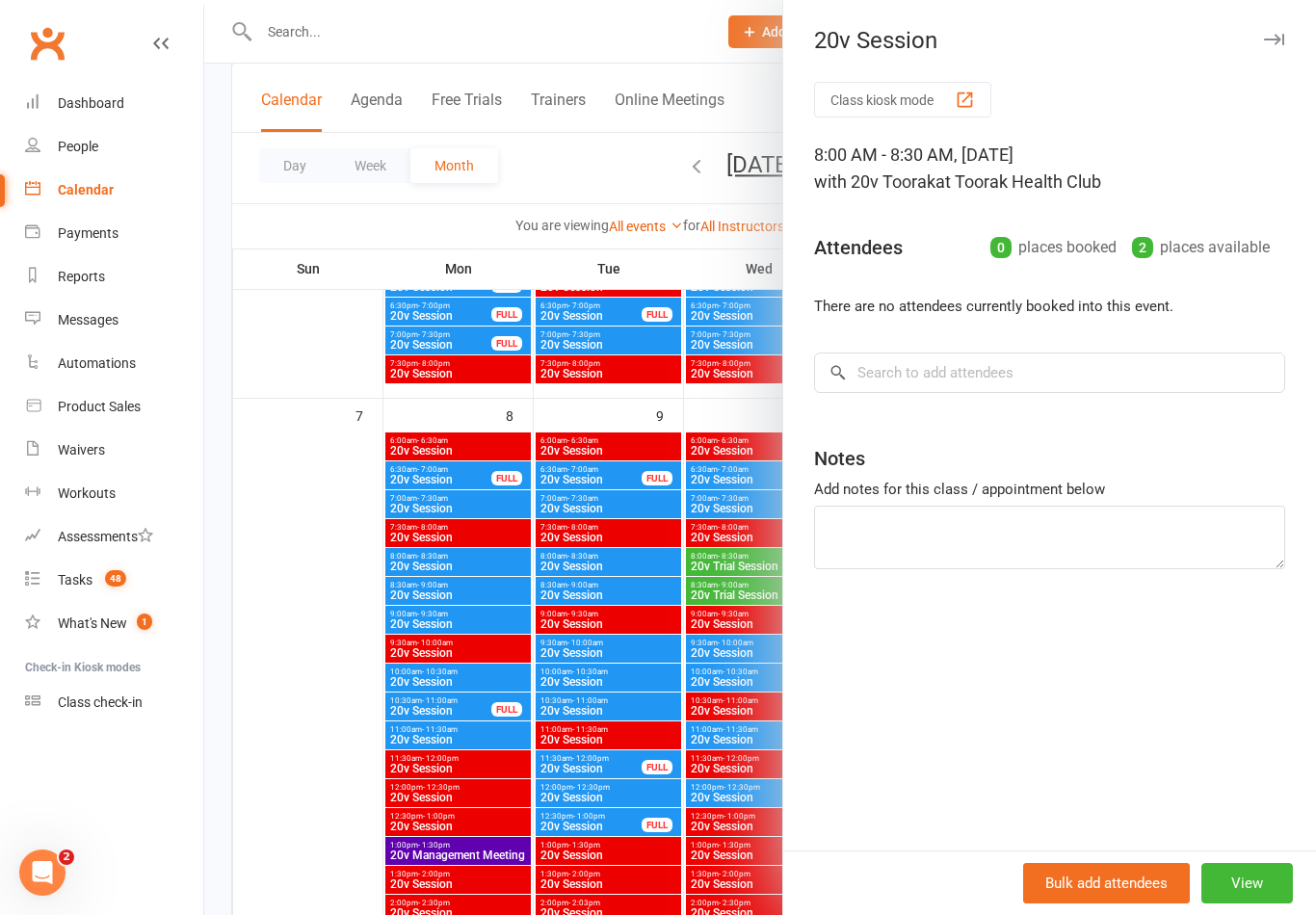
click at [323, 562] on div at bounding box center [760, 457] width 1112 height 915
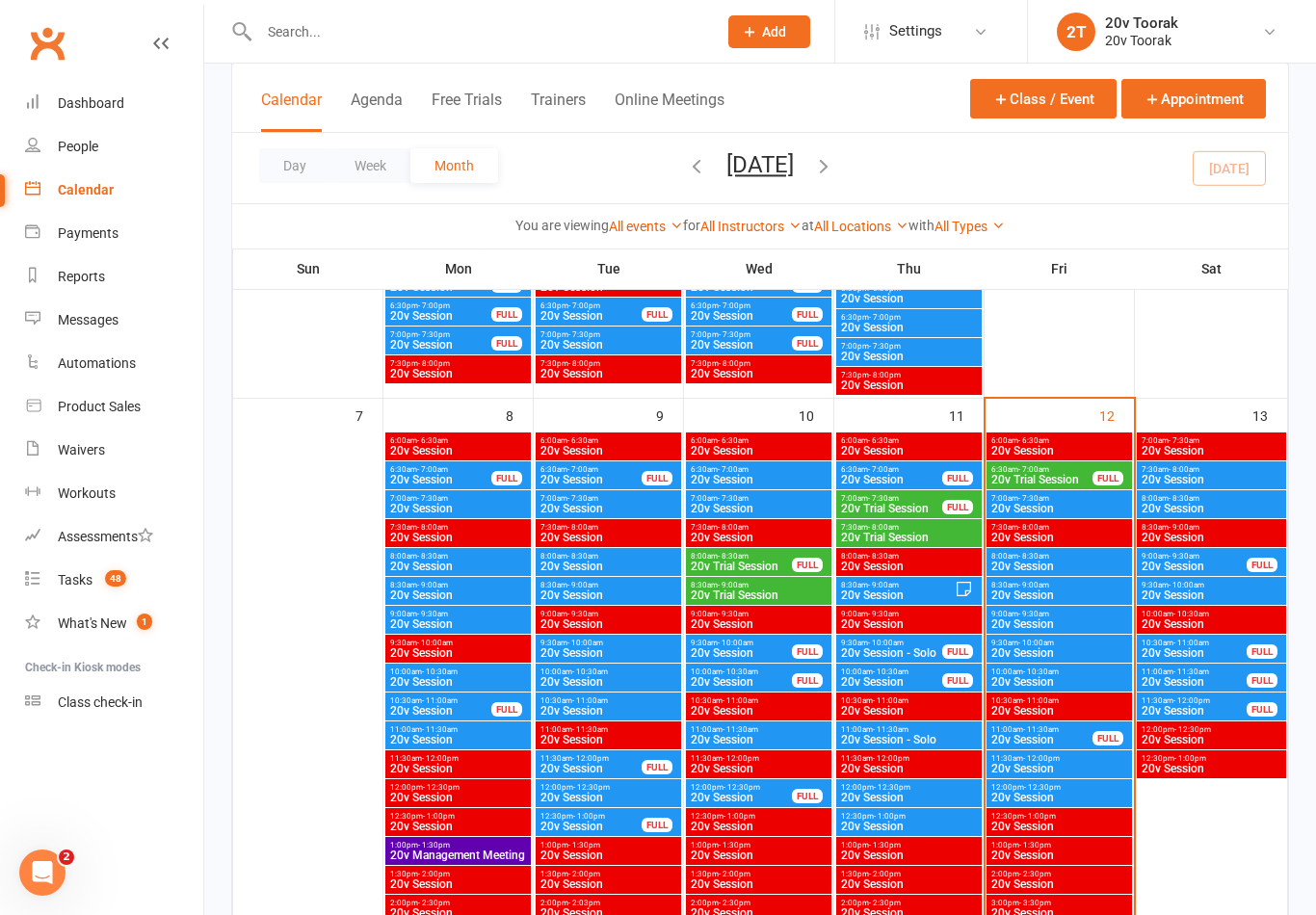
click at [1059, 592] on span "20v Session" at bounding box center [1059, 596] width 138 height 12
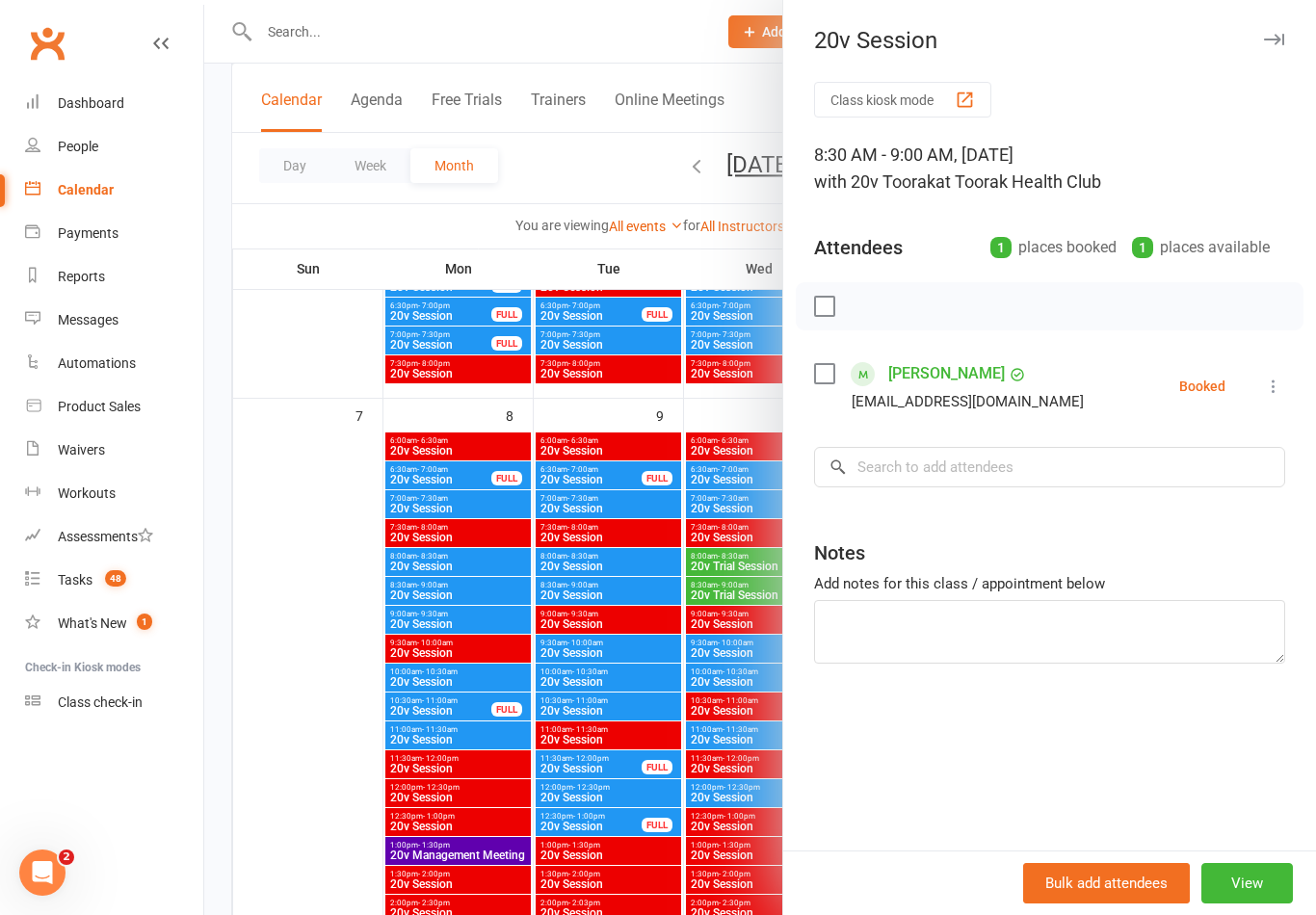
click at [306, 559] on div at bounding box center [760, 457] width 1112 height 915
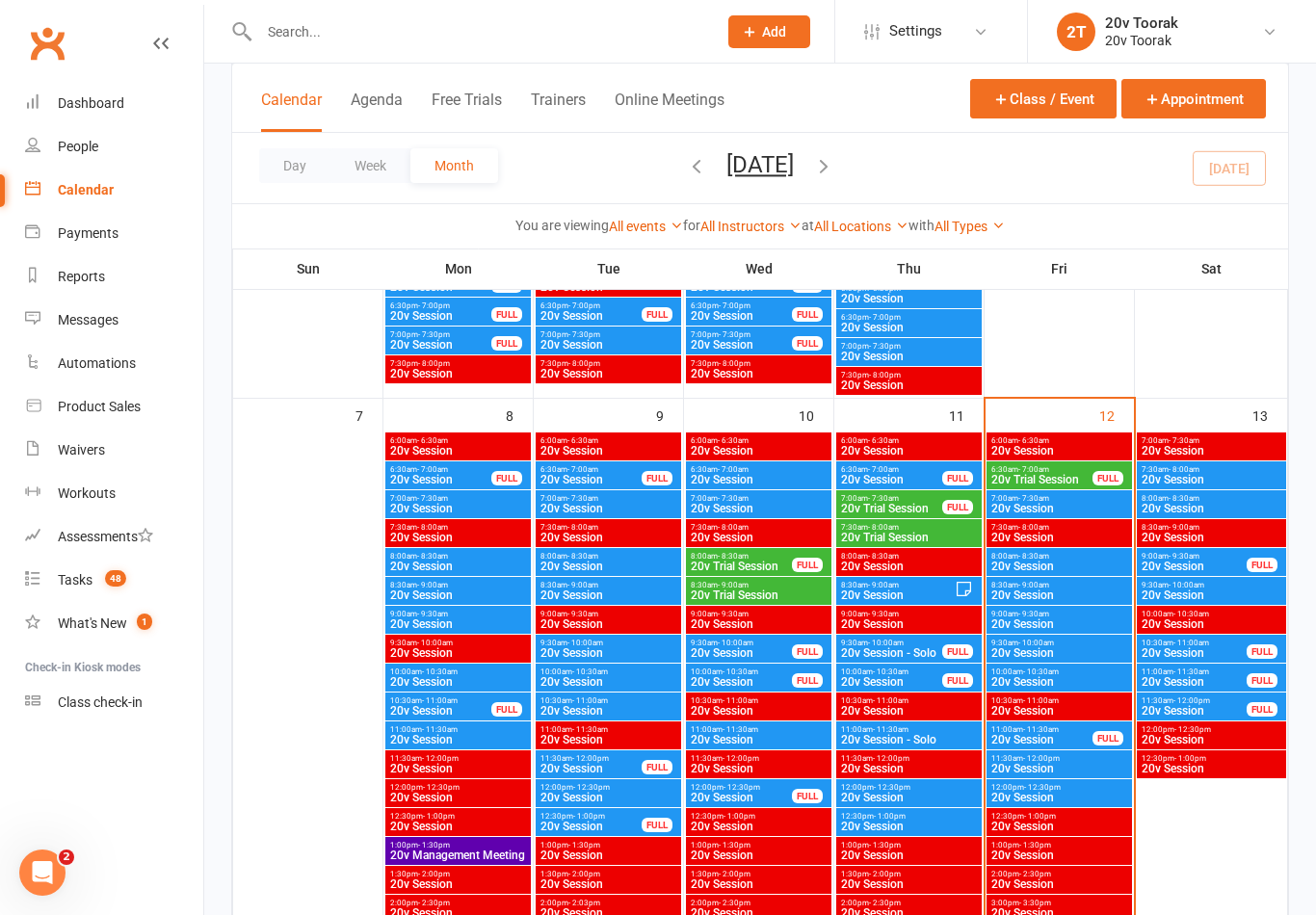
click at [99, 582] on count-badge "48" at bounding box center [110, 579] width 31 height 15
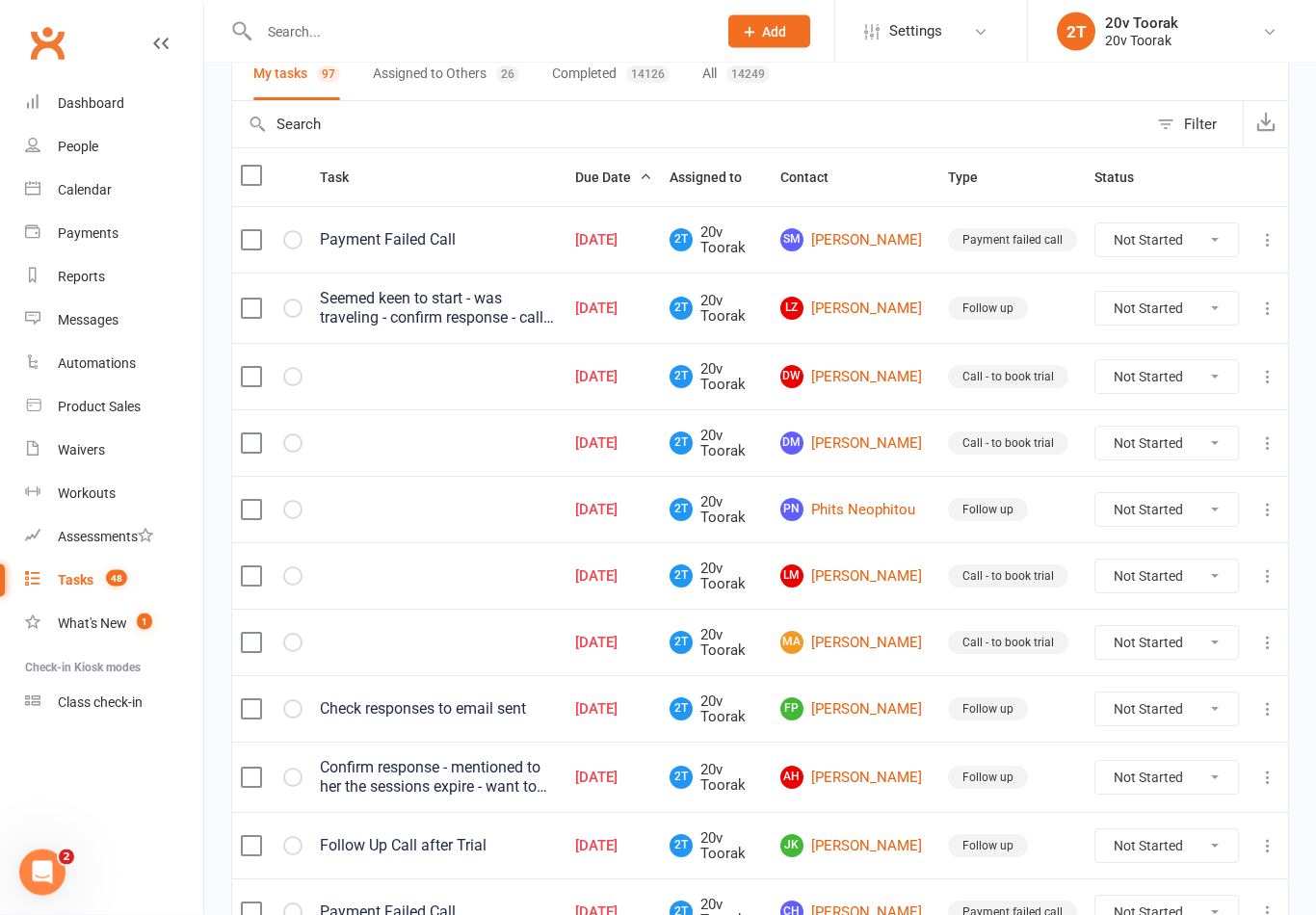
scroll to position [157, 0]
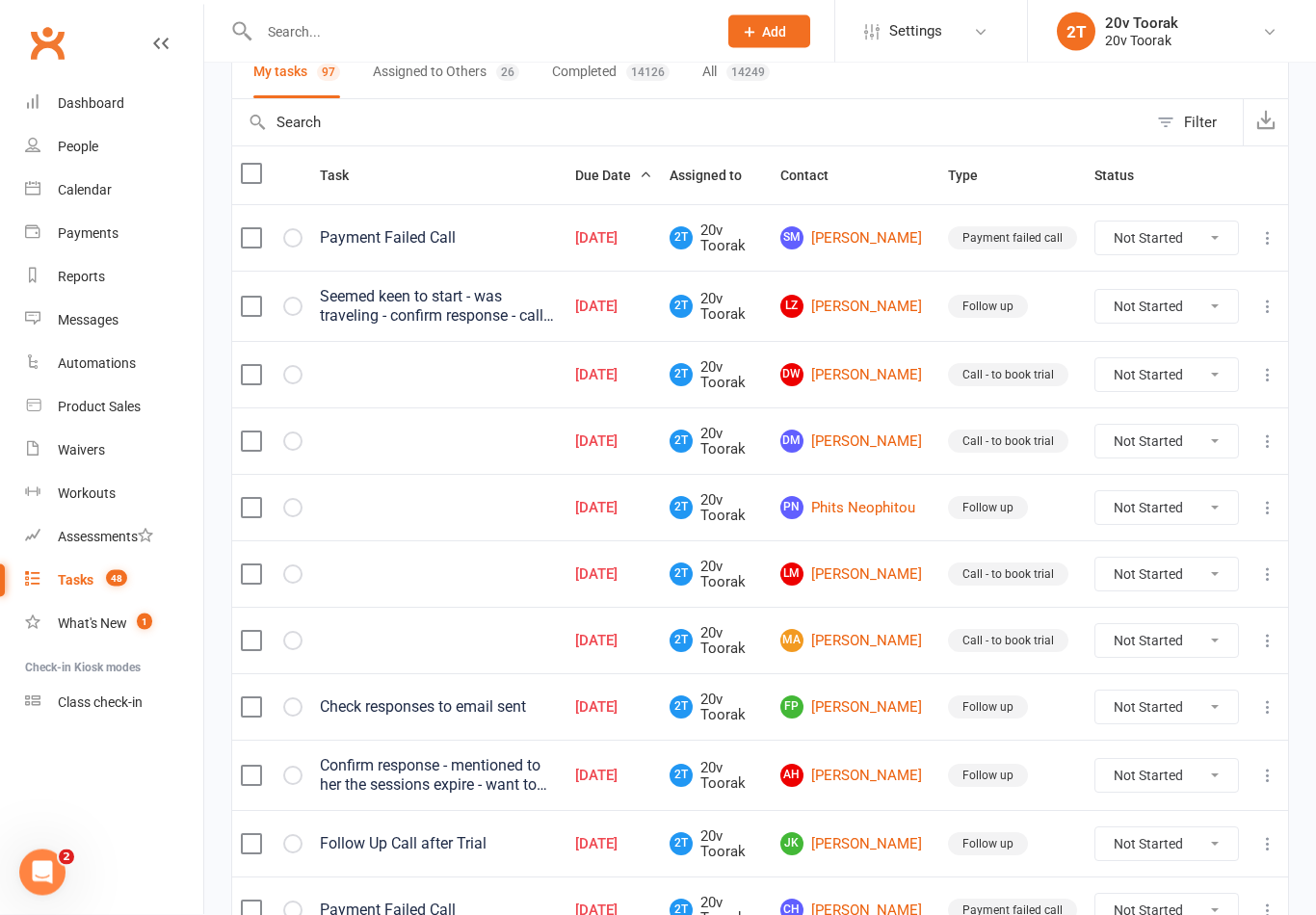
click at [881, 373] on link "DW [PERSON_NAME]" at bounding box center [855, 375] width 150 height 23
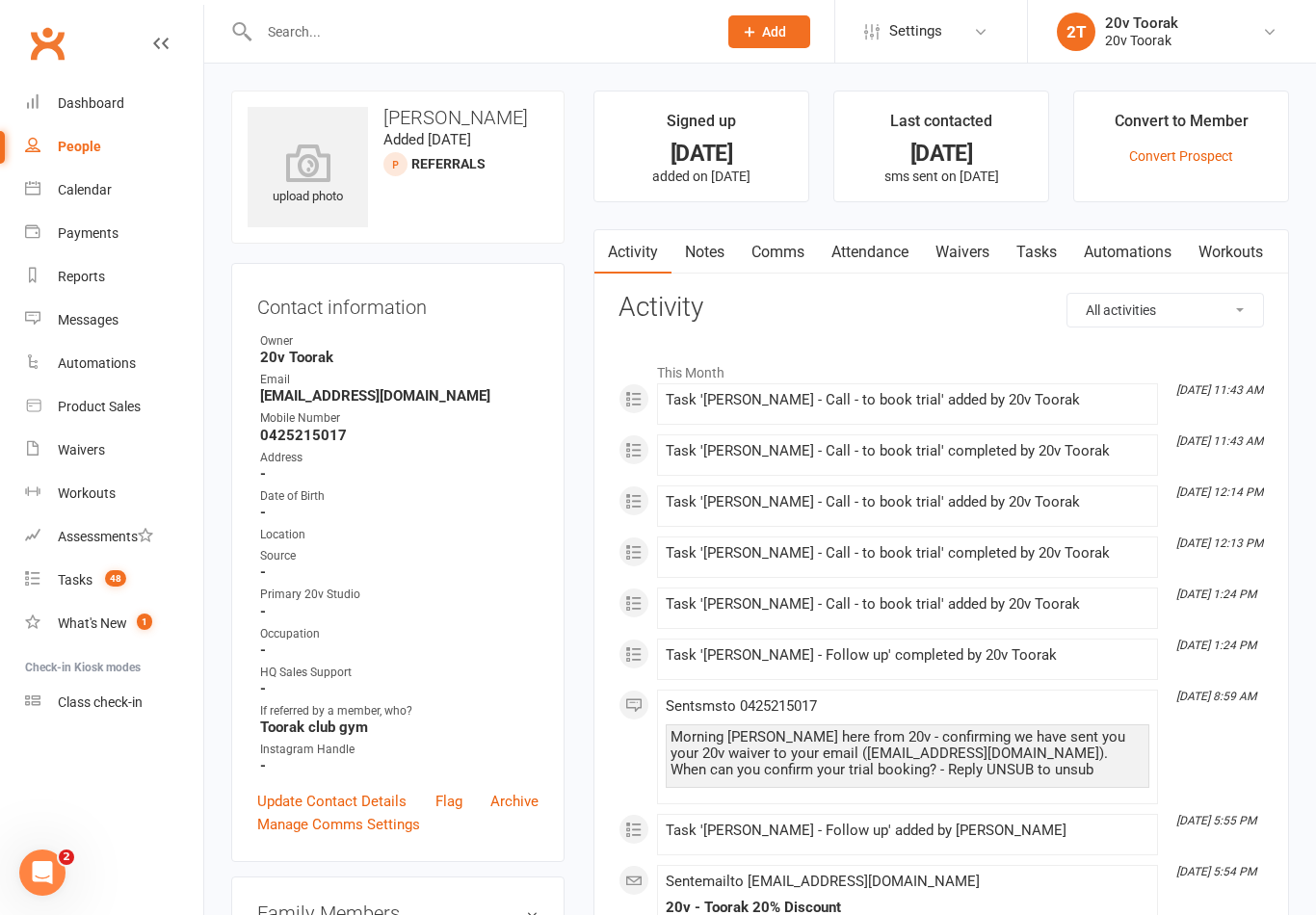
click at [782, 258] on link "Comms" at bounding box center [778, 252] width 80 height 44
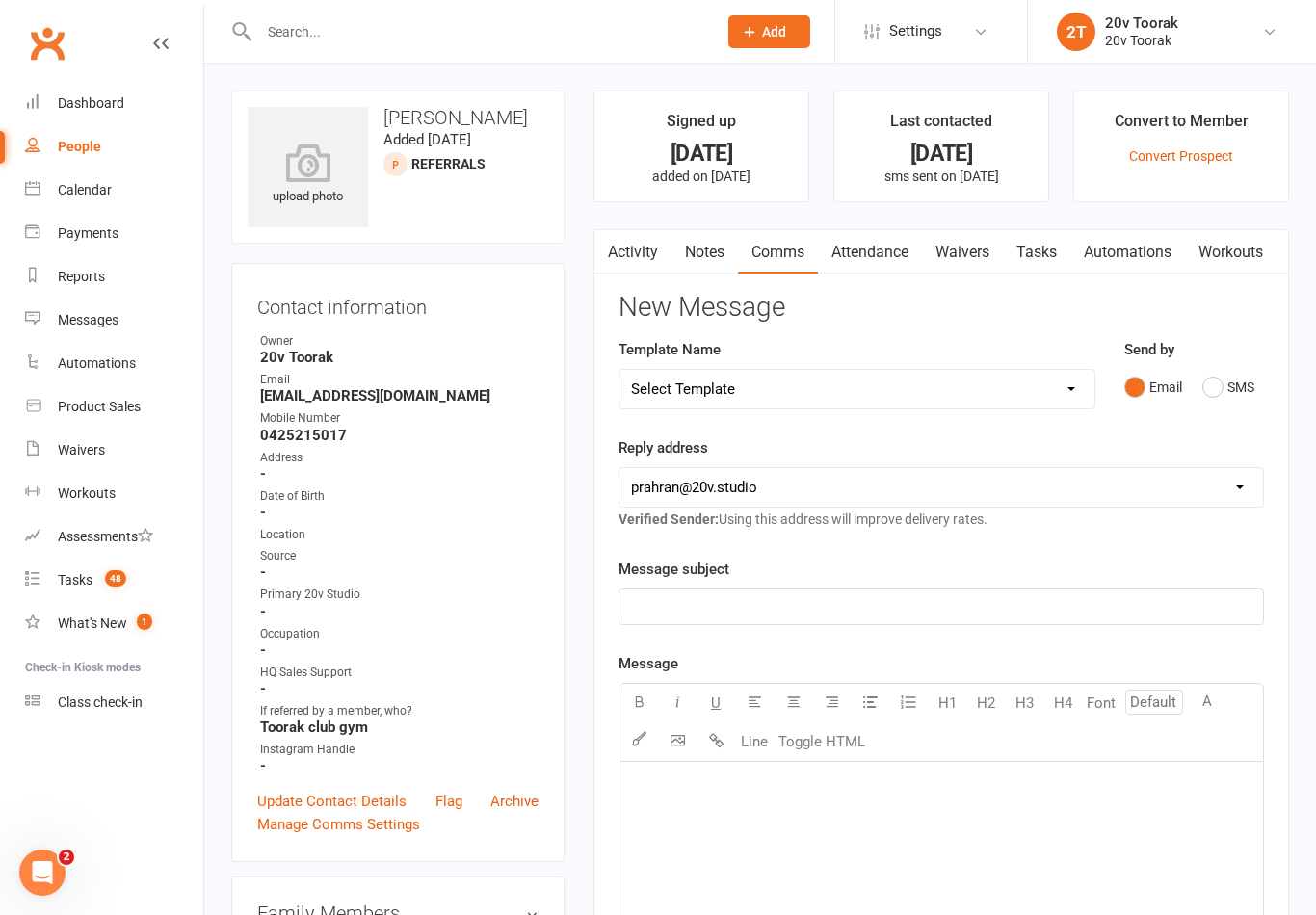
click at [1235, 384] on button "SMS" at bounding box center [1228, 387] width 52 height 37
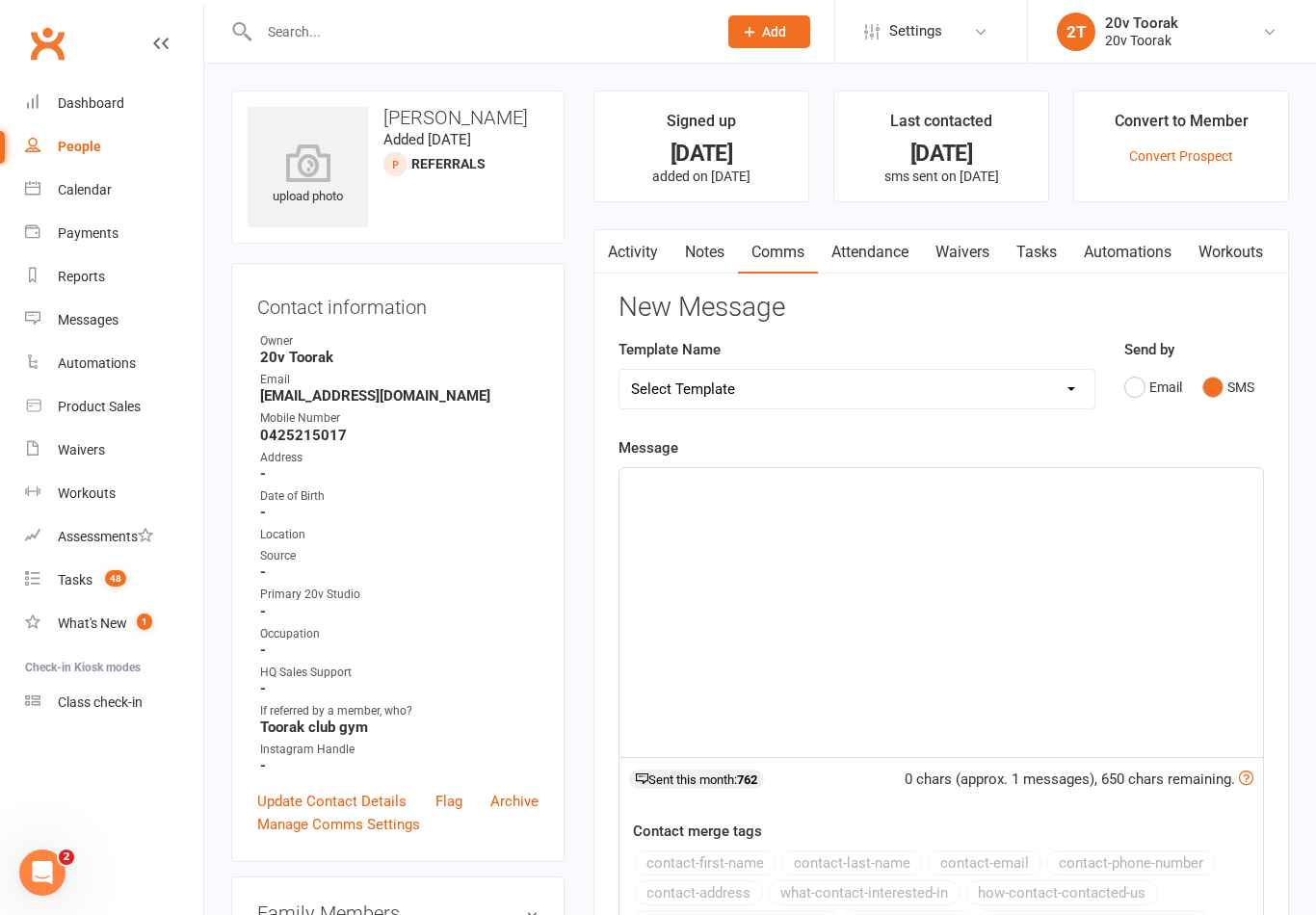
click at [625, 255] on link "Activity" at bounding box center [632, 252] width 77 height 44
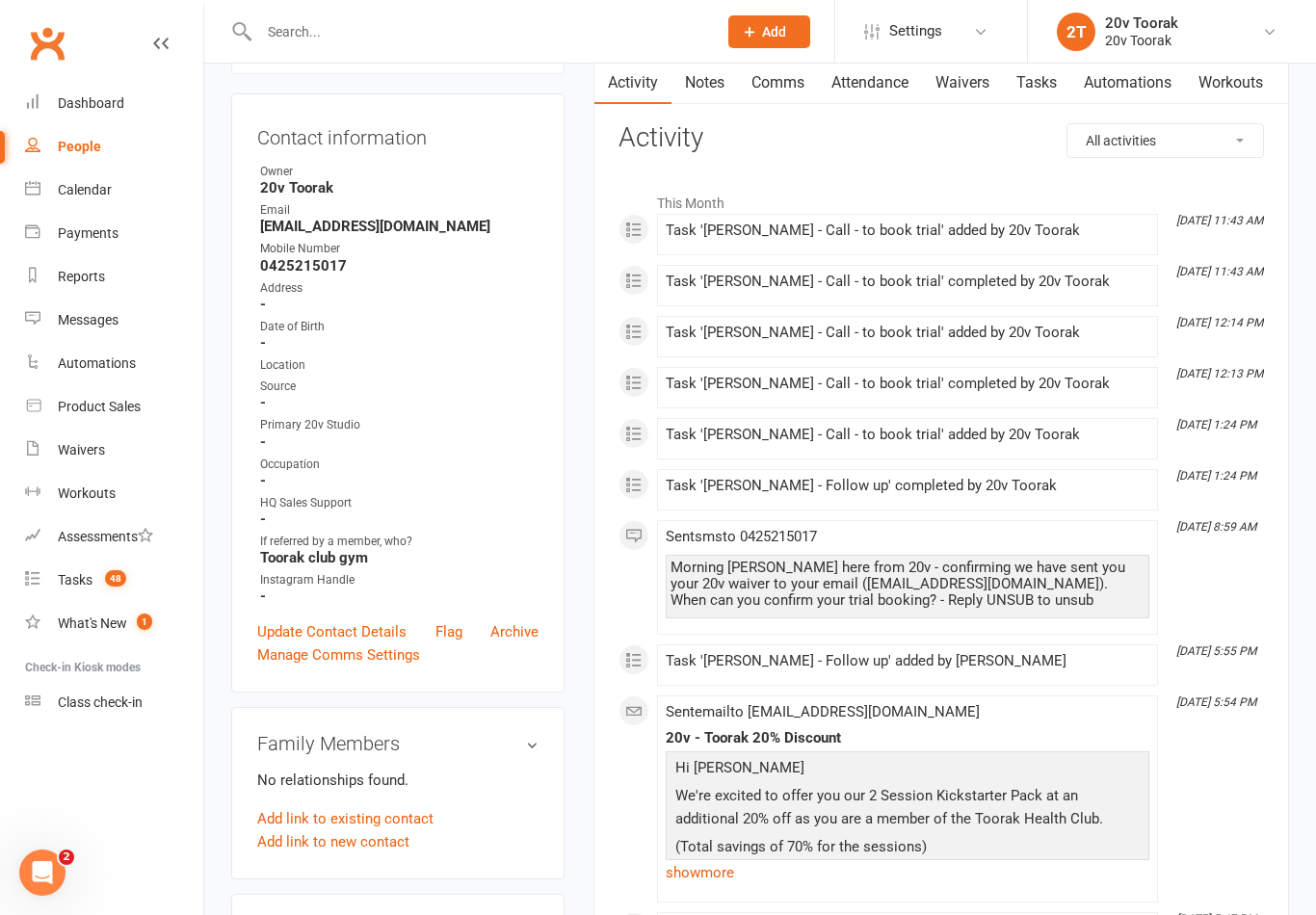
scroll to position [177, 0]
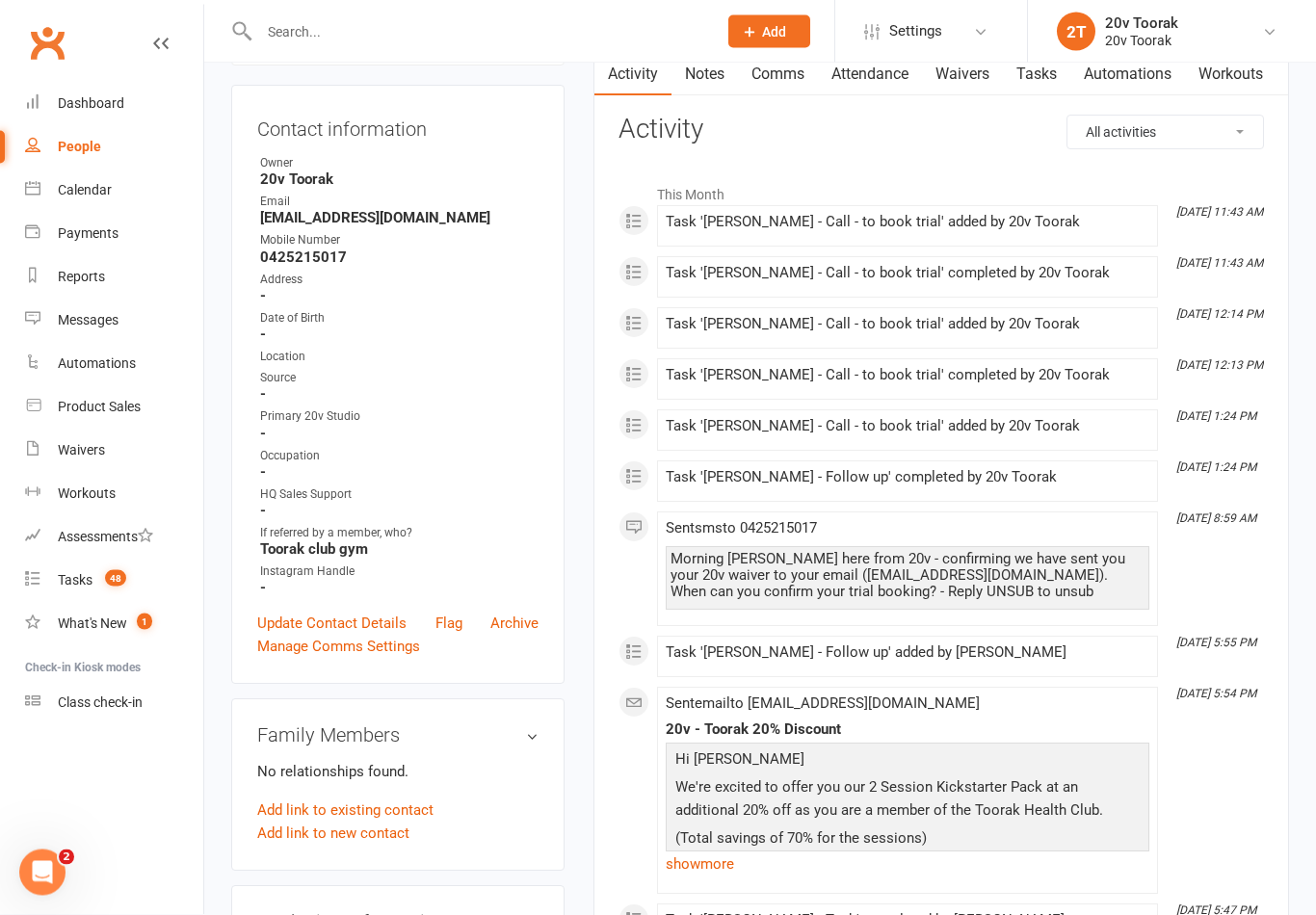
click at [98, 572] on count-badge "48" at bounding box center [110, 579] width 31 height 15
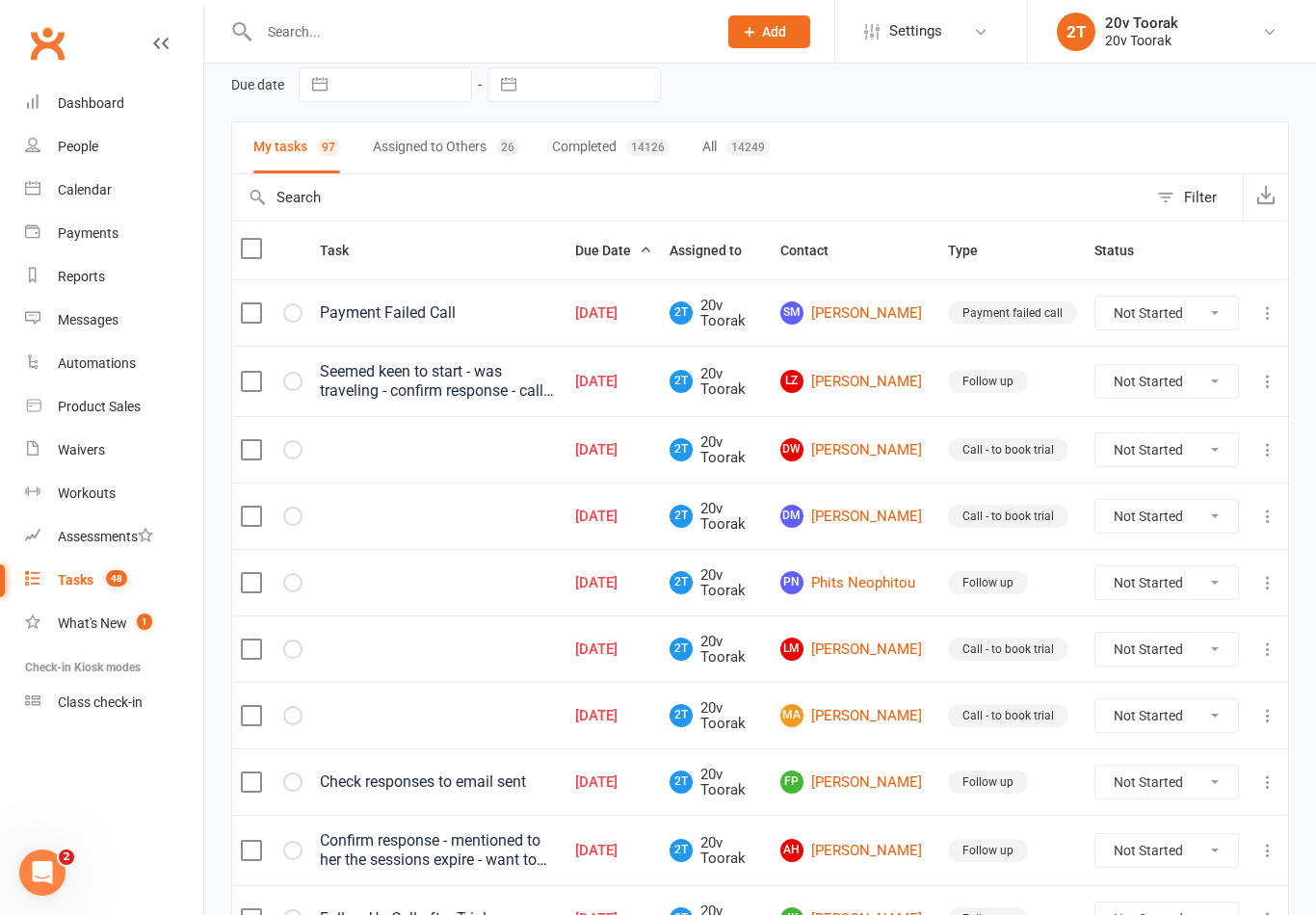
scroll to position [81, 0]
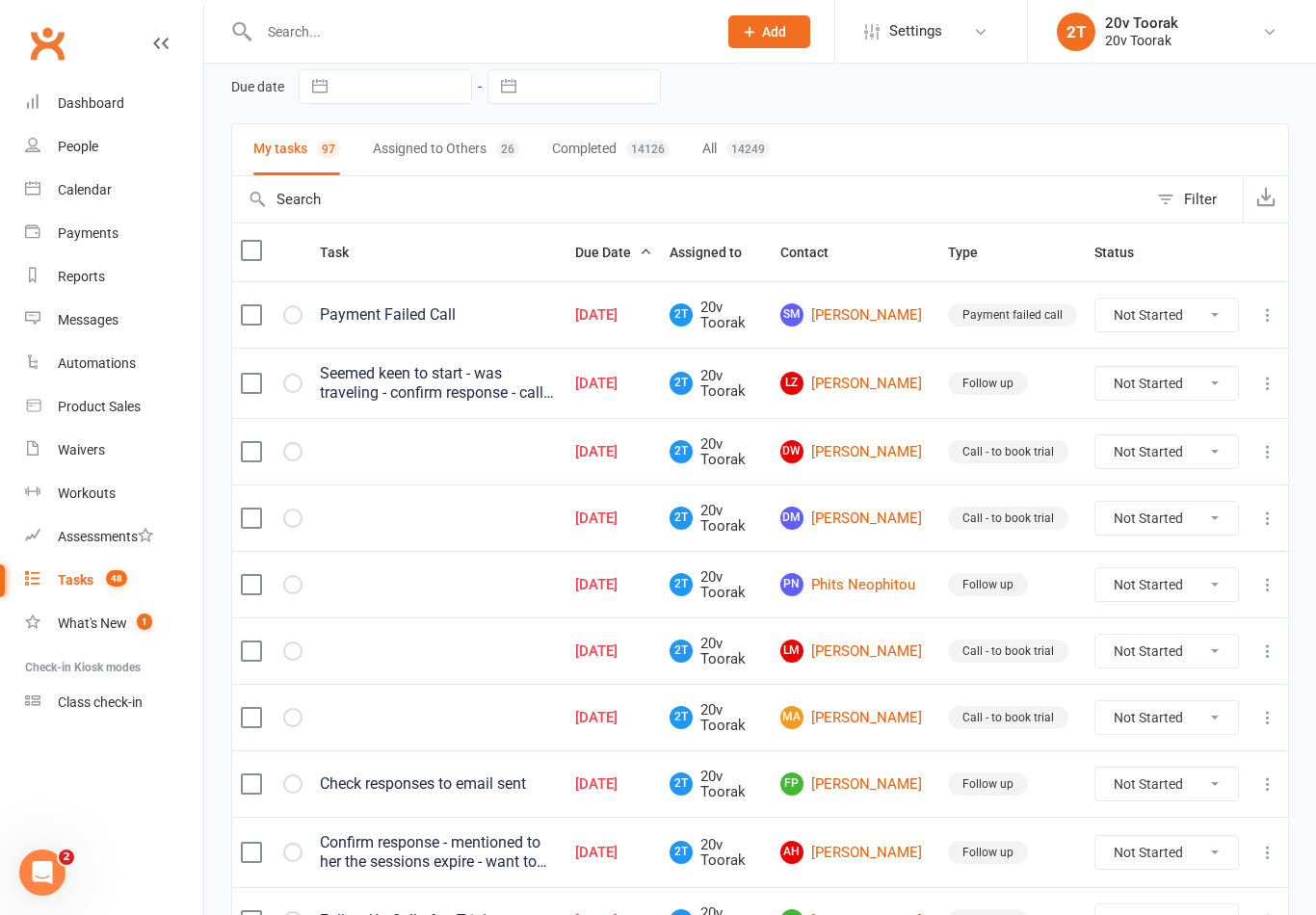
click at [867, 385] on link "[PERSON_NAME]" at bounding box center [855, 383] width 150 height 23
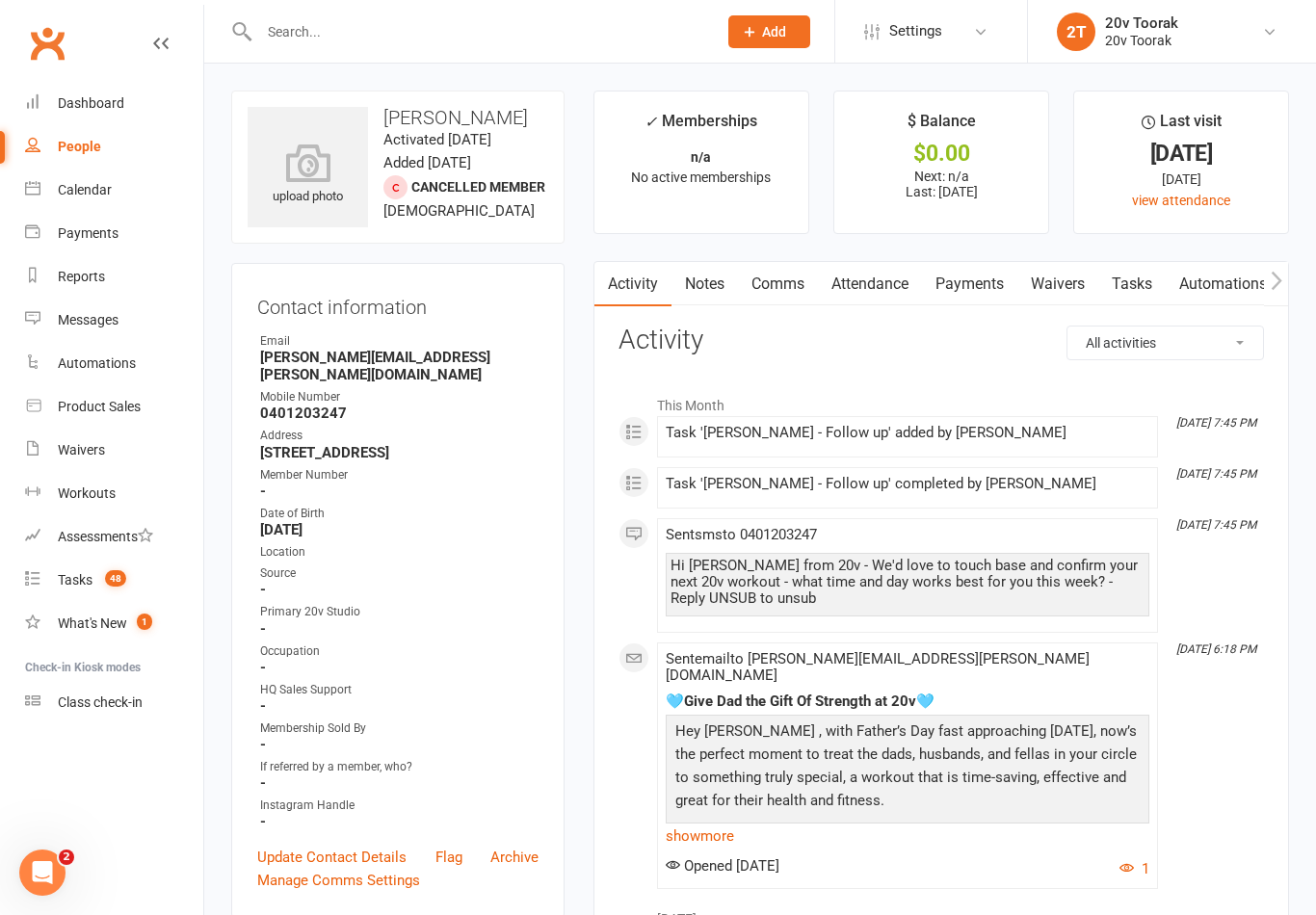
click at [72, 569] on link "Tasks 48" at bounding box center [114, 580] width 178 height 43
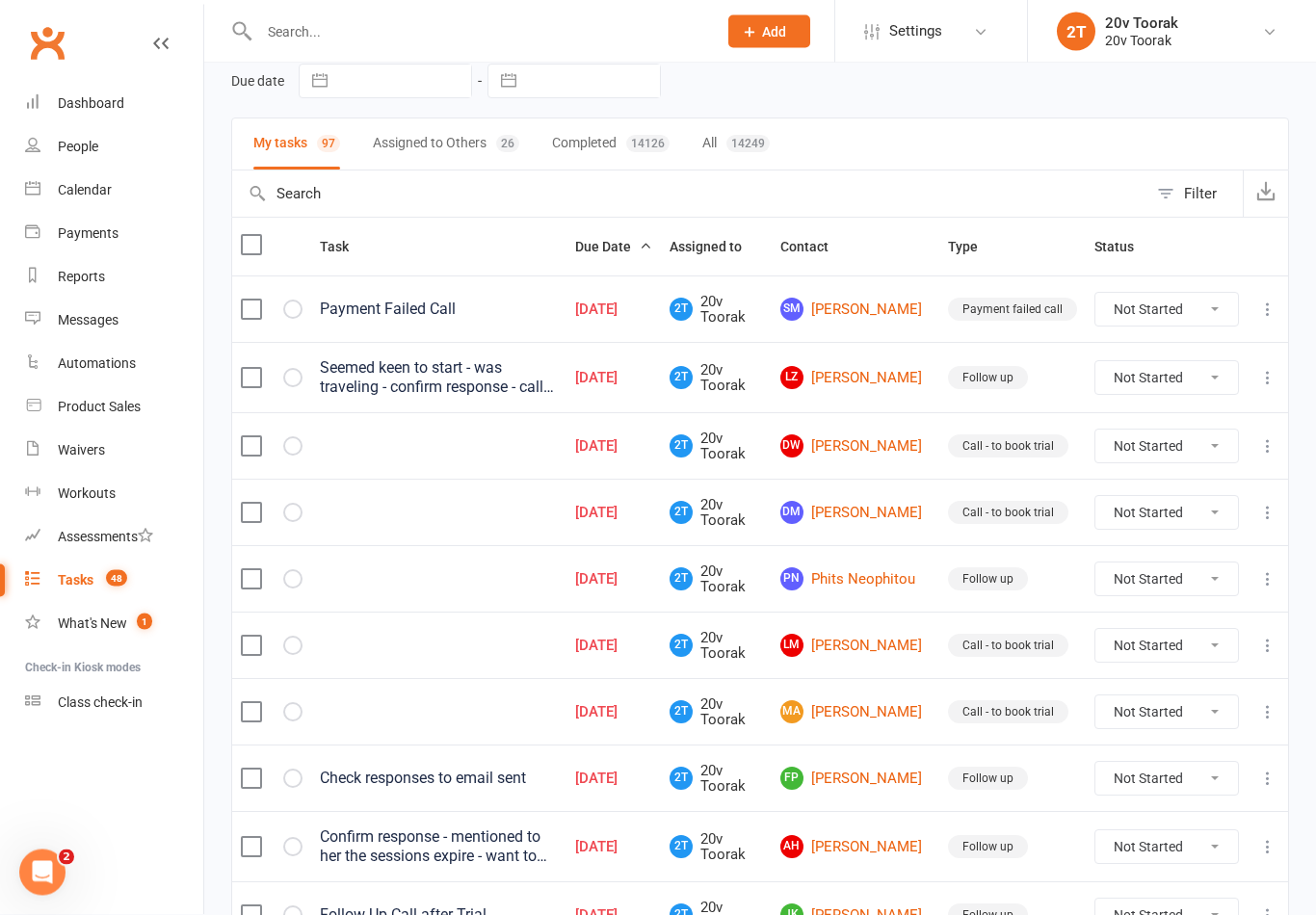
scroll to position [87, 0]
click at [78, 459] on link "Waivers" at bounding box center [114, 450] width 178 height 43
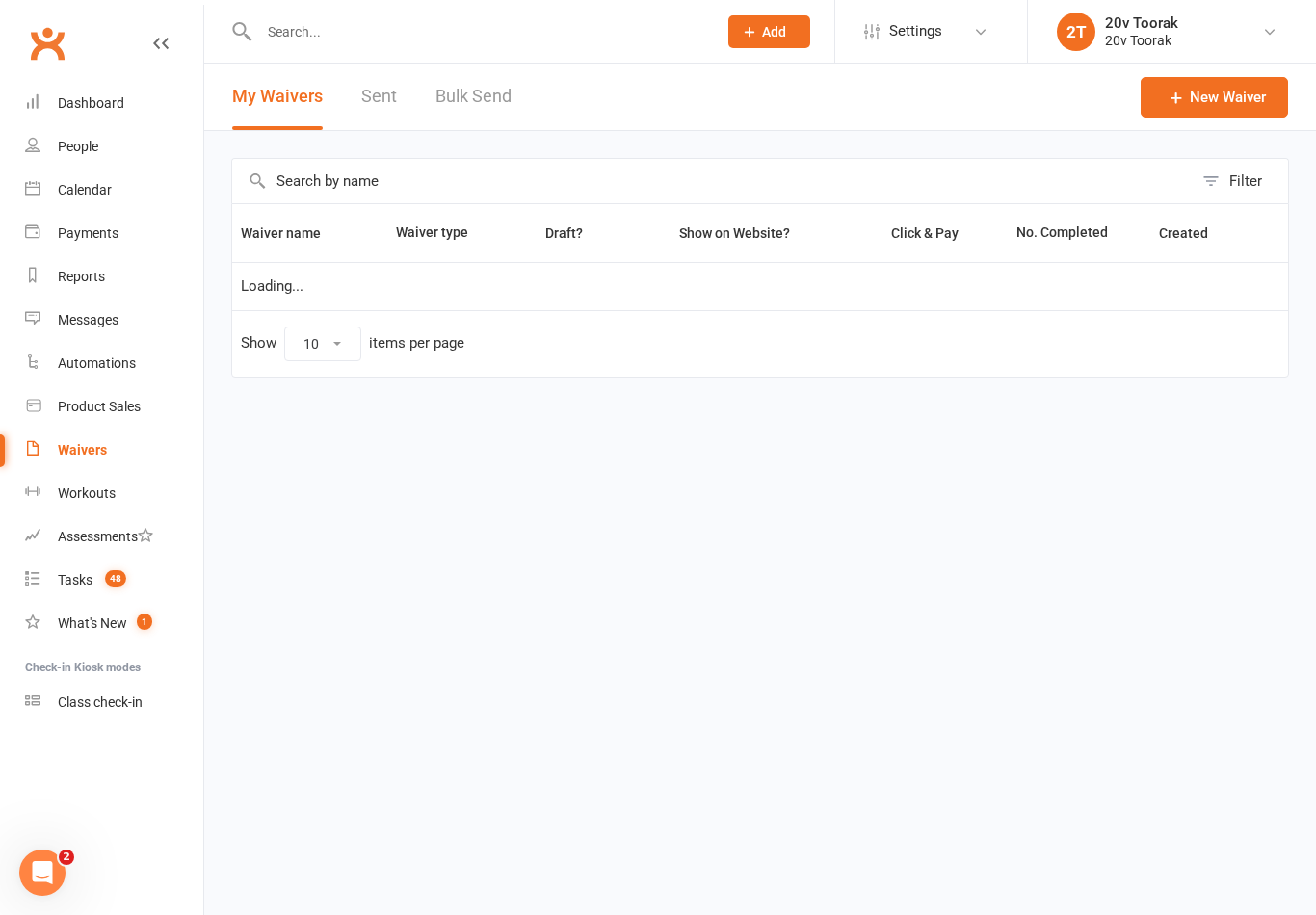
select select "100"
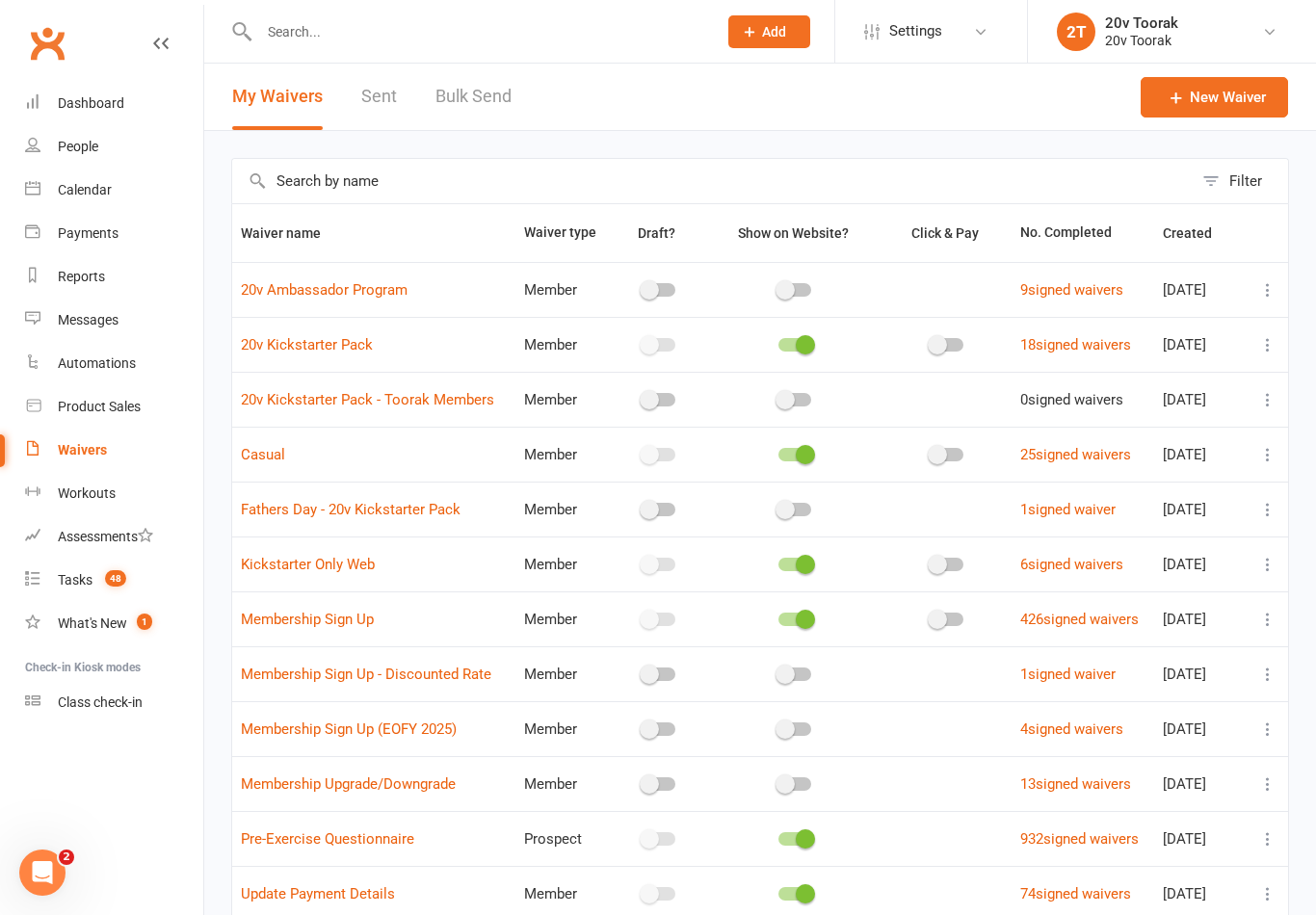
click at [377, 98] on link "Sent" at bounding box center [379, 97] width 36 height 66
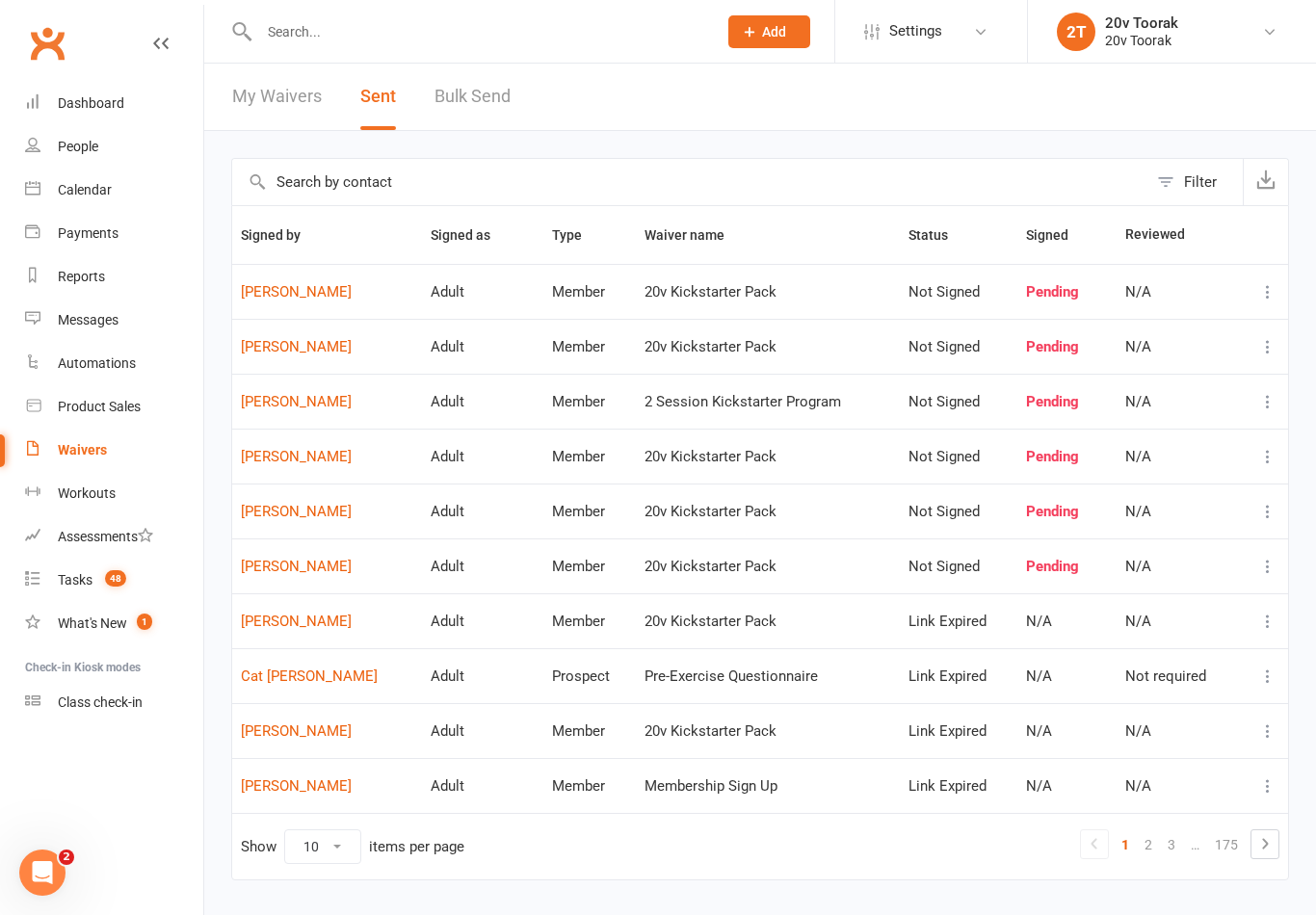
click at [295, 559] on link "[PERSON_NAME]" at bounding box center [327, 567] width 172 height 16
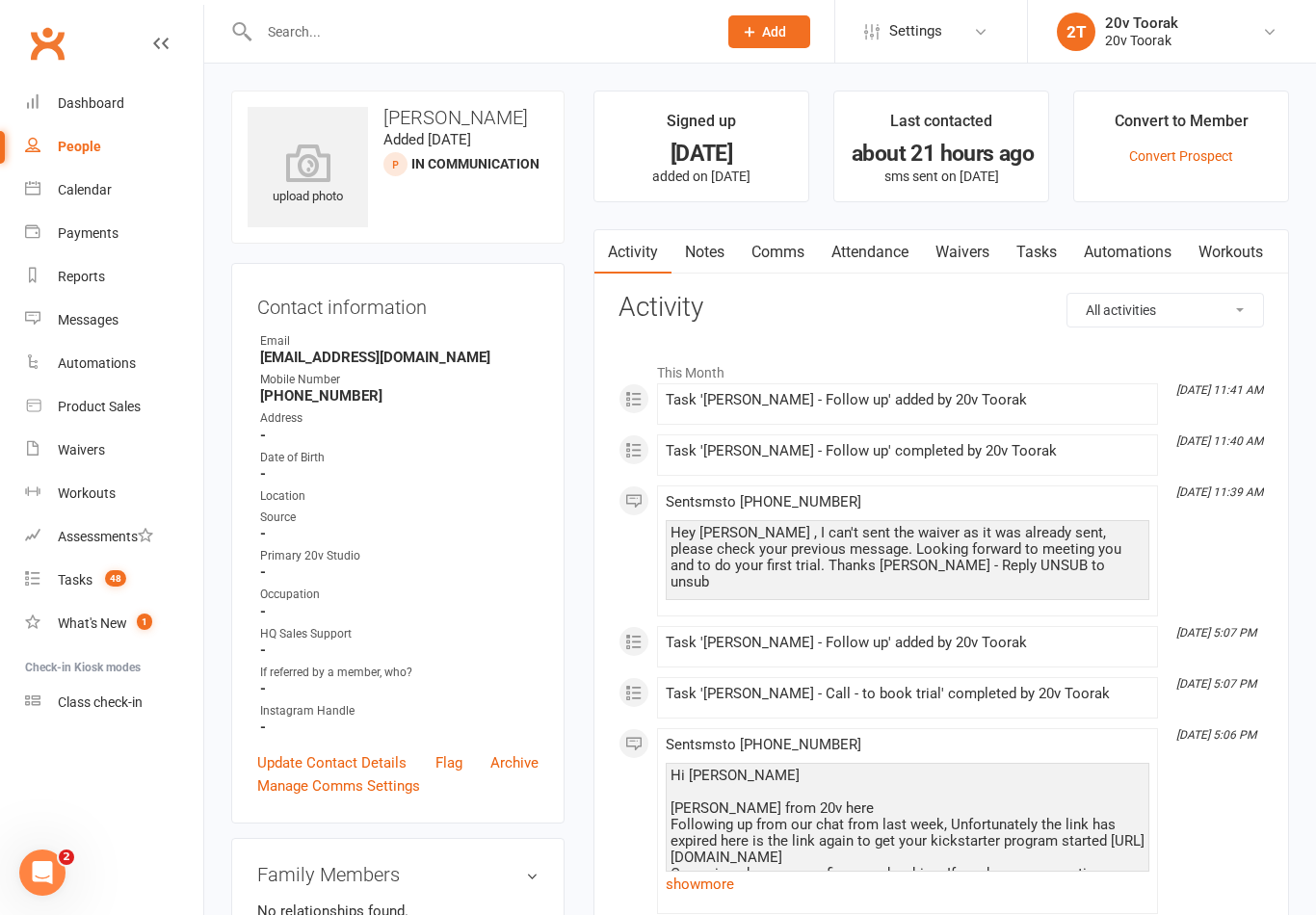
click at [780, 262] on link "Comms" at bounding box center [778, 252] width 80 height 44
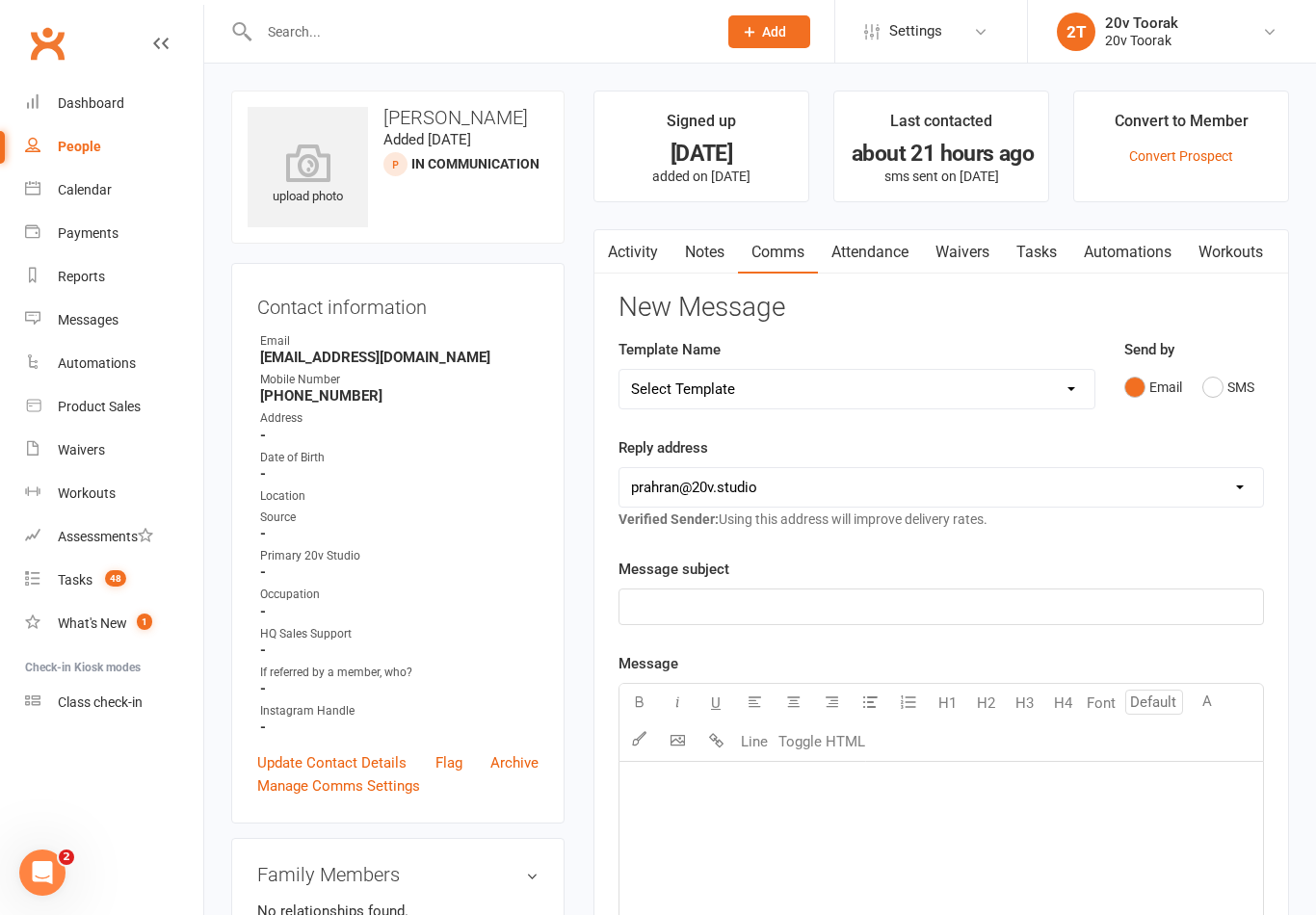
click at [710, 248] on link "Notes" at bounding box center [704, 252] width 66 height 44
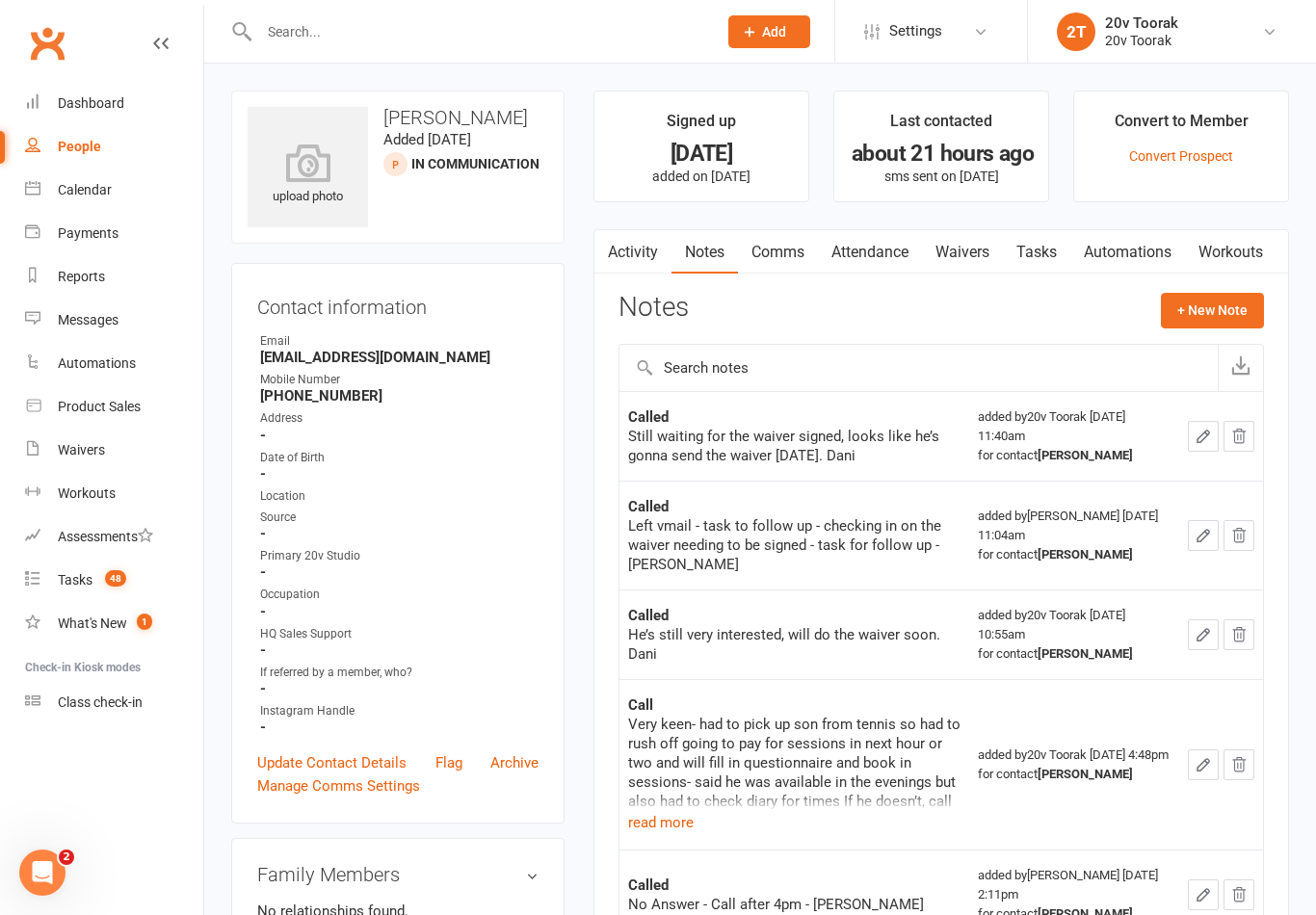
click at [1044, 251] on link "Tasks" at bounding box center [1036, 252] width 67 height 44
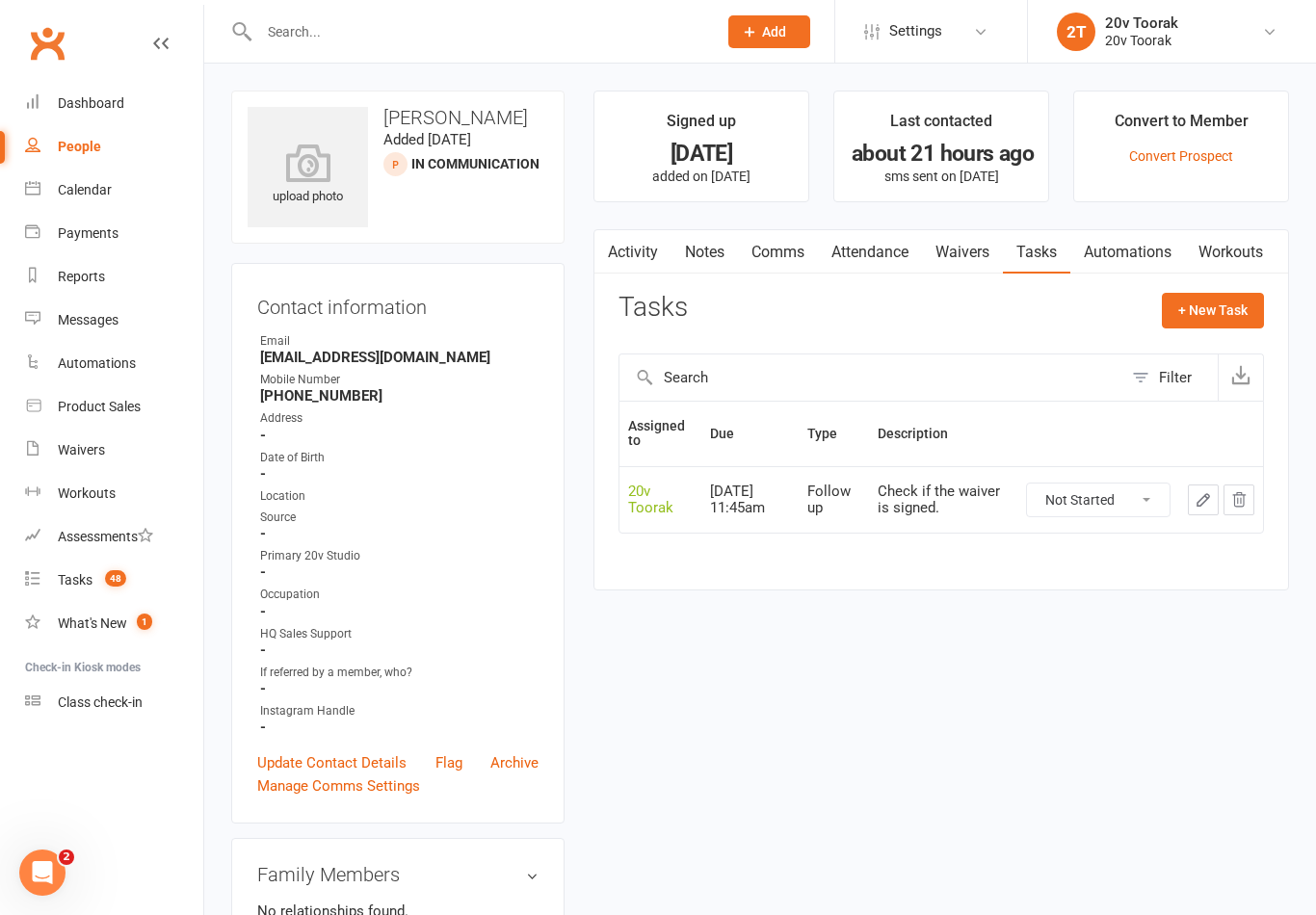
click at [779, 248] on link "Comms" at bounding box center [778, 252] width 80 height 44
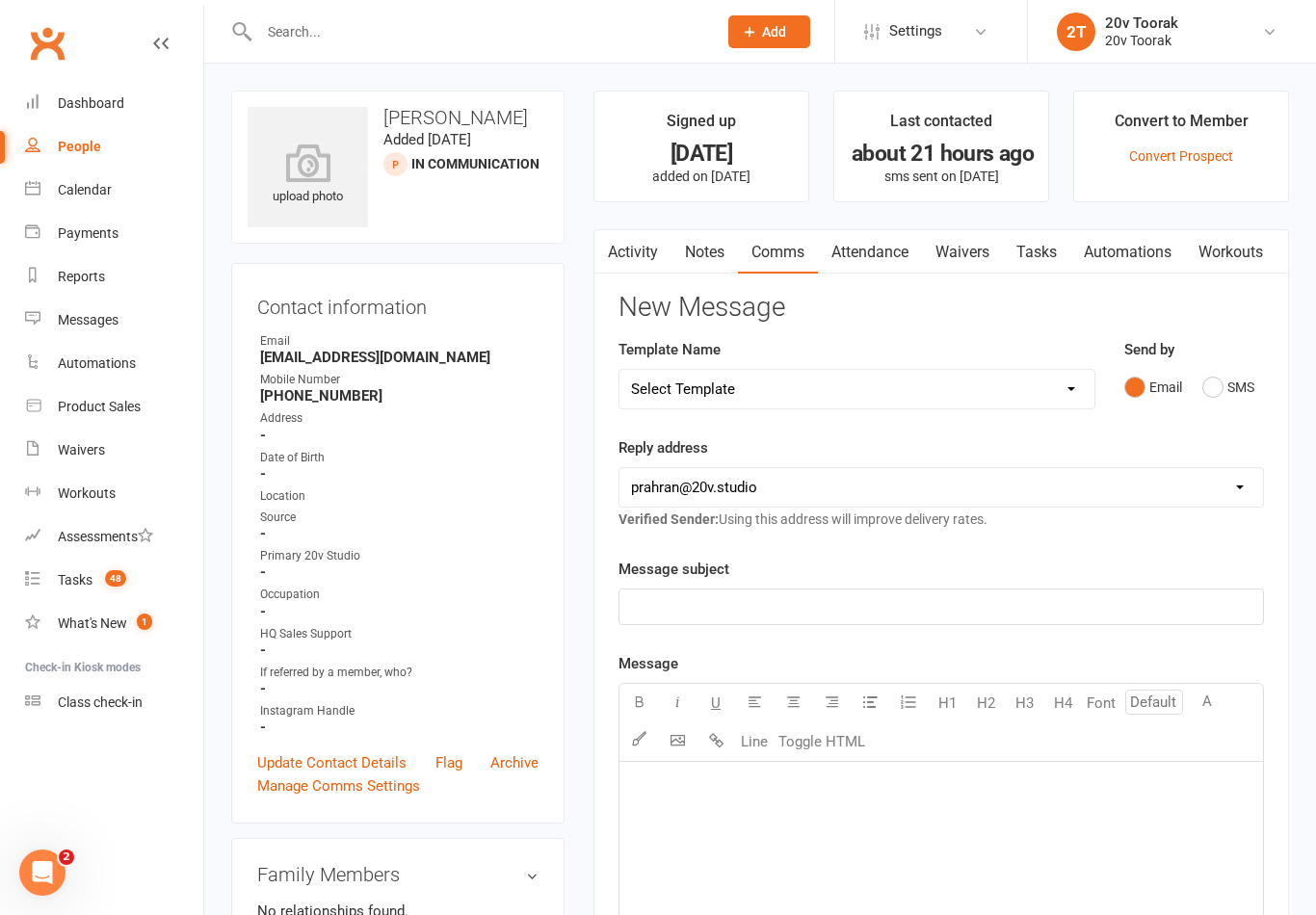
click at [1217, 385] on button "SMS" at bounding box center [1228, 387] width 52 height 37
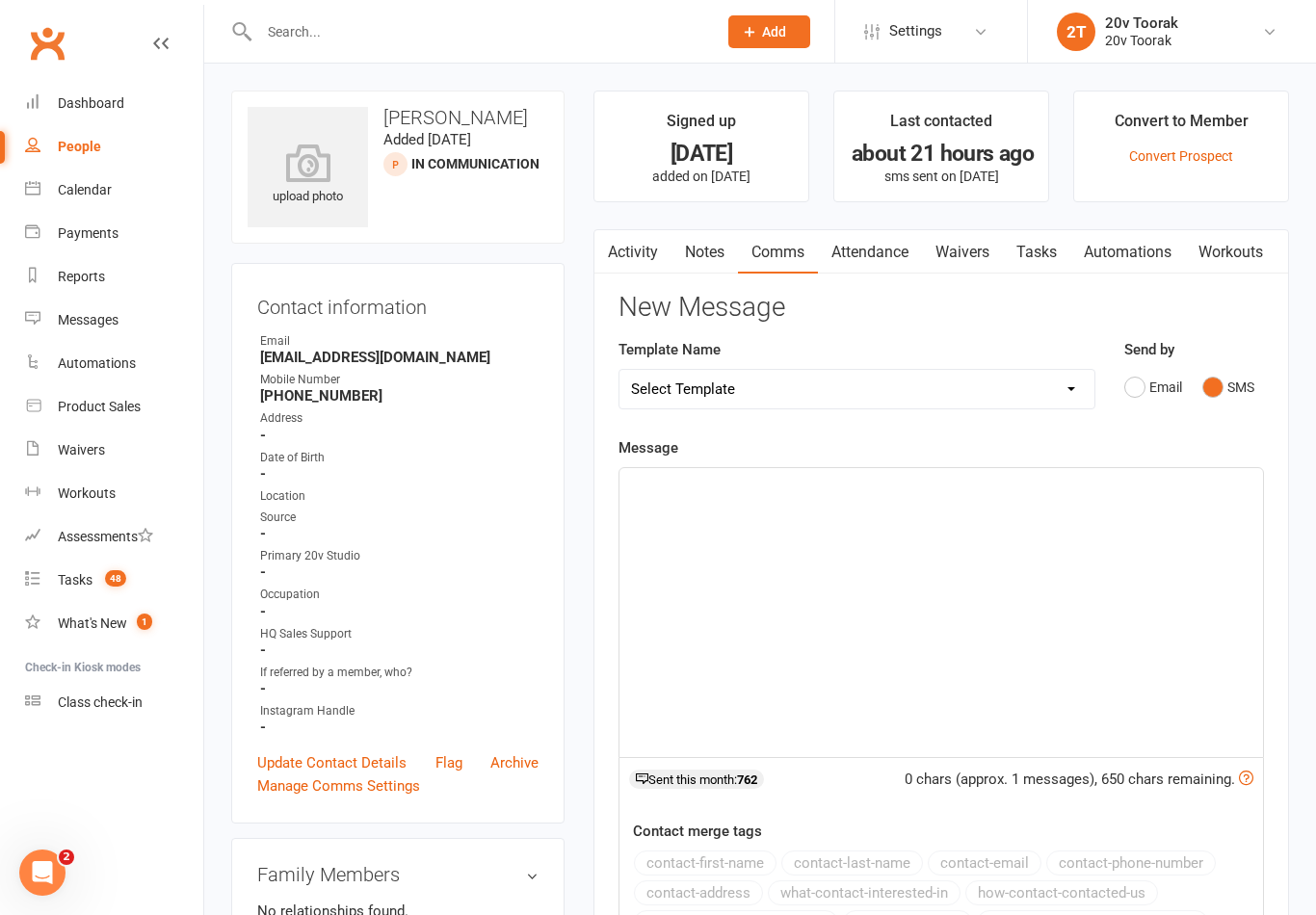
click at [936, 490] on p "﻿" at bounding box center [941, 485] width 620 height 23
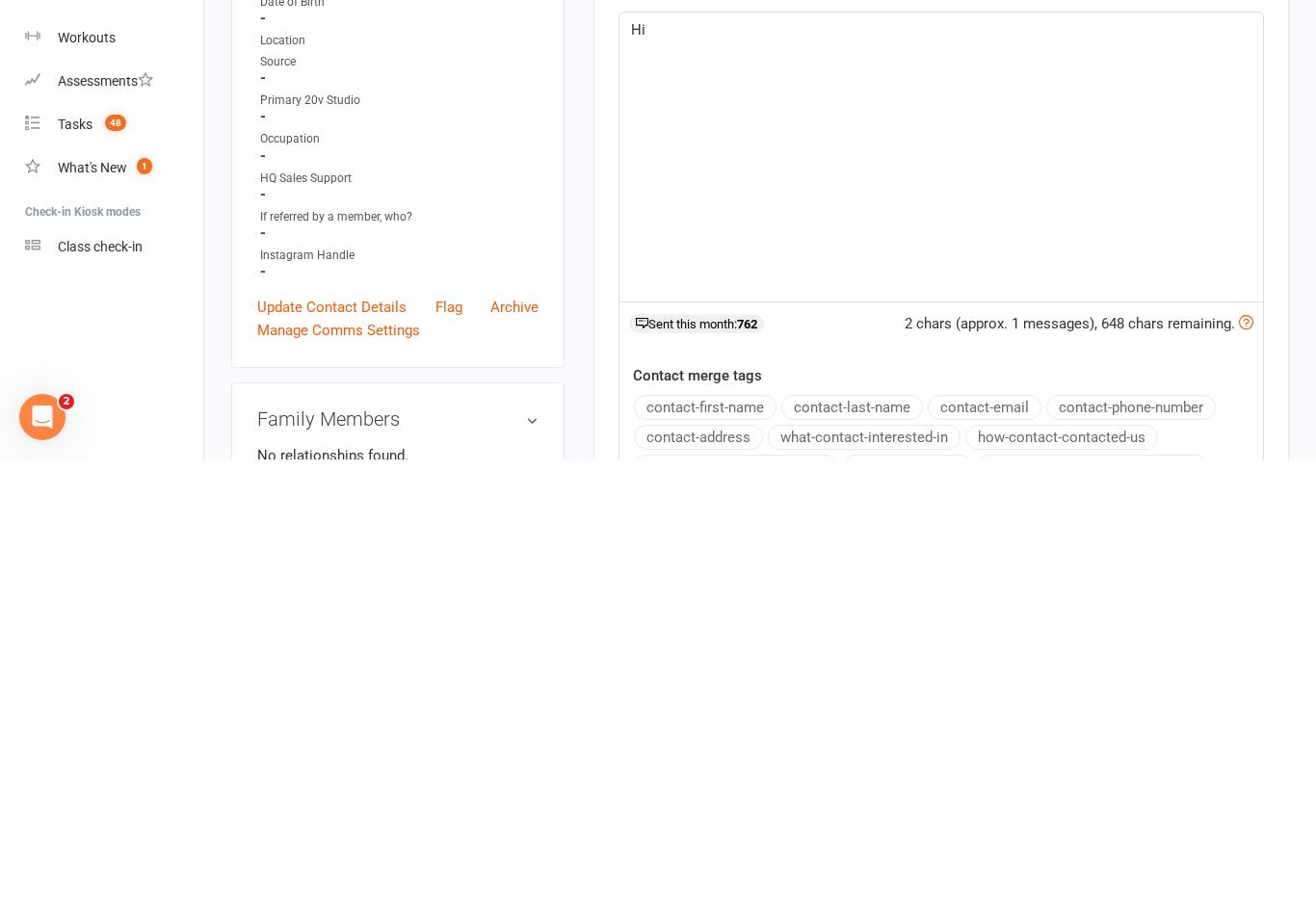
scroll to position [7, 0]
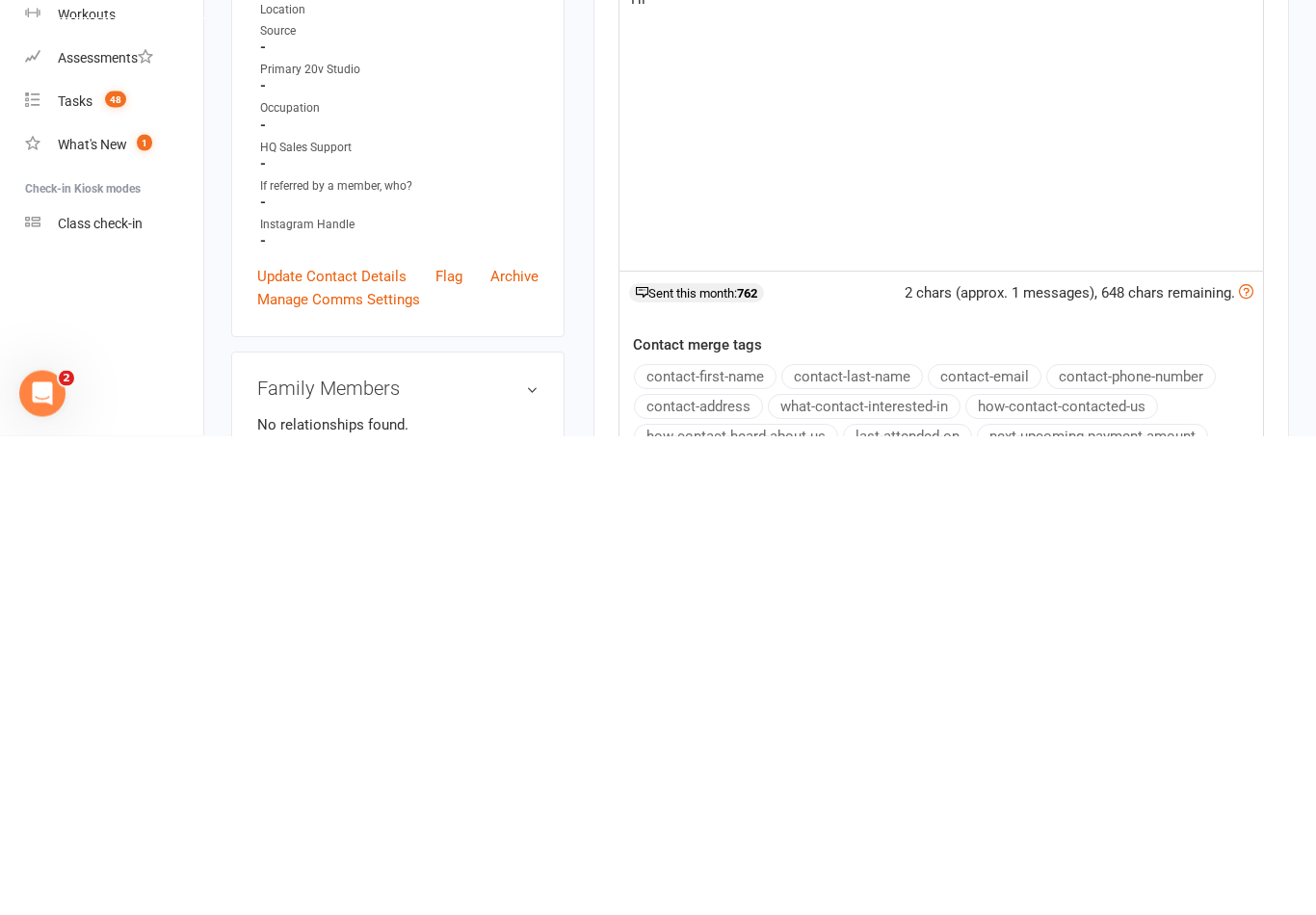
click at [753, 844] on button "contact-first-name" at bounding box center [705, 856] width 143 height 25
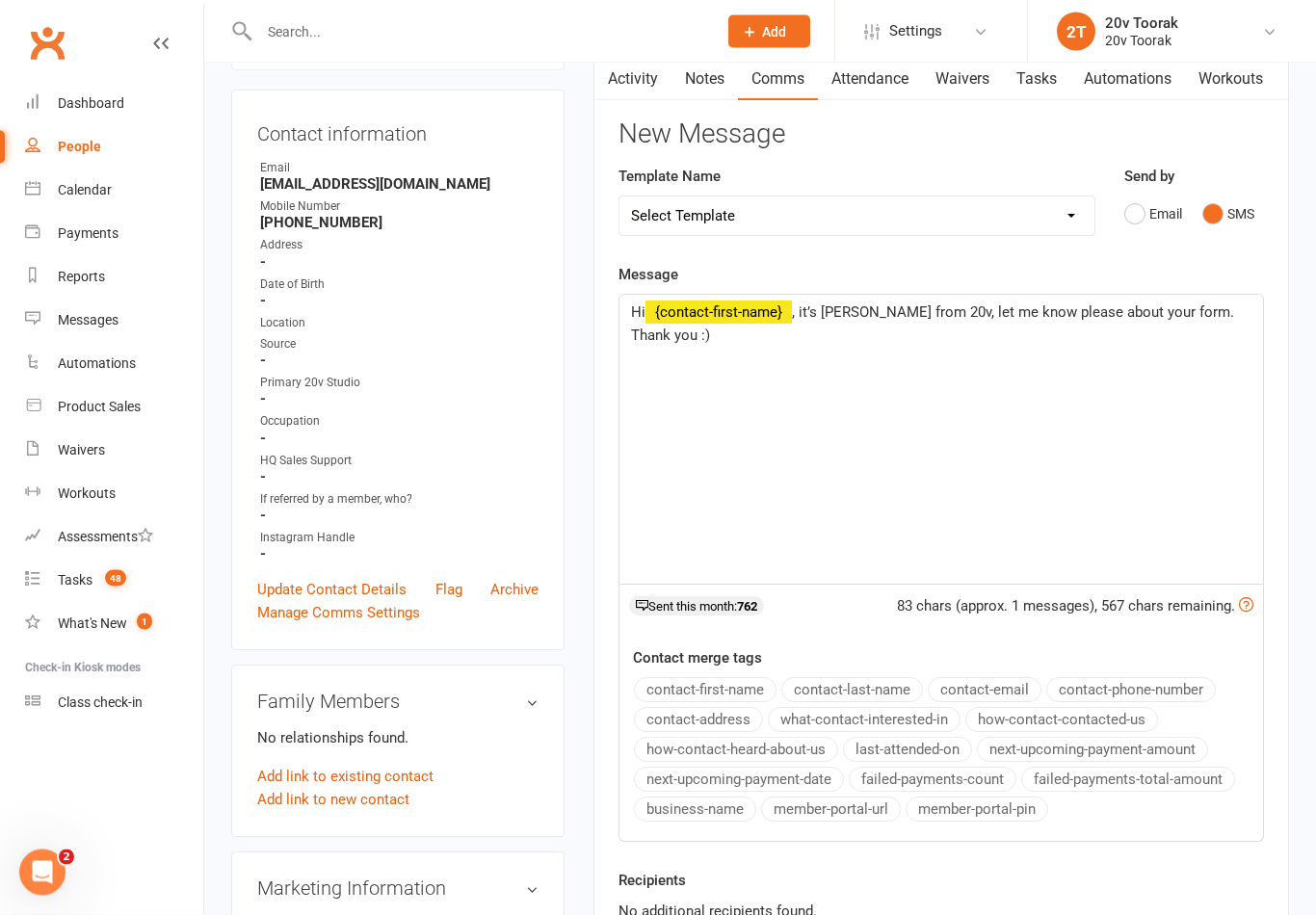
scroll to position [271, 0]
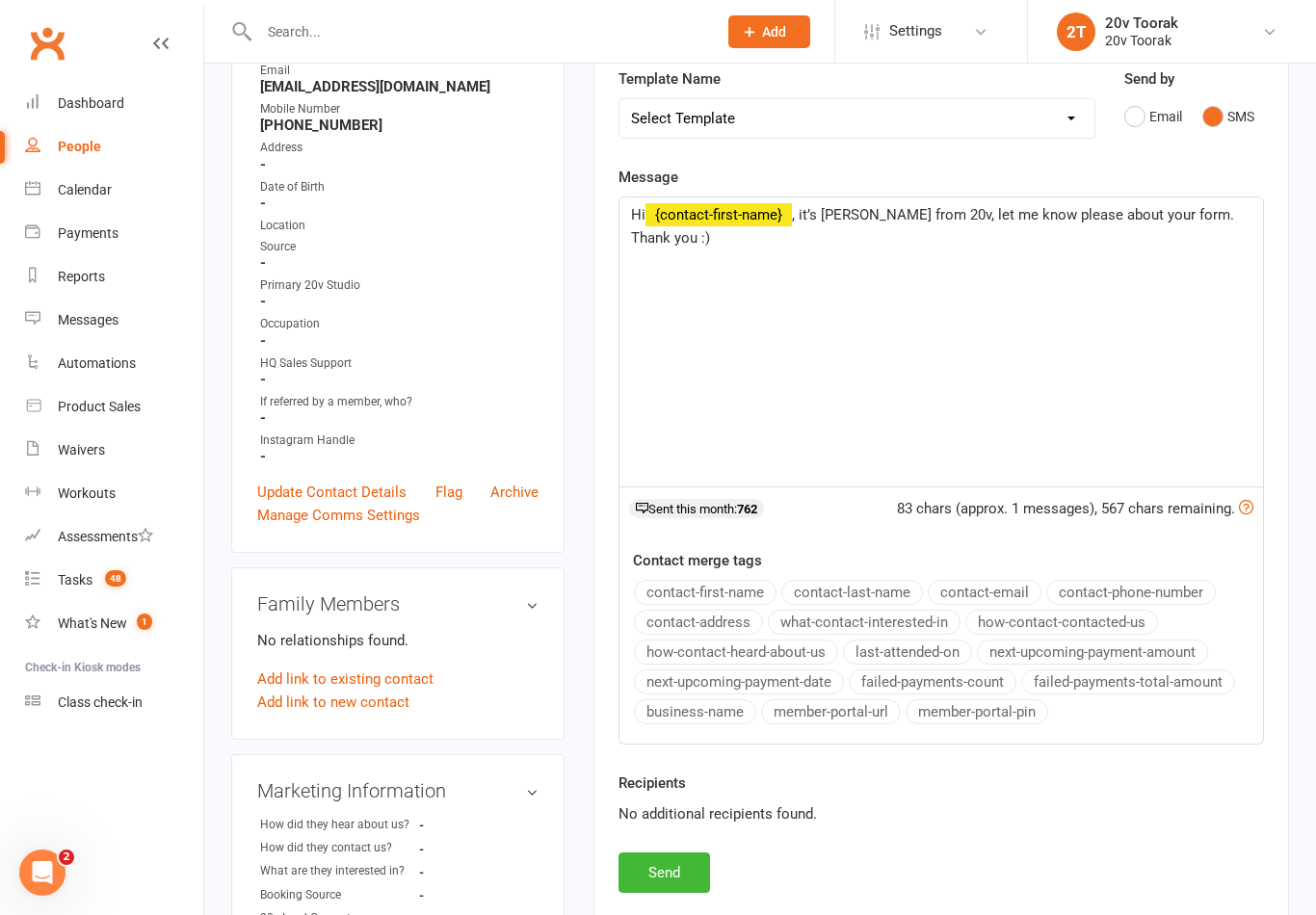
click at [686, 845] on div "Recipients No additional recipients found." at bounding box center [941, 812] width 674 height 81
click at [679, 873] on button "Send" at bounding box center [664, 873] width 92 height 40
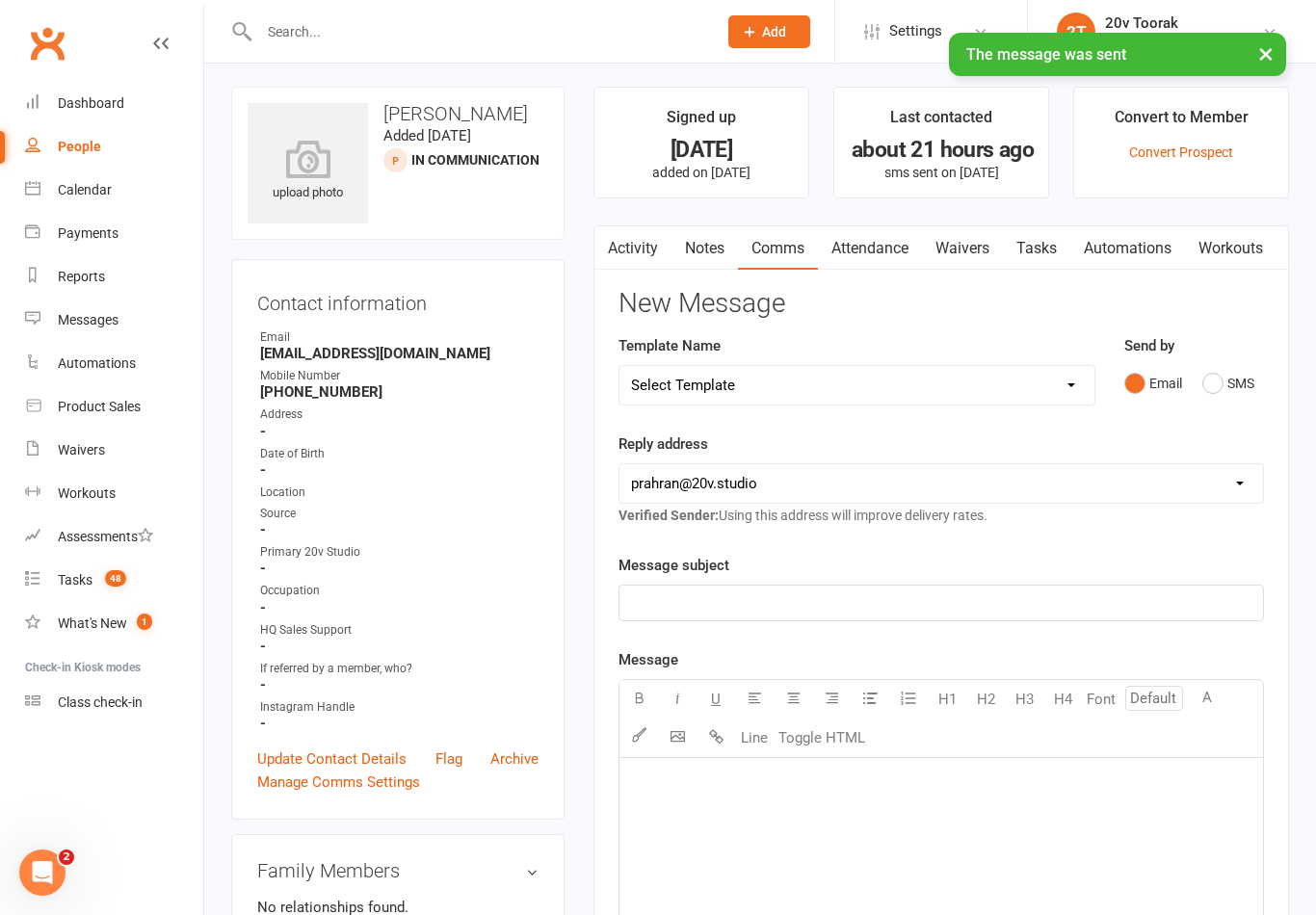
scroll to position [0, 0]
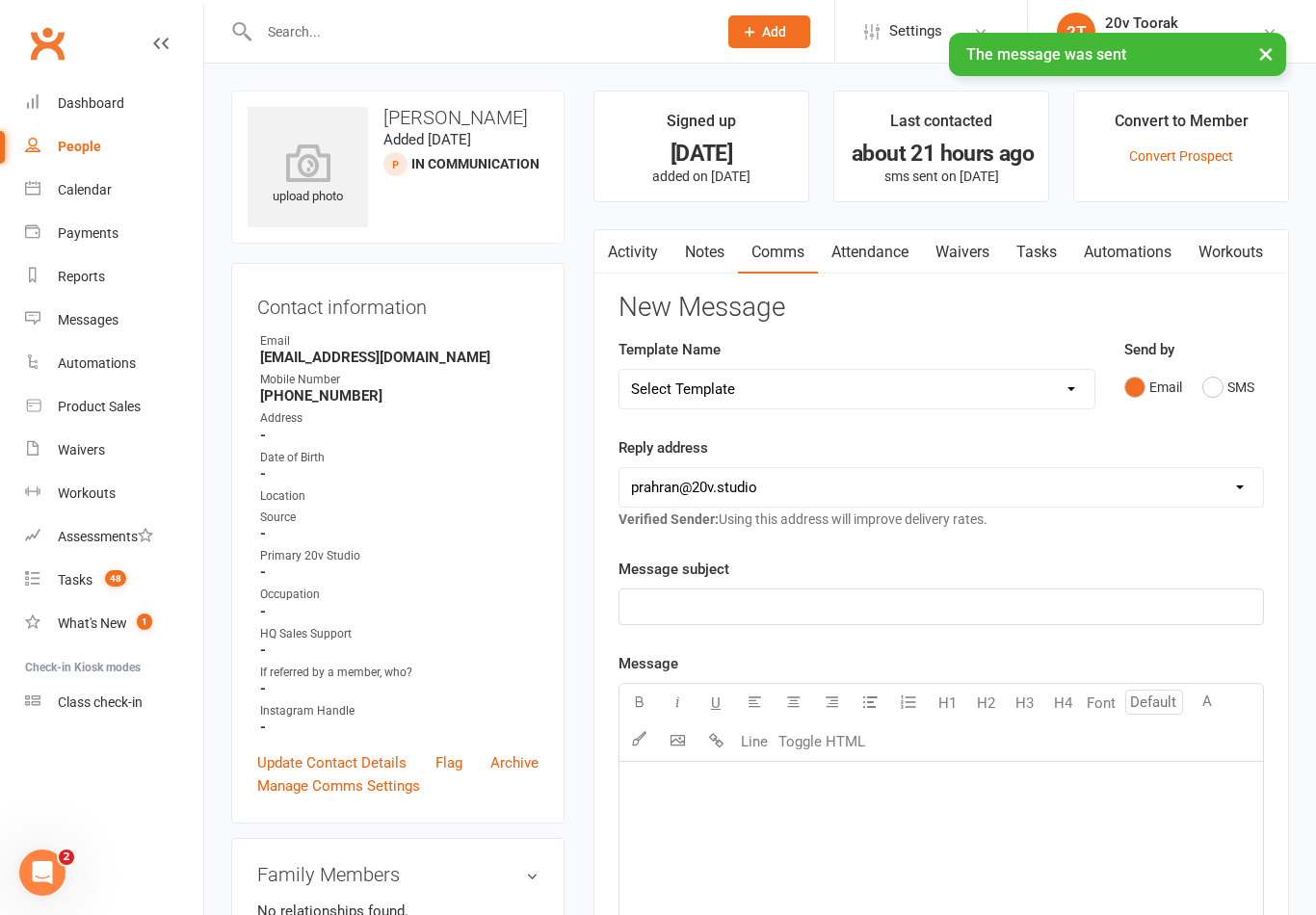
click at [1056, 257] on link "Tasks" at bounding box center [1036, 252] width 67 height 44
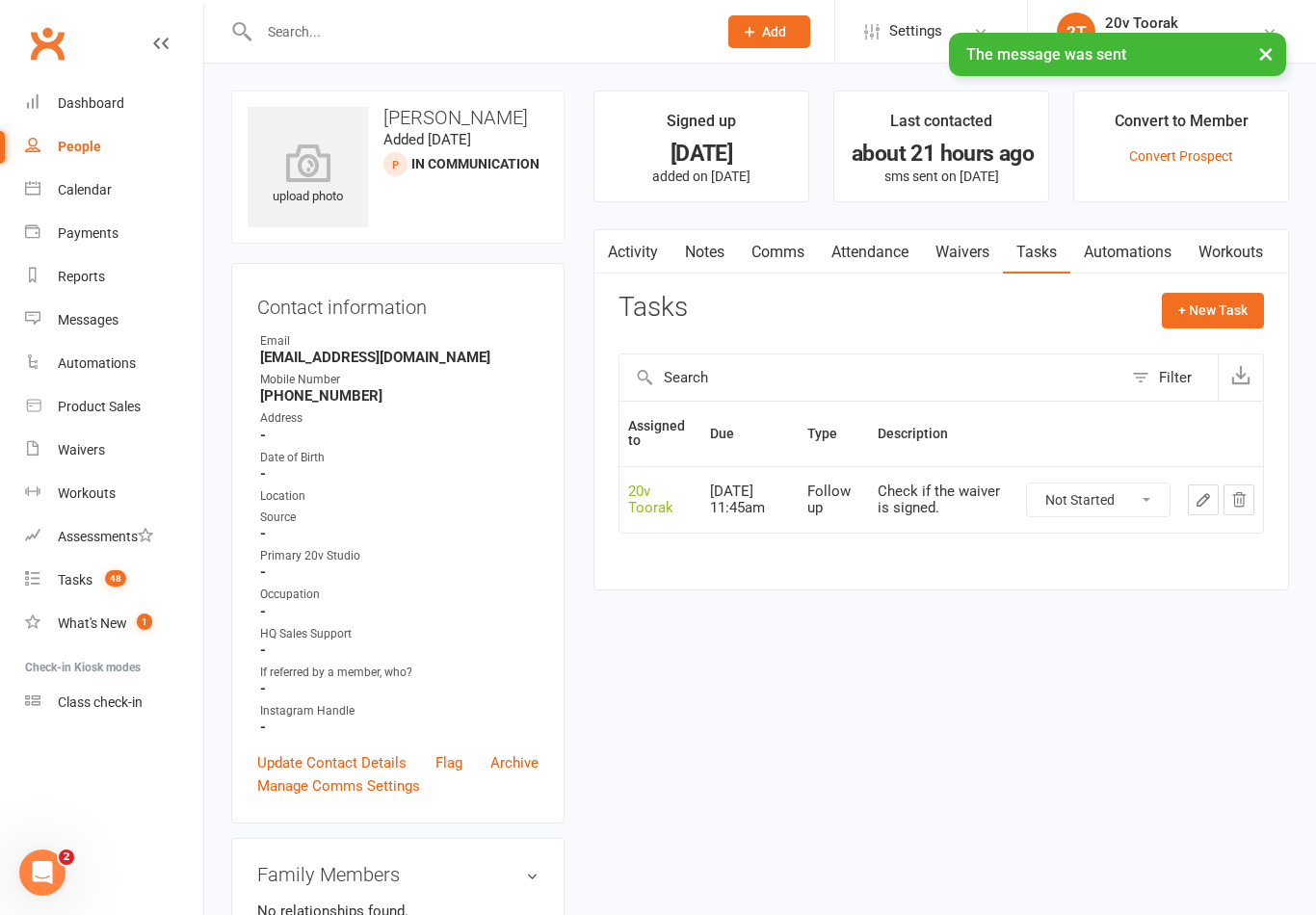
click at [1131, 503] on select "Not Started In Progress Waiting Complete" at bounding box center [1098, 500] width 143 height 33
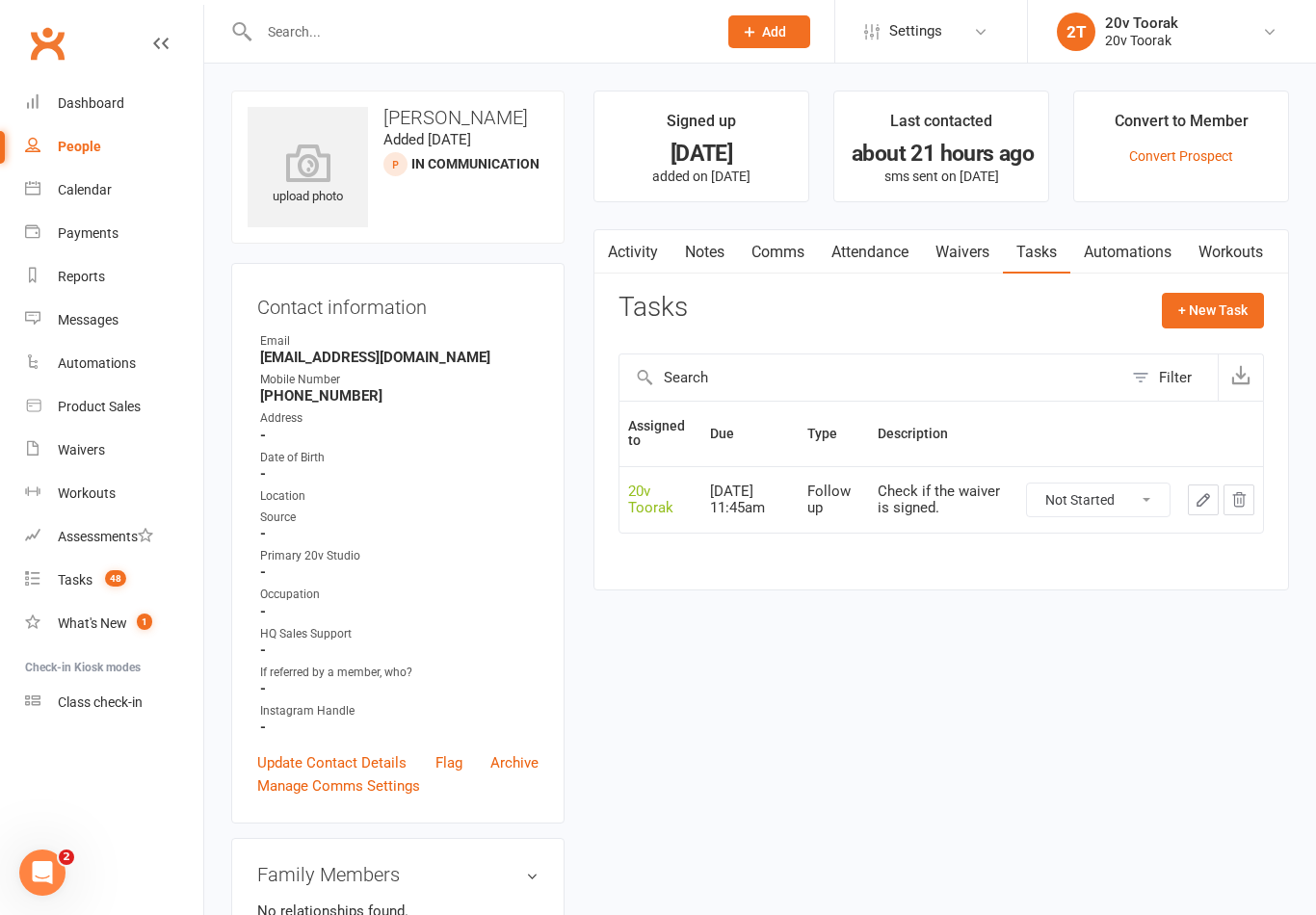
click at [1195, 496] on icon "button" at bounding box center [1203, 499] width 17 height 17
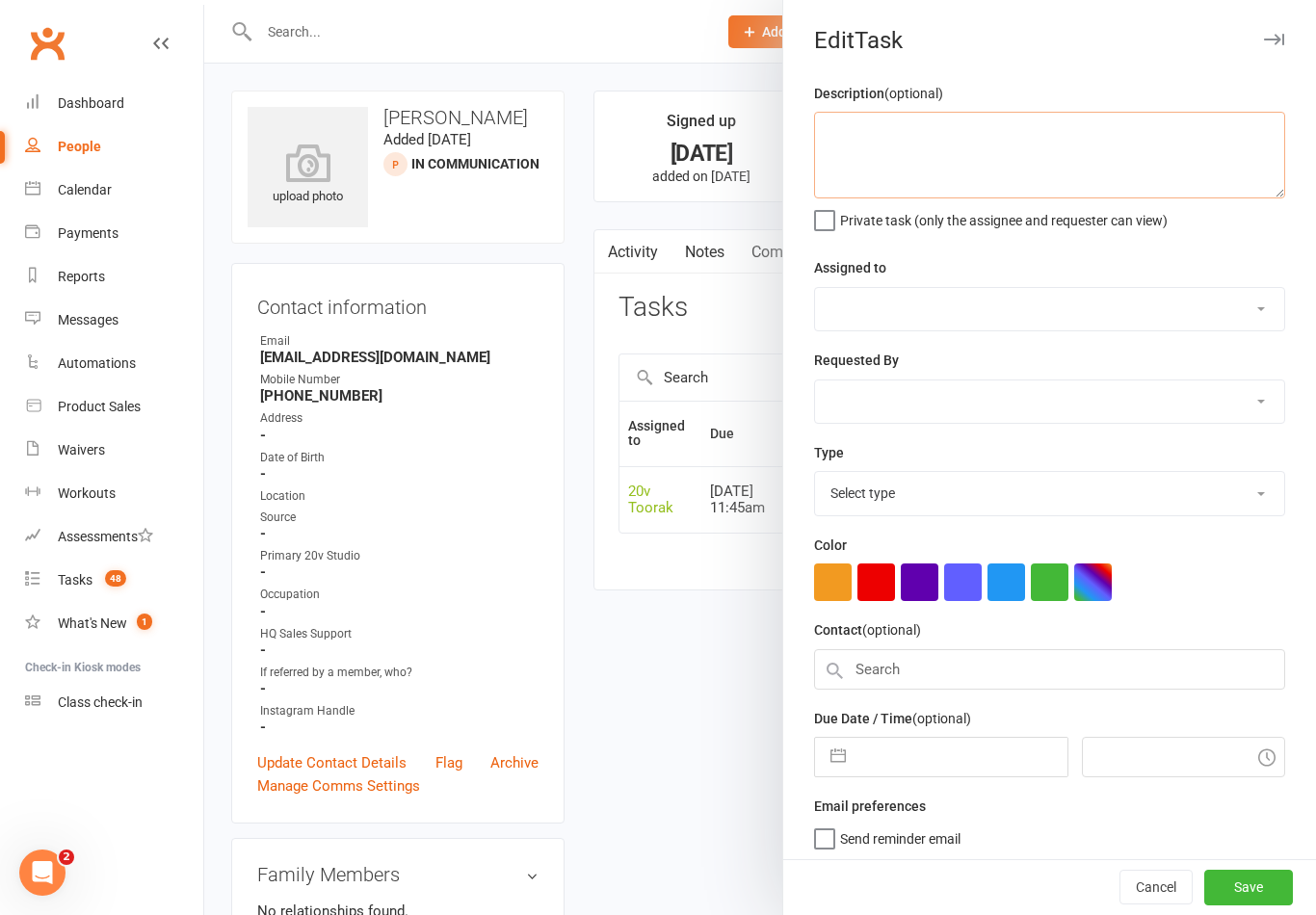
click at [1013, 158] on textarea at bounding box center [1049, 155] width 471 height 87
type textarea "Check if the waiver is signed."
select select "45736"
type input "[DATE]"
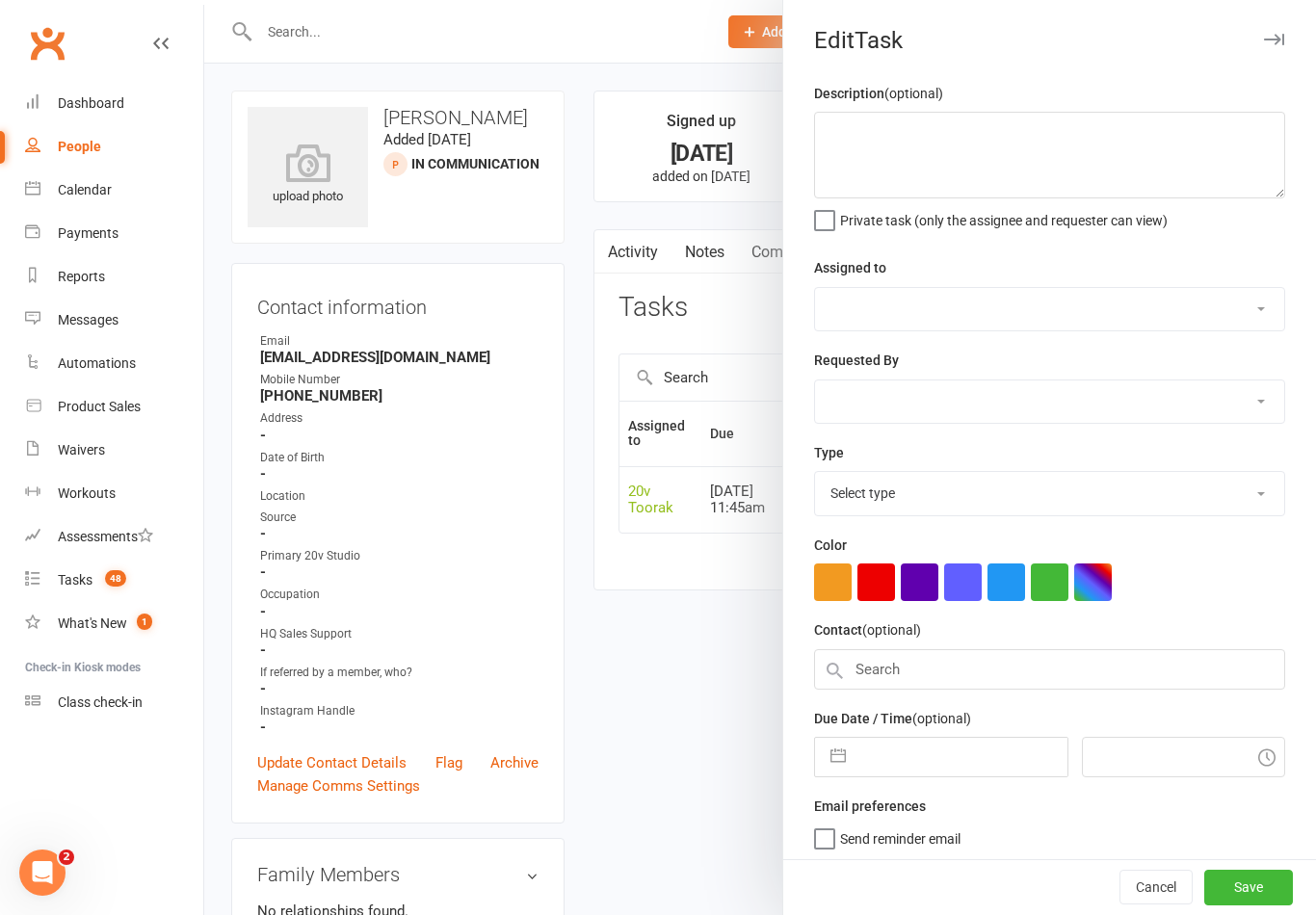
type input "11:45am"
select select "23277"
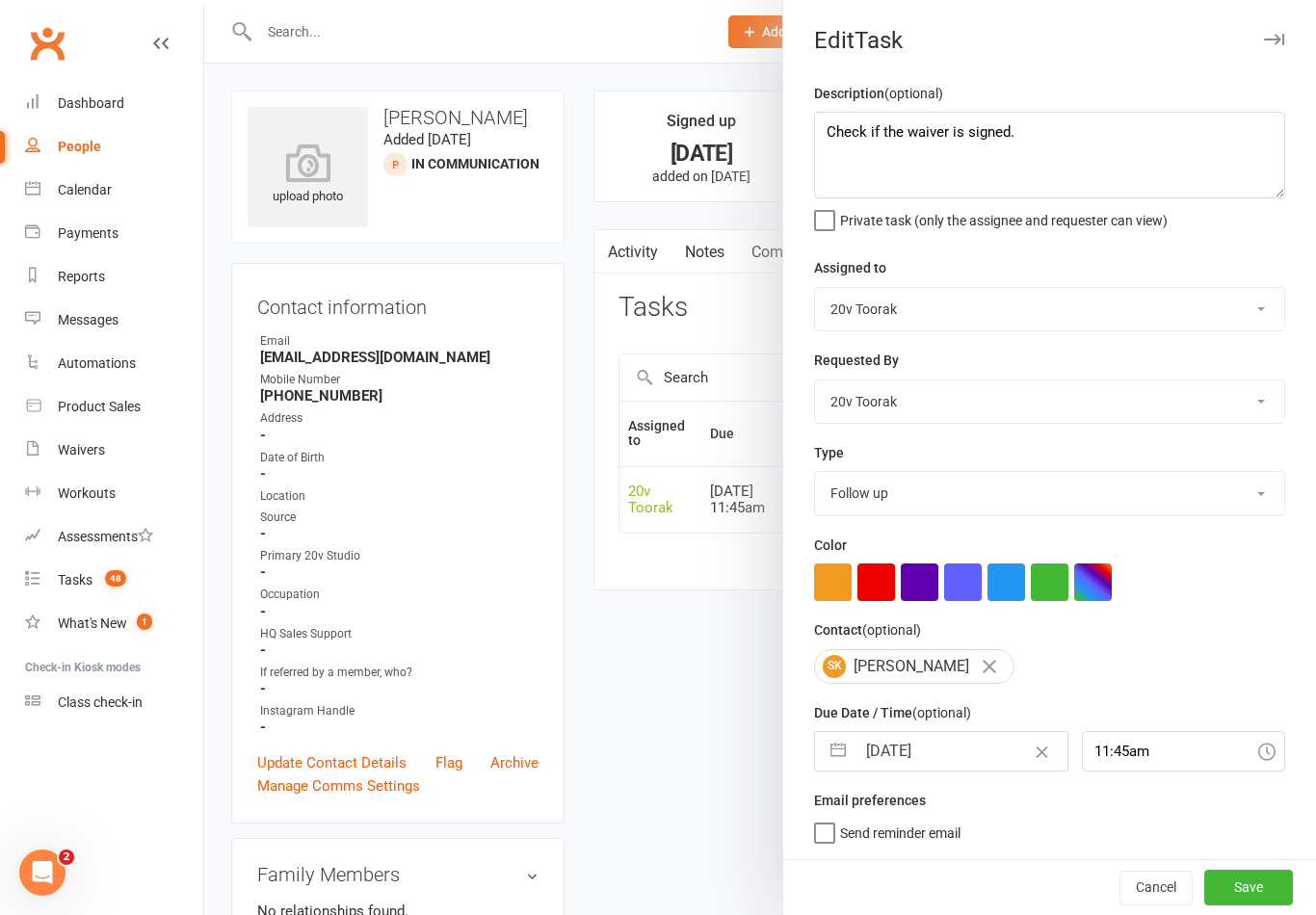
click at [718, 711] on div at bounding box center [760, 457] width 1112 height 915
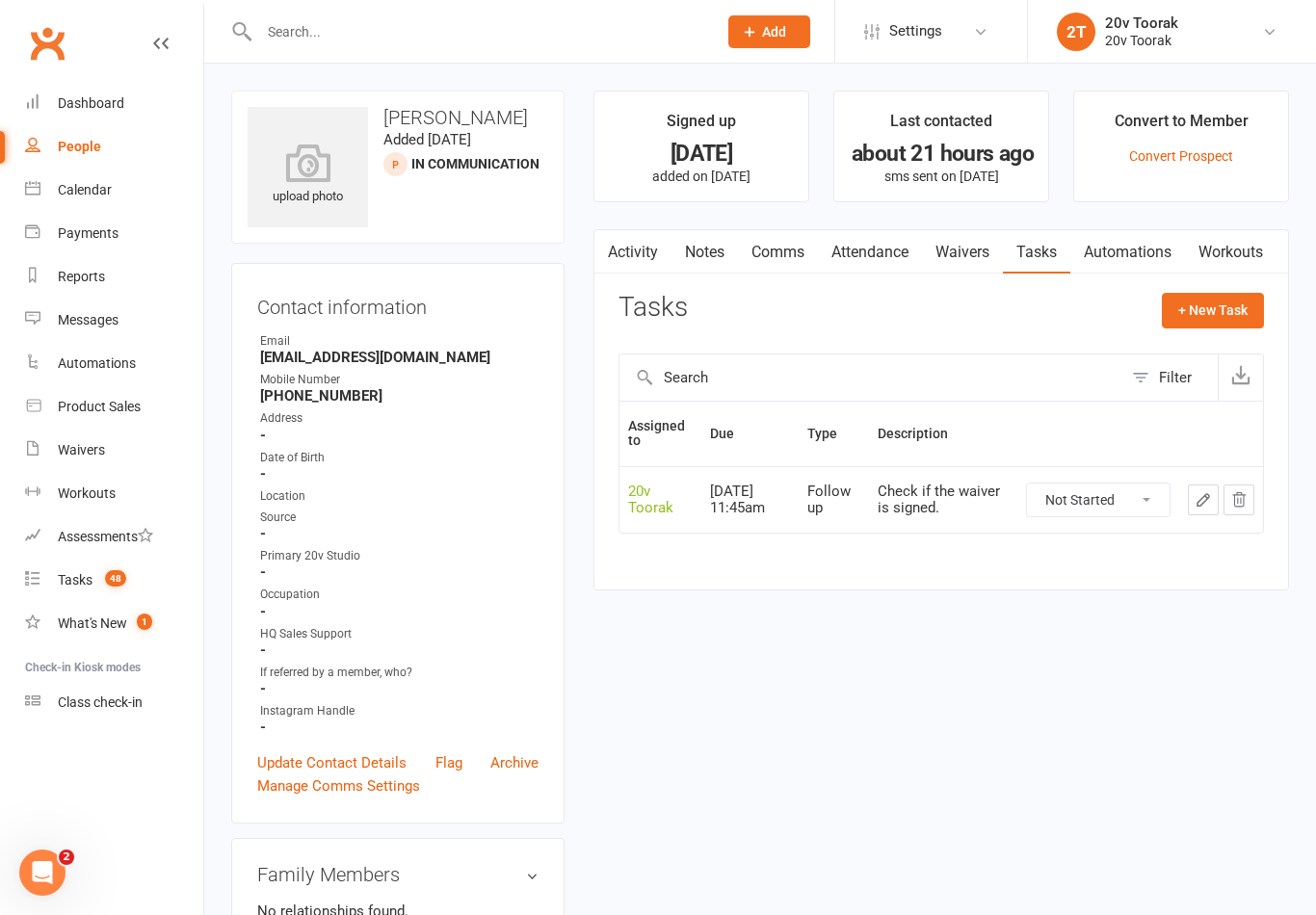
click at [1200, 497] on icon "button" at bounding box center [1203, 500] width 12 height 12
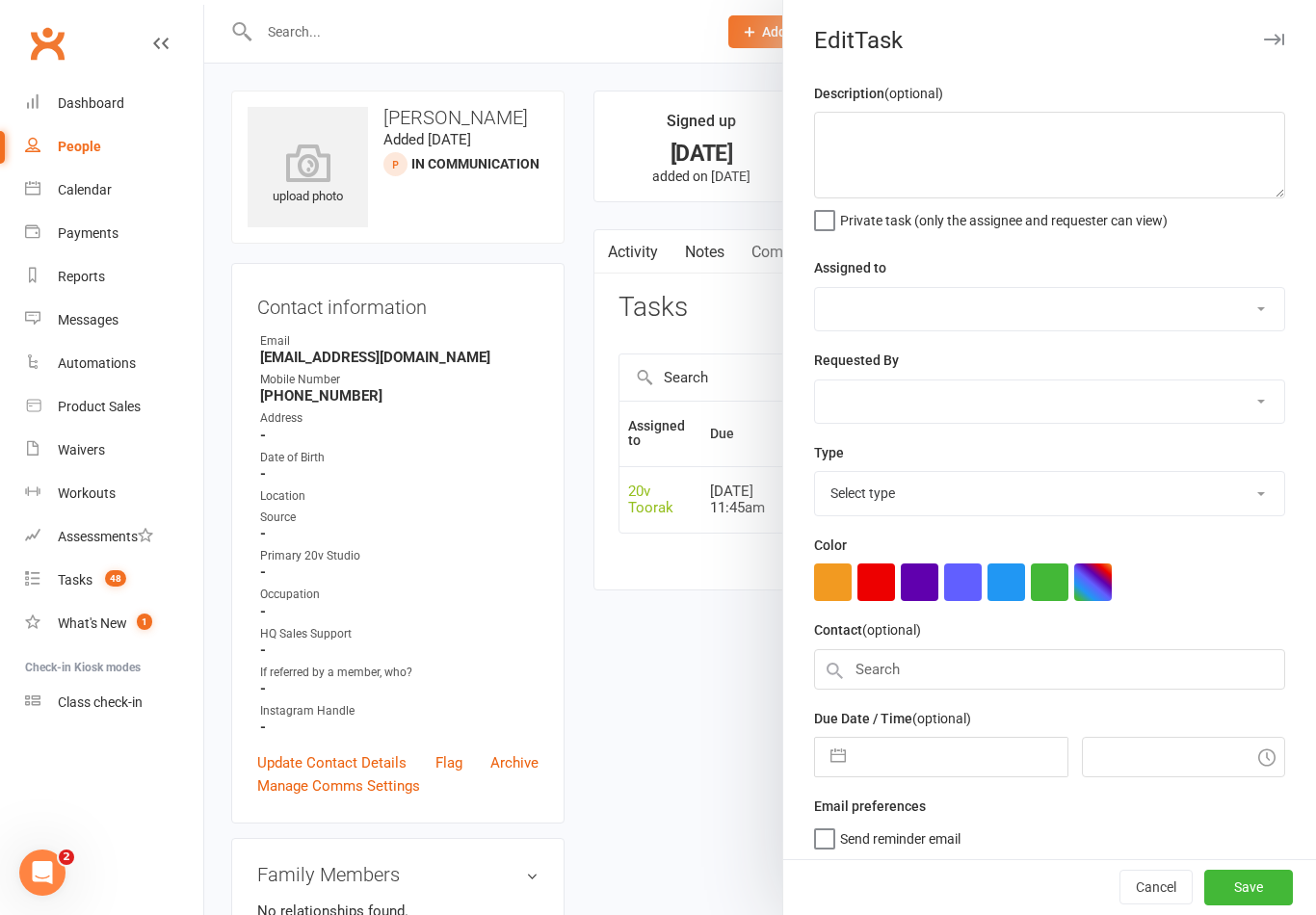
type textarea "Check if the waiver is signed."
select select "45736"
type input "[DATE]"
type input "11:45am"
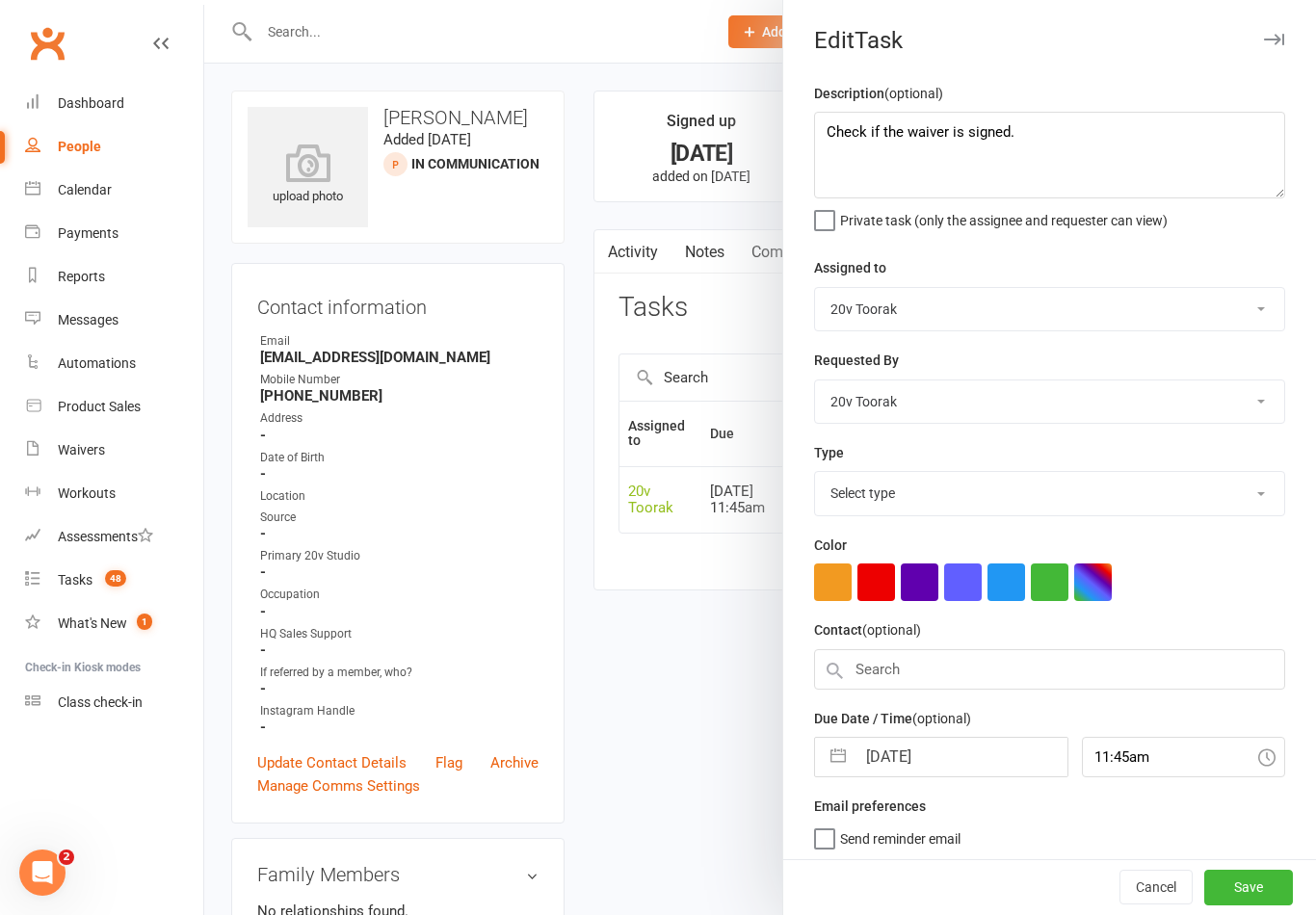
select select "23277"
click at [913, 132] on textarea "Check if the waiver is signed." at bounding box center [1049, 155] width 471 height 87
click at [674, 692] on div at bounding box center [760, 457] width 1112 height 915
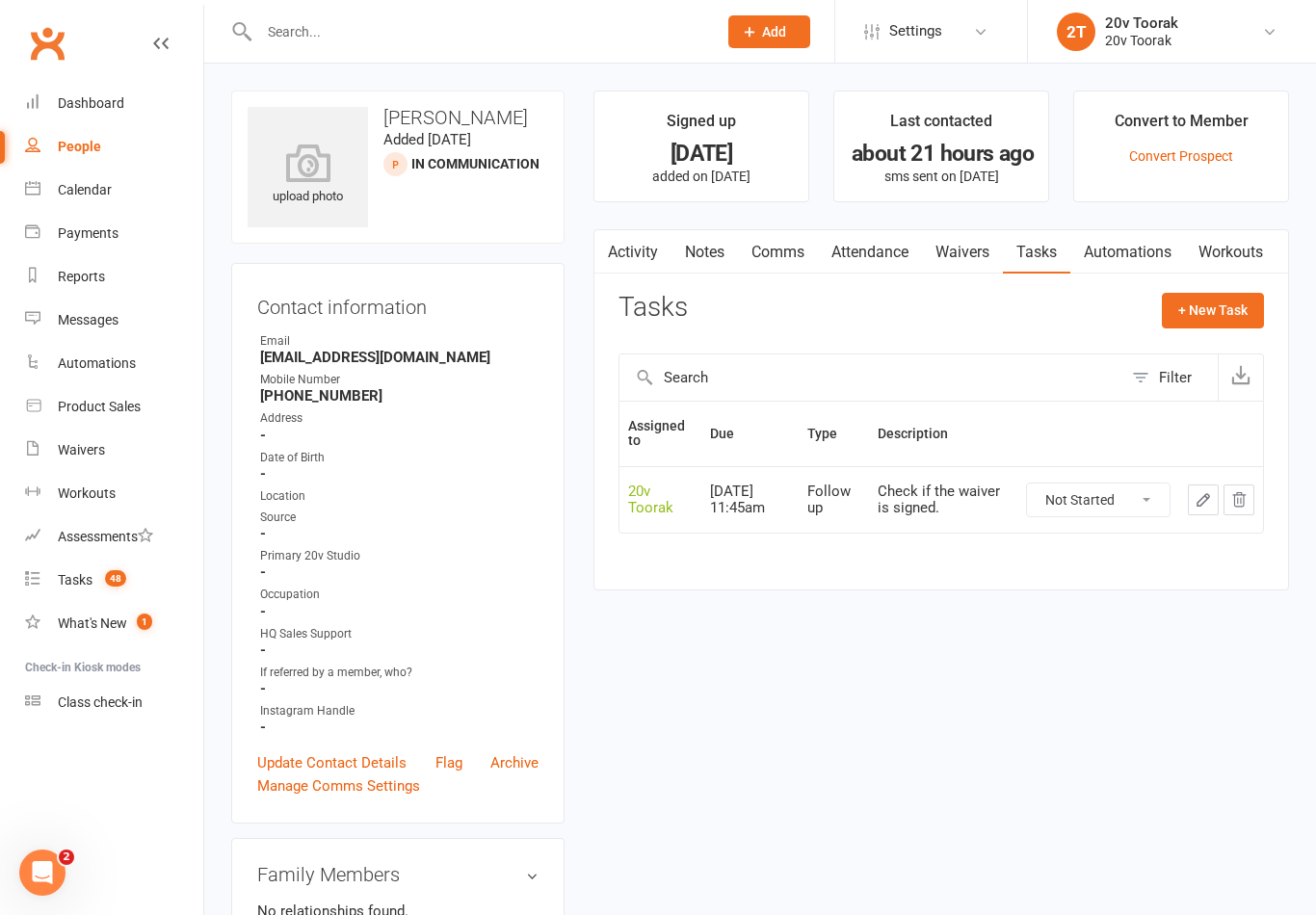
click at [1112, 499] on select "Not Started In Progress Waiting Complete" at bounding box center [1098, 500] width 143 height 33
select select "unstarted"
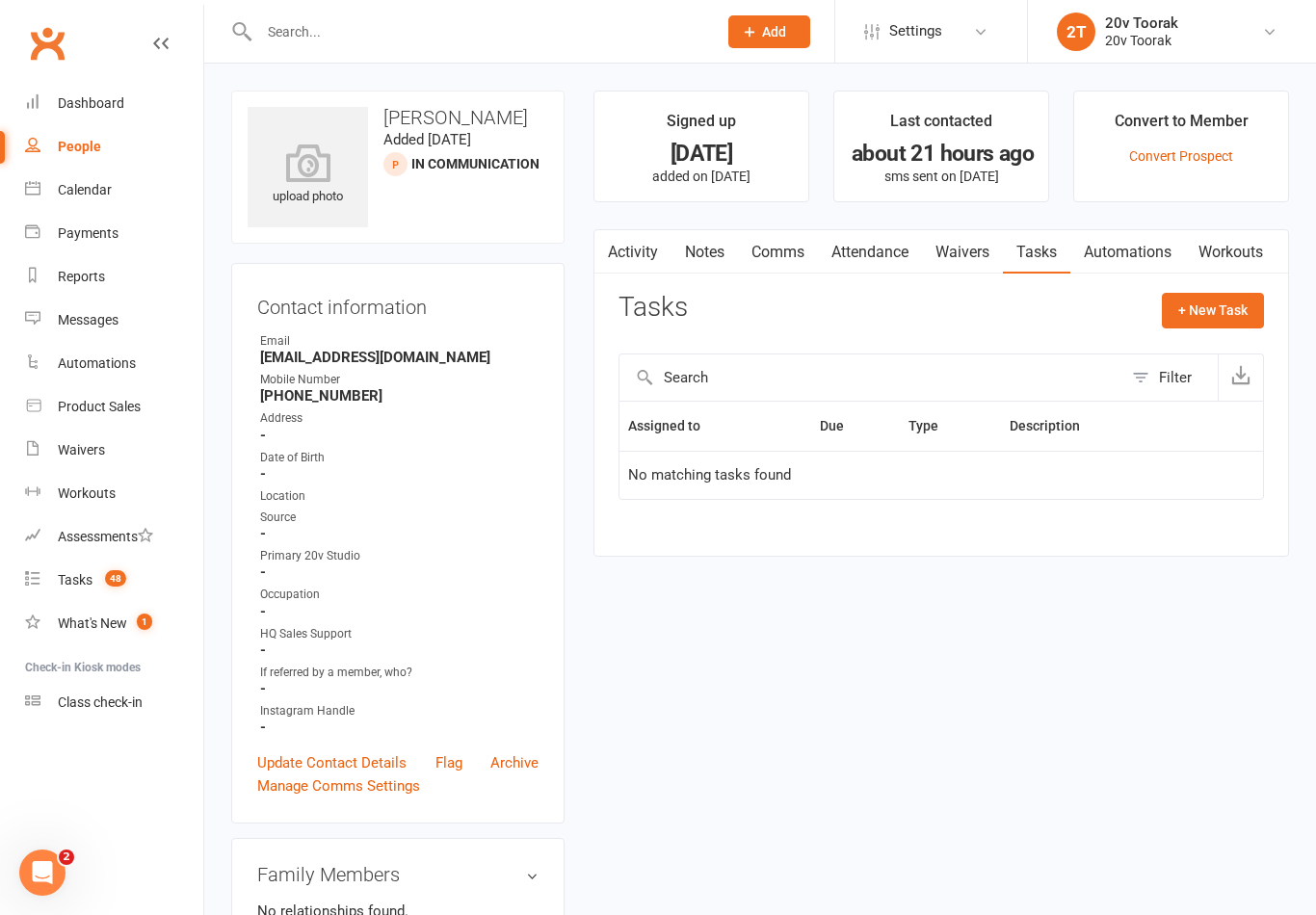
click at [1222, 311] on button "+ New Task" at bounding box center [1213, 310] width 102 height 35
select select "45736"
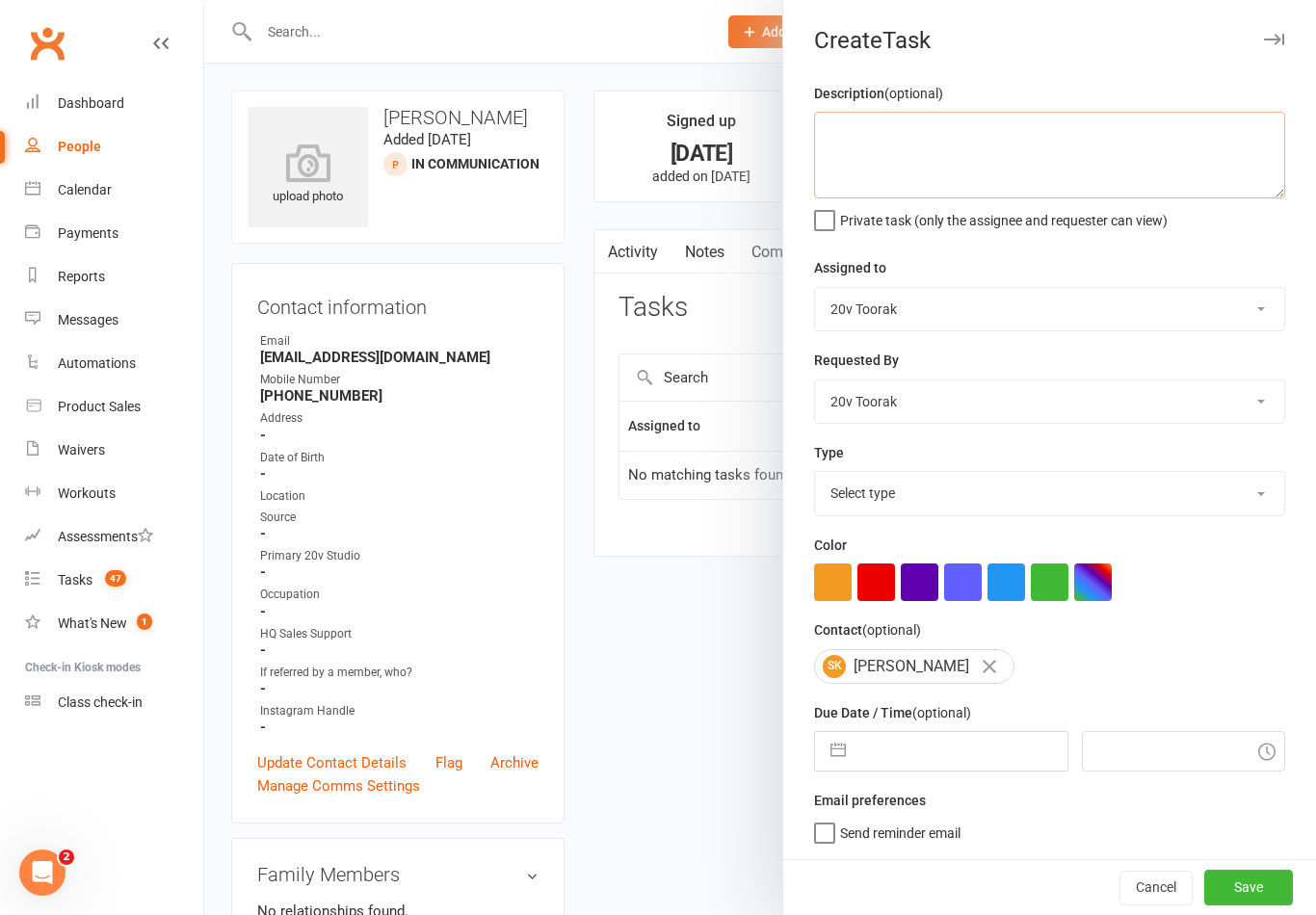
click at [975, 155] on textarea at bounding box center [1049, 155] width 471 height 87
click at [974, 152] on textarea at bounding box center [1049, 155] width 471 height 87
paste textarea "Check if the waiver is signed."
type textarea "Check if the waiver is signed."
click at [908, 749] on input "text" at bounding box center [960, 751] width 211 height 39
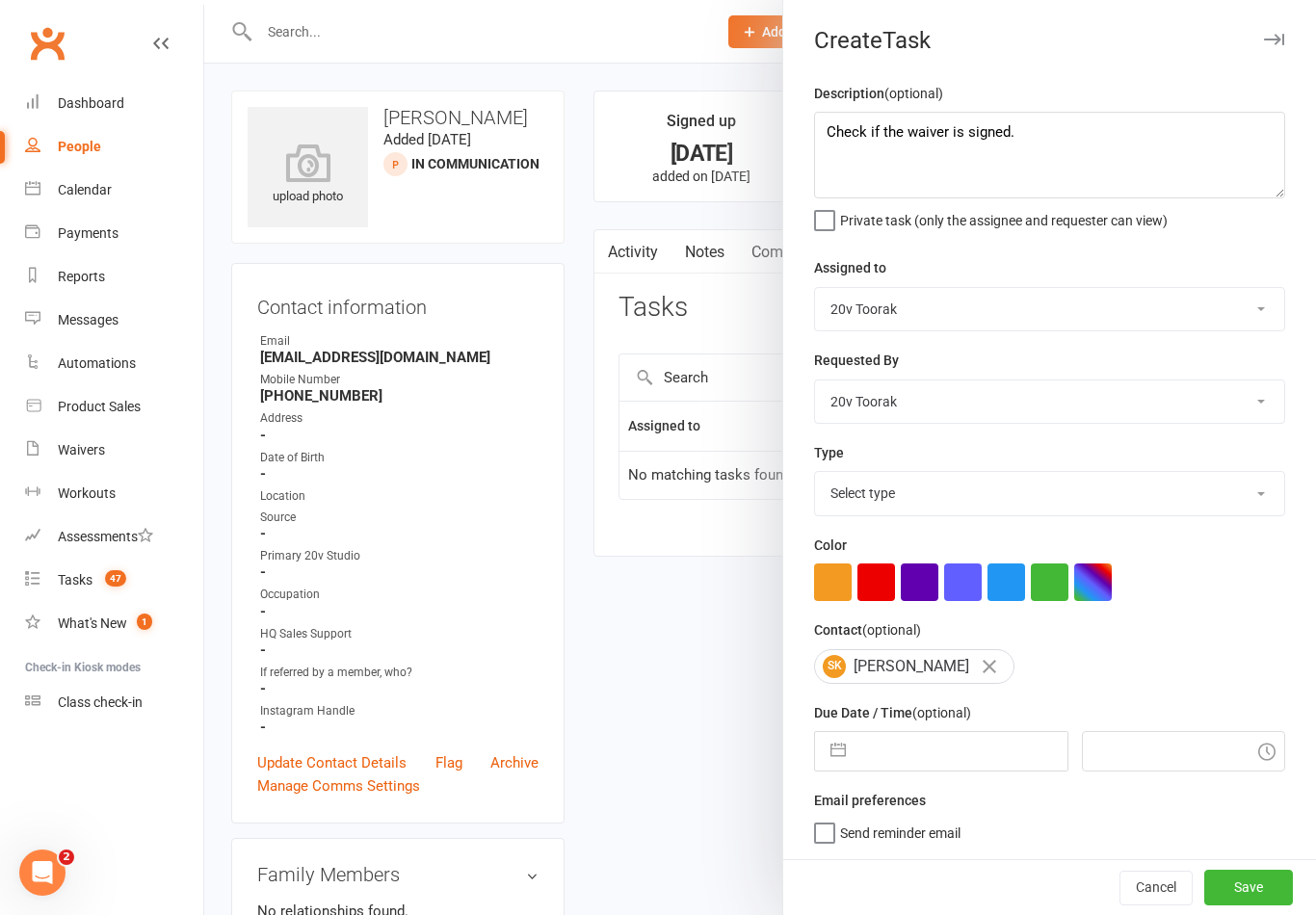
select select "7"
select select "2025"
select select "8"
select select "2025"
select select "9"
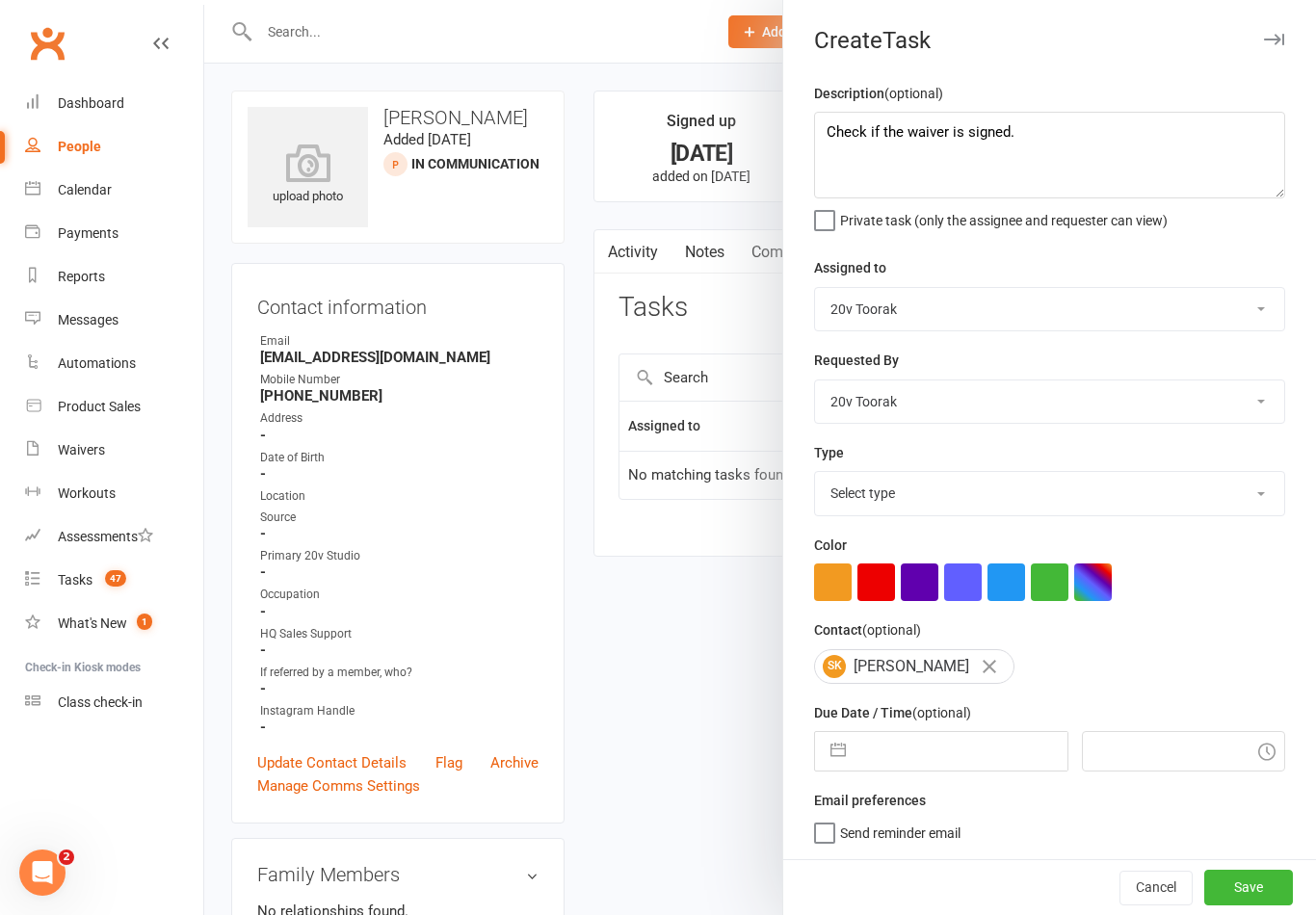
select select "2025"
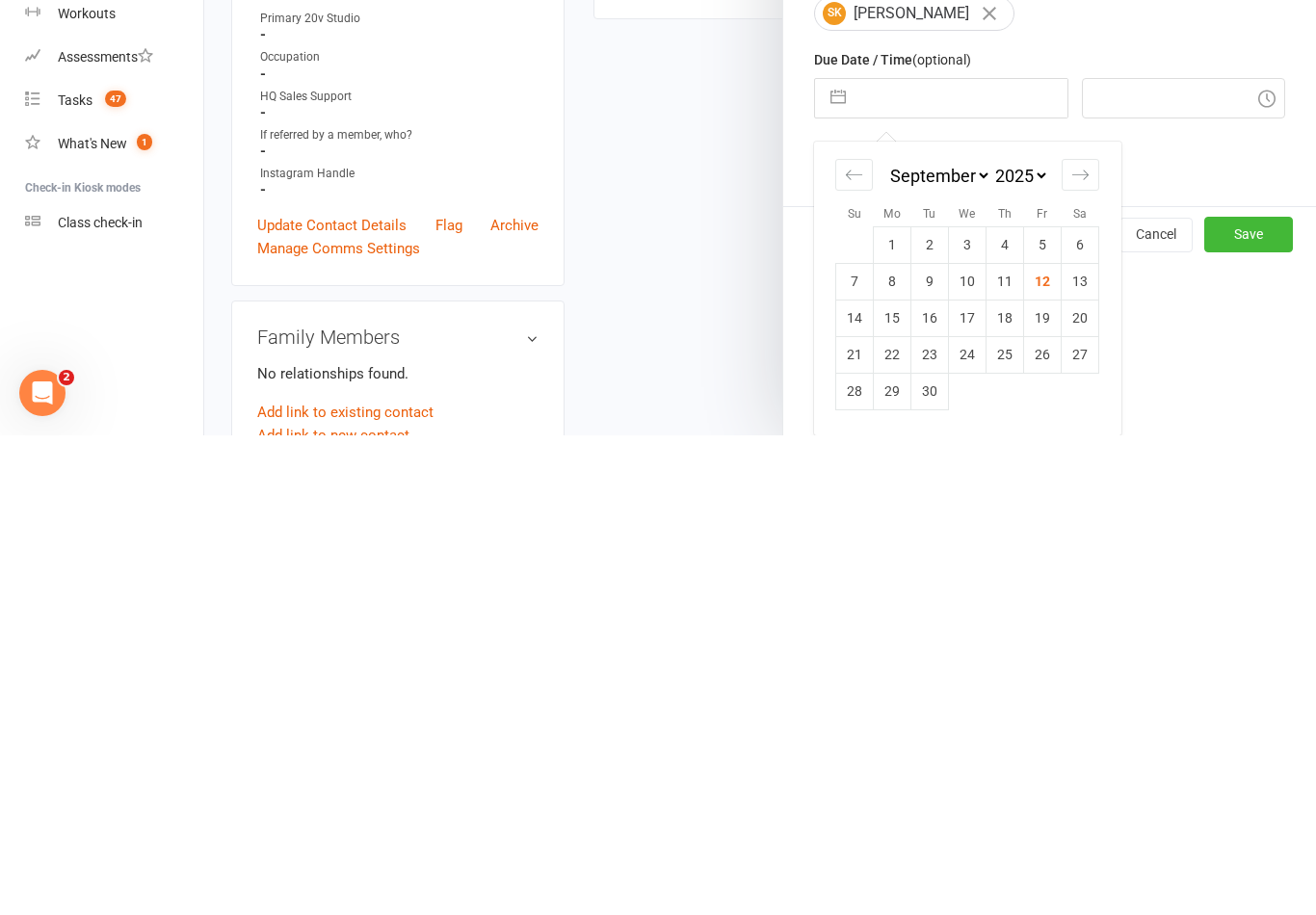
scroll to position [177, 0]
click at [1043, 743] on td "12" at bounding box center [1043, 761] width 38 height 37
type input "[DATE]"
type input "8:30am"
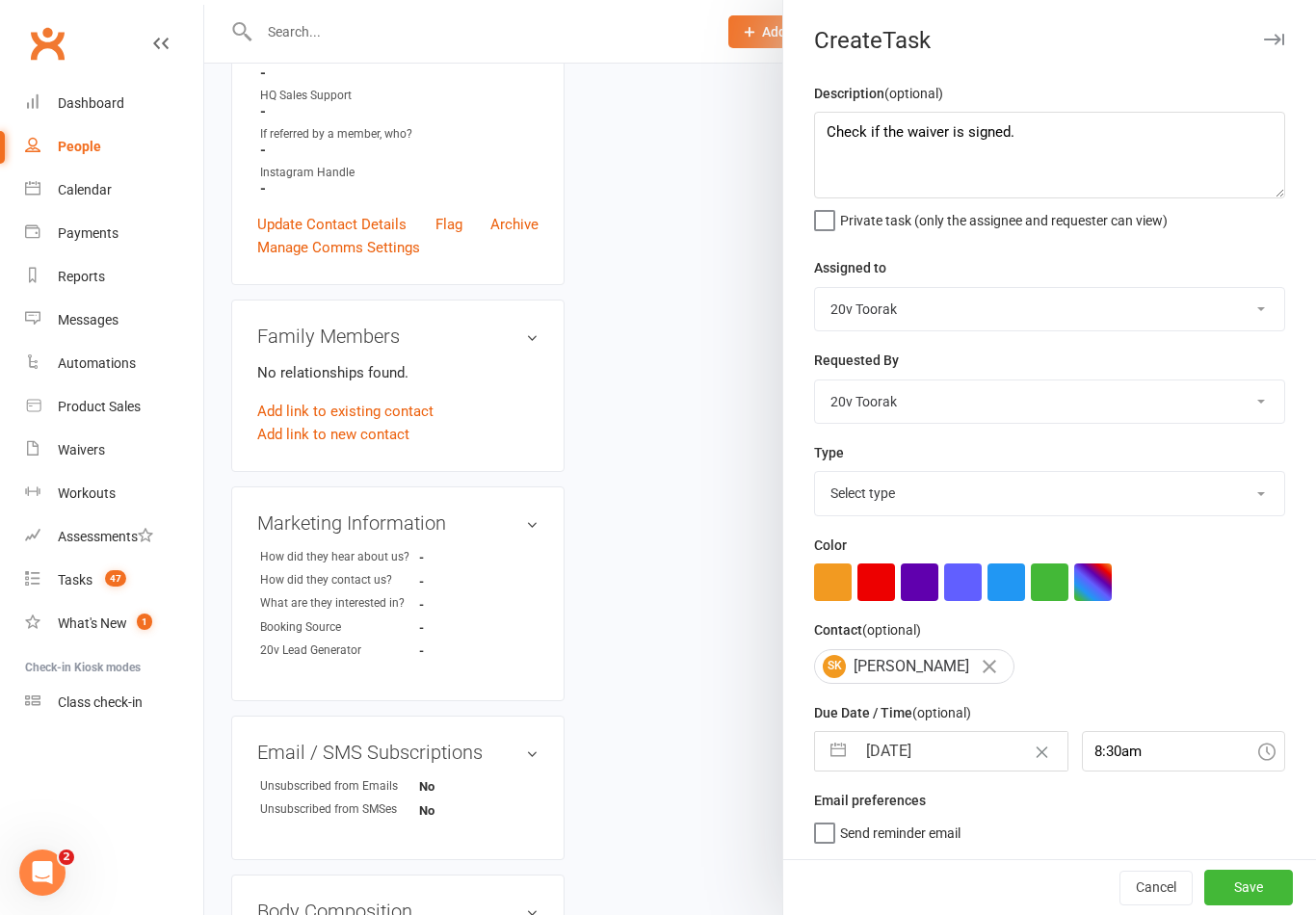
scroll to position [4, 0]
click at [922, 754] on input "[DATE]" at bounding box center [960, 751] width 211 height 39
select select "7"
select select "2025"
select select "8"
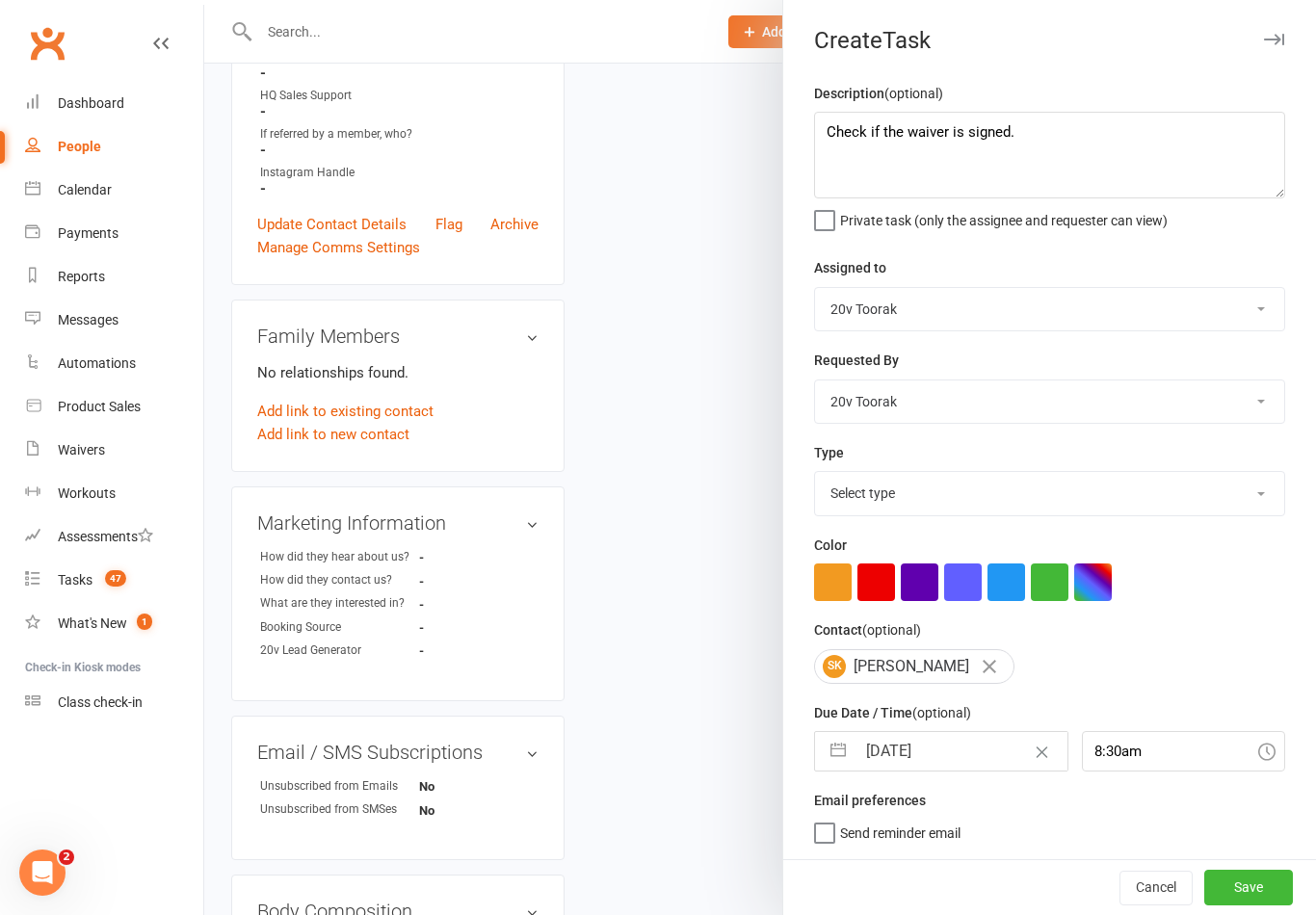
select select "2025"
select select "9"
select select "2025"
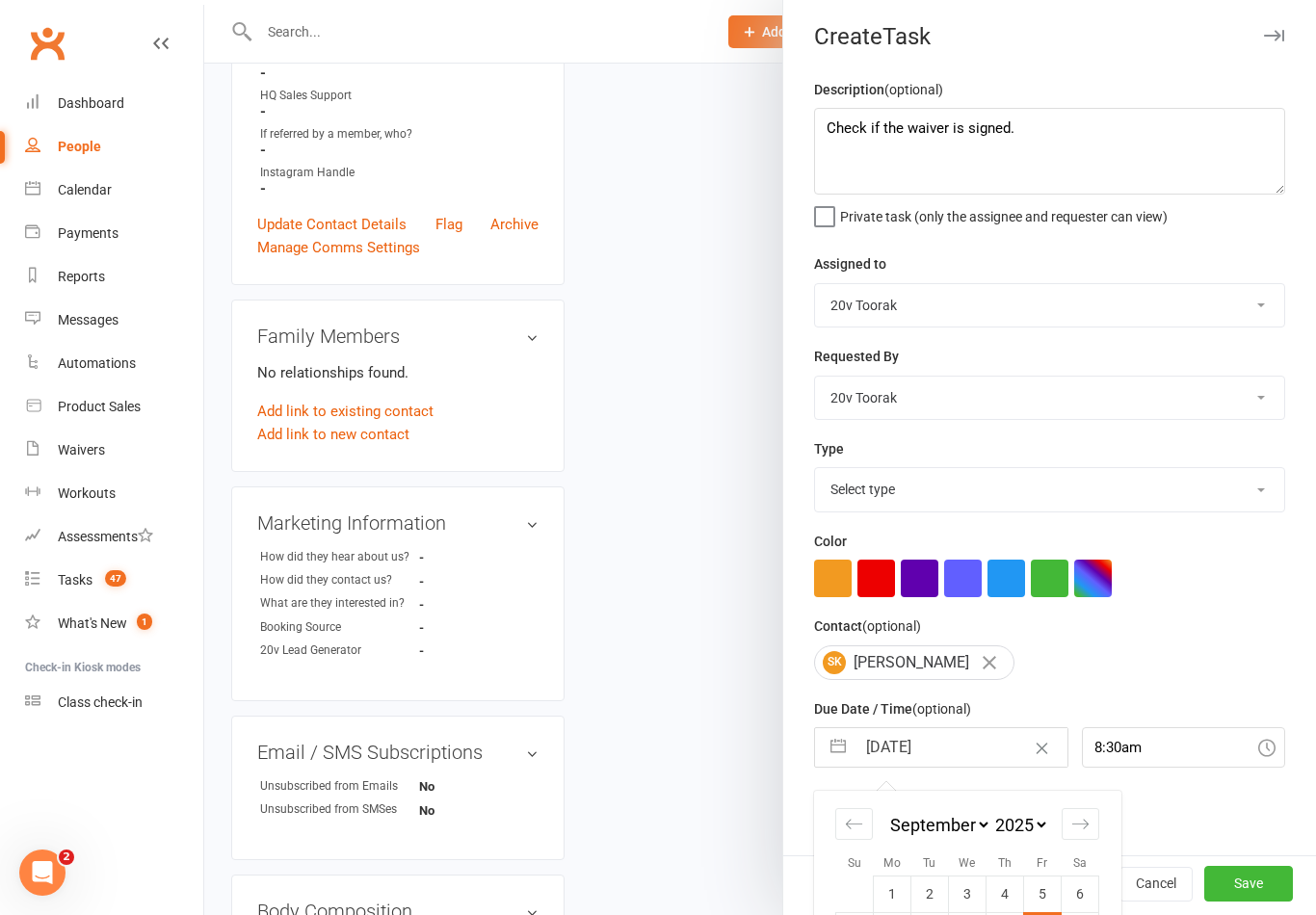
scroll to position [592, 0]
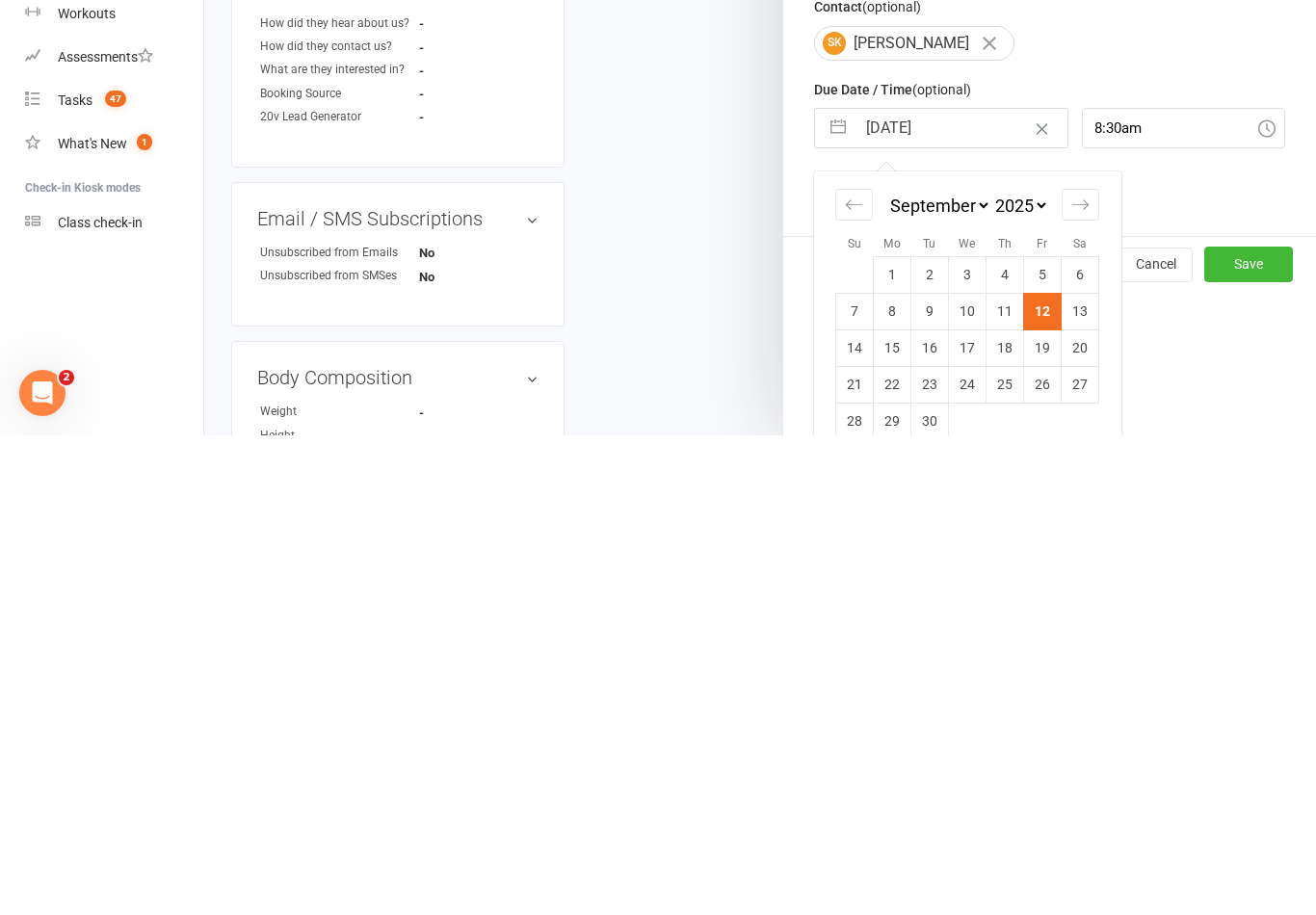
click at [892, 809] on td "15" at bounding box center [893, 827] width 38 height 37
type input "[DATE]"
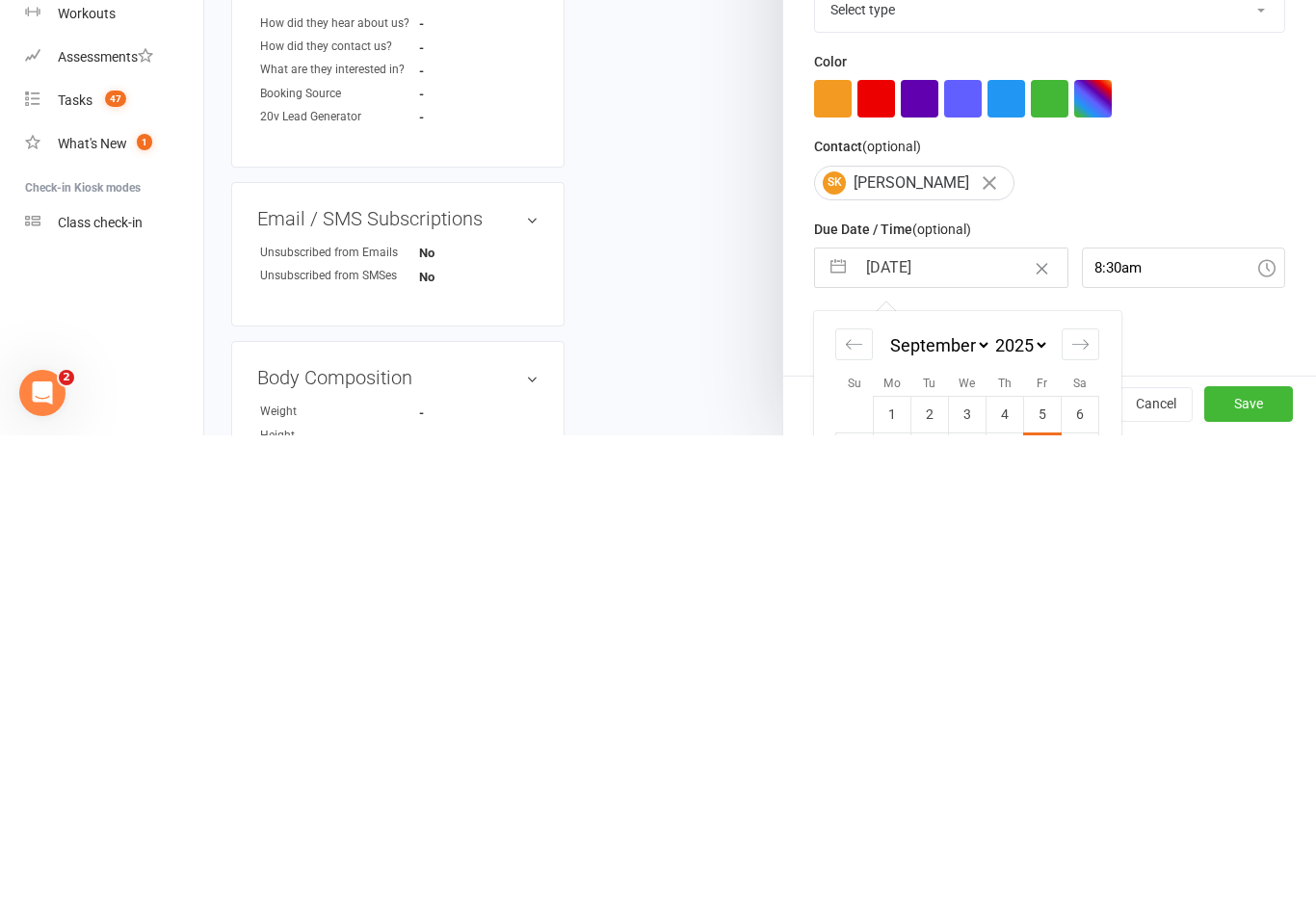
scroll to position [1073, 0]
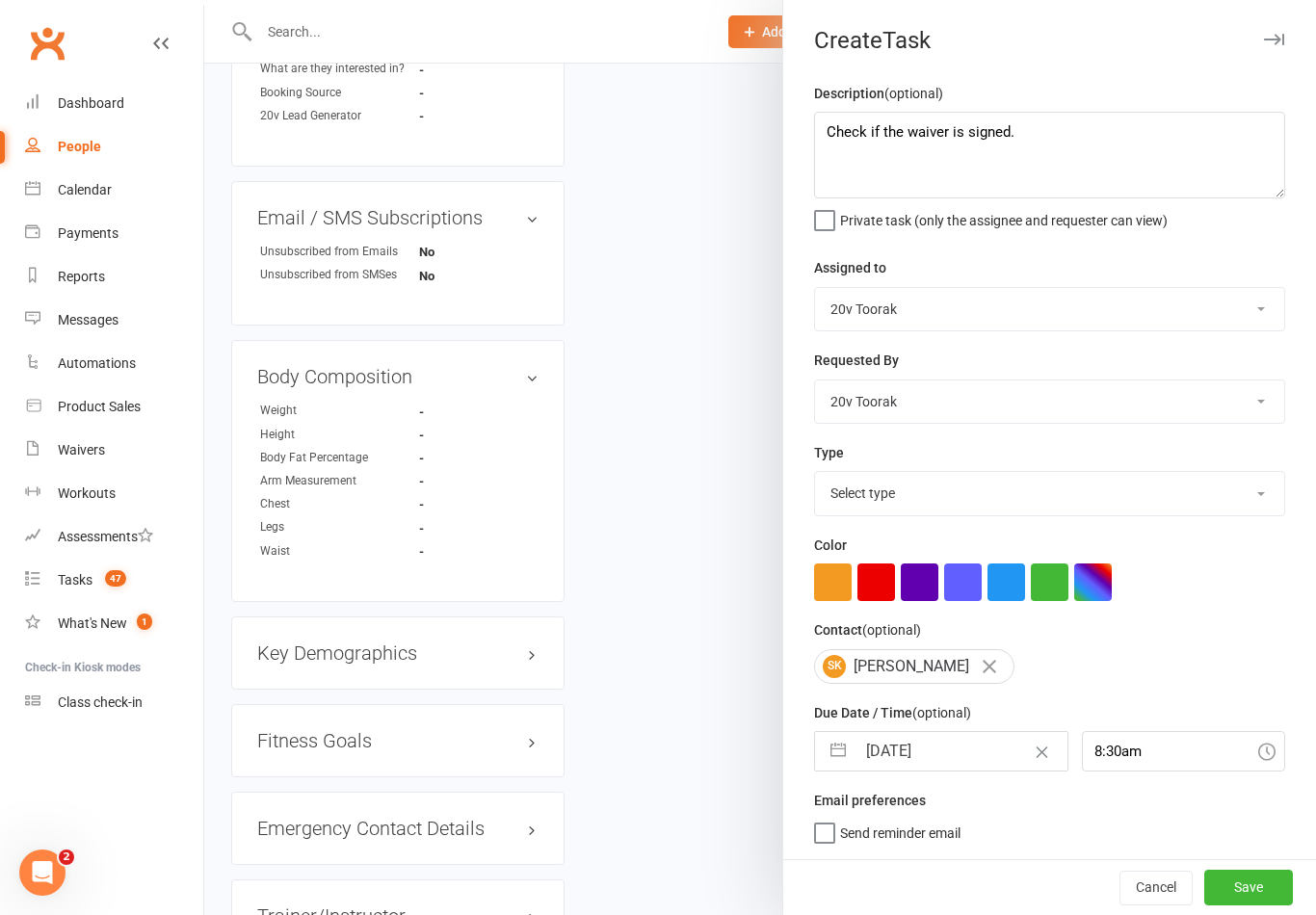
click at [1275, 882] on button "Save" at bounding box center [1248, 887] width 89 height 35
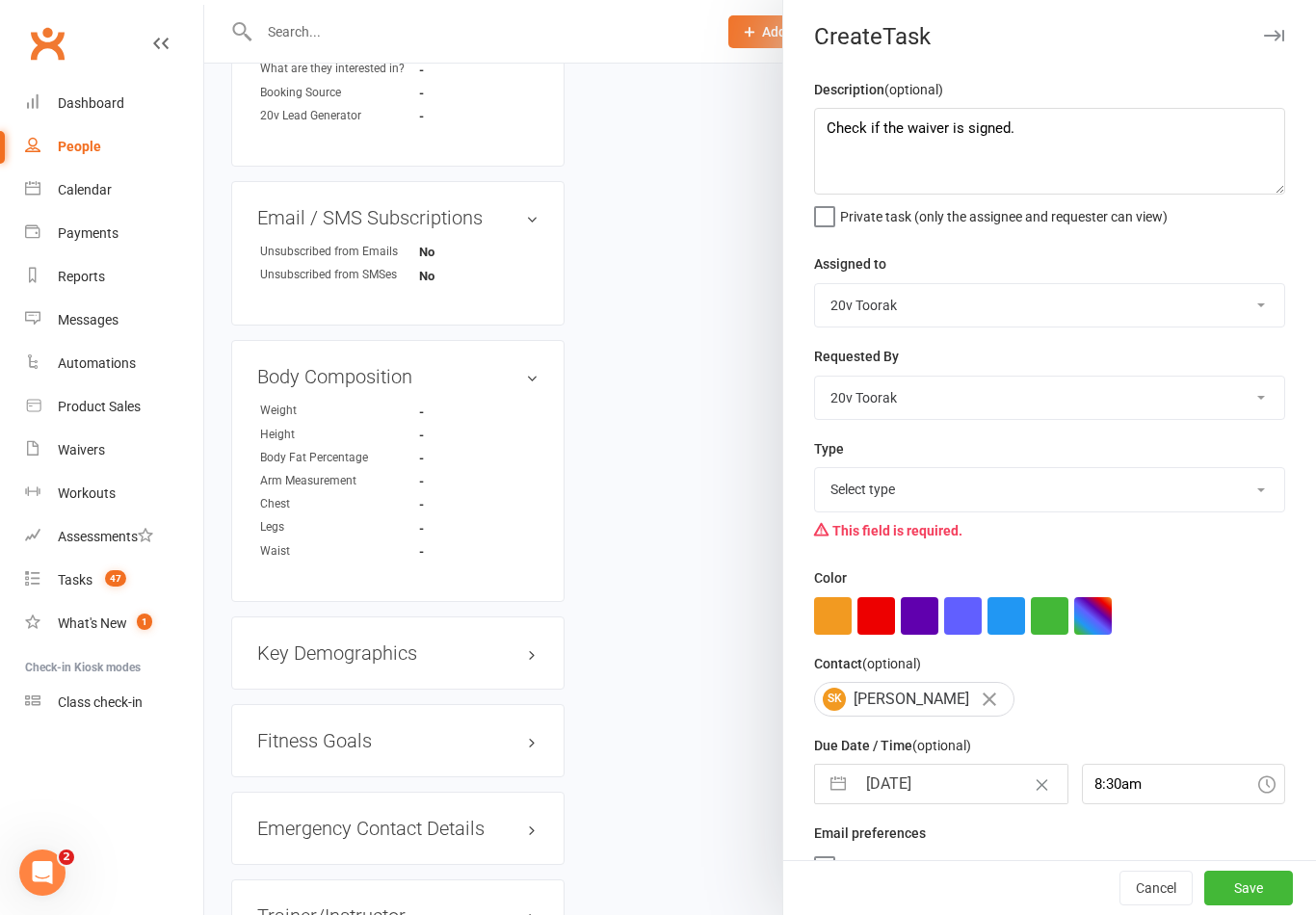
click at [1255, 497] on select "Select type Call Call - to book trial Confirm session attendance Confirm trial …" at bounding box center [1049, 489] width 469 height 42
click at [1259, 490] on select "Call Call - to book trial Confirm session attendance Confirm trial Follow up Me…" at bounding box center [1049, 489] width 469 height 42
select select "23277"
click at [1255, 882] on button "Save" at bounding box center [1248, 888] width 89 height 35
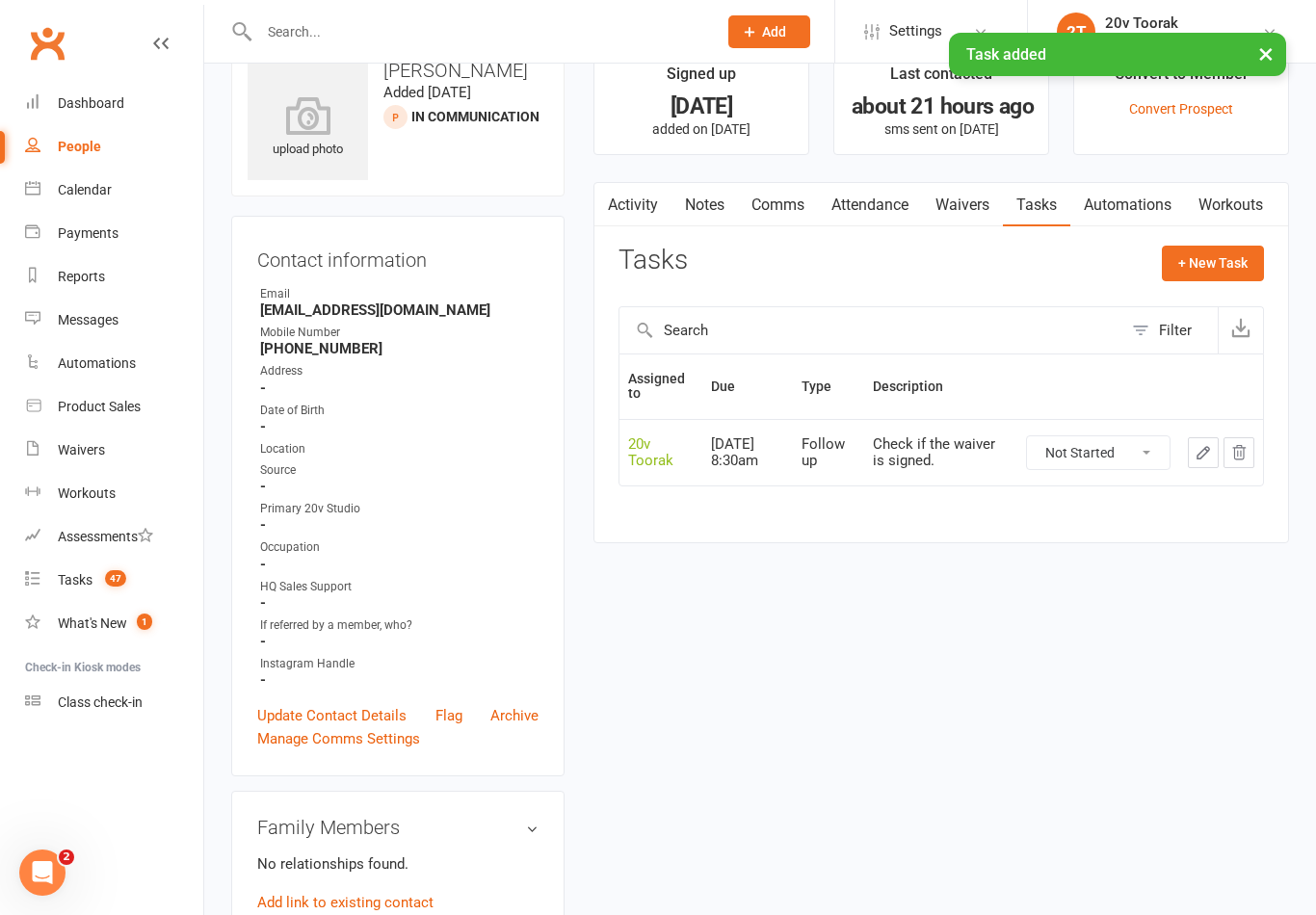
scroll to position [49, 0]
click at [91, 587] on div "Tasks" at bounding box center [75, 579] width 35 height 15
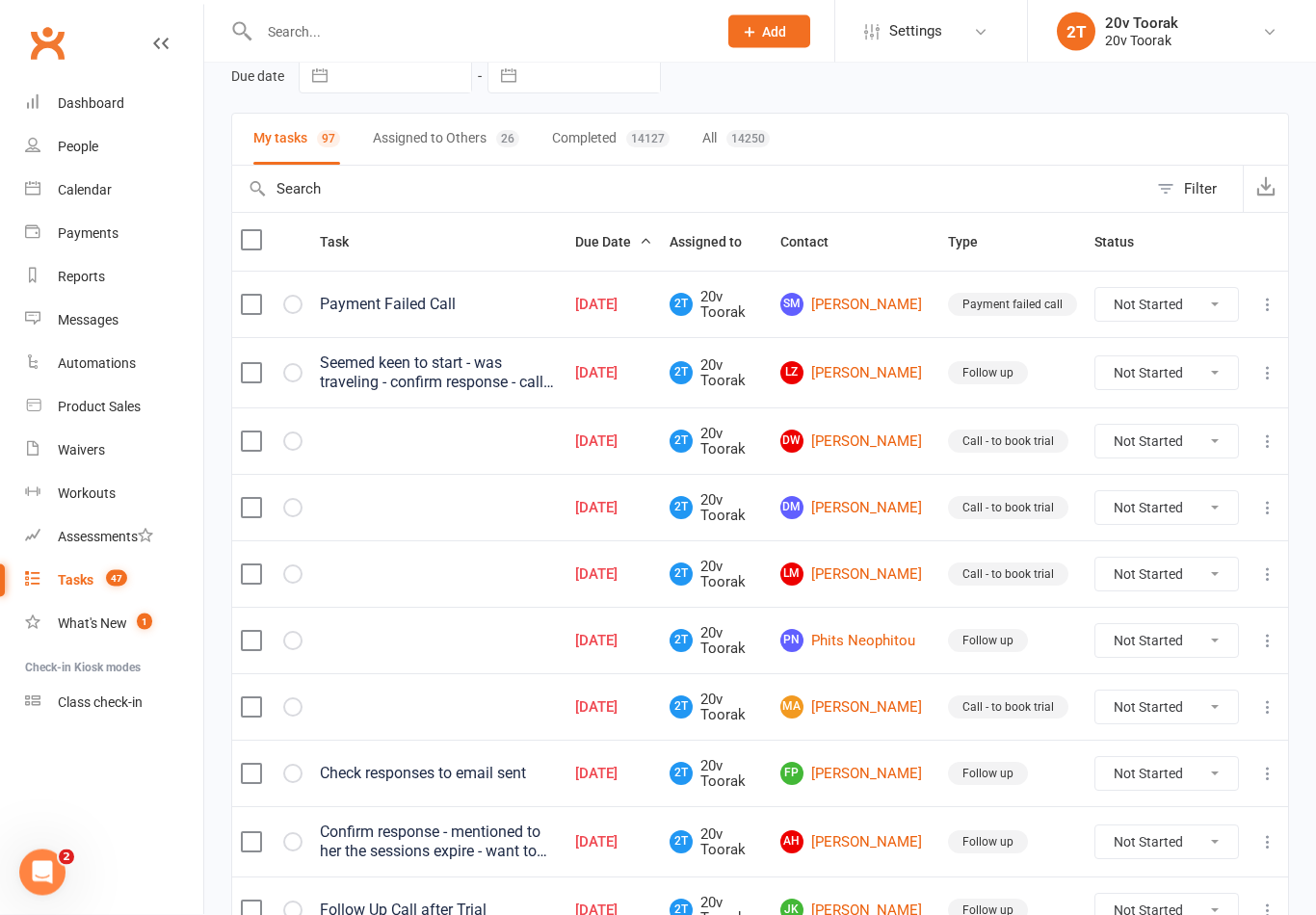
scroll to position [92, 0]
click at [857, 371] on link "[PERSON_NAME]" at bounding box center [855, 372] width 150 height 23
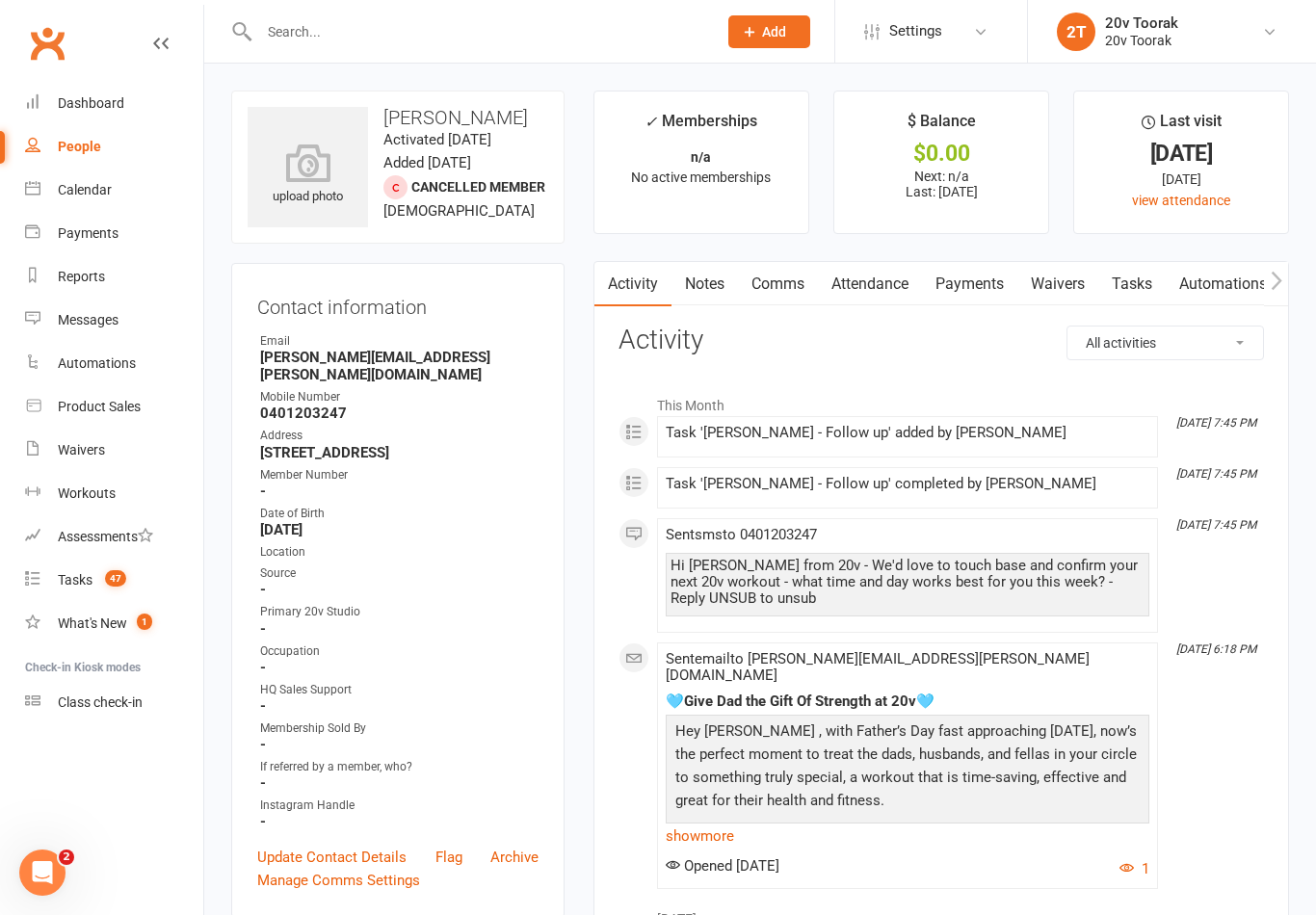
click at [712, 288] on link "Notes" at bounding box center [704, 284] width 66 height 44
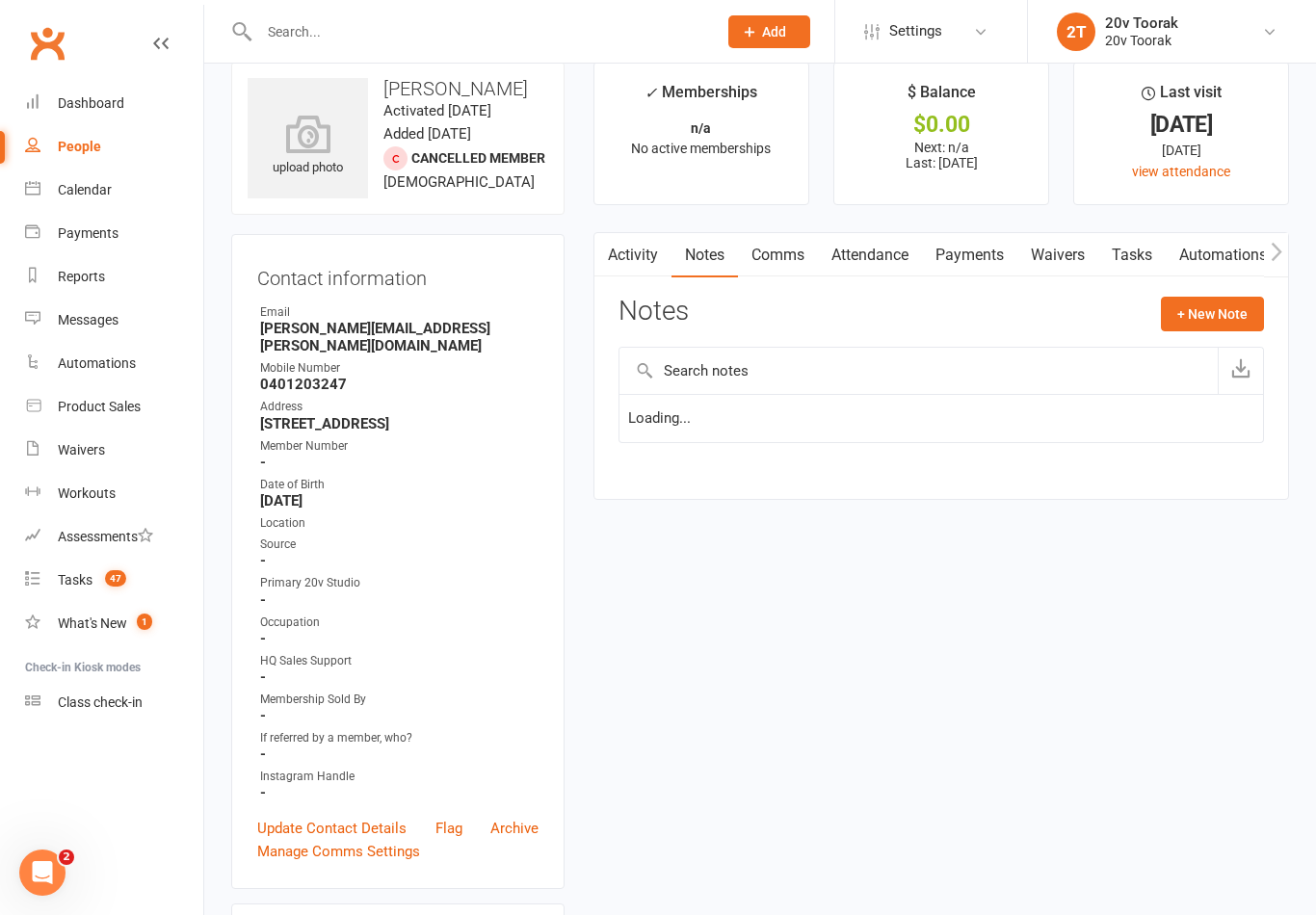
scroll to position [30, 0]
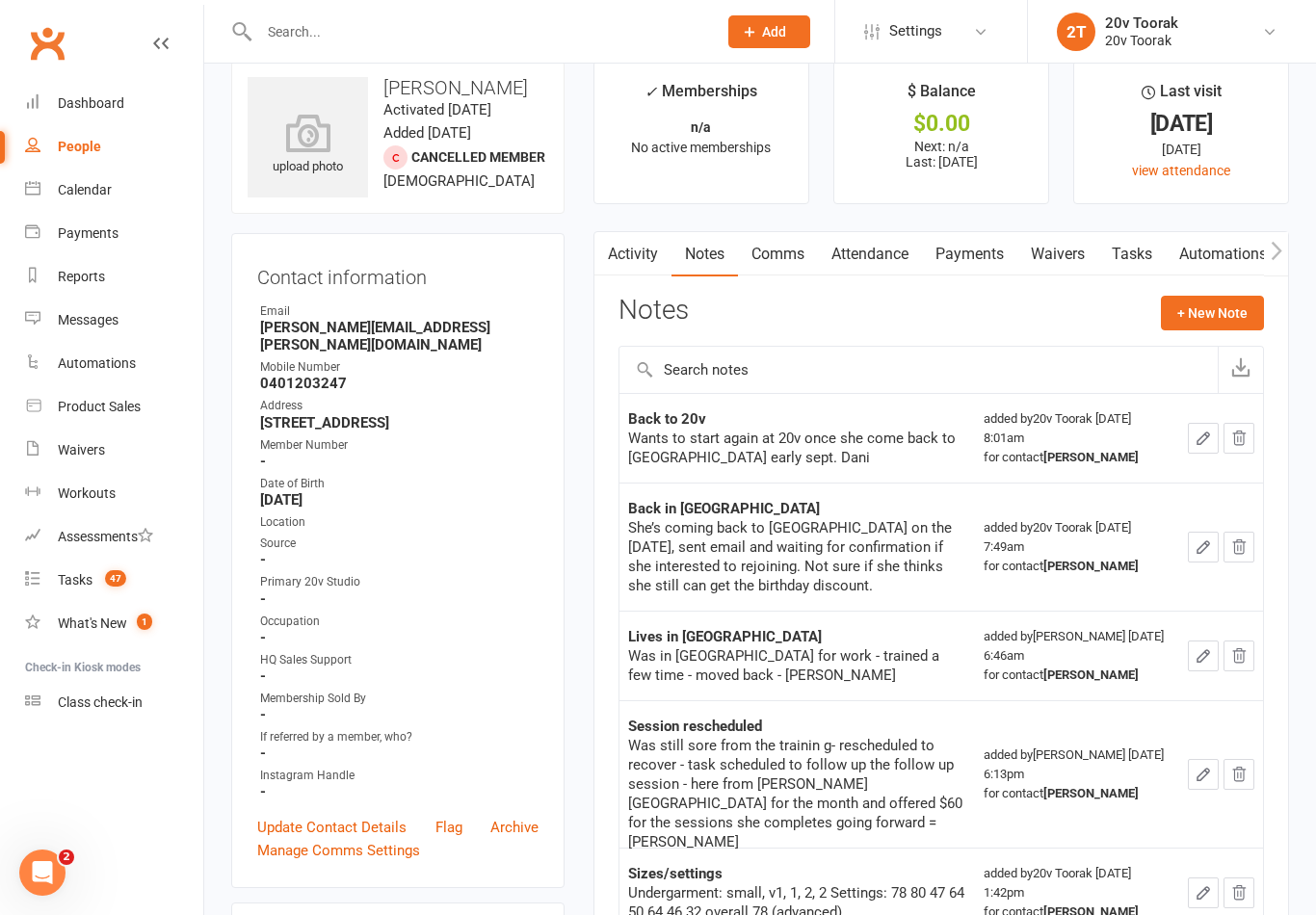
click at [1129, 260] on link "Tasks" at bounding box center [1131, 254] width 67 height 44
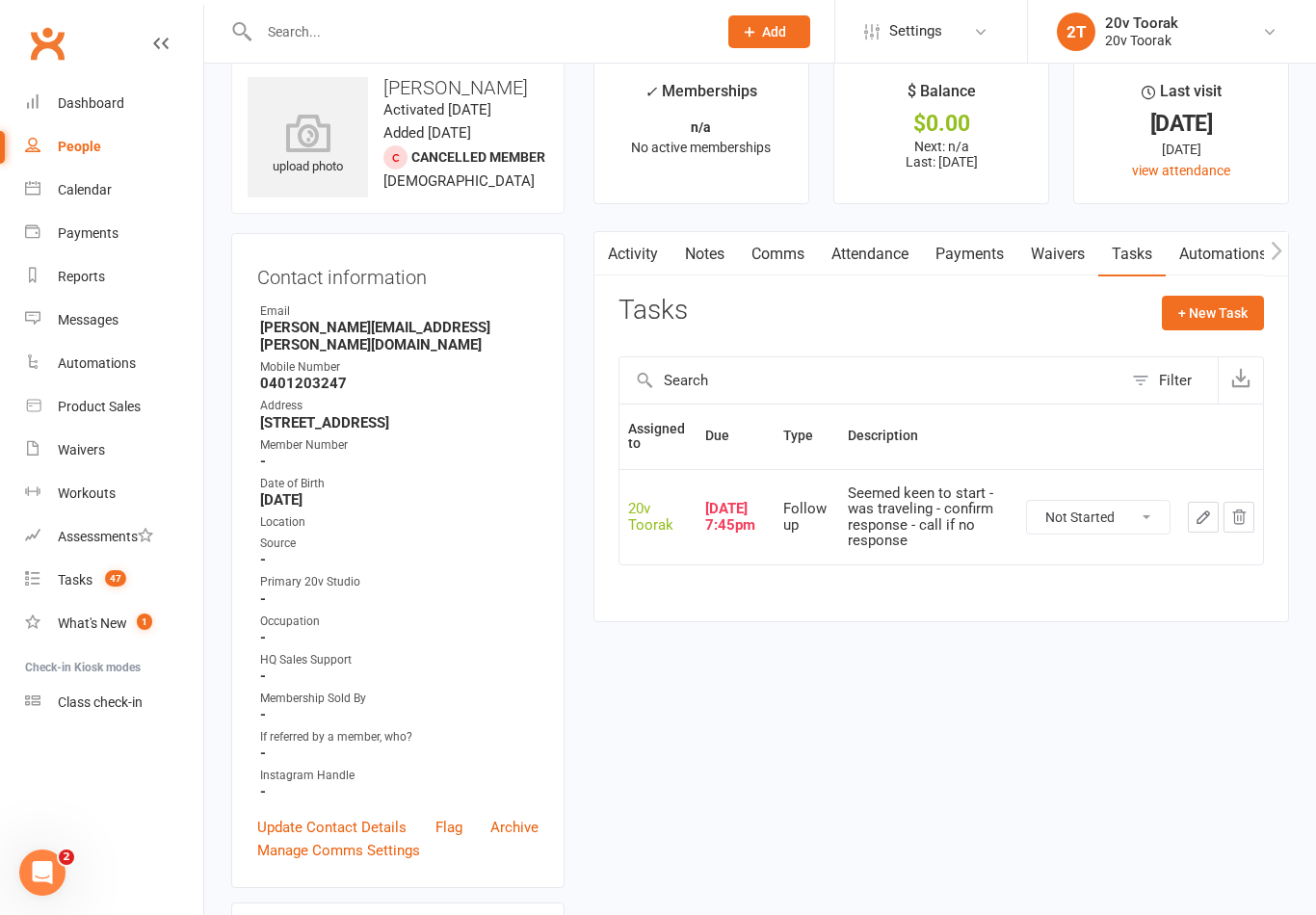
click at [708, 238] on link "Notes" at bounding box center [704, 254] width 66 height 44
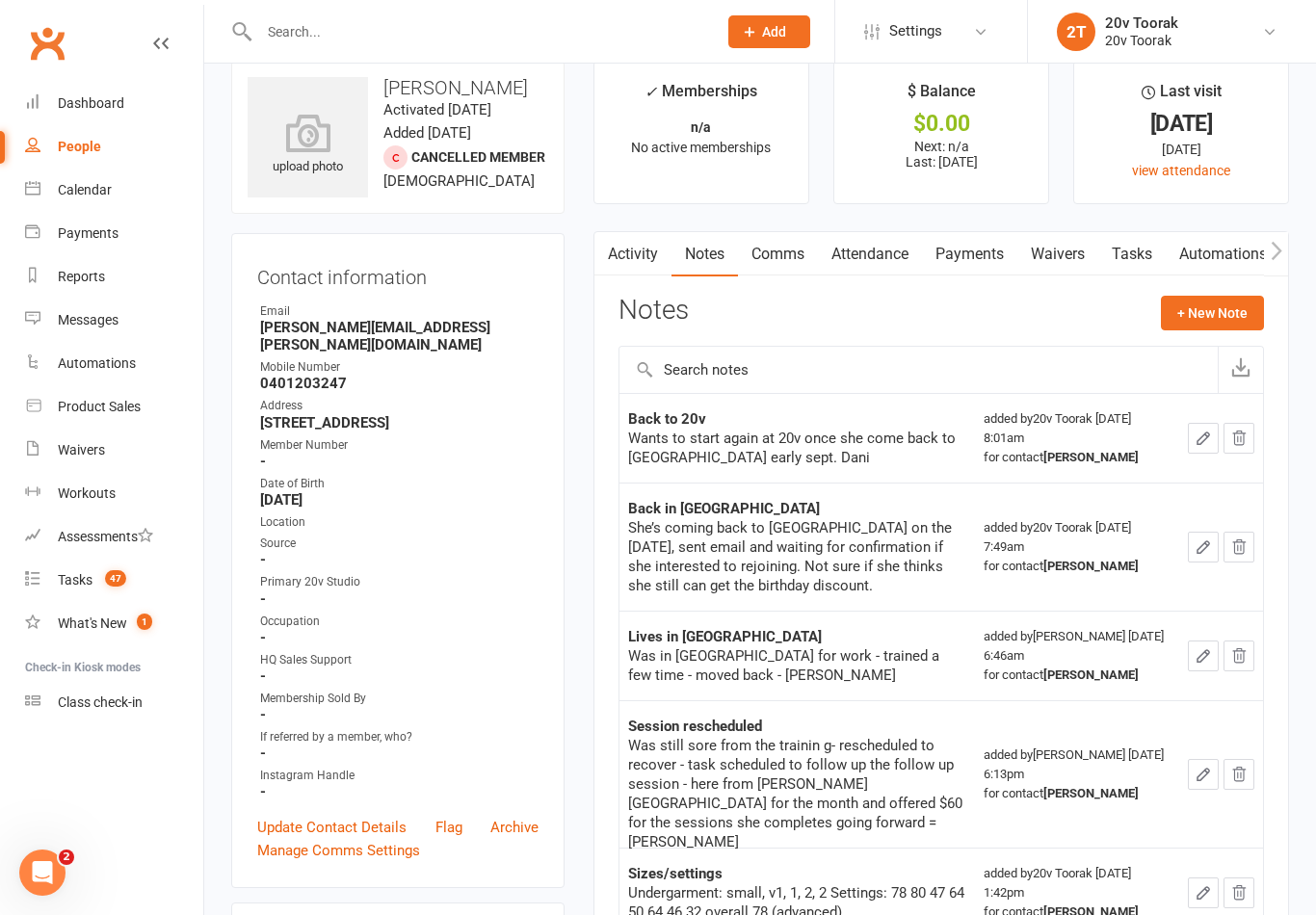
click at [101, 540] on div "Assessments" at bounding box center [105, 536] width 95 height 15
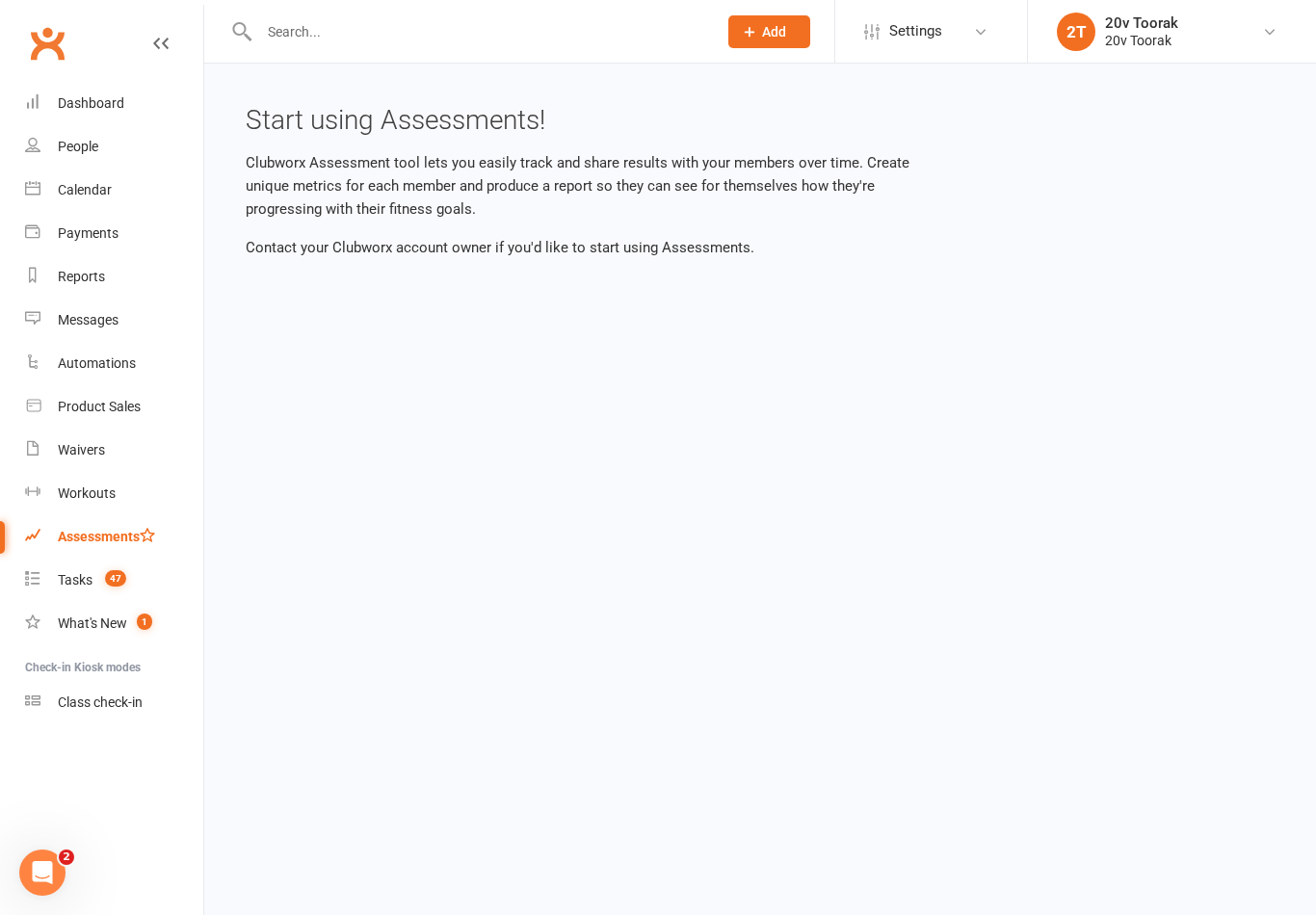
click at [92, 576] on div "Tasks" at bounding box center [75, 579] width 35 height 15
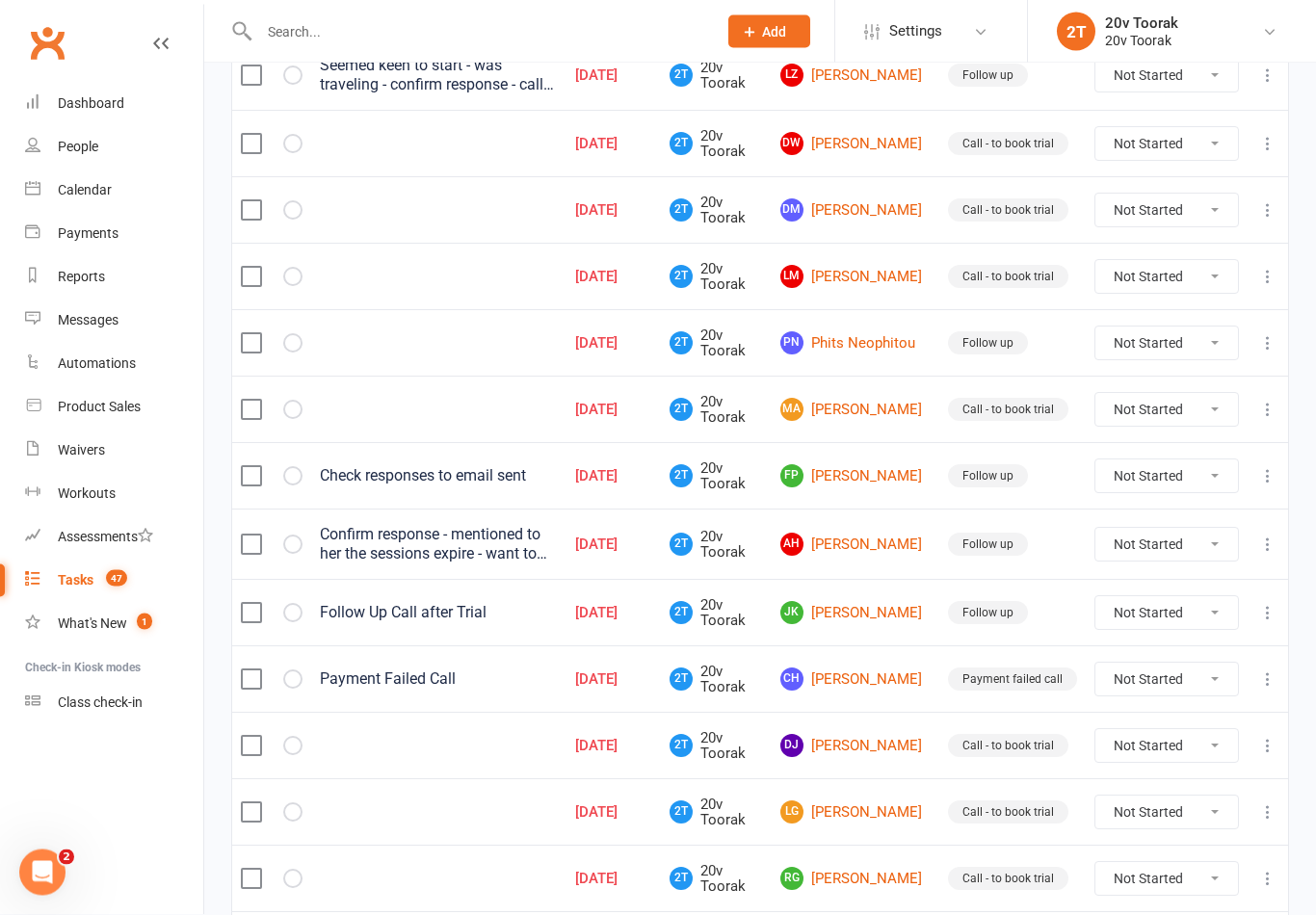
scroll to position [389, 0]
click at [868, 355] on link "PN Phits Neophitou" at bounding box center [855, 342] width 150 height 23
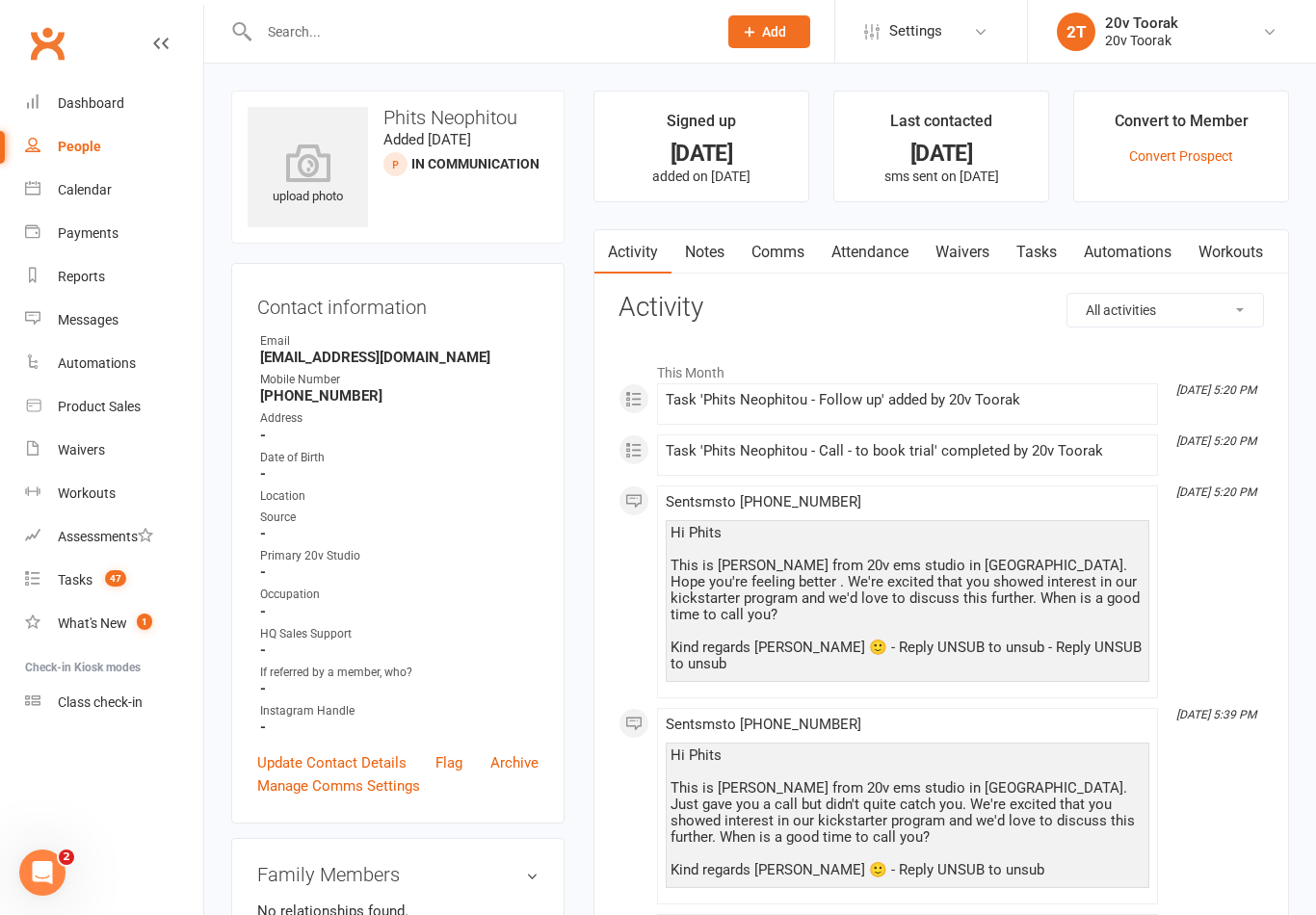
click at [783, 245] on link "Comms" at bounding box center [778, 252] width 80 height 44
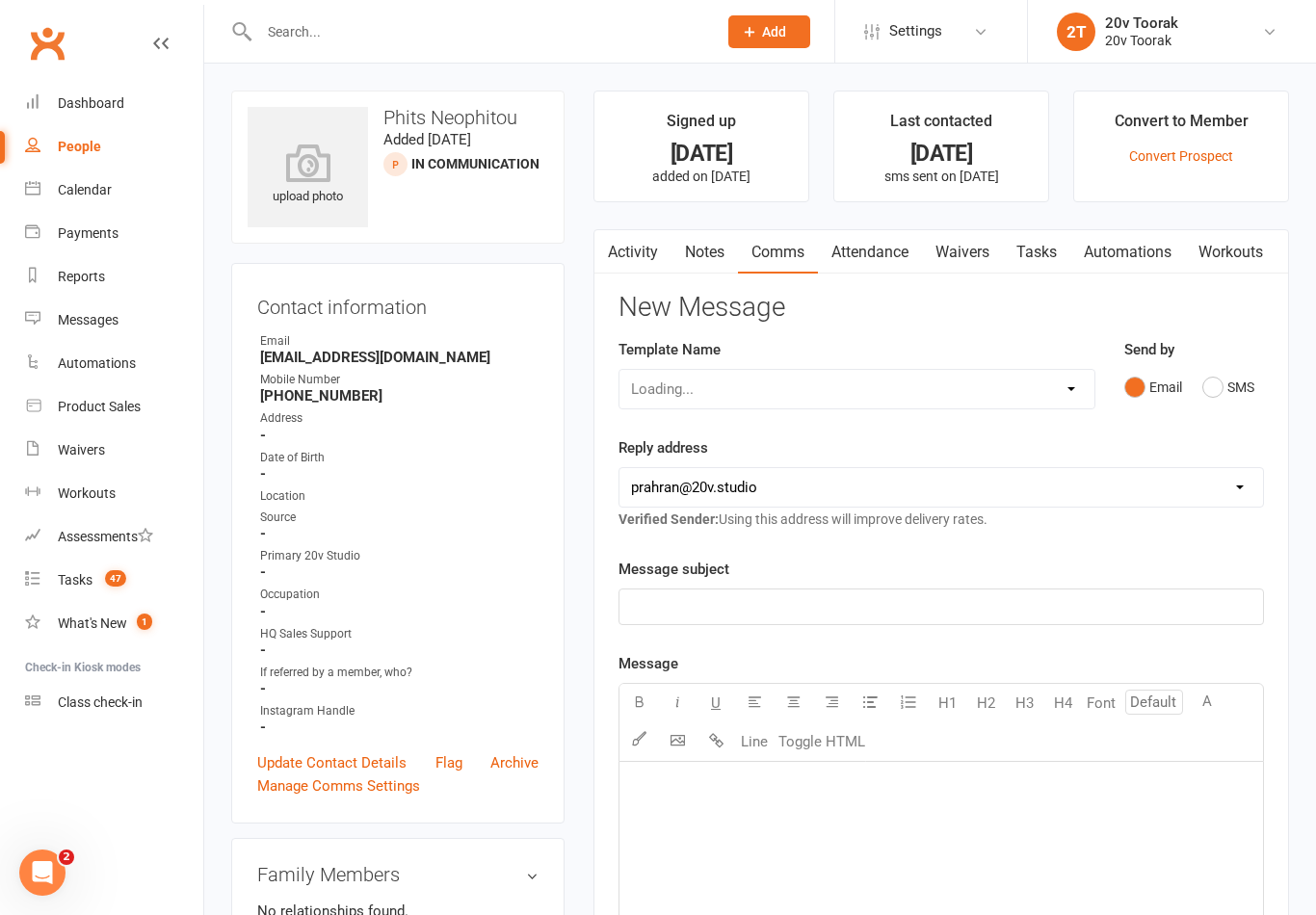
scroll to position [30, 0]
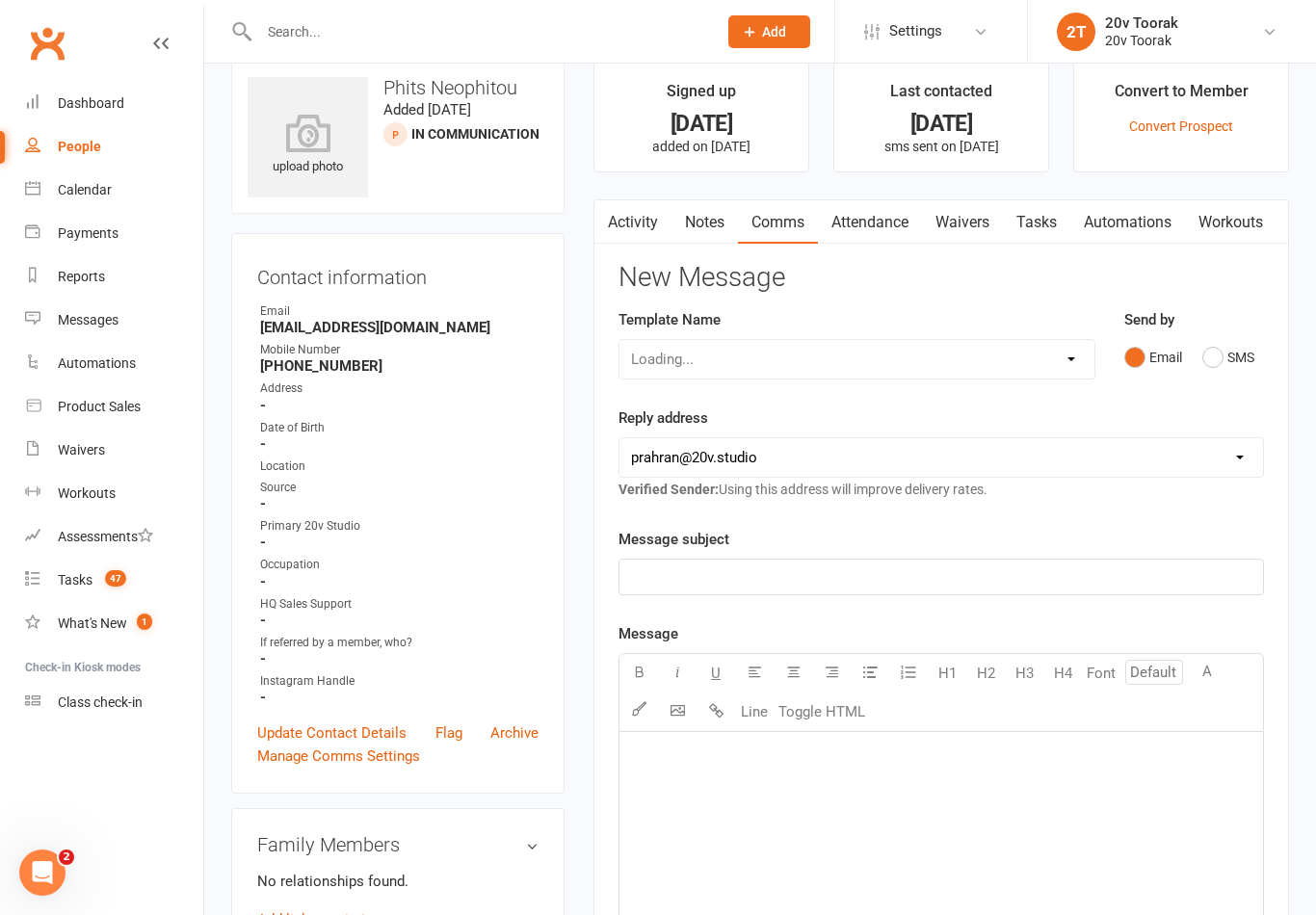
click at [702, 224] on link "Notes" at bounding box center [704, 222] width 66 height 44
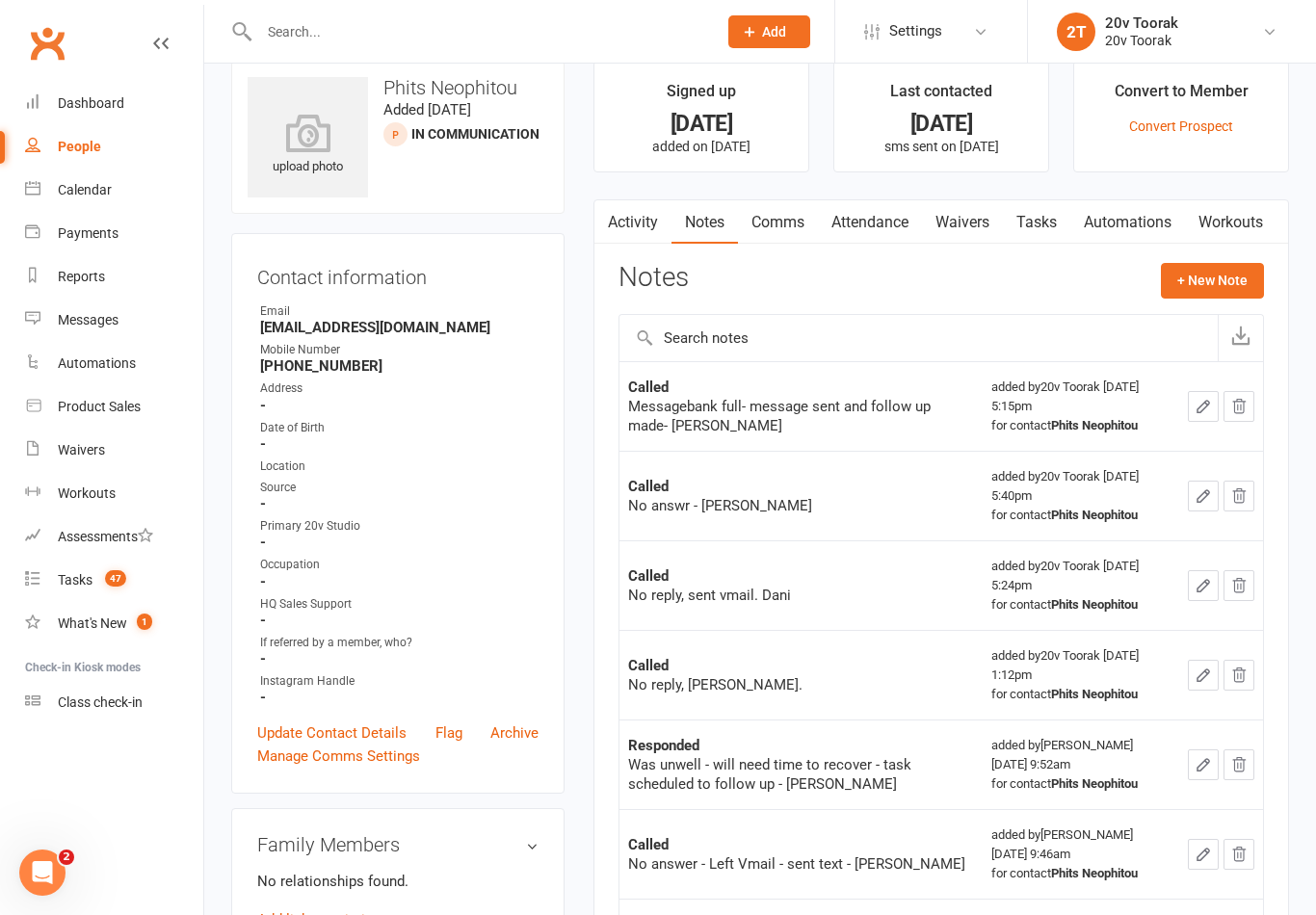
click at [1050, 226] on link "Tasks" at bounding box center [1036, 222] width 67 height 44
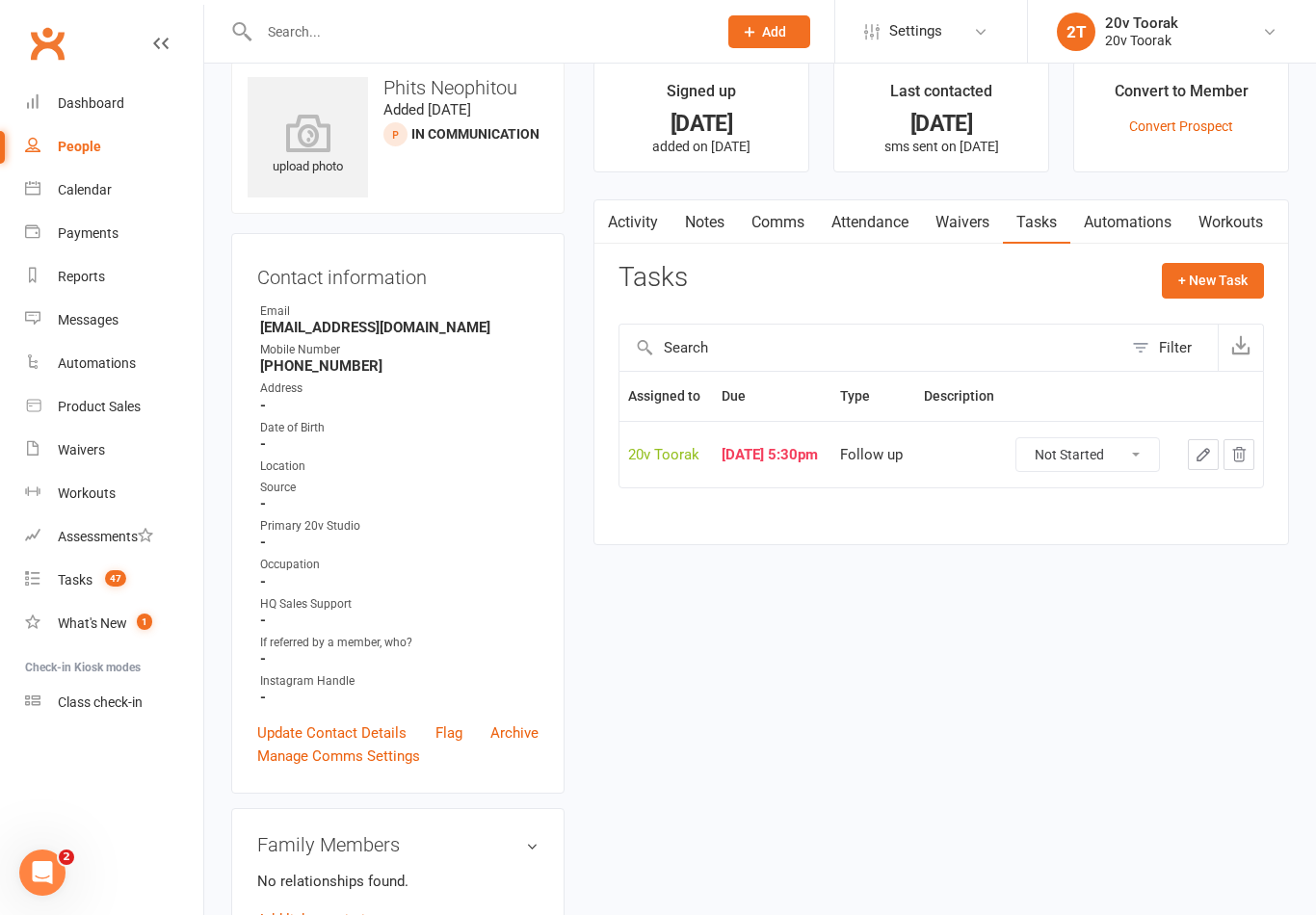
click at [712, 214] on link "Notes" at bounding box center [704, 222] width 66 height 44
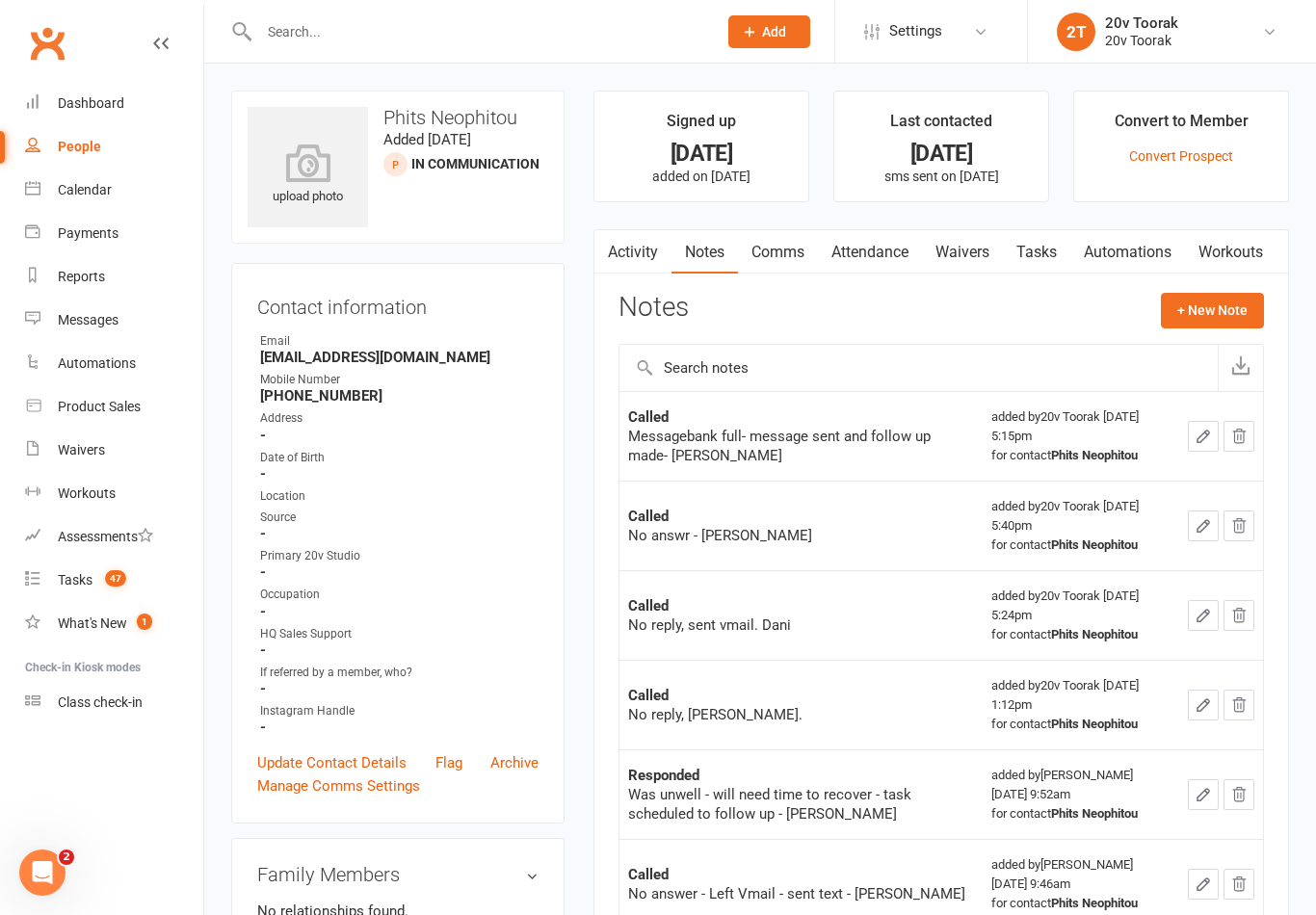
click at [638, 257] on link "Activity" at bounding box center [632, 252] width 77 height 44
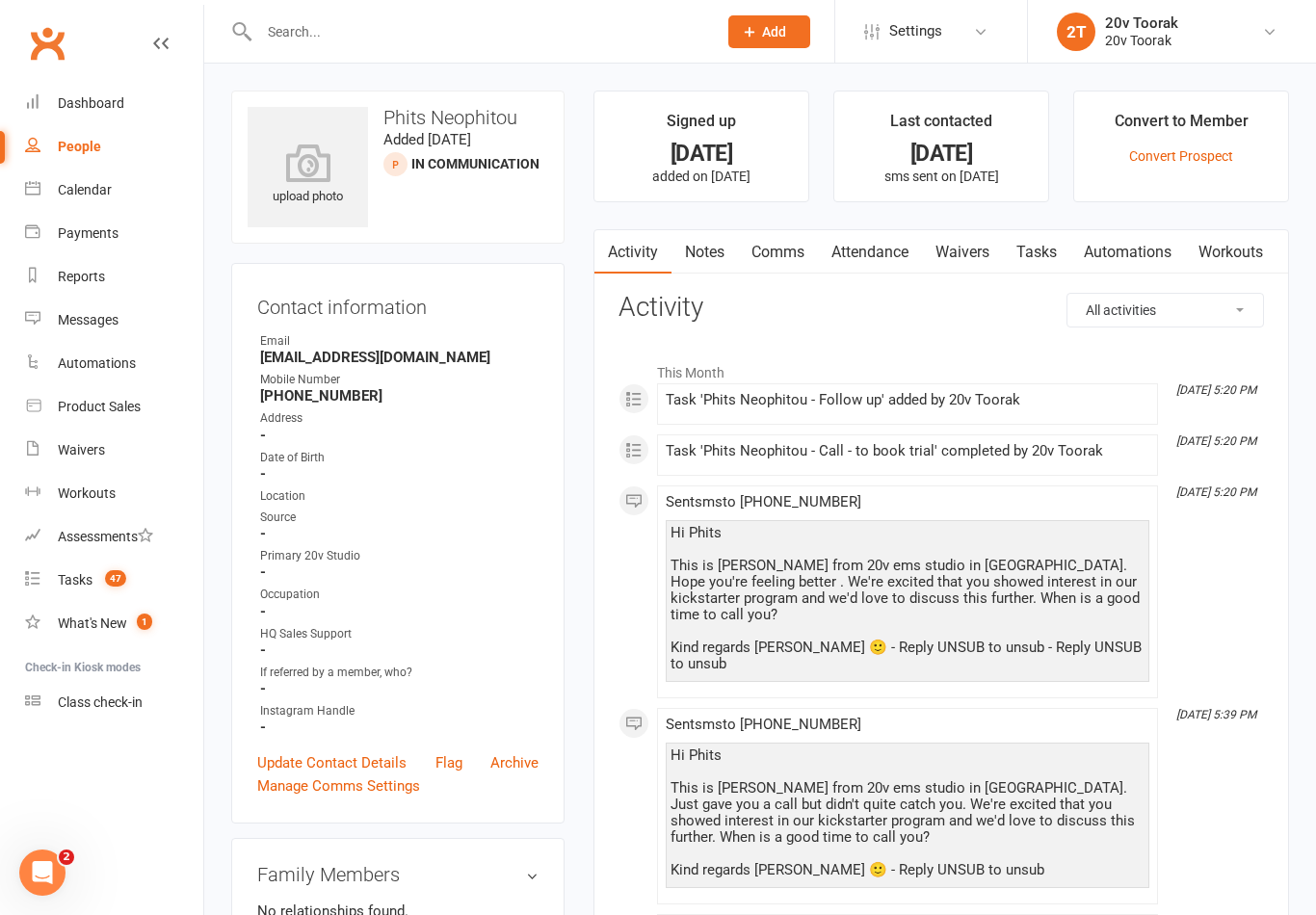
click at [792, 231] on link "Comms" at bounding box center [778, 252] width 80 height 44
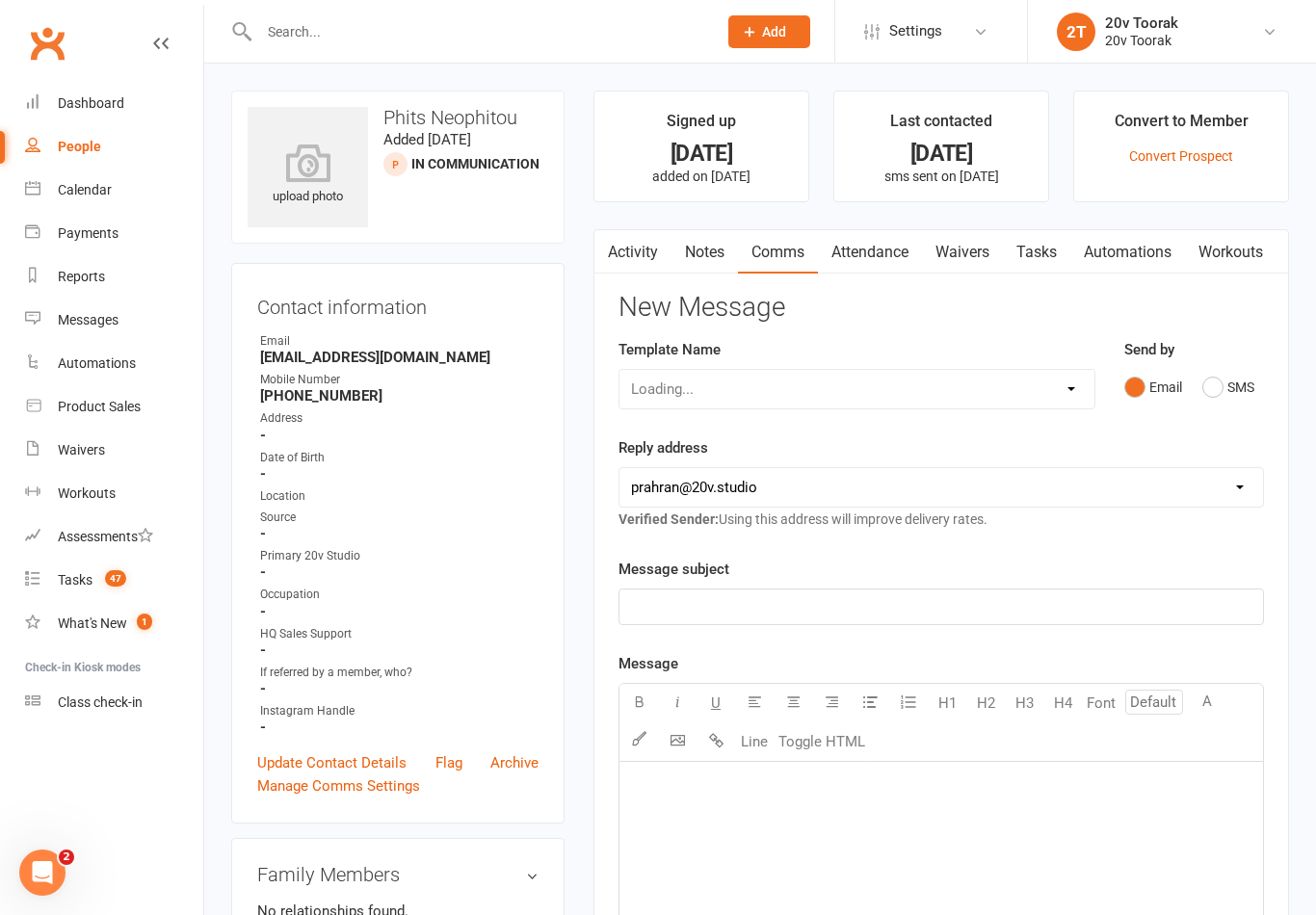
click at [643, 244] on link "Activity" at bounding box center [632, 252] width 77 height 44
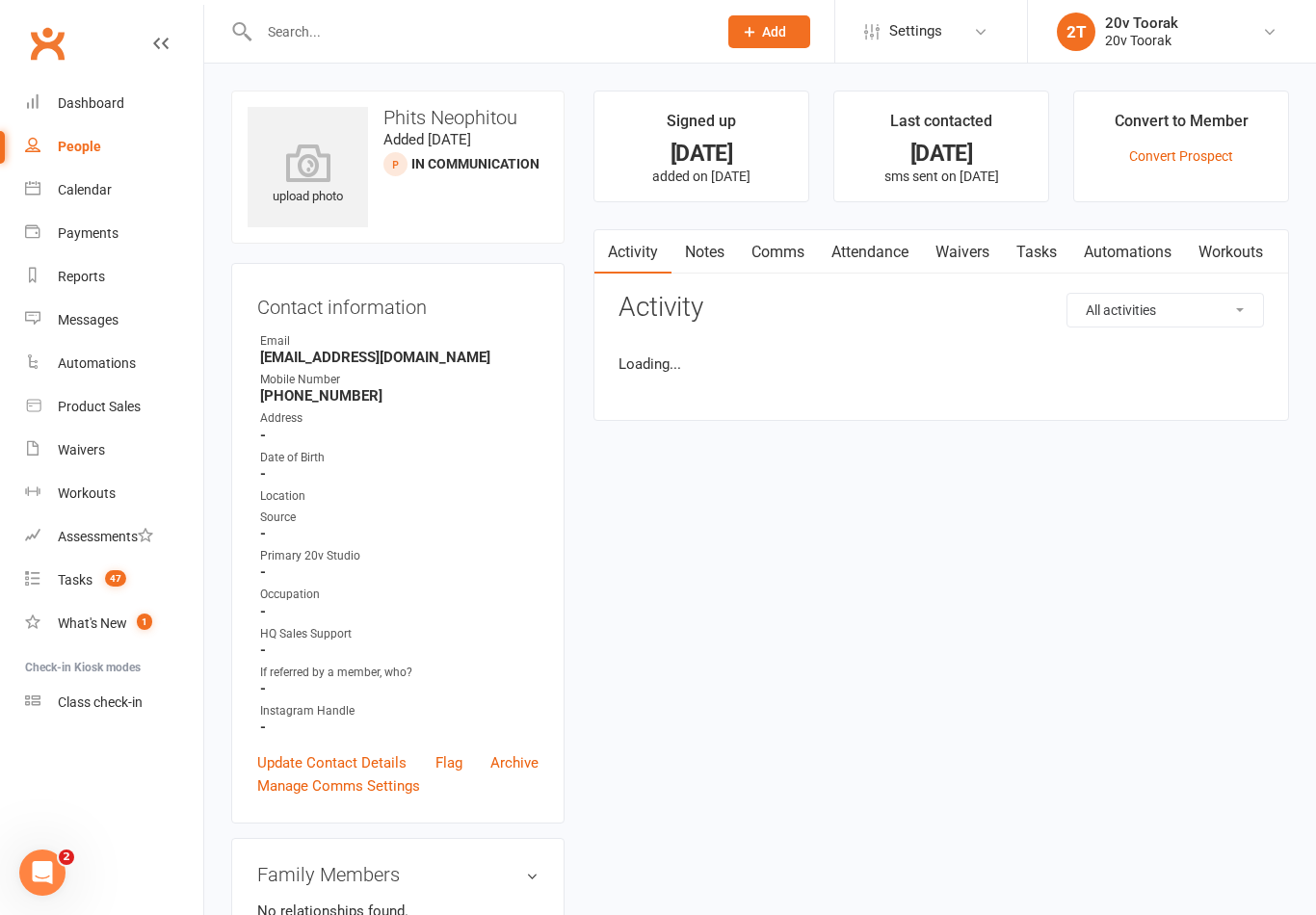
click at [777, 261] on link "Comms" at bounding box center [778, 252] width 80 height 44
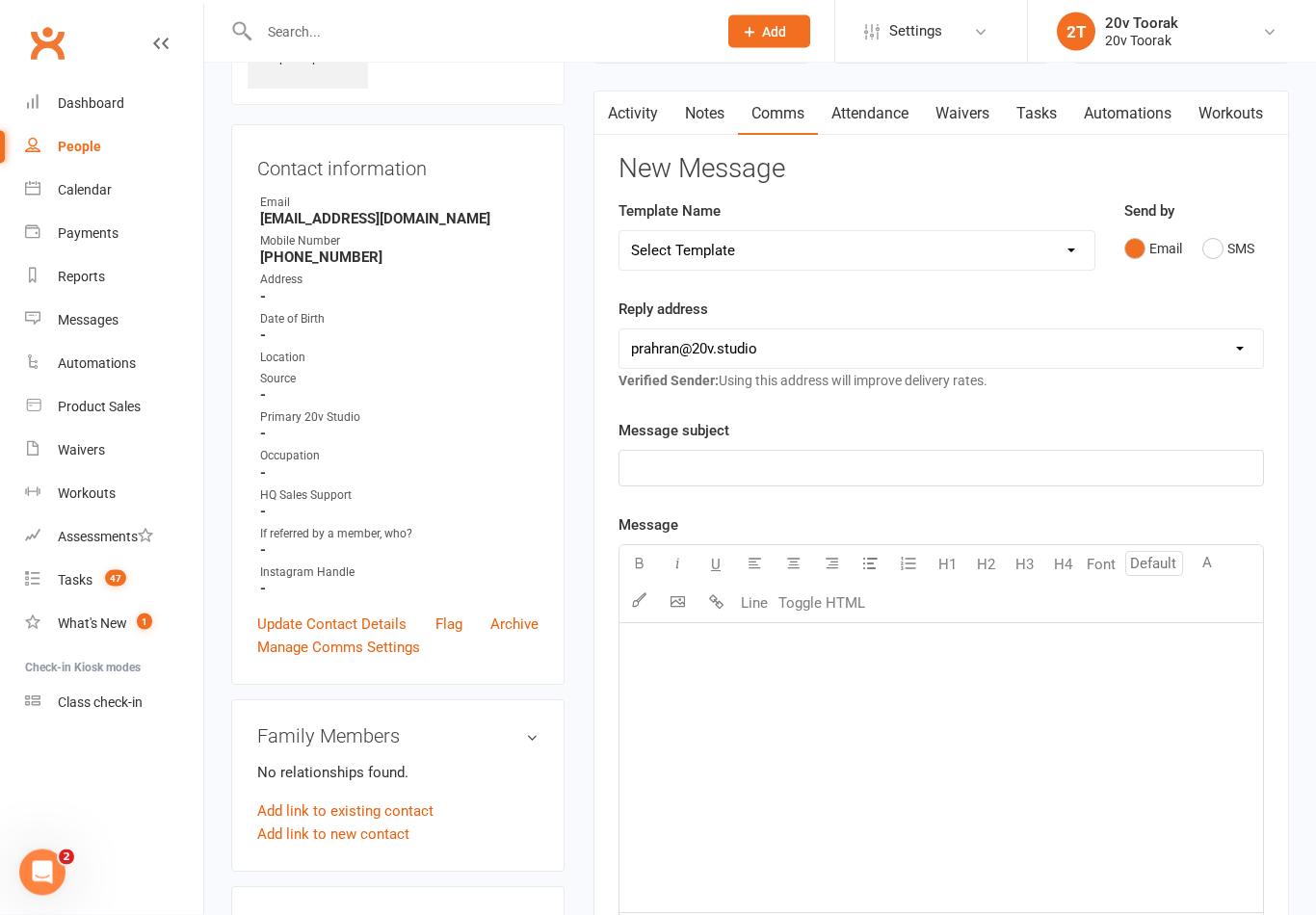
scroll to position [137, 0]
click at [777, 667] on div "﻿" at bounding box center [941, 769] width 644 height 289
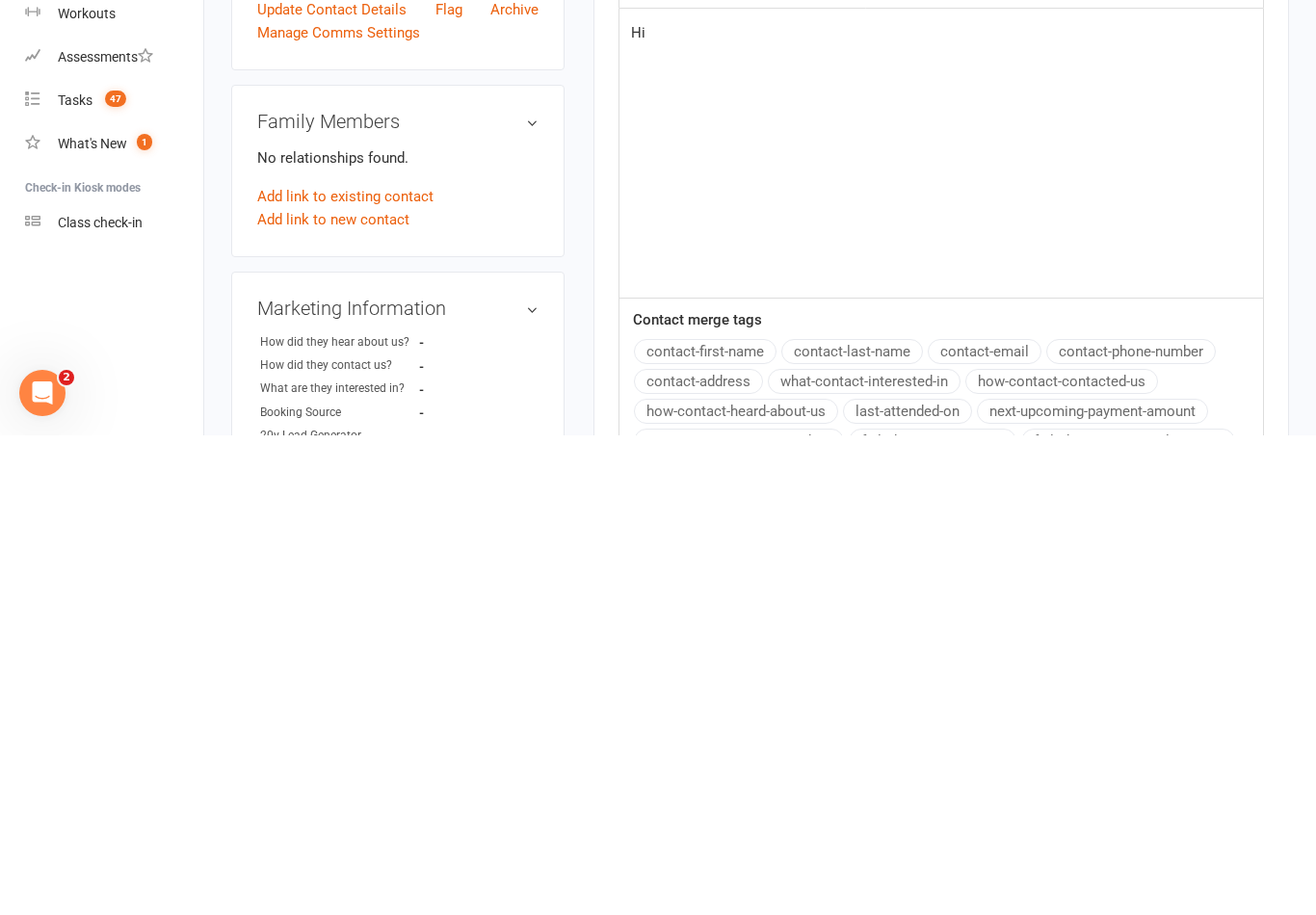
scroll to position [302, 0]
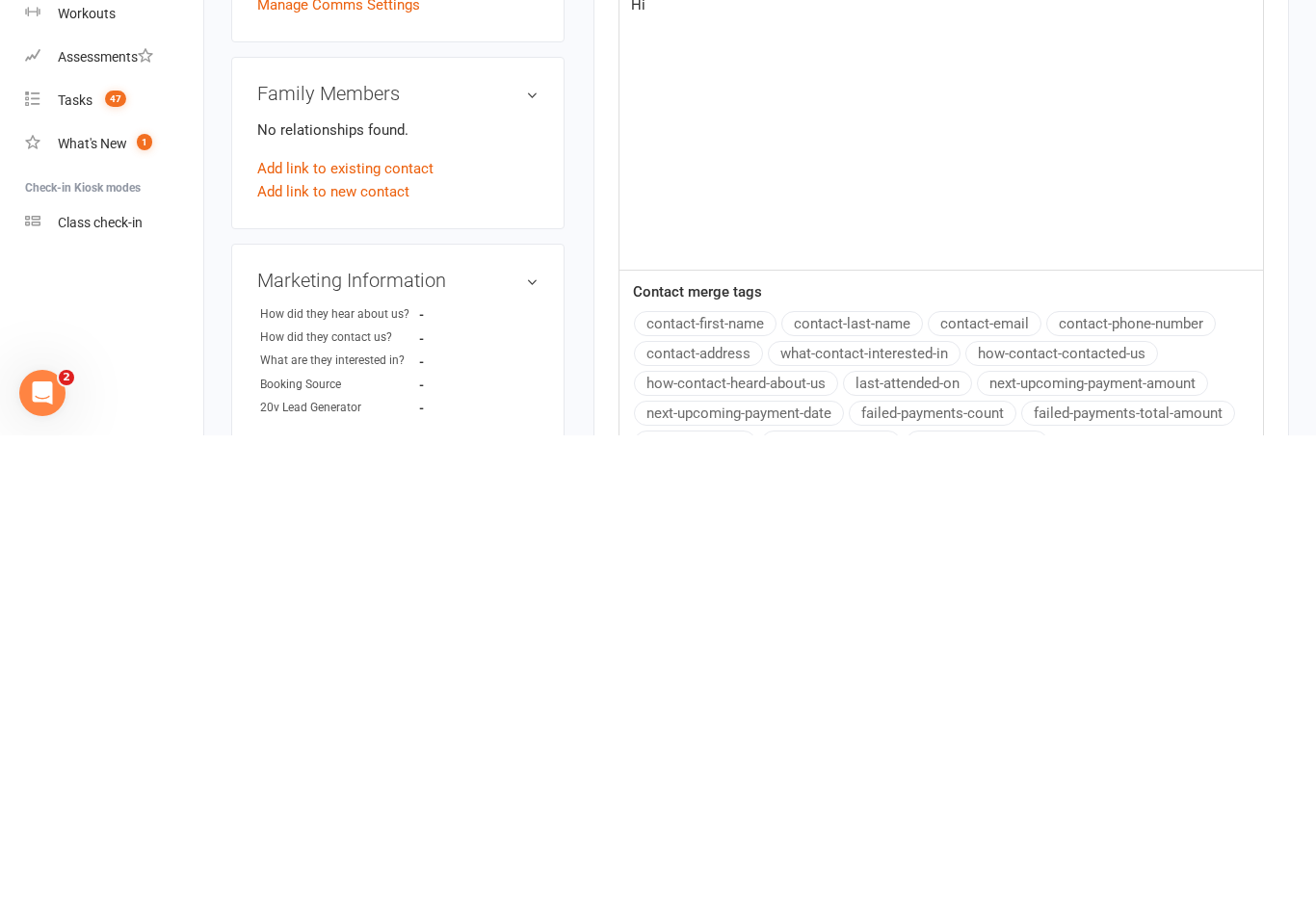
click at [721, 791] on button "contact-first-name" at bounding box center [705, 803] width 143 height 25
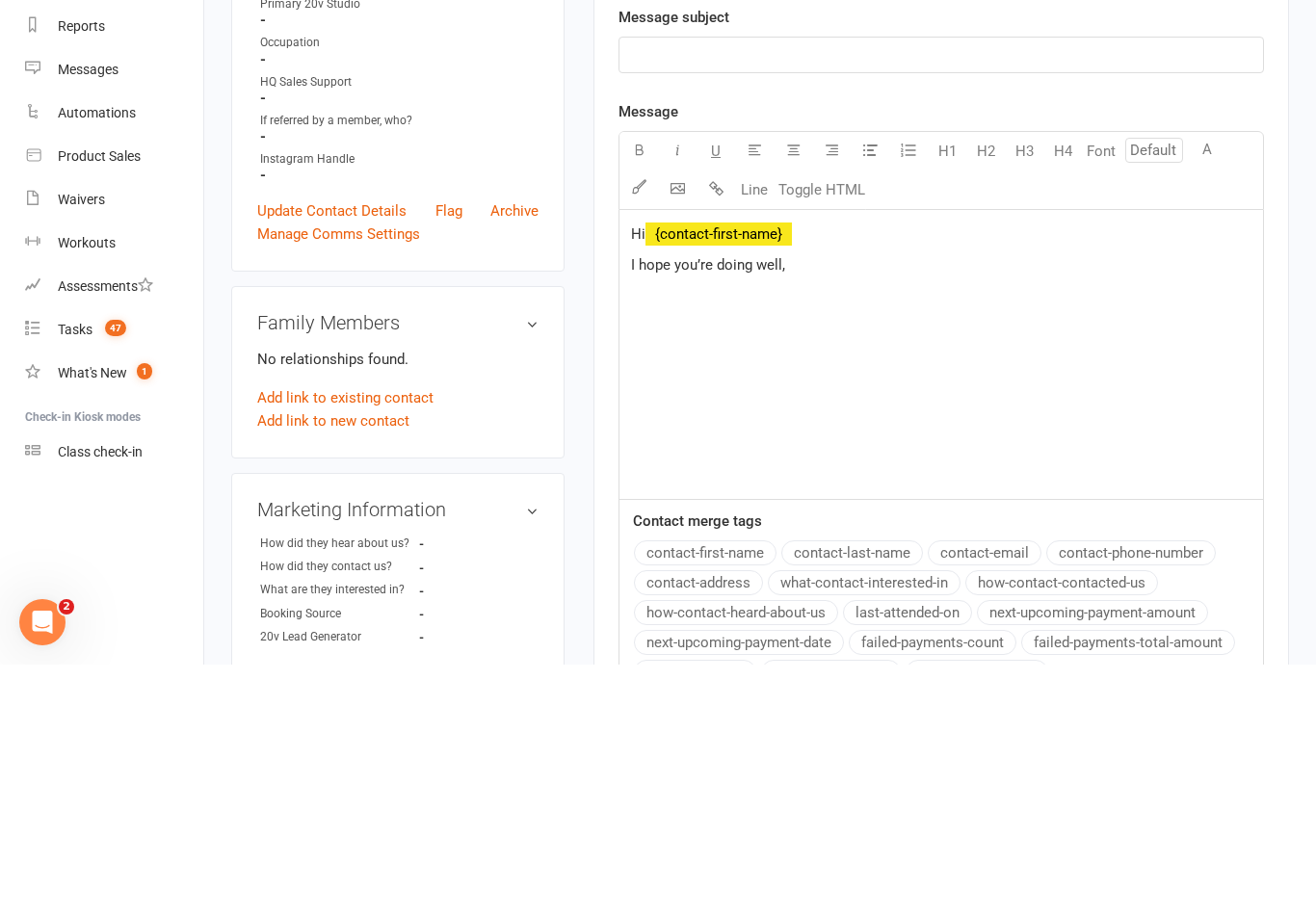
click at [647, 507] on span "I hope you’re doing well," at bounding box center [708, 515] width 154 height 17
click at [839, 504] on p "I hope you’re doing well," at bounding box center [941, 515] width 620 height 23
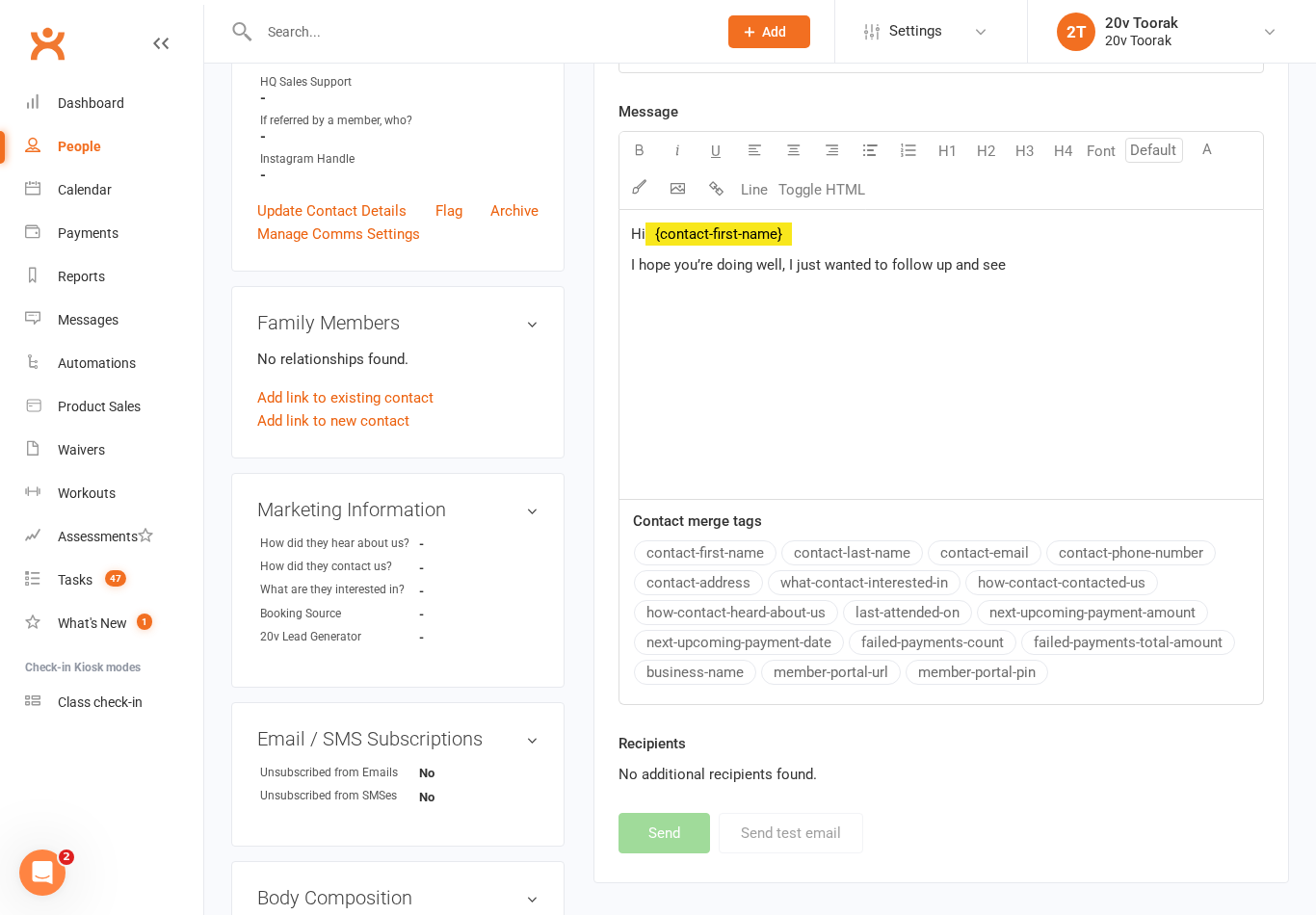
click at [1086, 240] on p "Hi ﻿ {contact-first-name}" at bounding box center [941, 234] width 620 height 23
click at [1069, 258] on p "I hope you’re doing well, I just wanted to follow up and see" at bounding box center [941, 264] width 620 height 23
click at [1101, 281] on div "Hi ﻿ {contact-first-name} I hope you’re doing well, I just wanted to follow up …" at bounding box center [941, 354] width 644 height 289
click at [106, 198] on link "Calendar" at bounding box center [114, 190] width 178 height 43
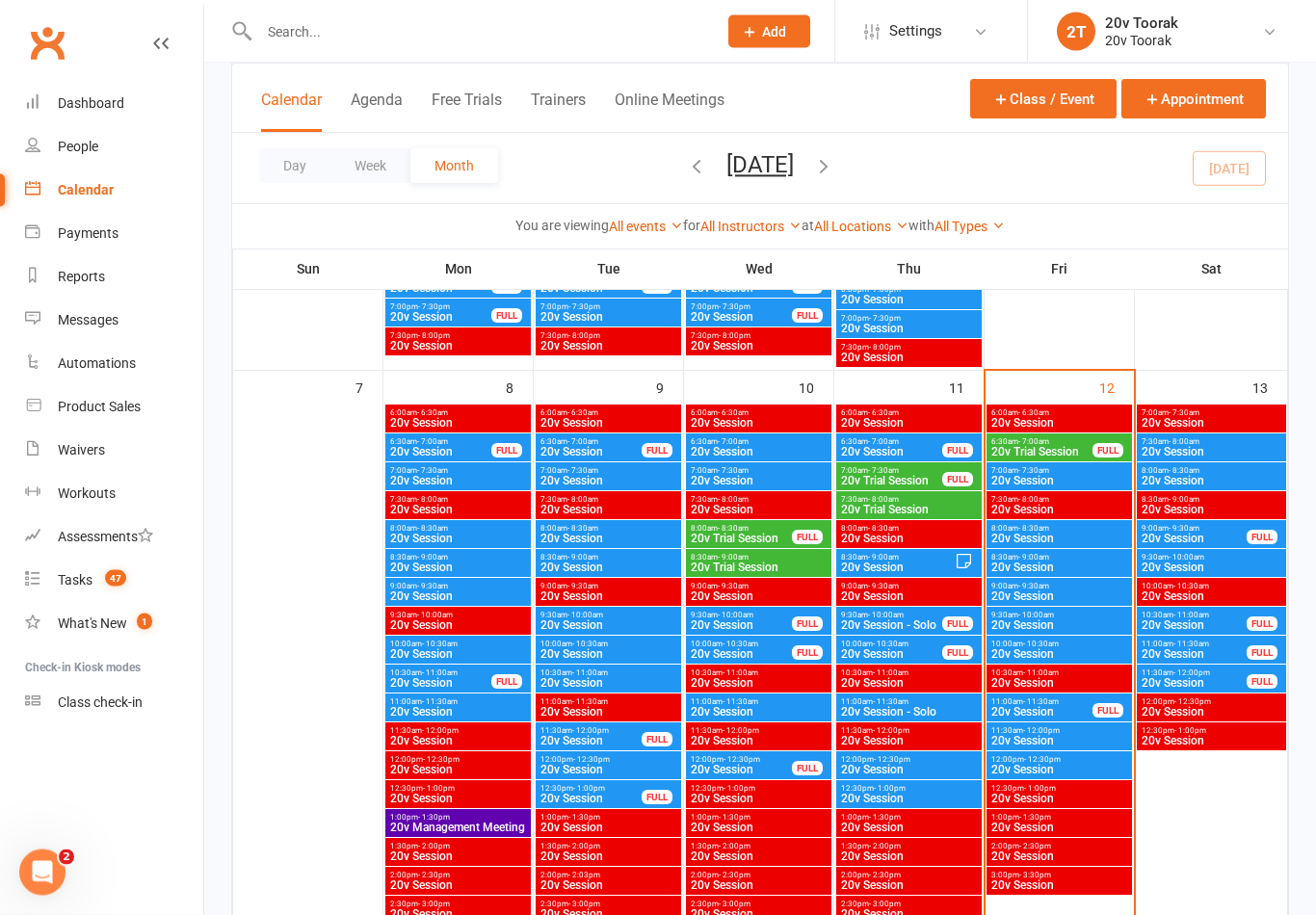
scroll to position [896, 0]
click at [1055, 596] on span "20v Session" at bounding box center [1059, 597] width 138 height 12
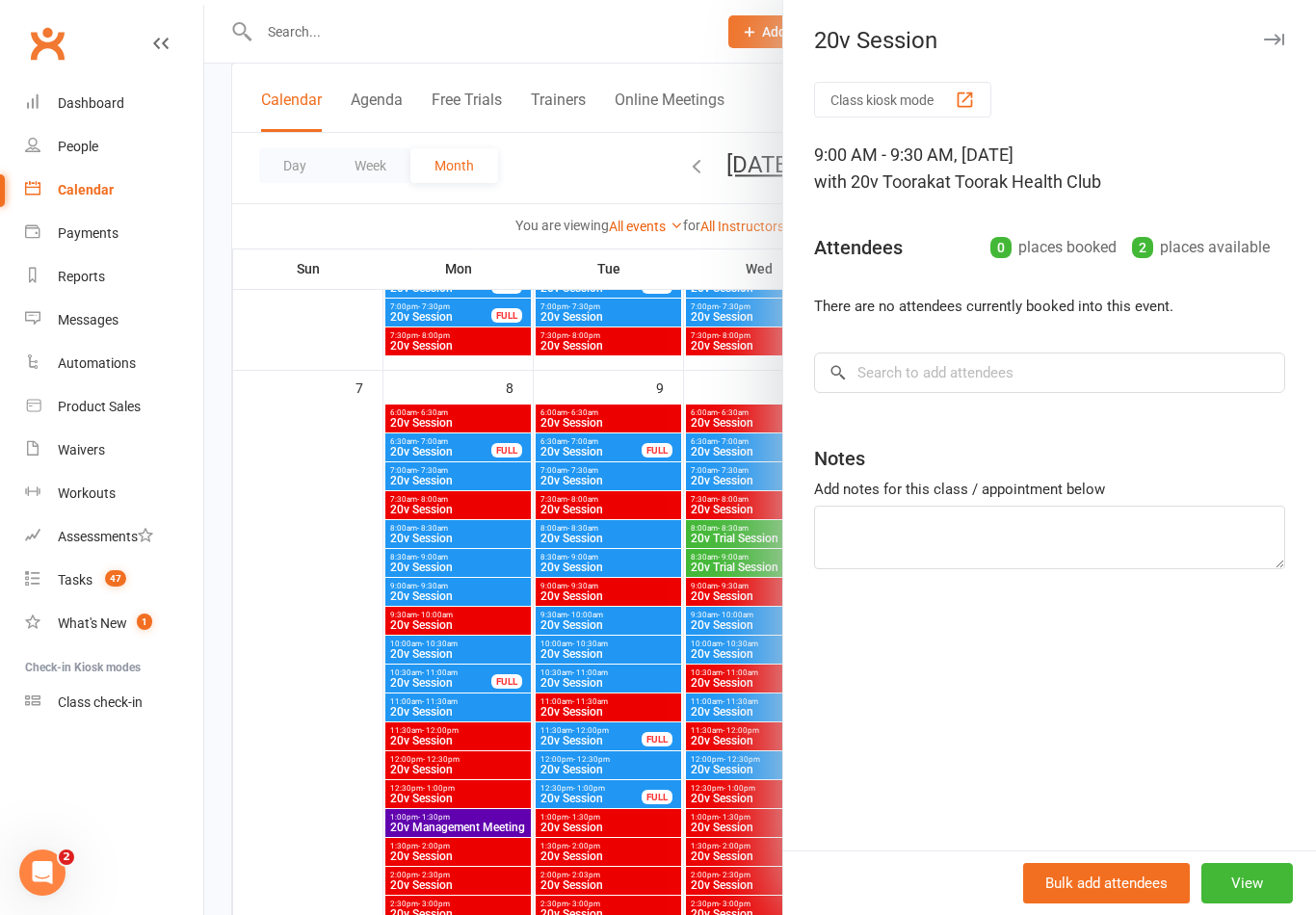
click at [302, 572] on div at bounding box center [760, 457] width 1112 height 915
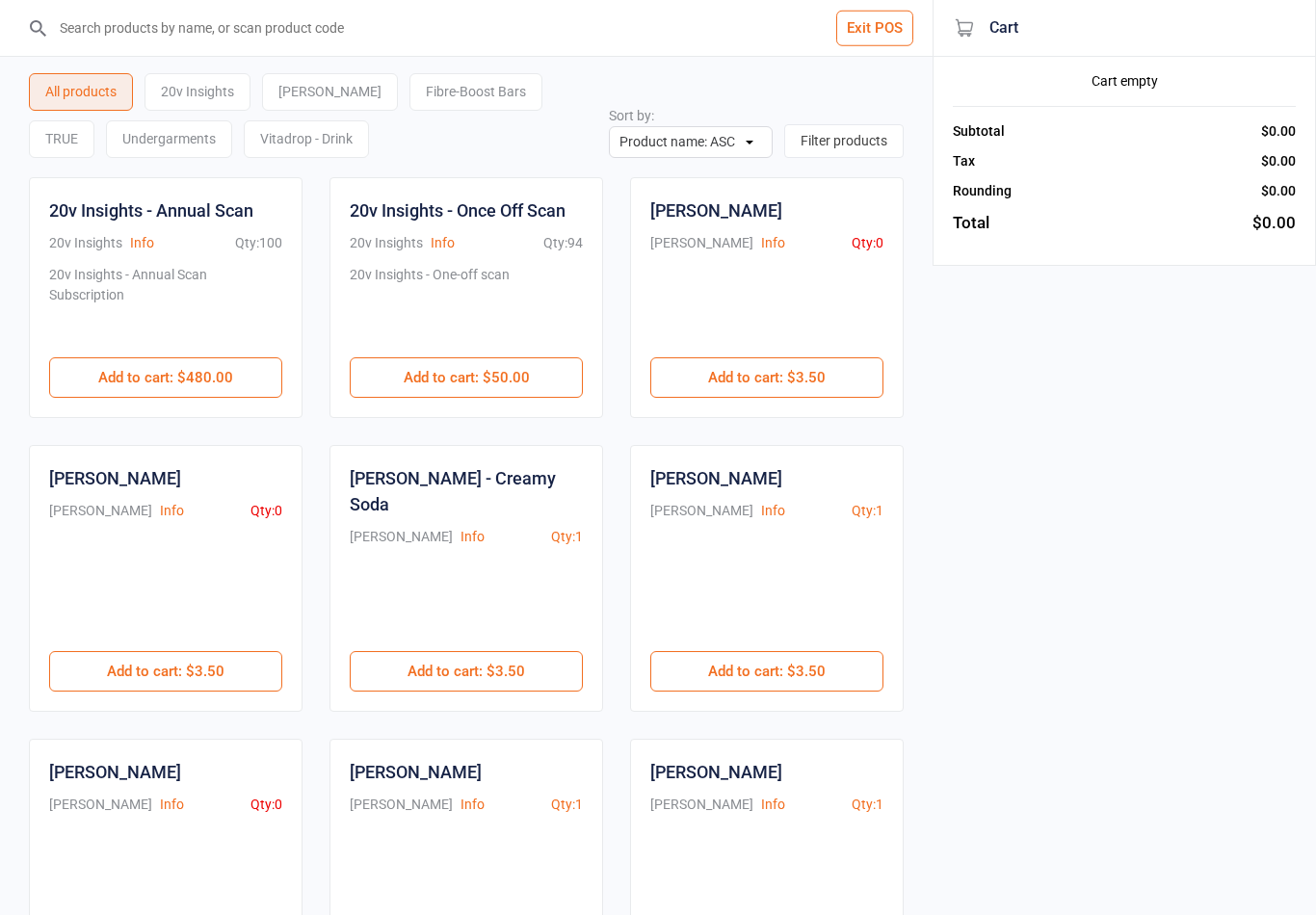
click at [106, 144] on div "Undergarments" at bounding box center [169, 139] width 126 height 38
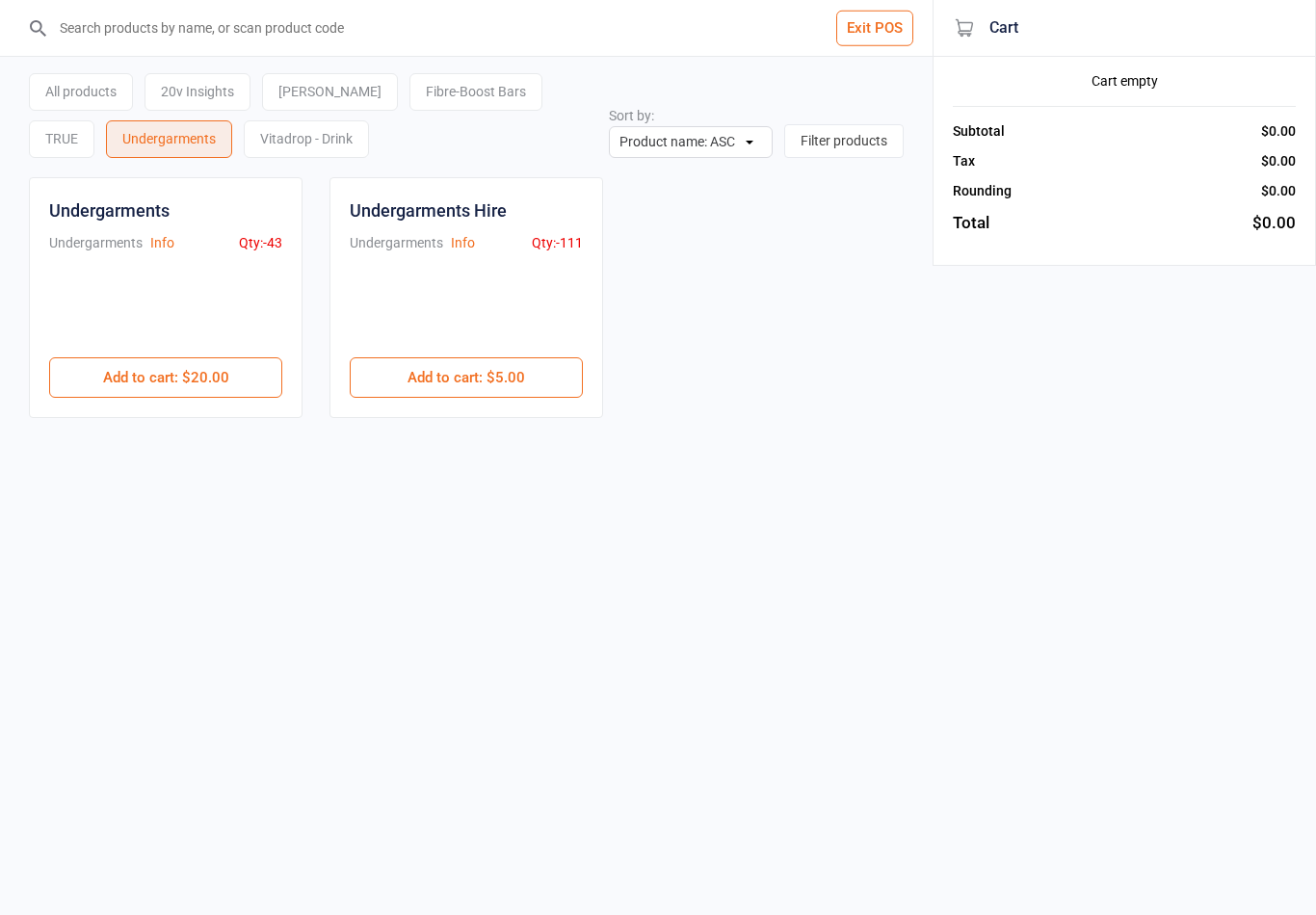
click at [531, 372] on button "Add to cart : $5.00" at bounding box center [466, 377] width 233 height 40
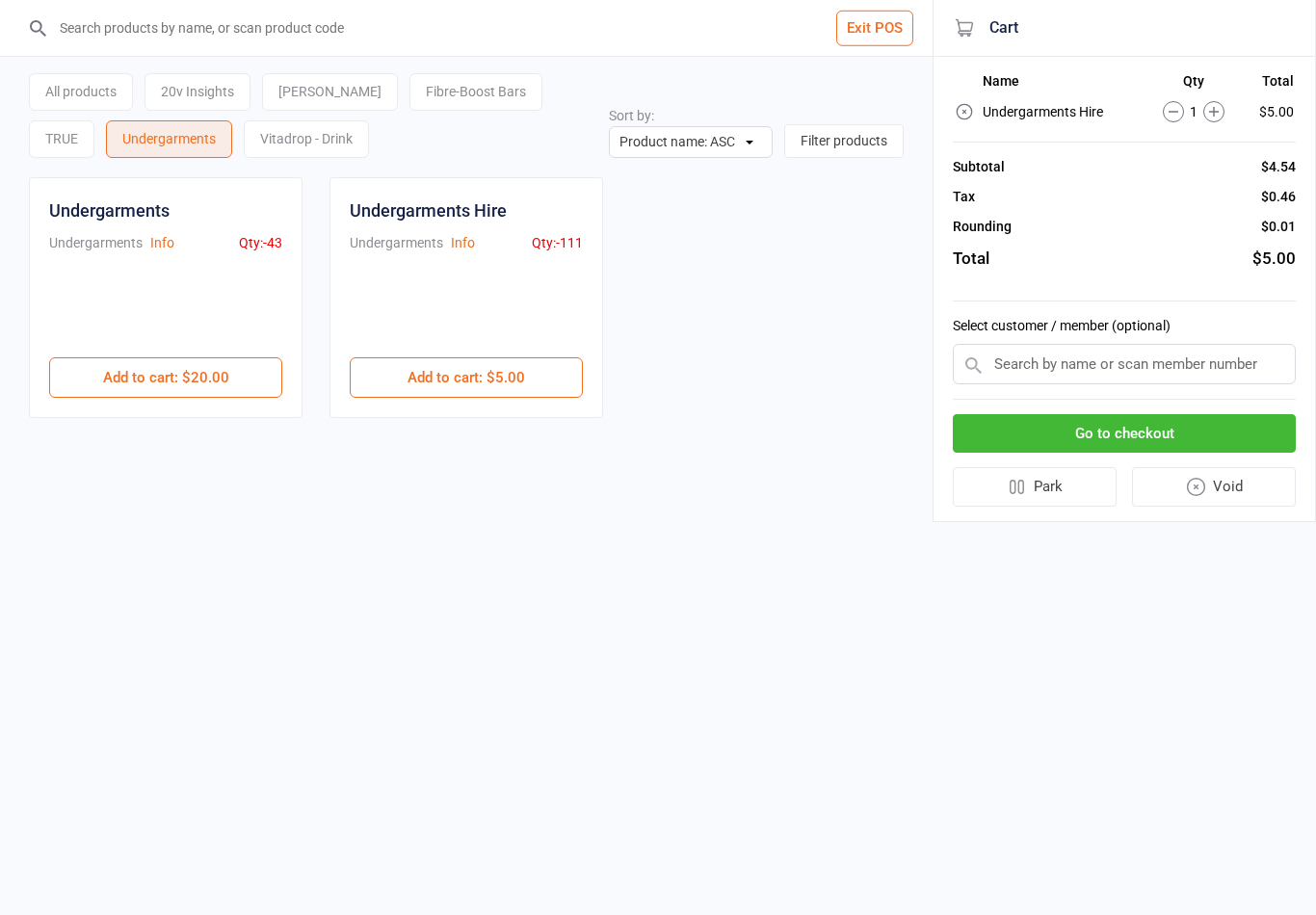
click at [1118, 371] on input "text" at bounding box center [1124, 364] width 343 height 40
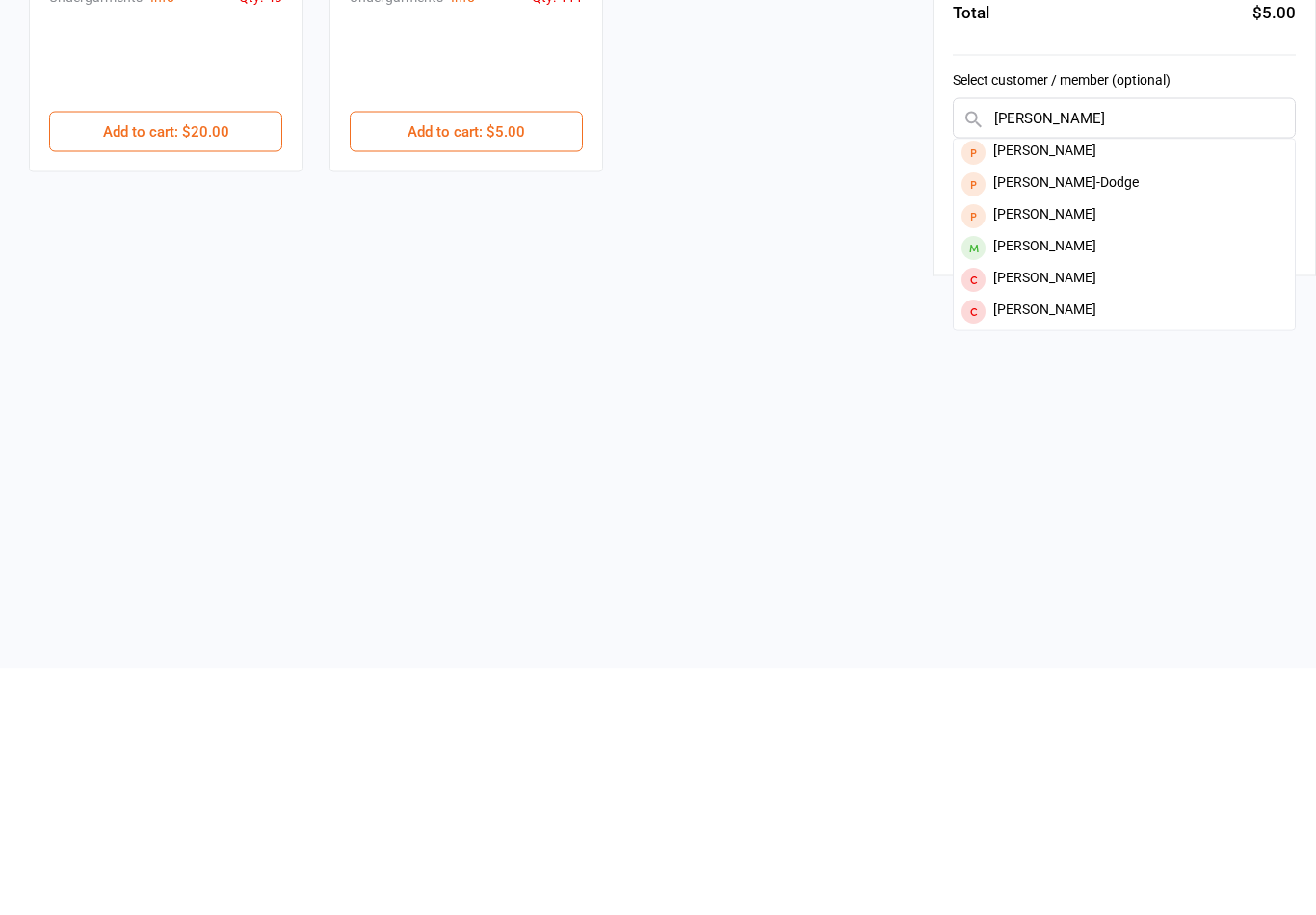
scroll to position [113, 0]
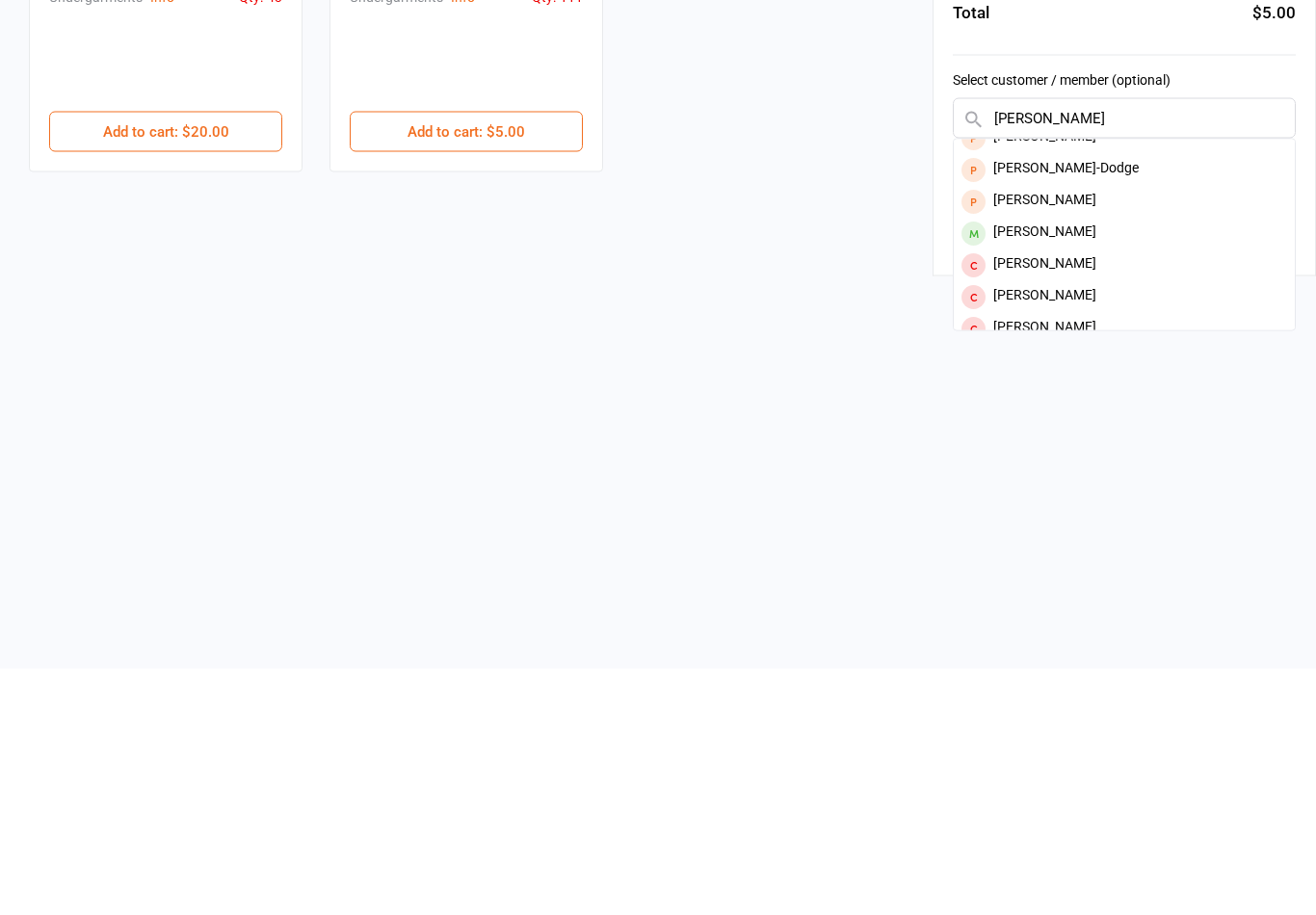
type input "Linda"
click at [1086, 463] on div "Linda Downes" at bounding box center [1124, 479] width 341 height 32
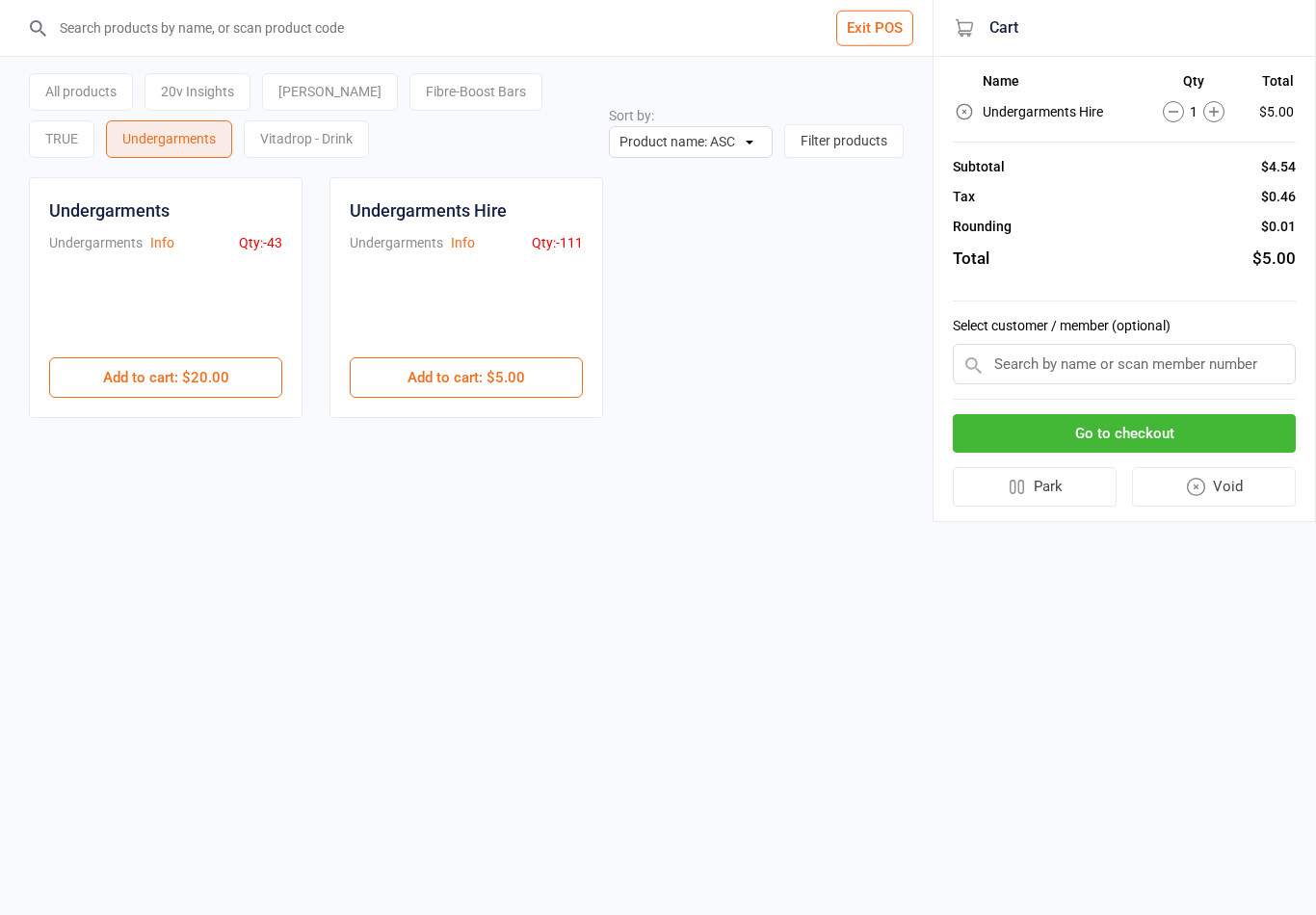
click at [1179, 440] on button "Go to checkout" at bounding box center [1124, 433] width 343 height 39
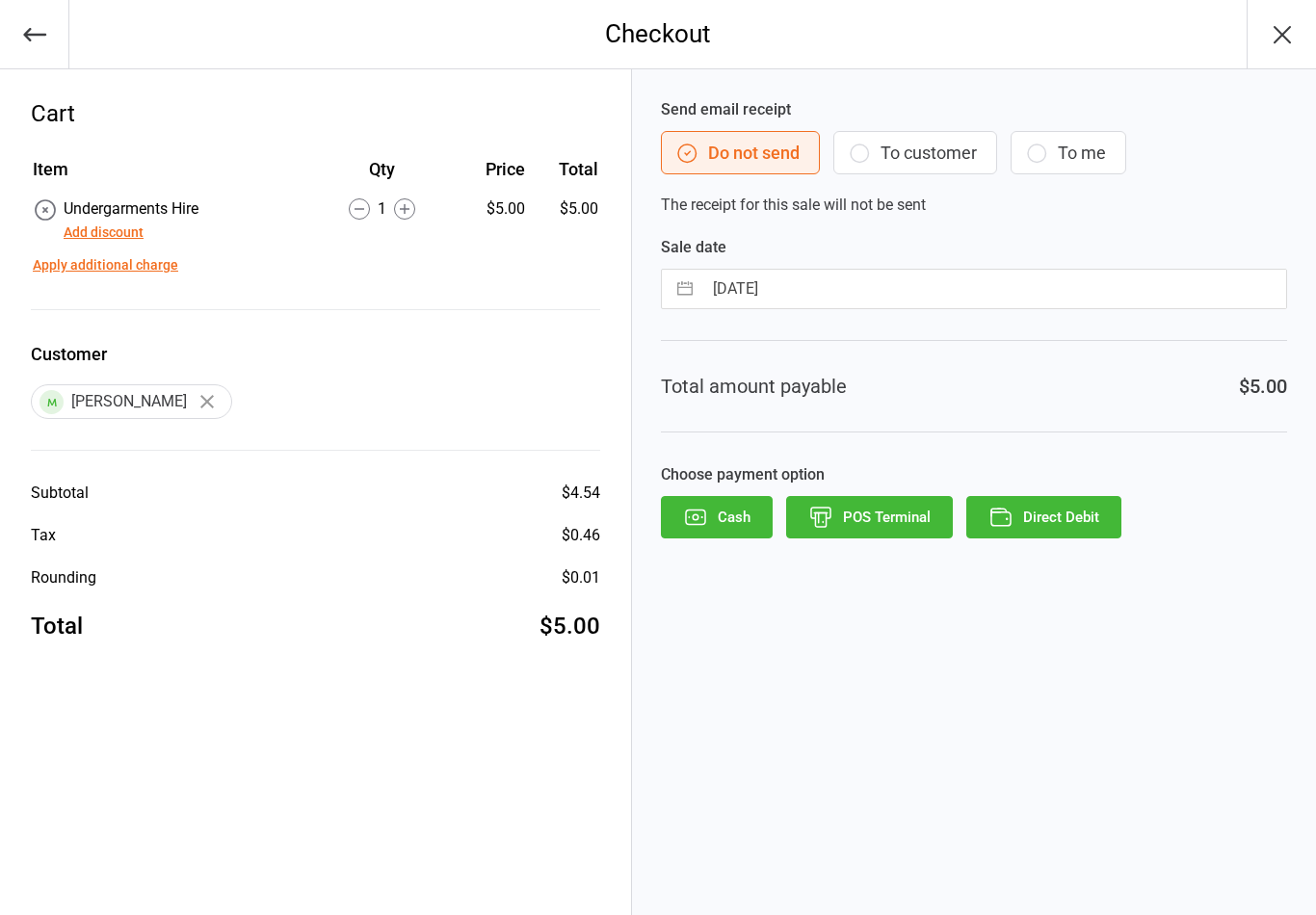
click at [944, 148] on button "To customer" at bounding box center [915, 152] width 164 height 43
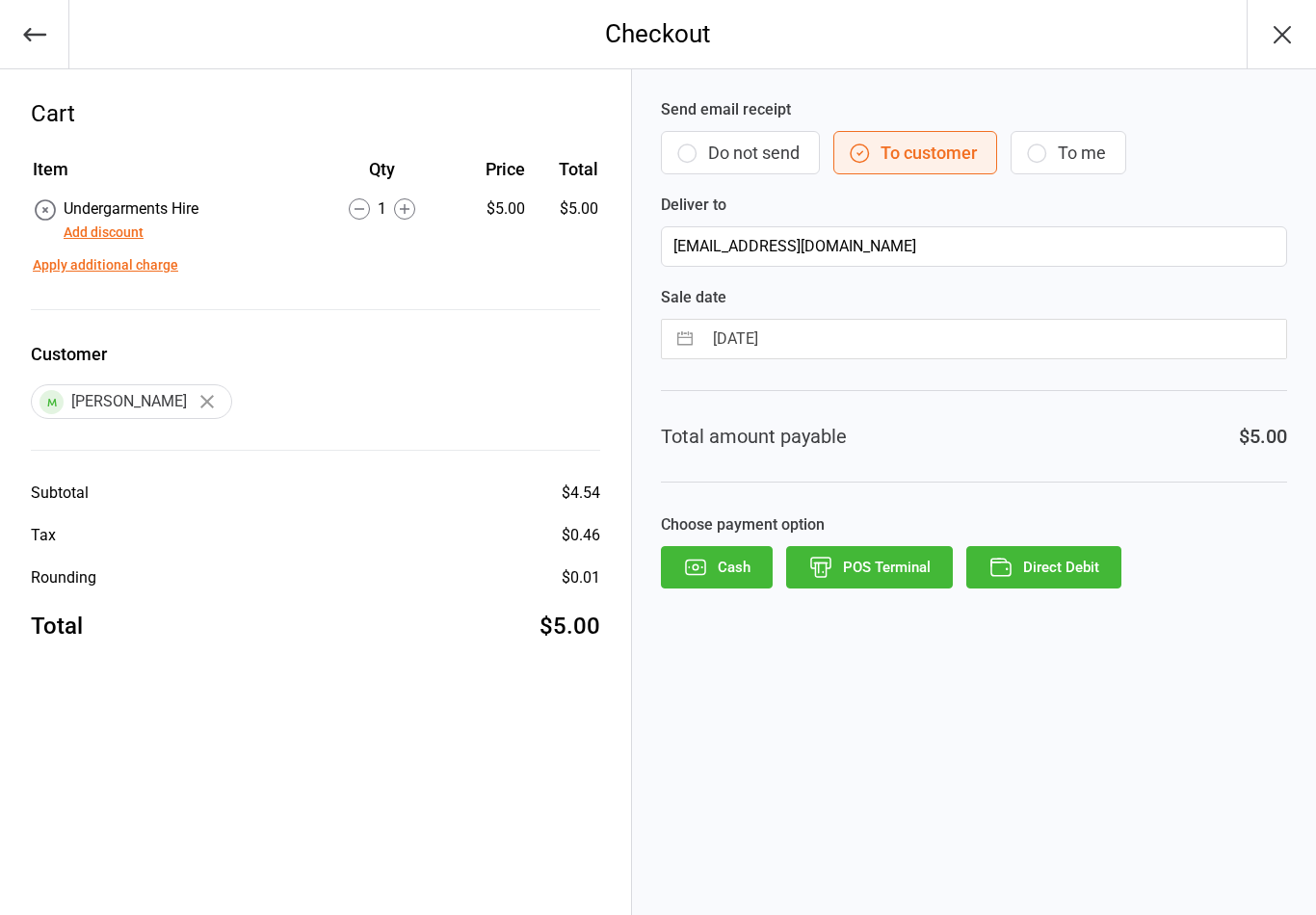
click at [1074, 565] on button "Direct Debit" at bounding box center [1043, 567] width 155 height 42
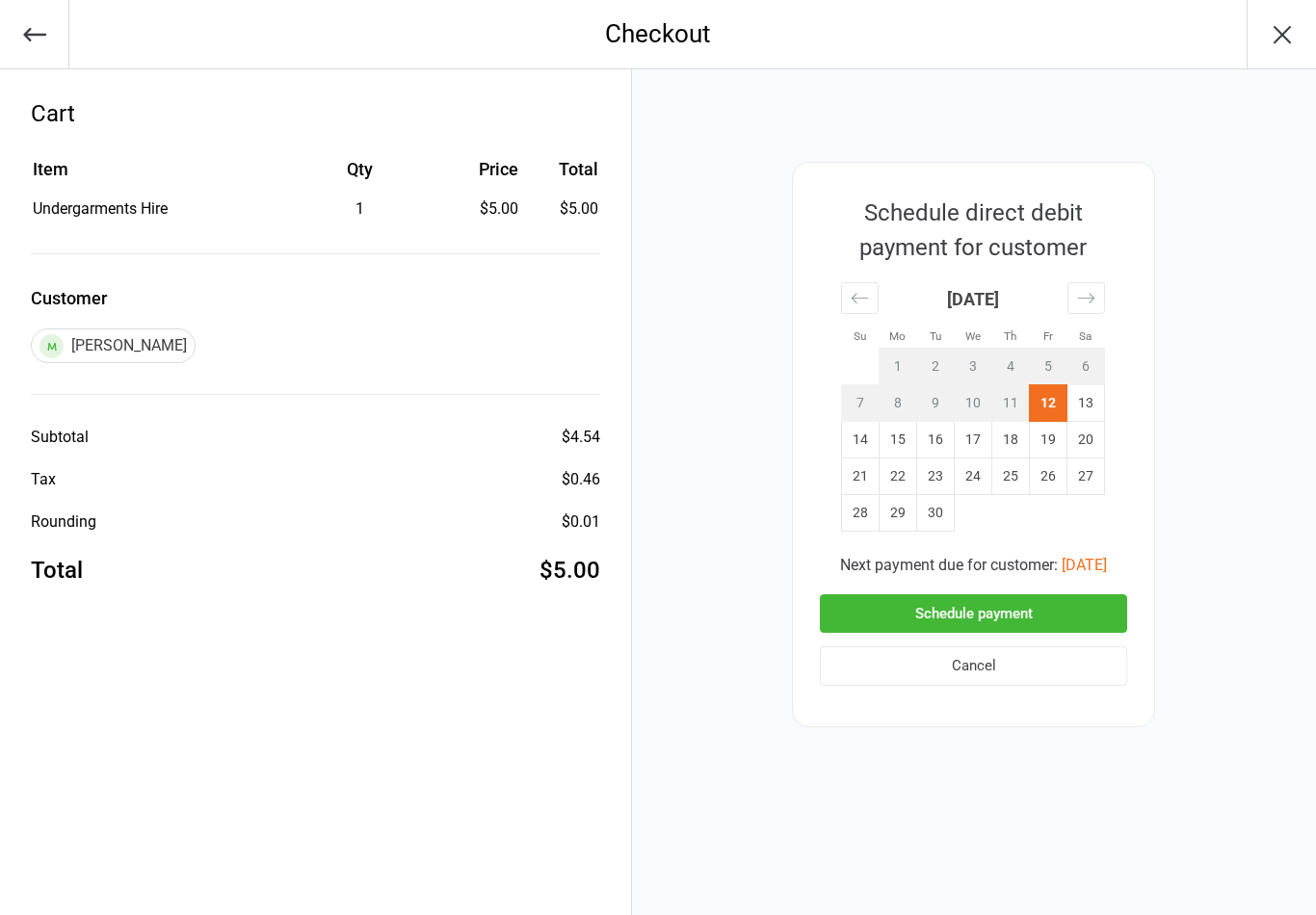
click at [1107, 562] on button "Sep 17, 2025" at bounding box center [1084, 565] width 45 height 23
click at [1064, 610] on button "Schedule payment" at bounding box center [973, 613] width 307 height 39
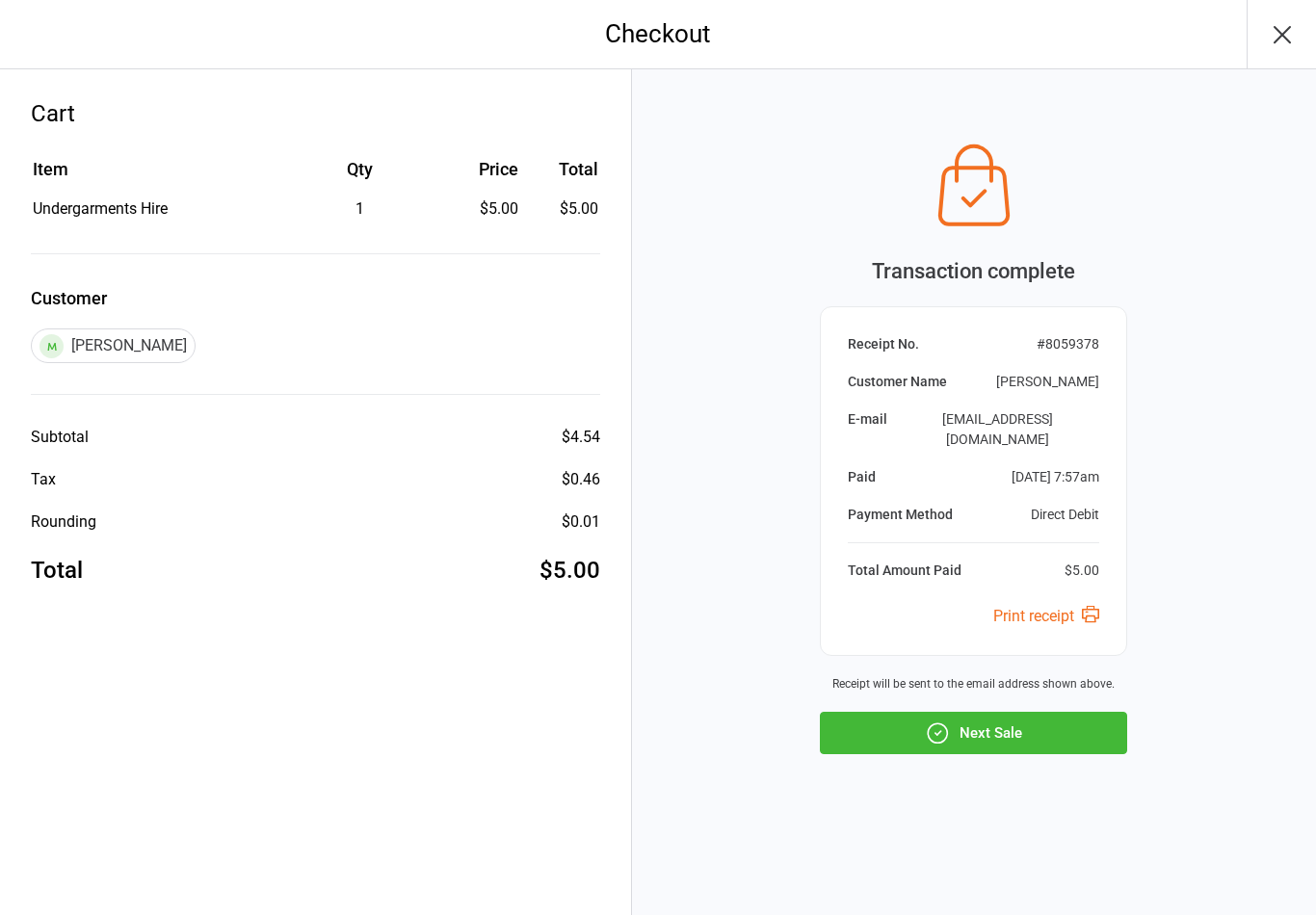
click at [1055, 751] on button "Next Sale" at bounding box center [973, 733] width 307 height 42
